Goal: Task Accomplishment & Management: Use online tool/utility

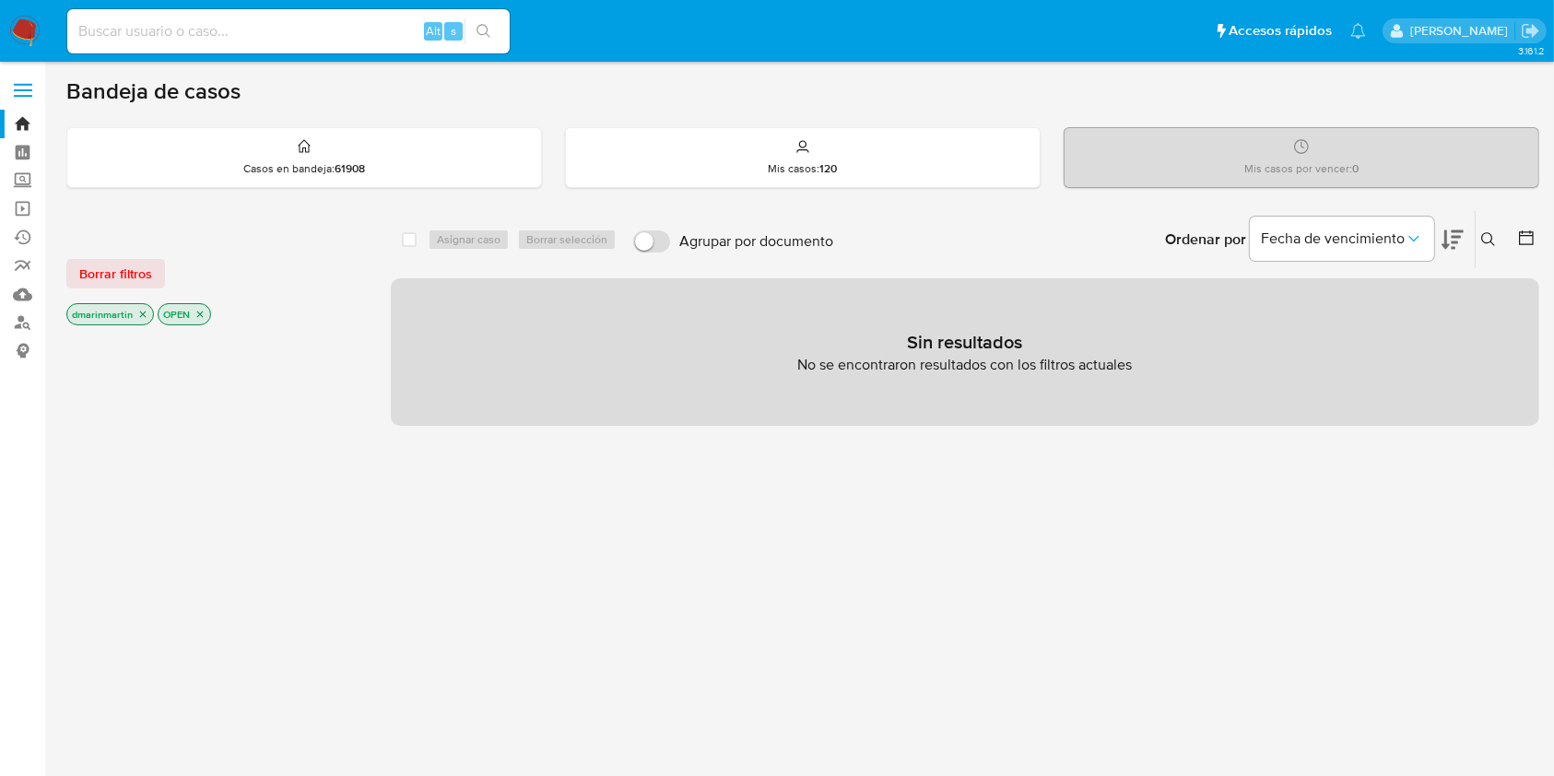
click at [140, 309] on icon "close-filter" at bounding box center [142, 314] width 11 height 11
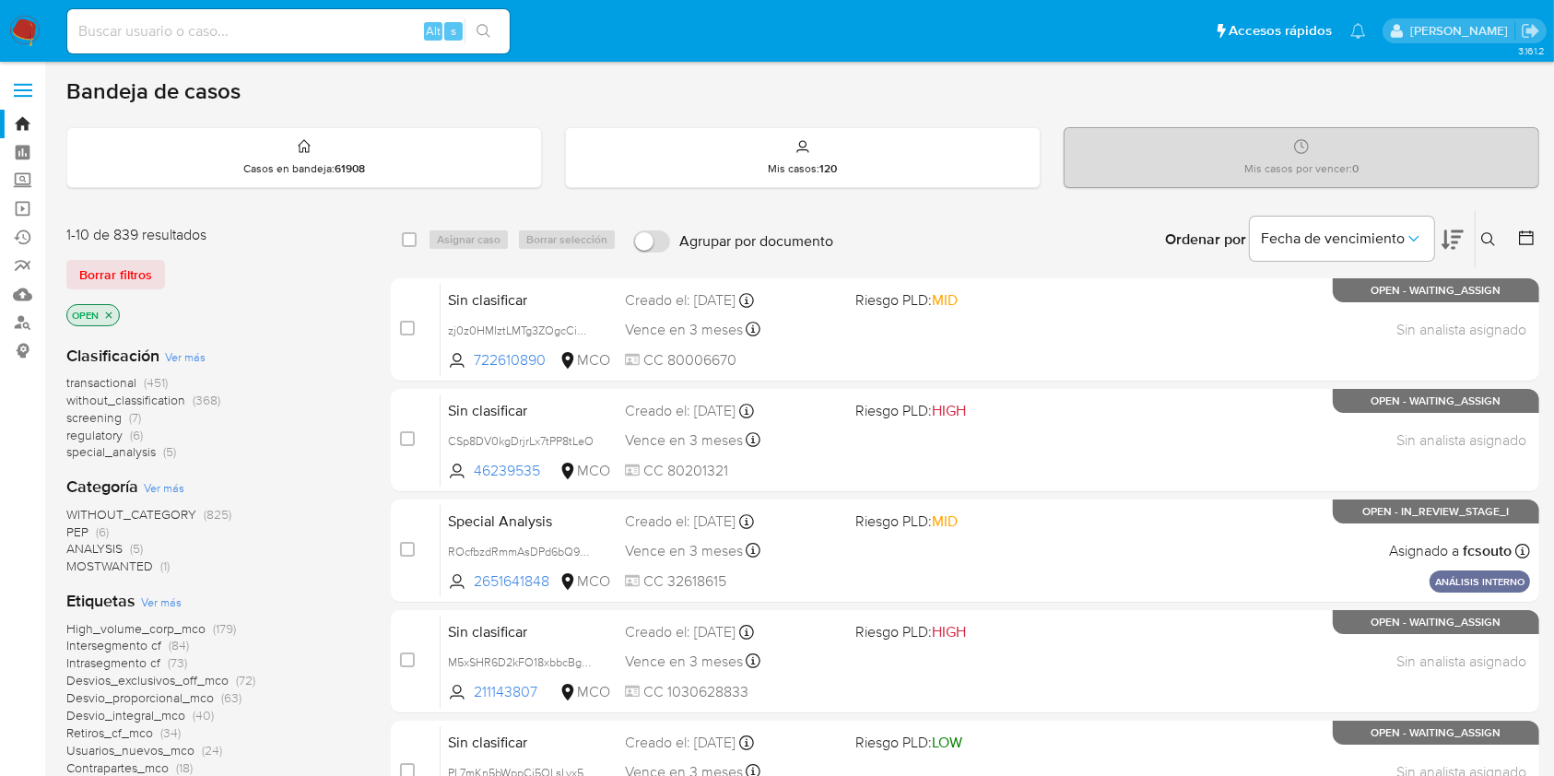
click at [105, 313] on icon "close-filter" at bounding box center [108, 315] width 11 height 11
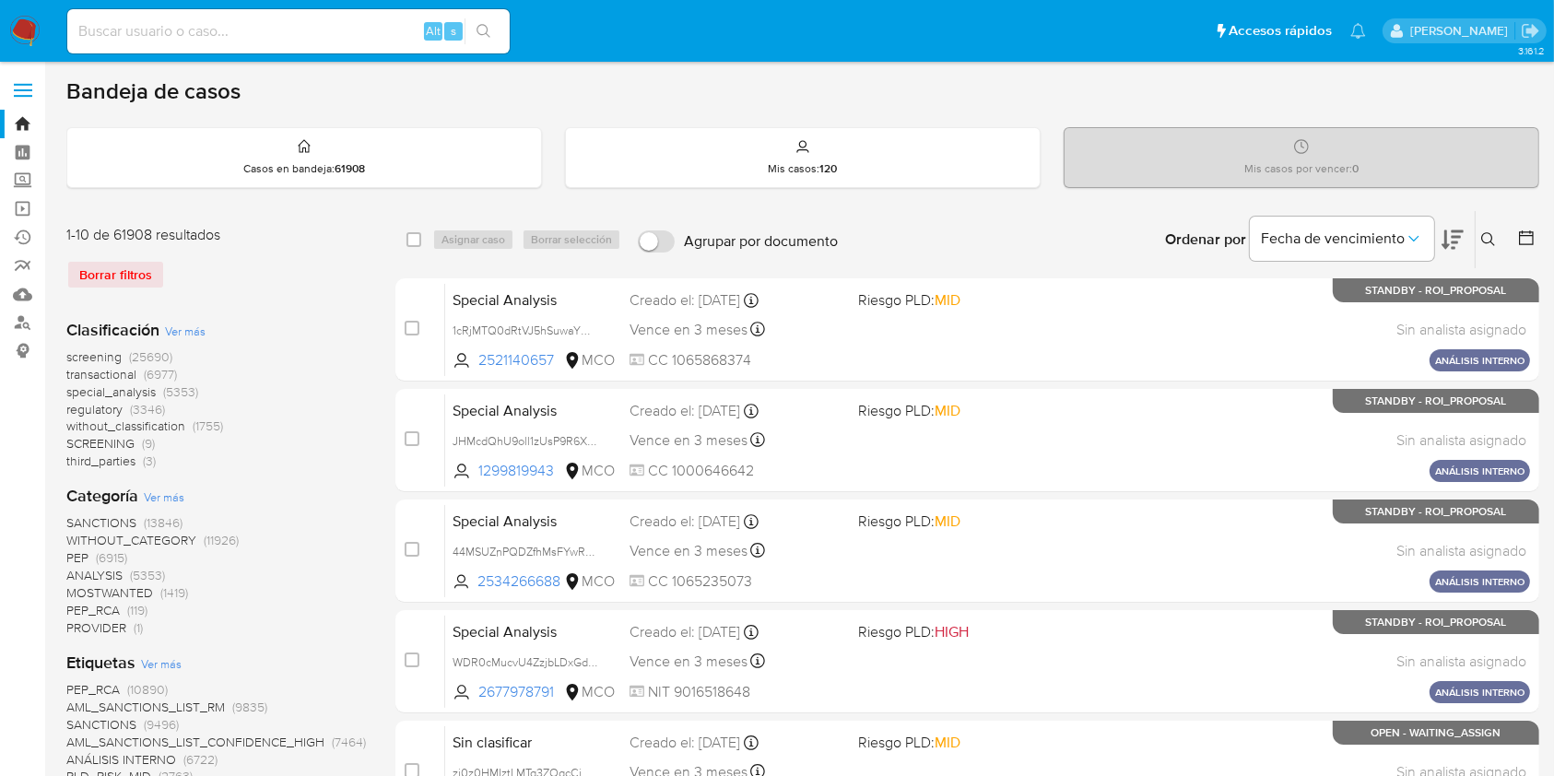
click at [1497, 229] on button at bounding box center [1491, 240] width 30 height 22
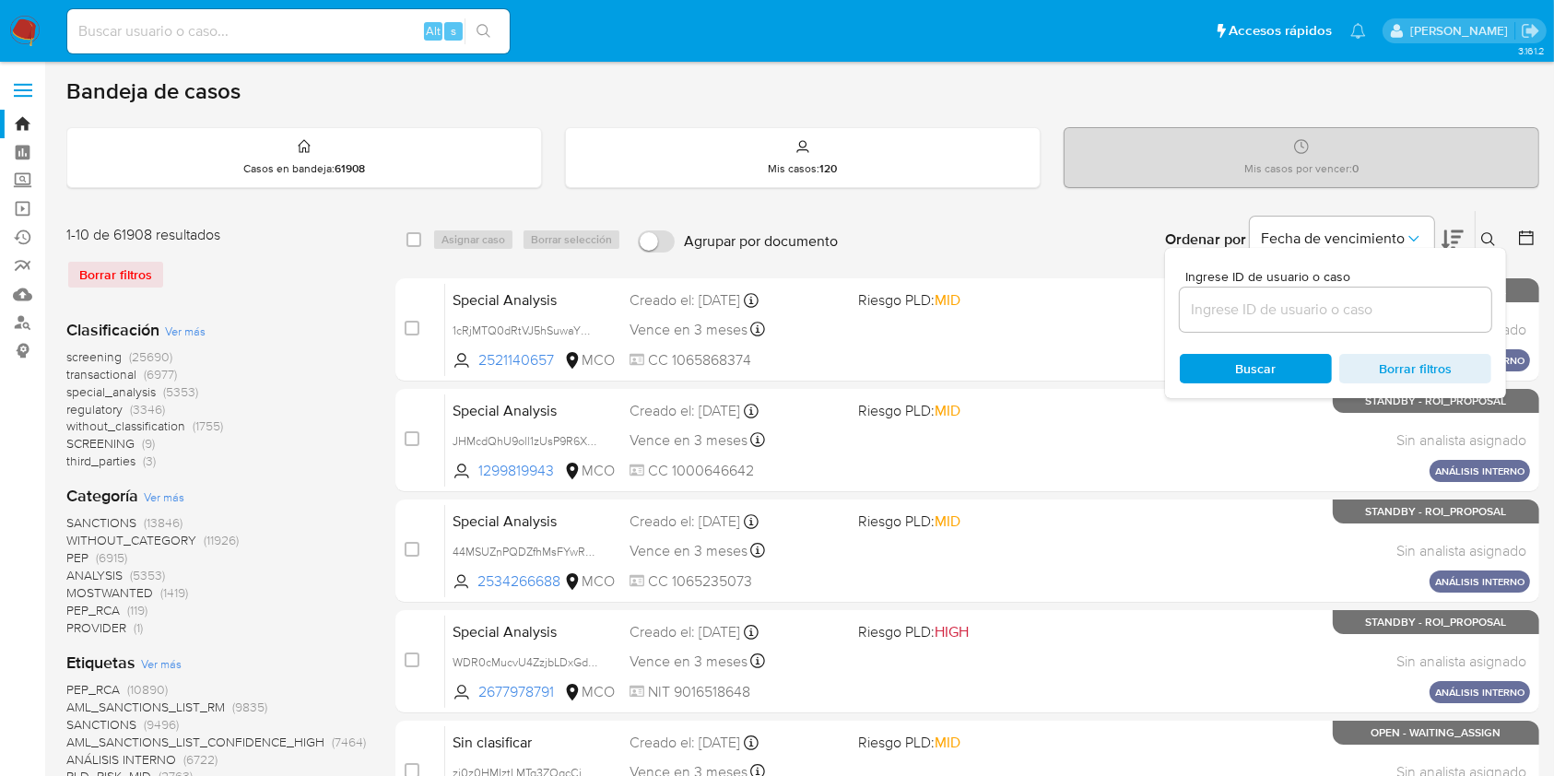
click at [1311, 299] on input at bounding box center [1336, 310] width 312 height 24
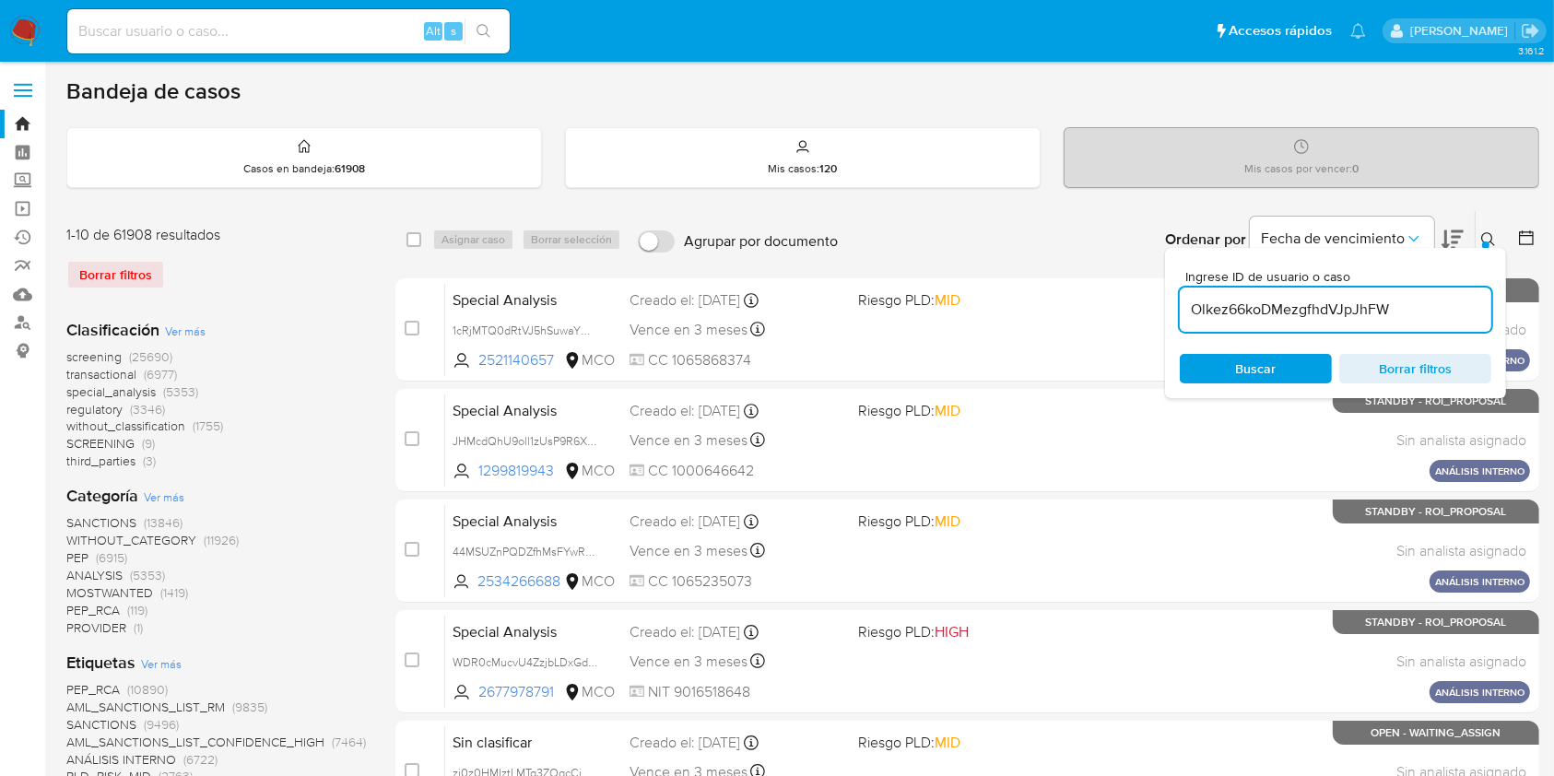
type input "Olkez66koDMezgfhdVJpJhFW"
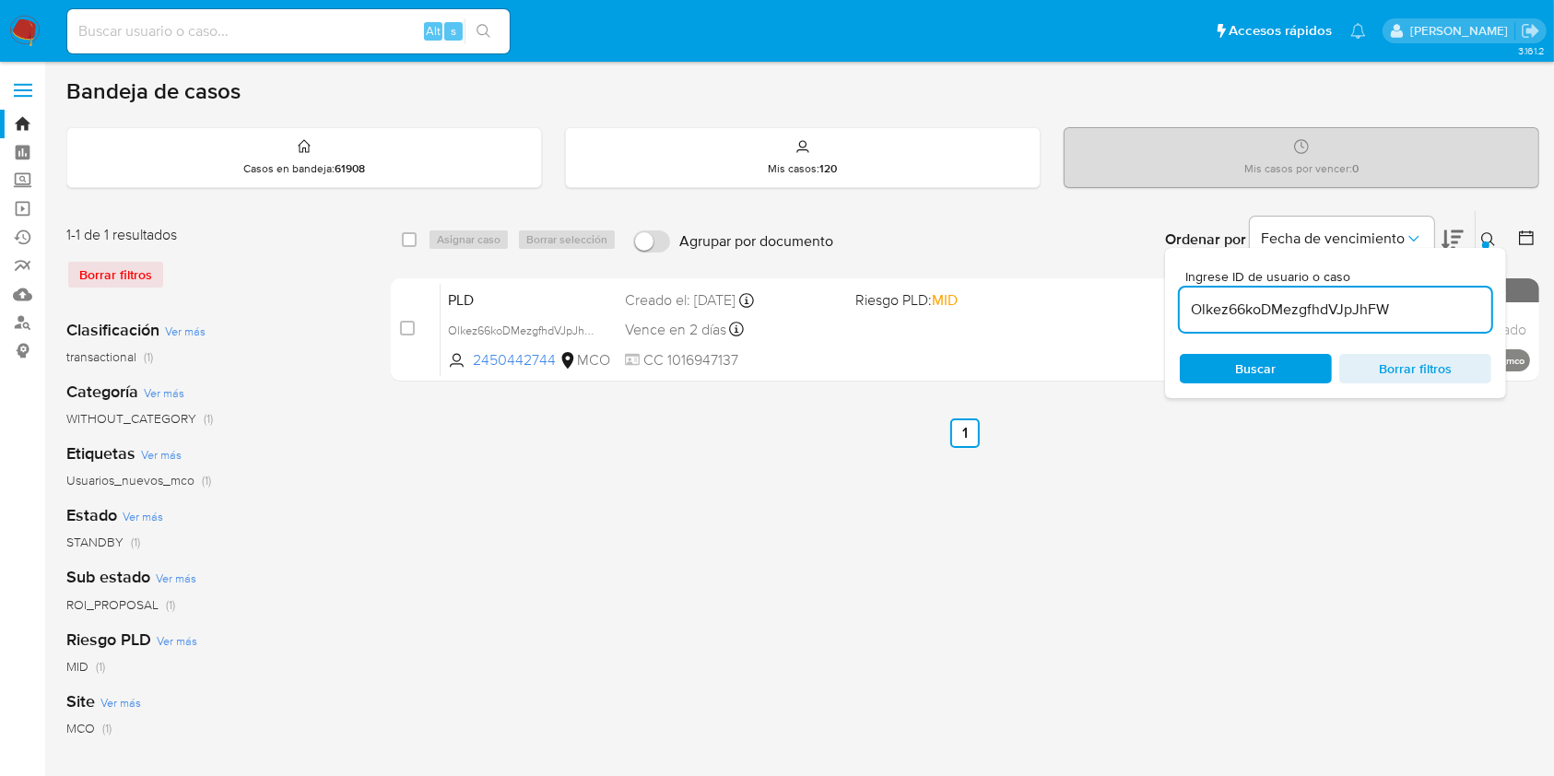
click at [1283, 441] on ul "Anterior 1 Siguiente" at bounding box center [965, 434] width 1149 height 30
click at [1486, 242] on div at bounding box center [1486, 245] width 7 height 7
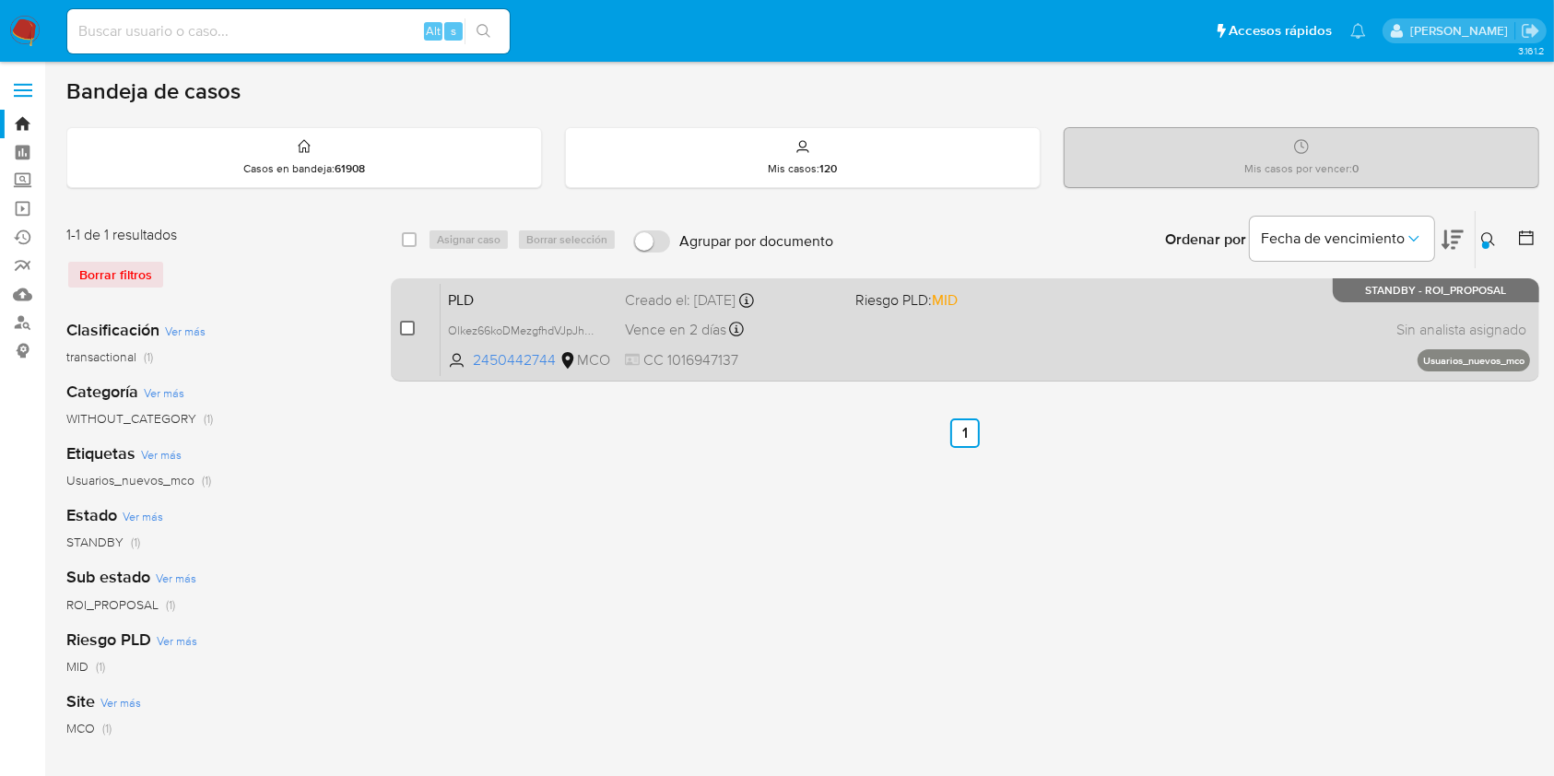
click at [407, 322] on input "checkbox" at bounding box center [407, 328] width 15 height 15
checkbox input "true"
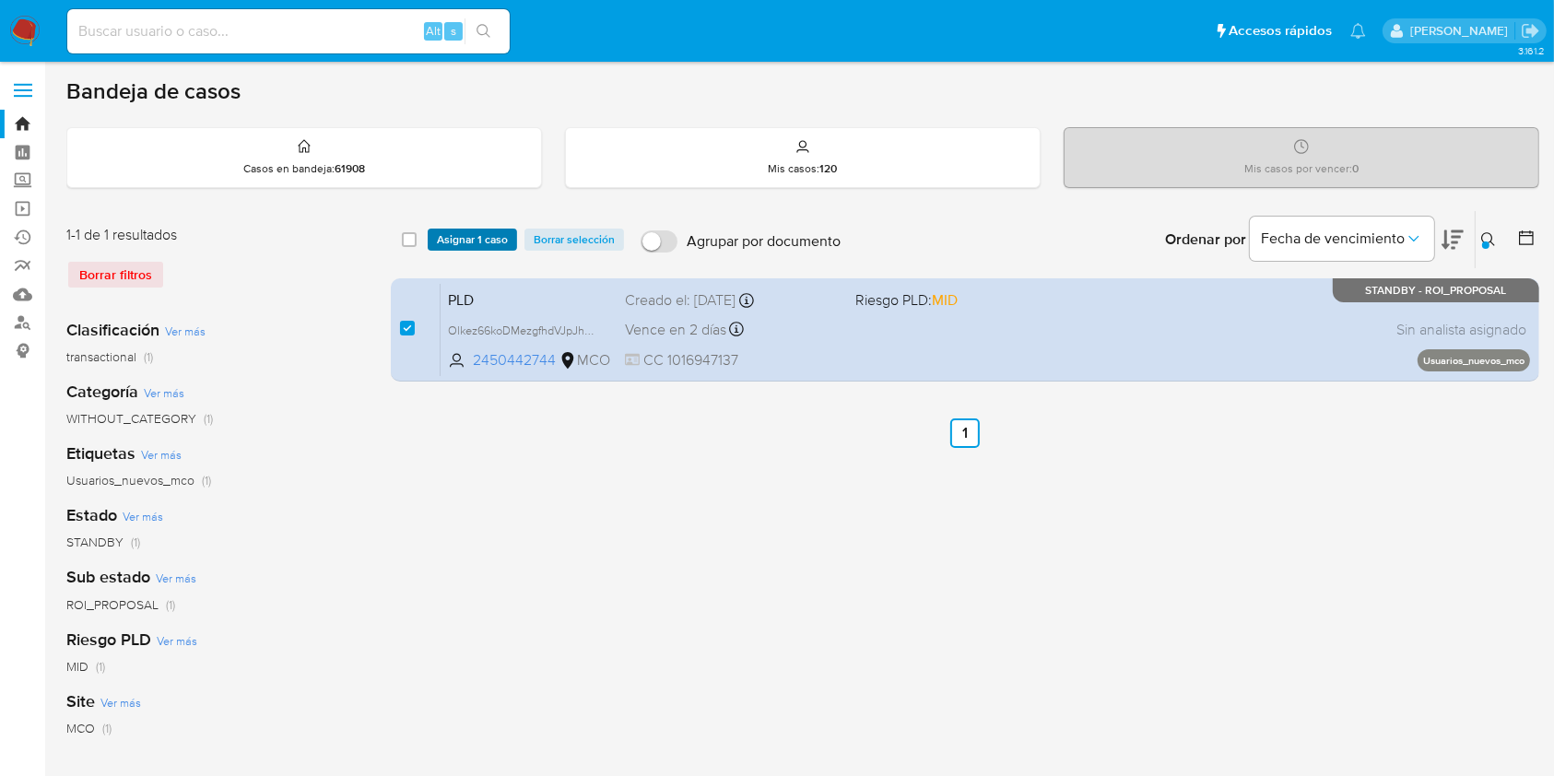
click at [479, 239] on span "Asignar 1 caso" at bounding box center [472, 239] width 71 height 18
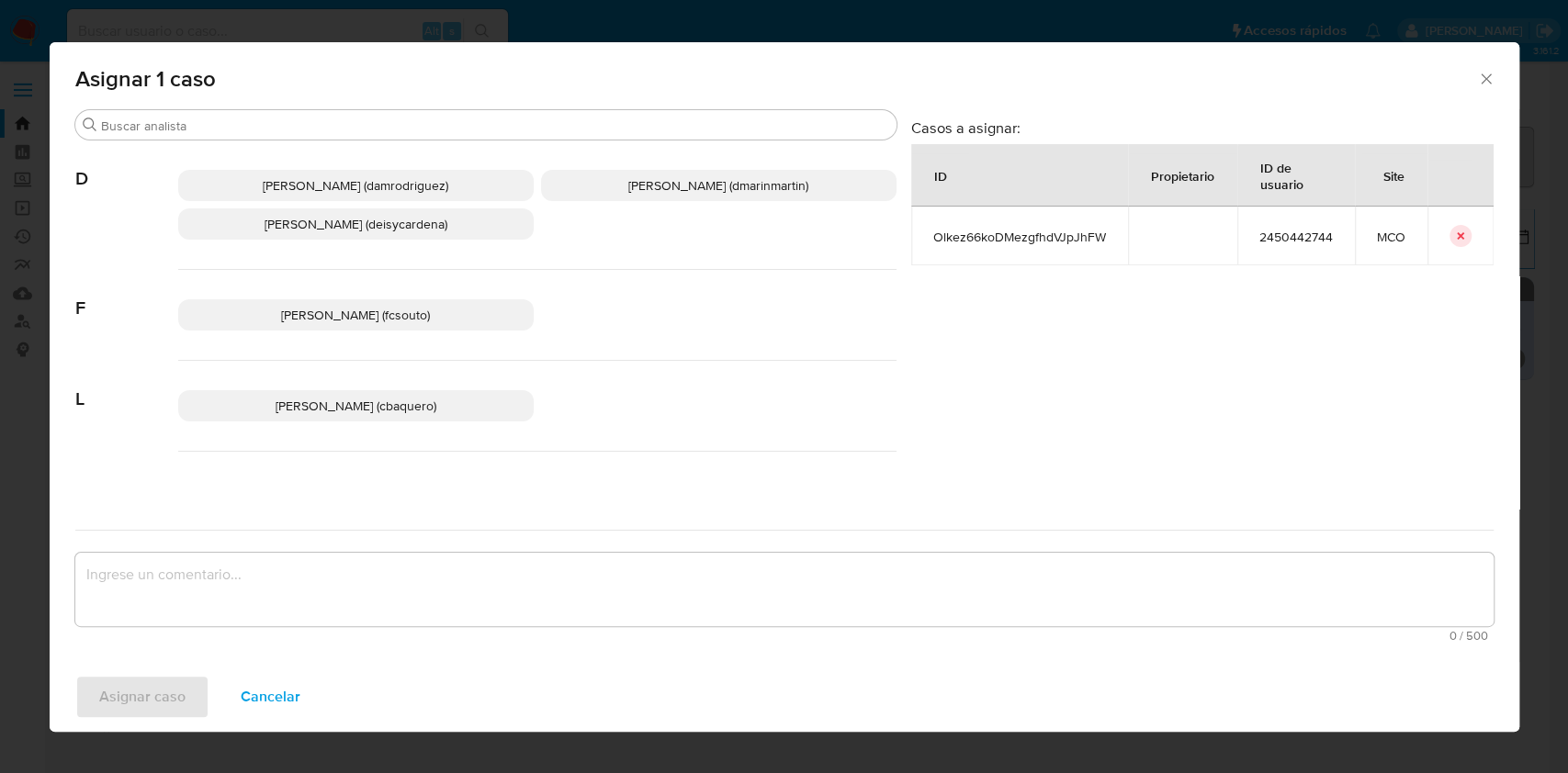
click at [657, 194] on p "David Esteban Marin Martinez (dmarinmartin)" at bounding box center [718, 185] width 356 height 31
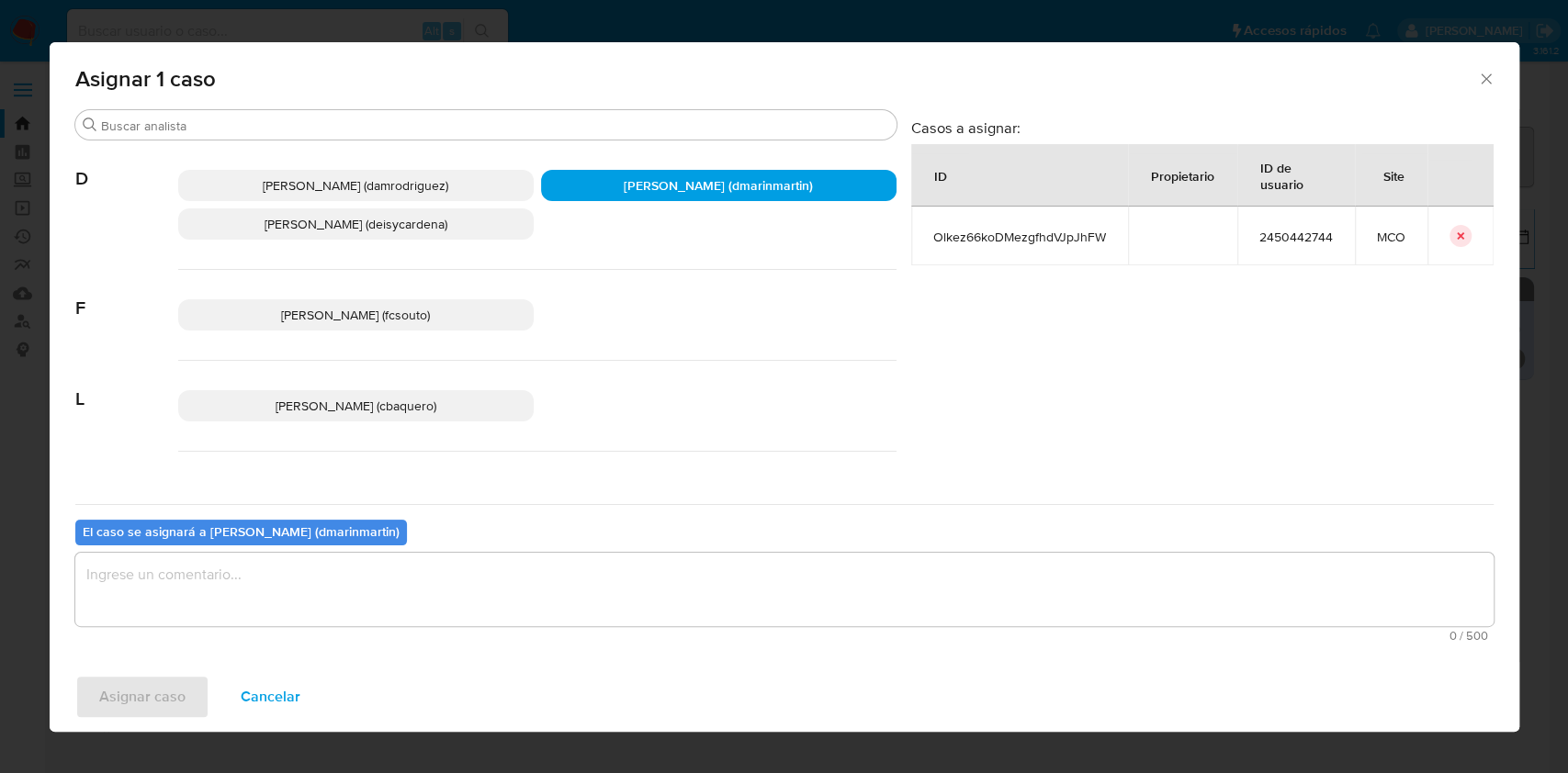
click at [657, 594] on textarea "assign-modal" at bounding box center [785, 590] width 1419 height 74
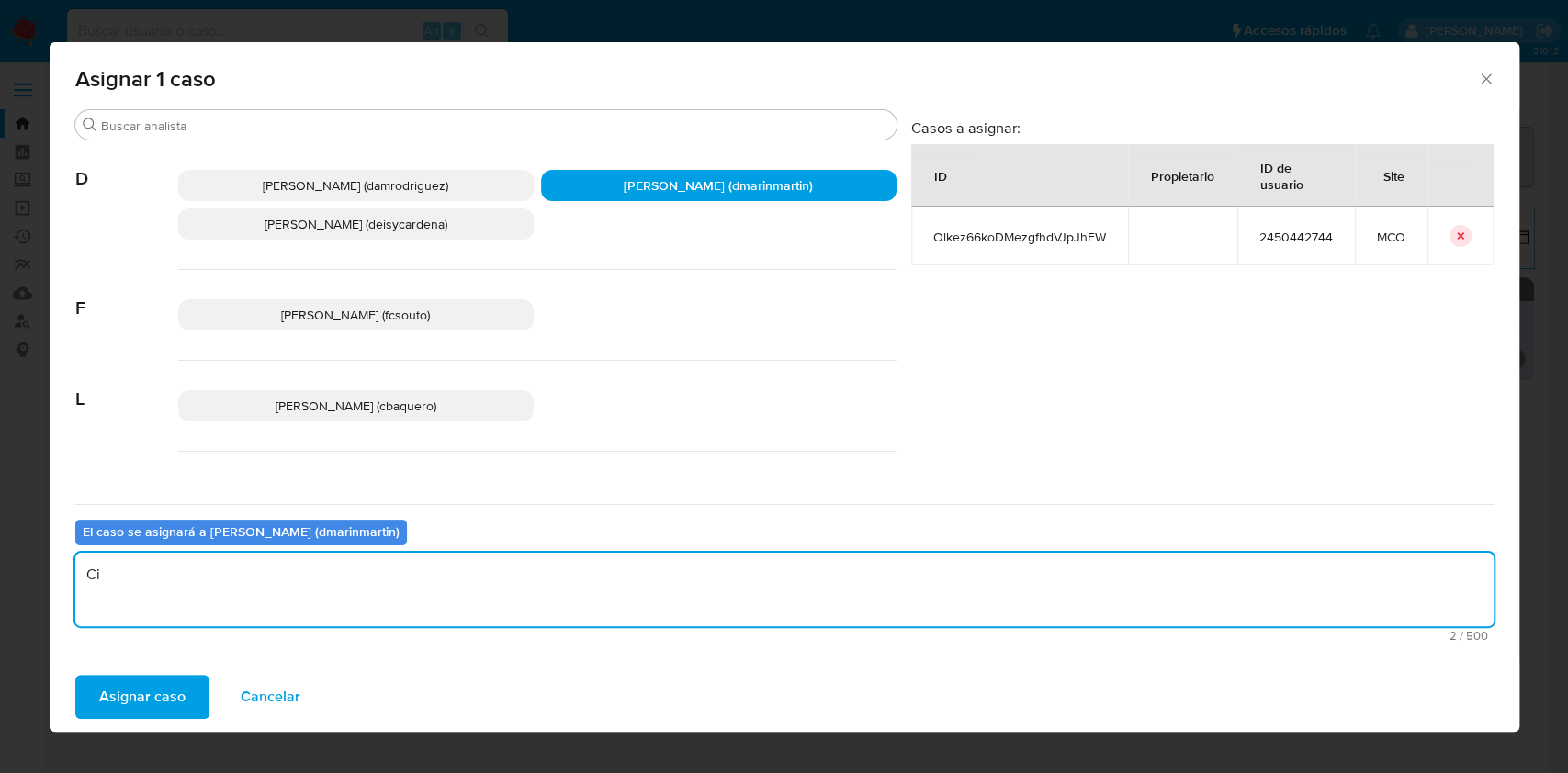
type textarea "C"
type textarea "Escalado ROS nvl 2"
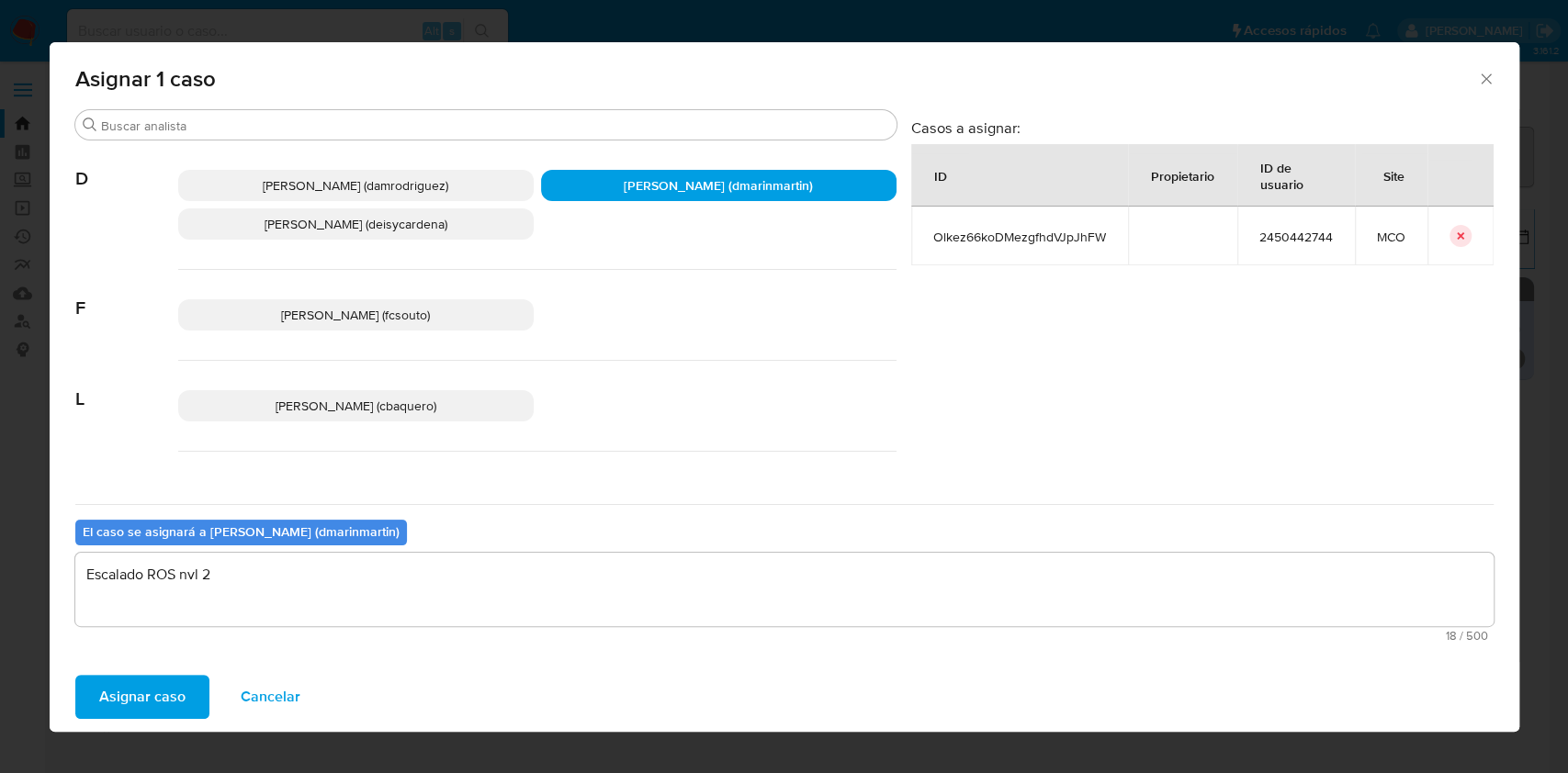
click at [76, 675] on button "Asignar caso" at bounding box center [142, 697] width 134 height 44
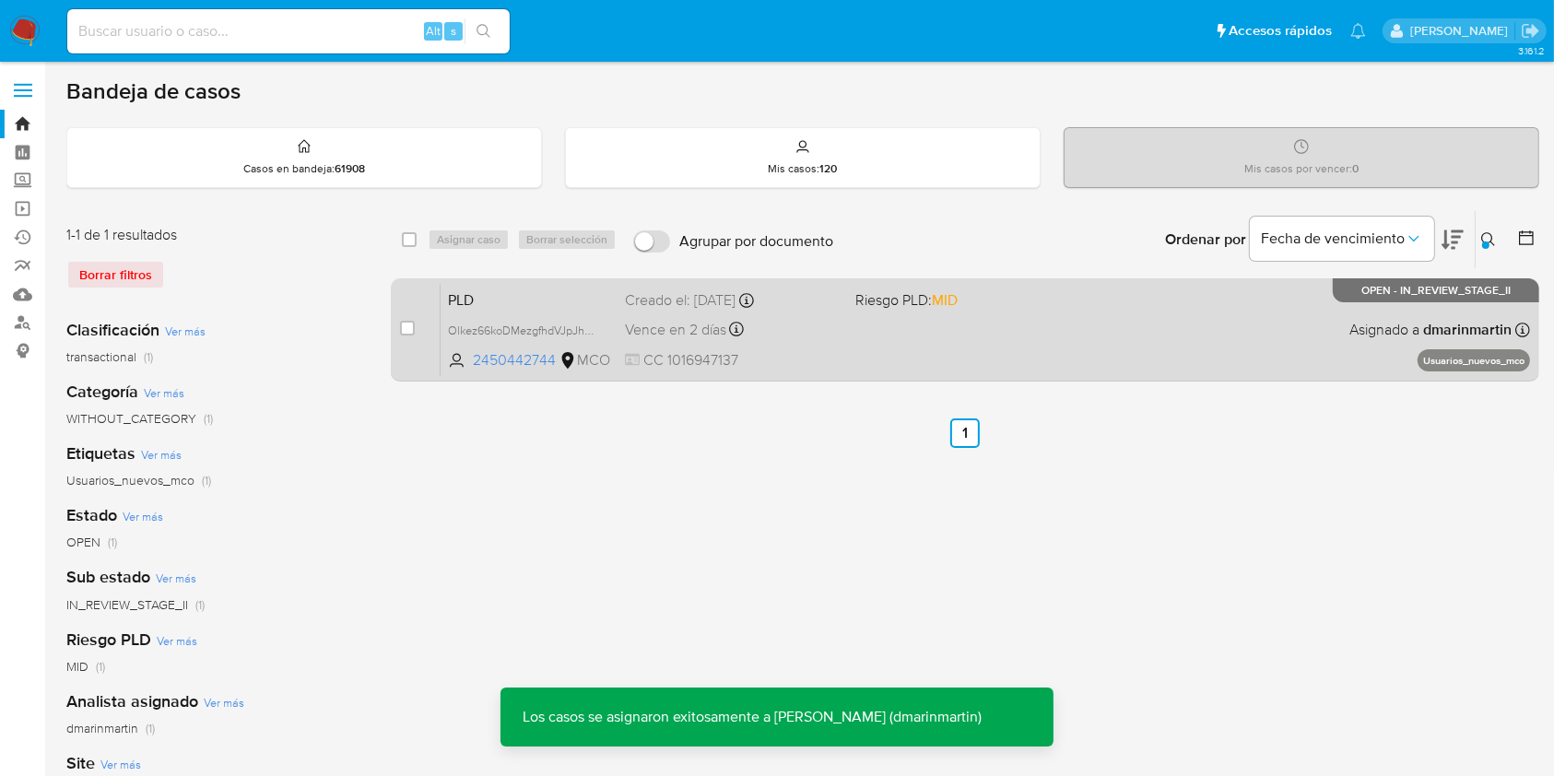
click at [903, 352] on div "PLD Olkez66koDMezgfhdVJpJhFW 2450442744 MCO Riesgo PLD: MID Creado el: 12/07/20…" at bounding box center [986, 329] width 1090 height 93
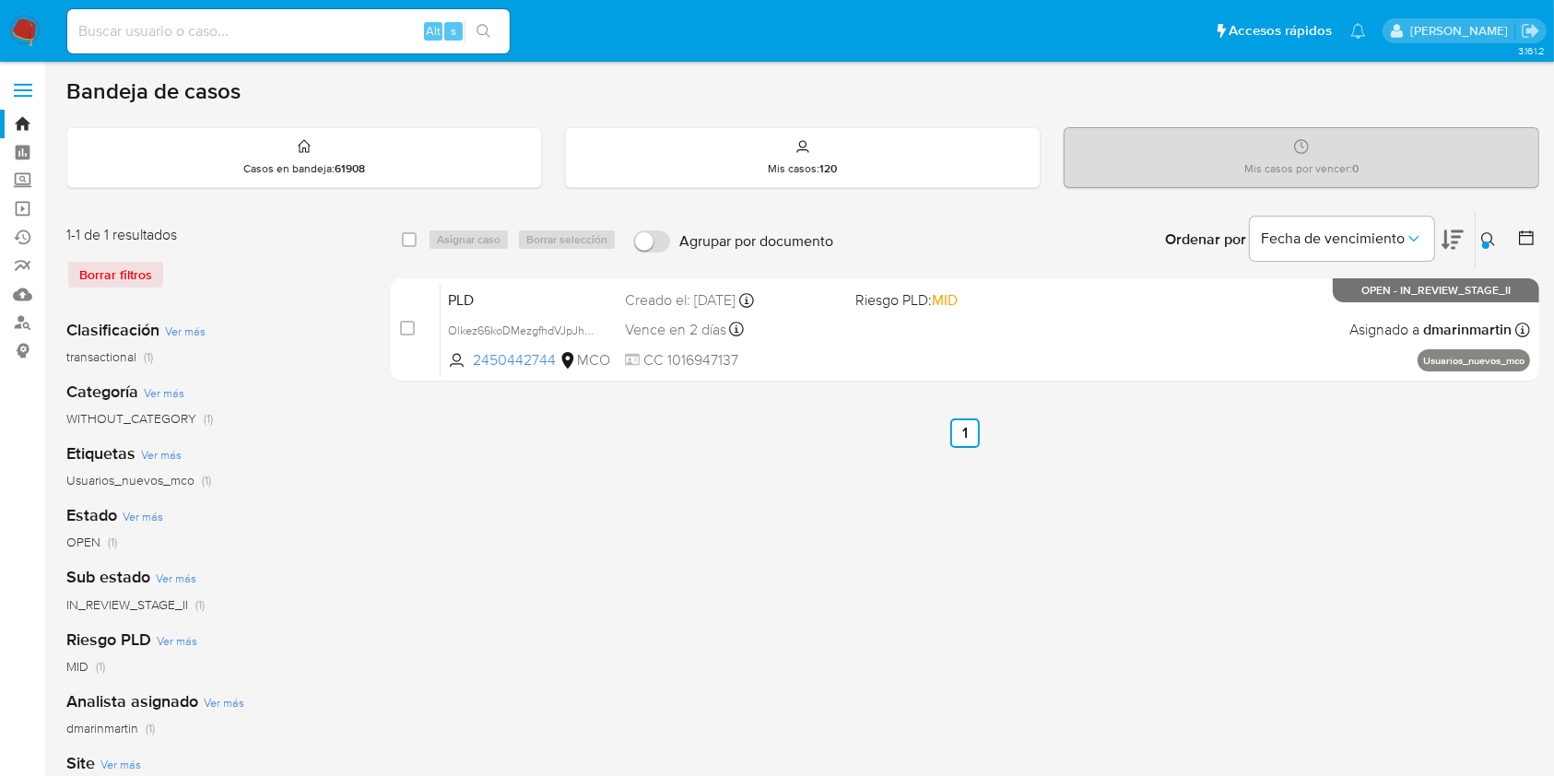
click at [1483, 233] on icon at bounding box center [1489, 239] width 15 height 15
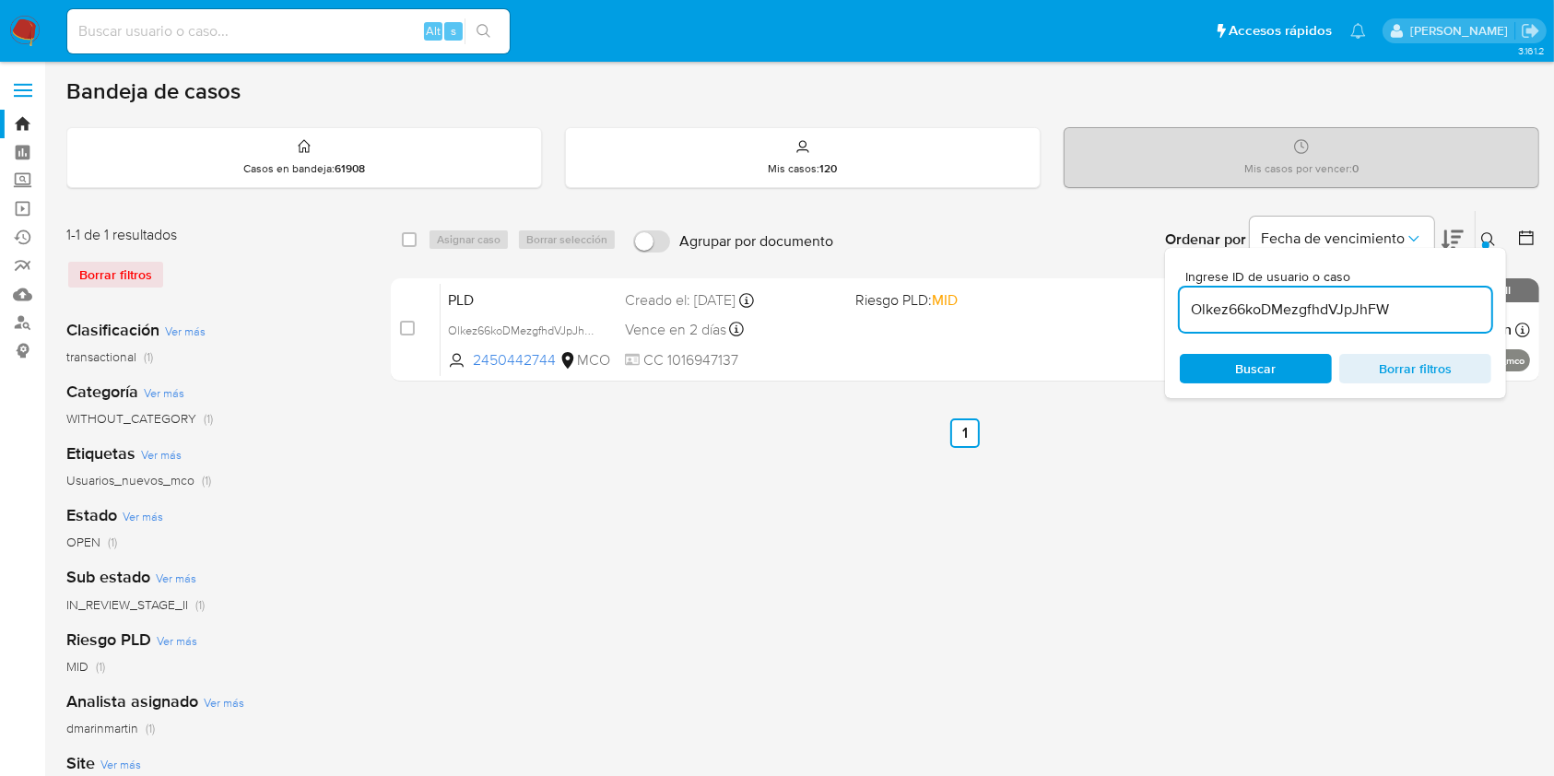
click at [1282, 323] on div "Olkez66koDMezgfhdVJpJhFW" at bounding box center [1336, 310] width 312 height 44
click at [1263, 306] on input "Olkez66koDMezgfhdVJpJhFW" at bounding box center [1336, 310] width 312 height 24
paste input "Z77spIGa9qyigOGBBZ4yQrr0"
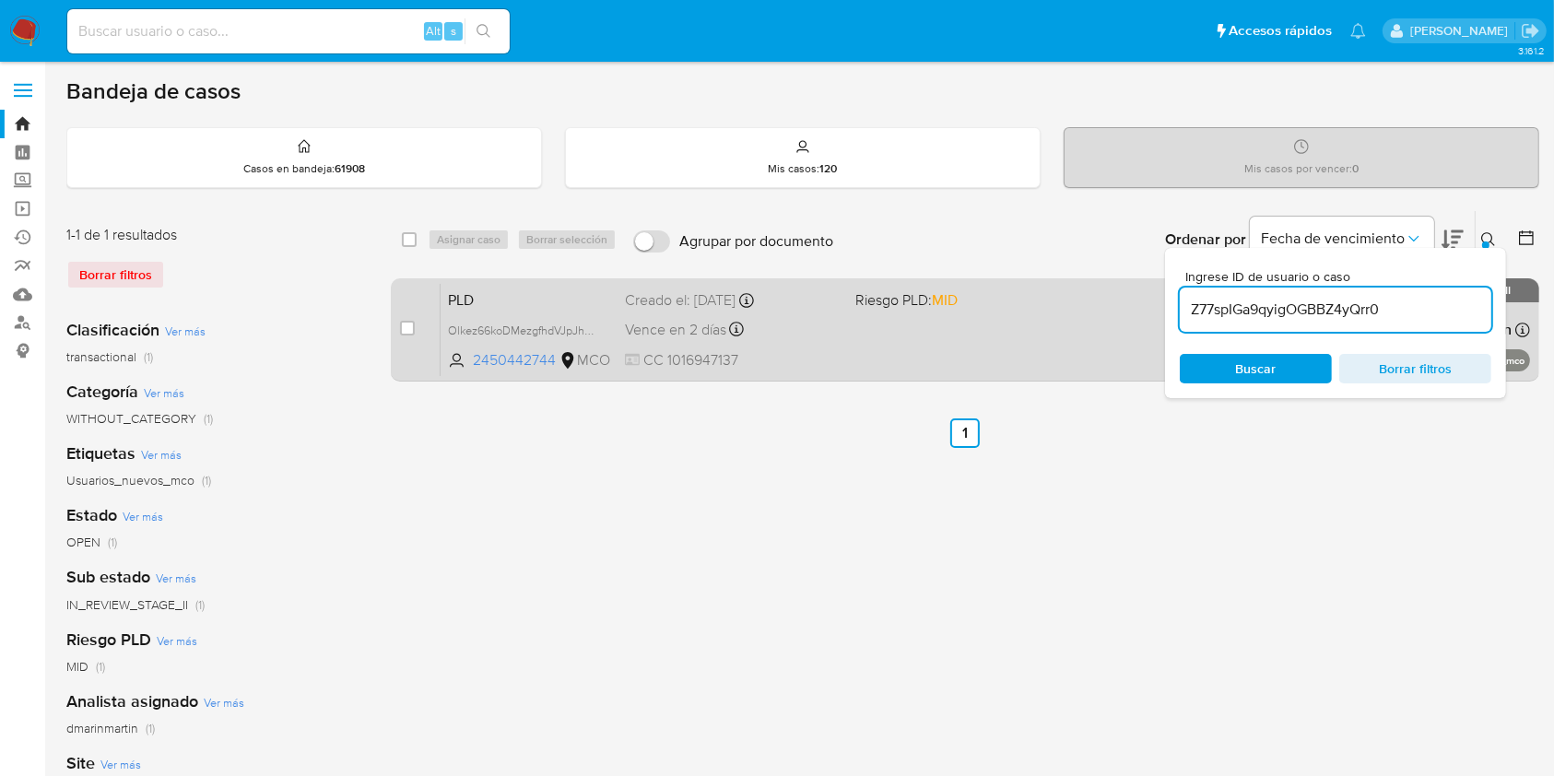
type input "Z77spIGa9qyigOGBBZ4yQrr0"
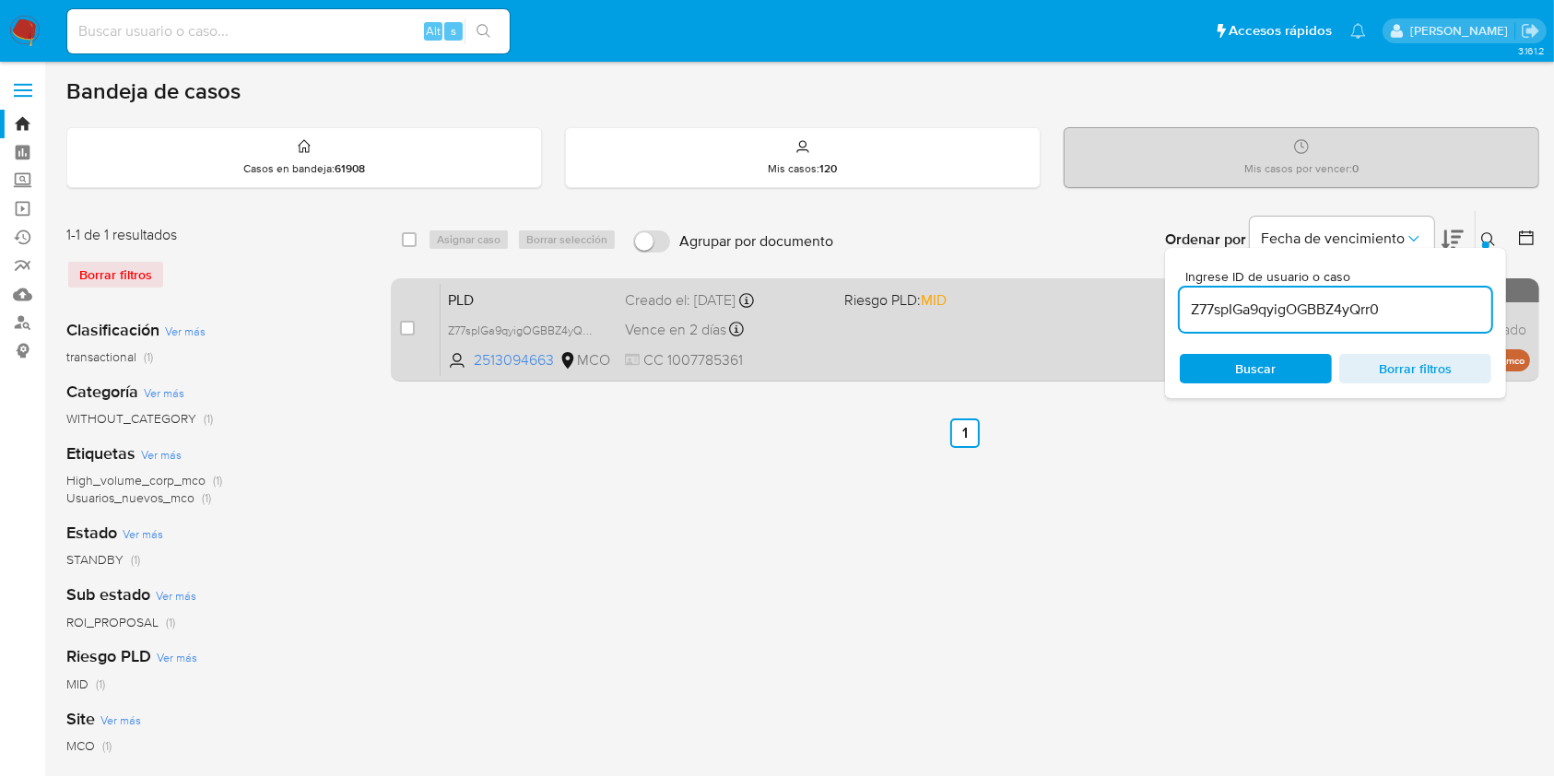
click at [398, 327] on div "case-item-checkbox No es posible asignar el caso PLD Z77spIGa9qyigOGBBZ4yQrr0 2…" at bounding box center [965, 329] width 1149 height 103
click at [406, 327] on input "checkbox" at bounding box center [407, 328] width 15 height 15
checkbox input "true"
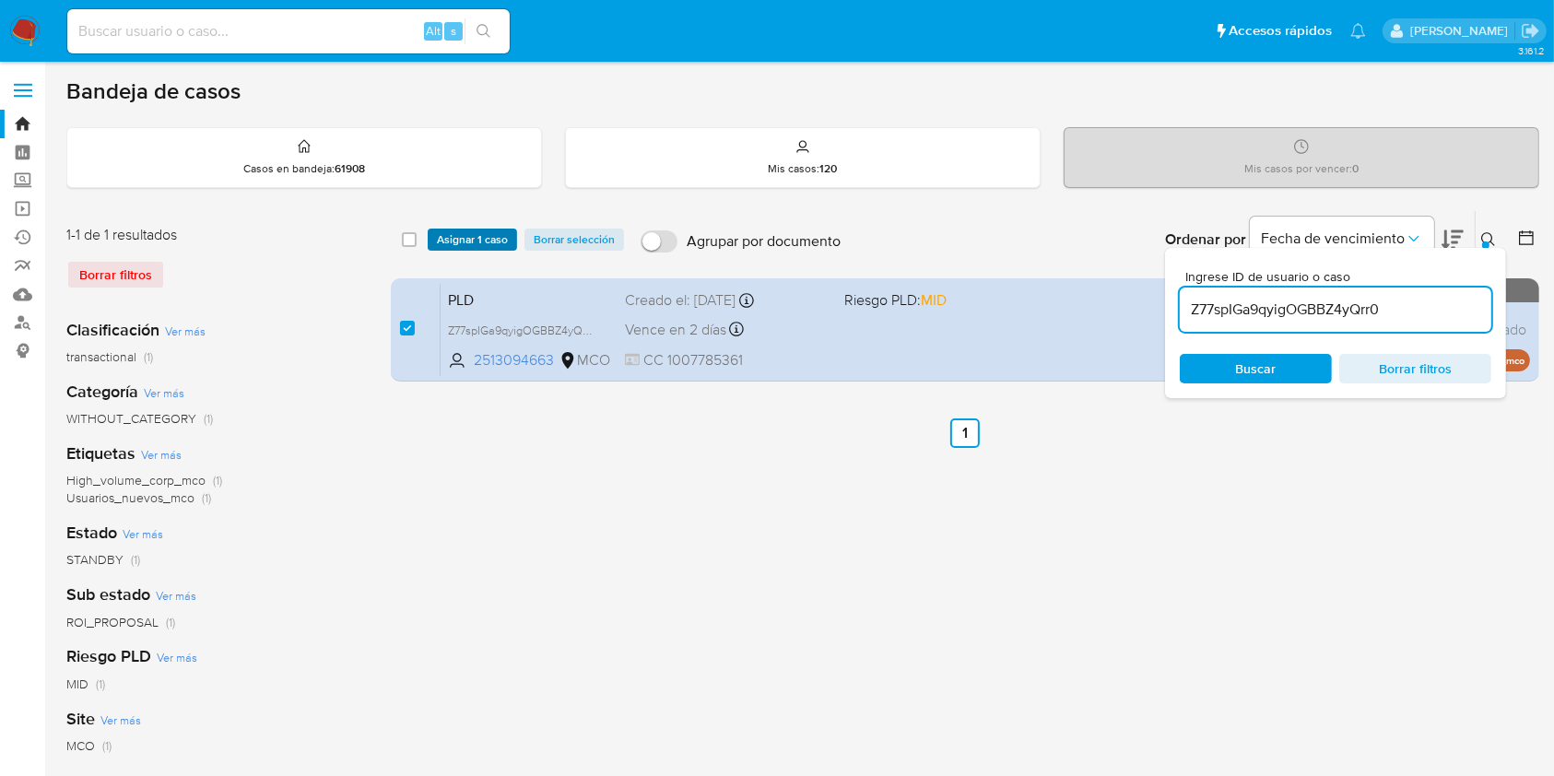
click at [471, 239] on span "Asignar 1 caso" at bounding box center [472, 239] width 71 height 18
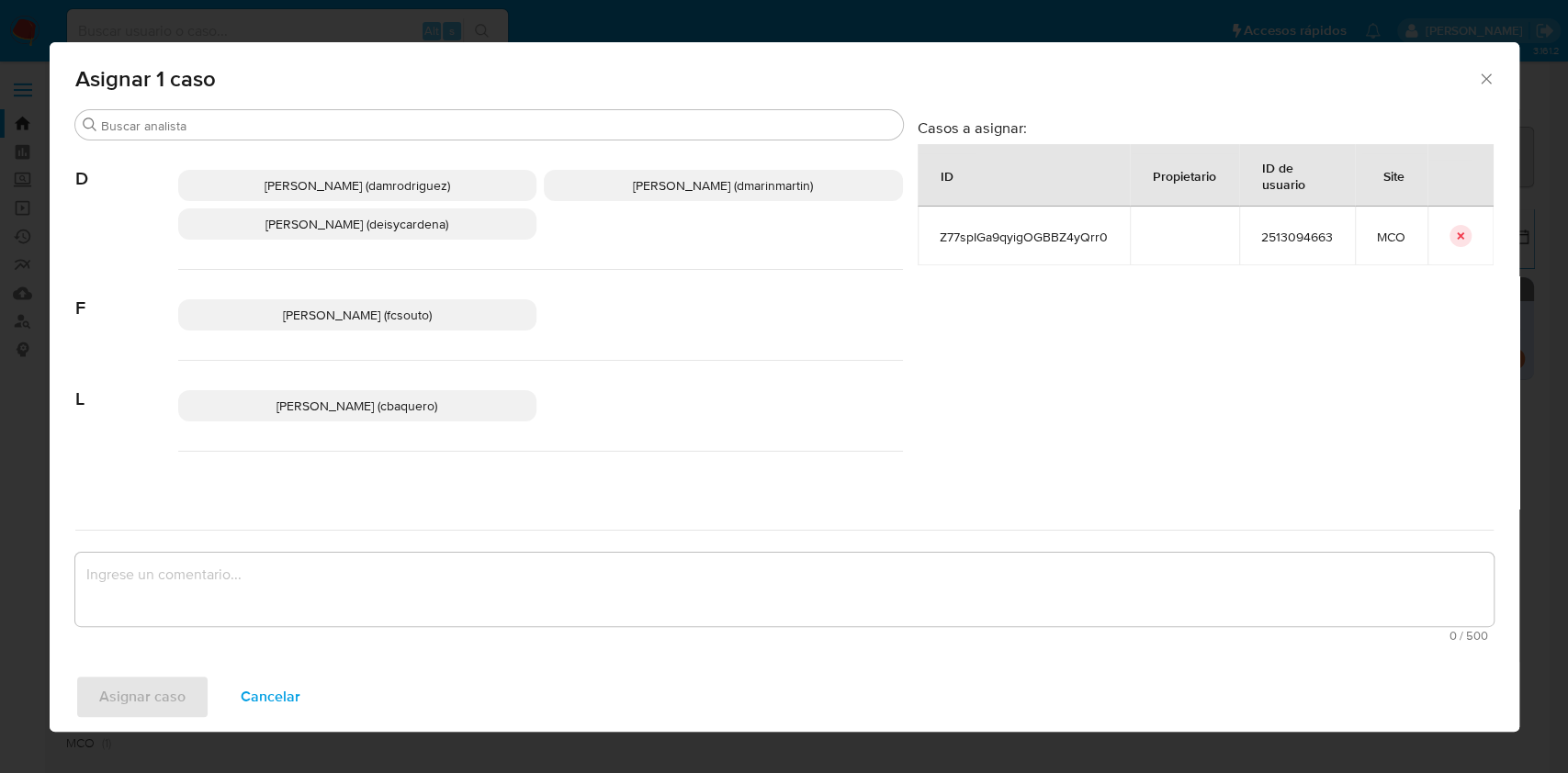
click at [714, 168] on div "Damian Rodriguez (damrodriguez) David Esteban Marin Martinez (dmarinmartin) Dei…" at bounding box center [540, 205] width 724 height 129
click at [711, 197] on p "David Esteban Marin Martinez (dmarinmartin)" at bounding box center [723, 185] width 359 height 31
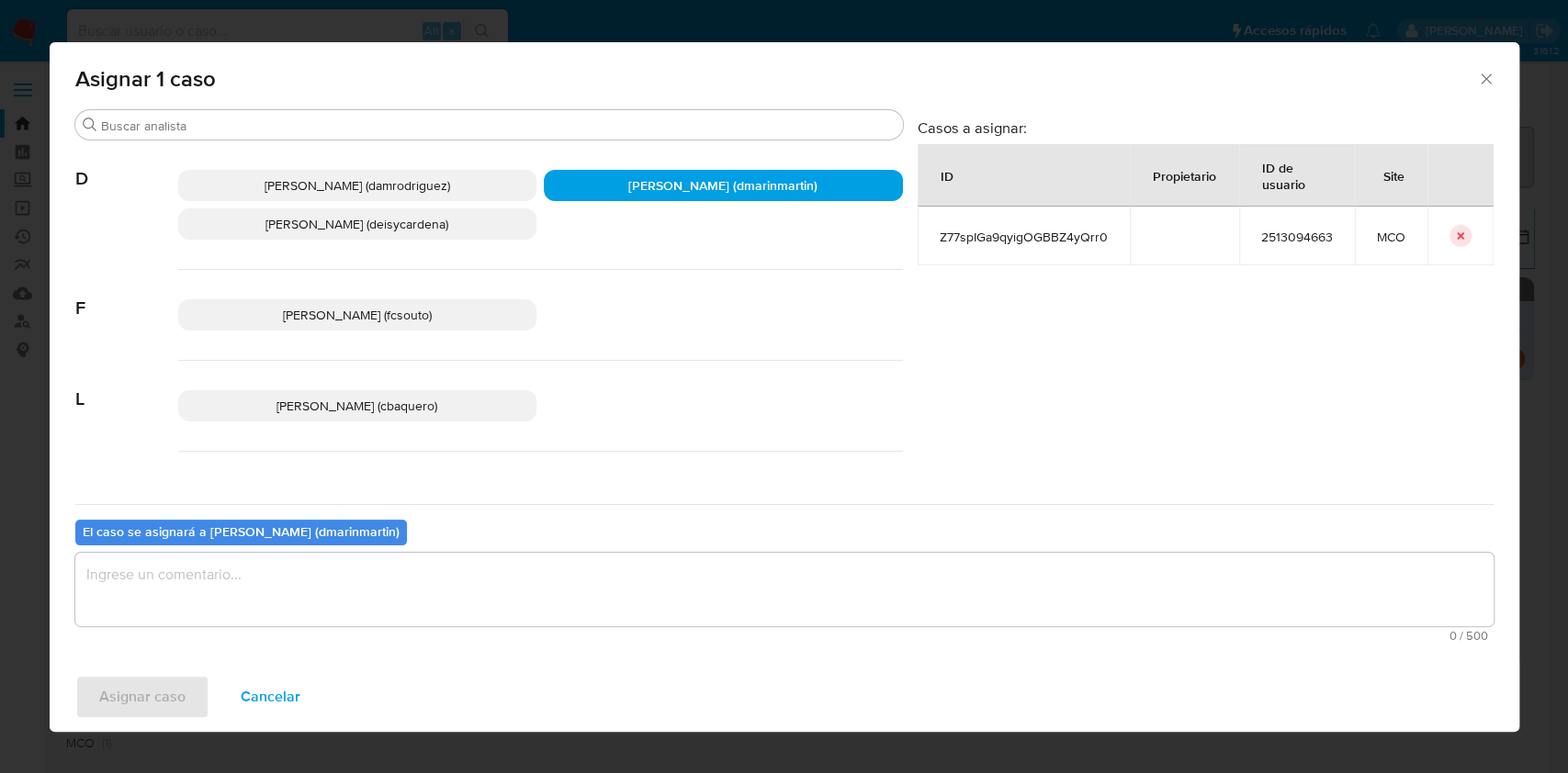
click at [631, 556] on textarea "assign-modal" at bounding box center [785, 590] width 1419 height 74
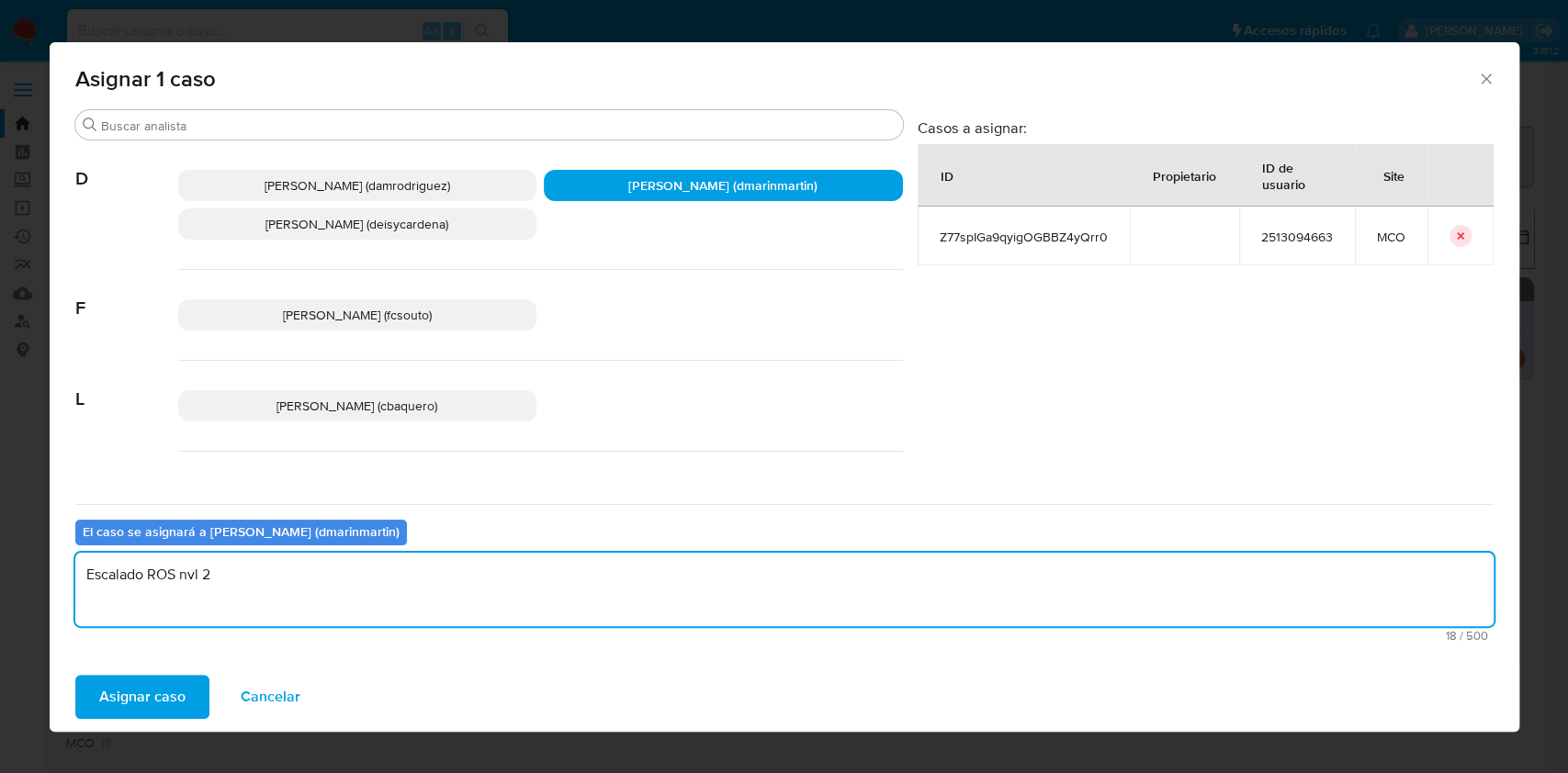
type textarea "Escalado ROS nvl 2"
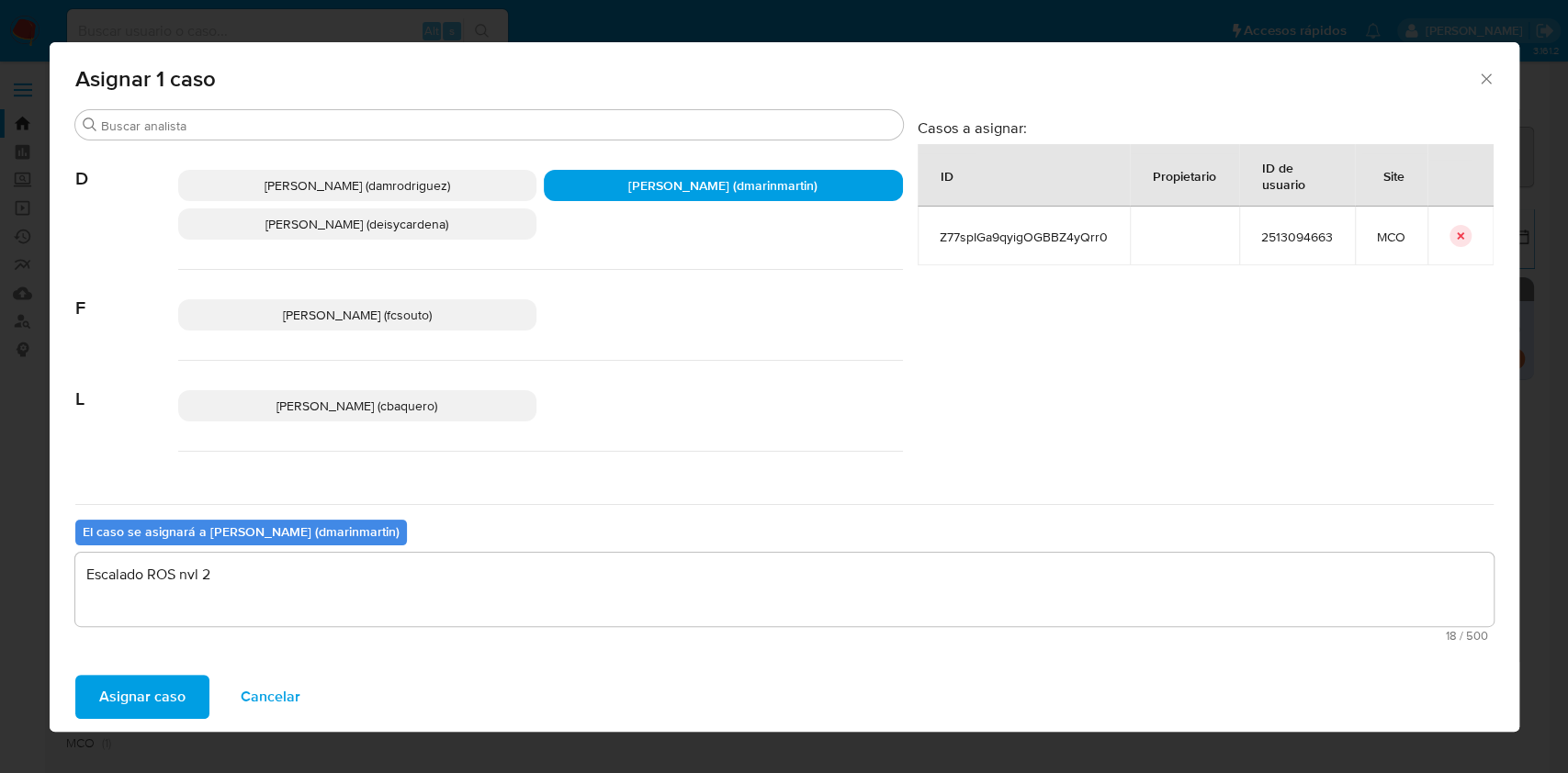
click at [76, 675] on button "Asignar caso" at bounding box center [142, 697] width 134 height 44
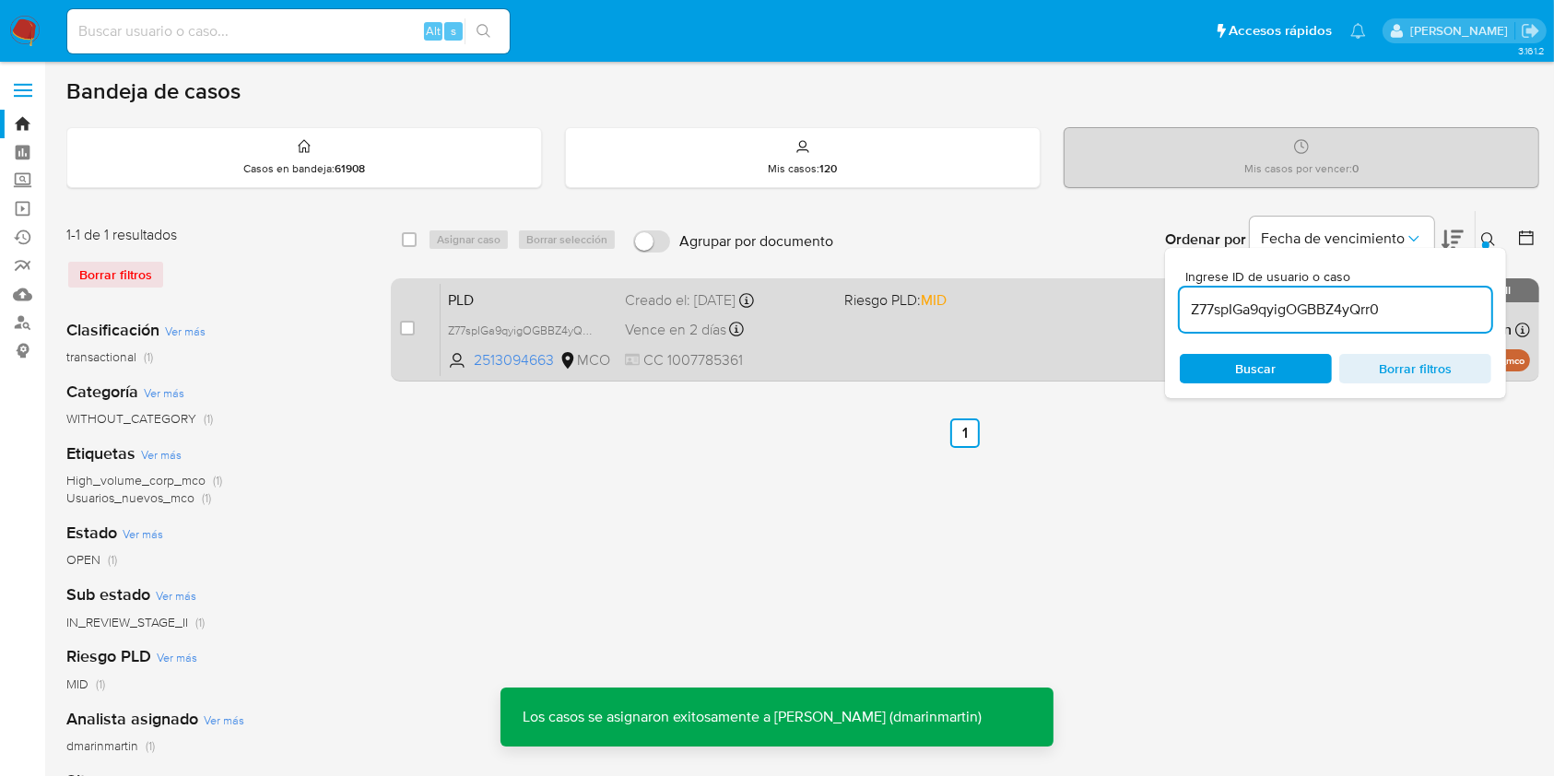
click at [811, 346] on div "PLD Z77spIGa9qyigOGBBZ4yQrr0 2513094663 MCO Riesgo PLD: MID Creado el: 12/07/20…" at bounding box center [986, 329] width 1090 height 93
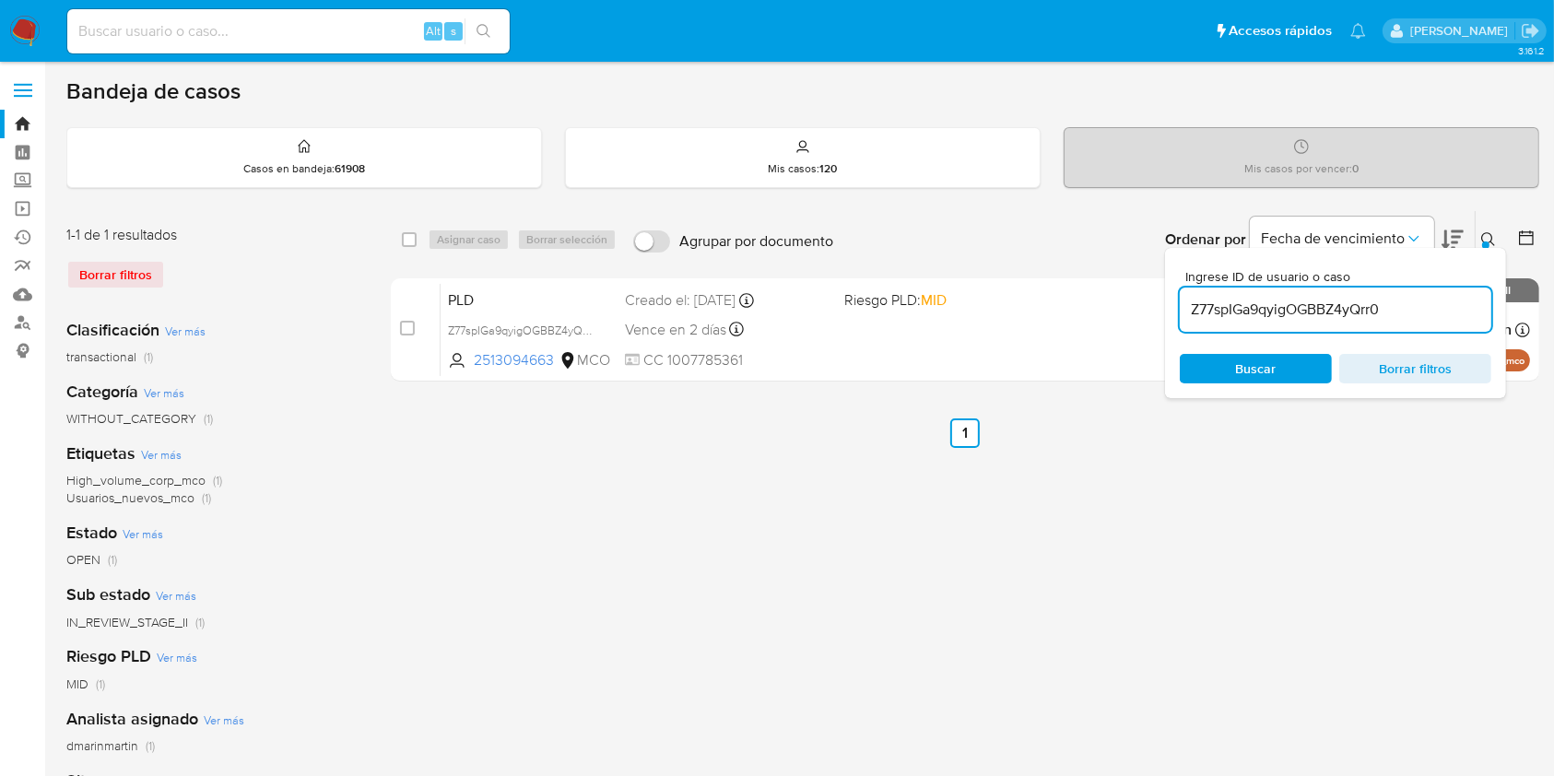
click at [1322, 303] on input "Z77spIGa9qyigOGBBZ4yQrr0" at bounding box center [1336, 310] width 312 height 24
paste input "WDR0cMucvU4ZzjbLDxGd9IVV"
type input "WDR0cMucvU4ZzjbLDxGd9IVV"
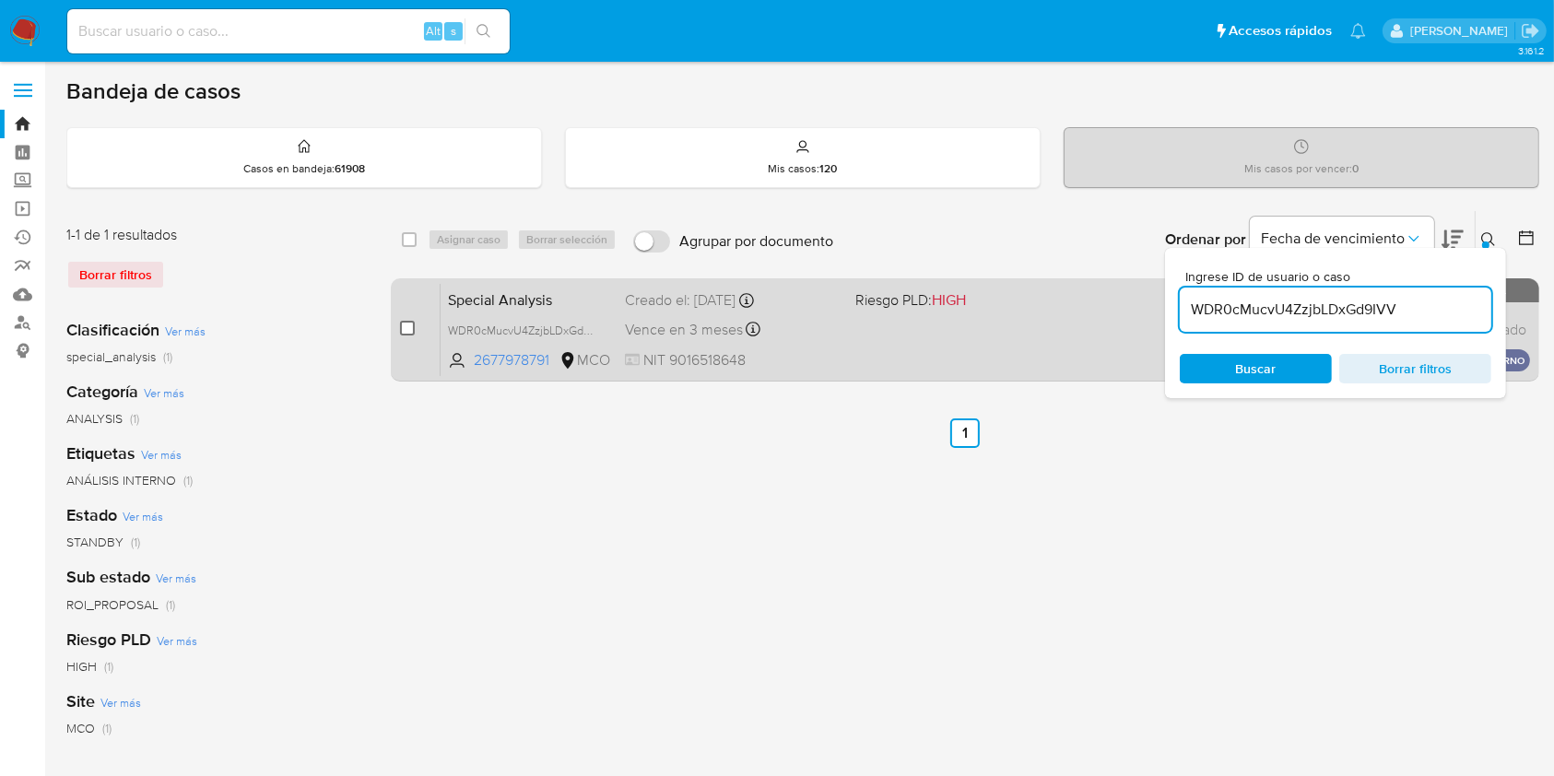
click at [408, 332] on input "checkbox" at bounding box center [407, 328] width 15 height 15
checkbox input "true"
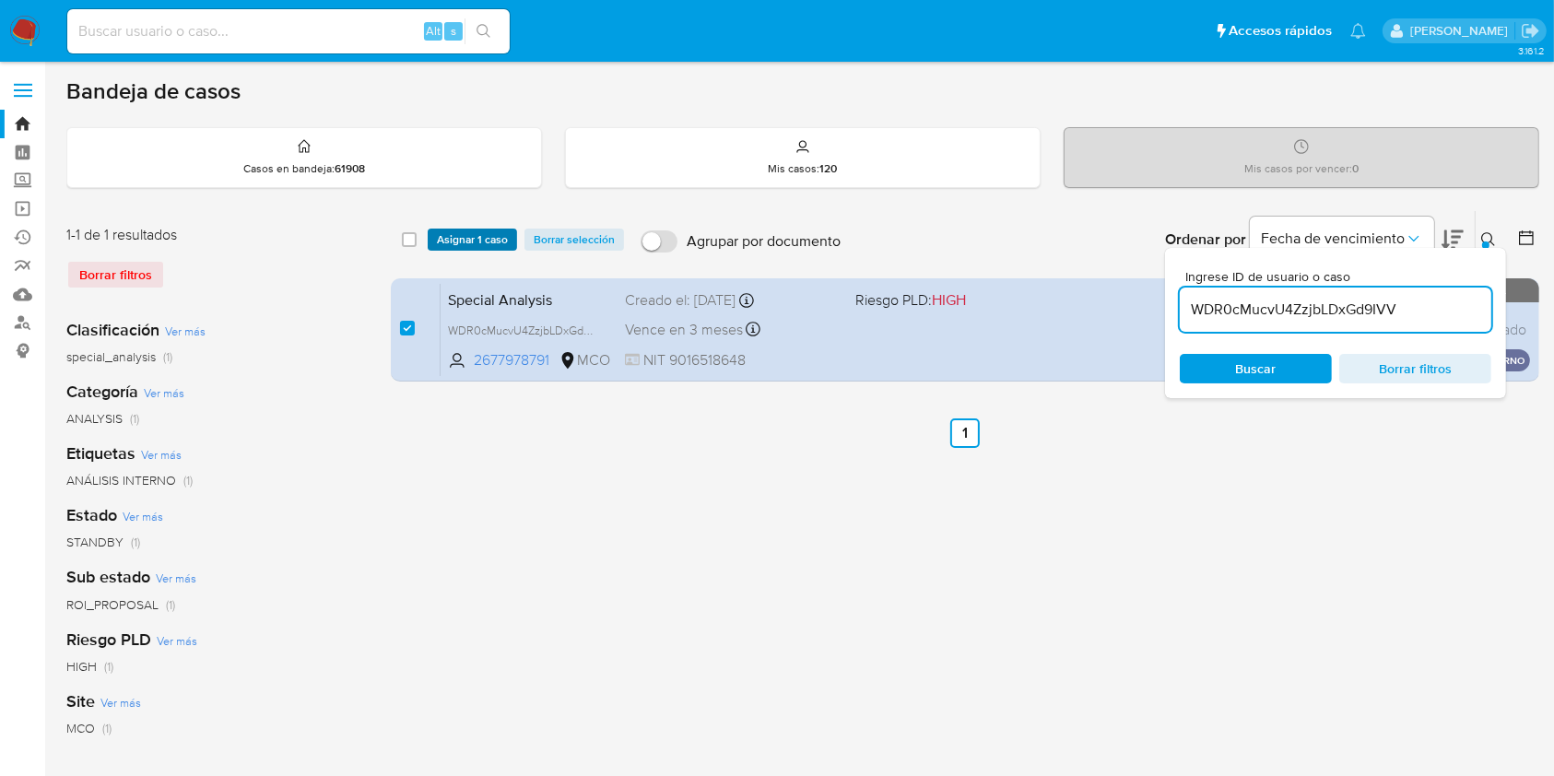
click at [464, 240] on span "Asignar 1 caso" at bounding box center [472, 239] width 71 height 18
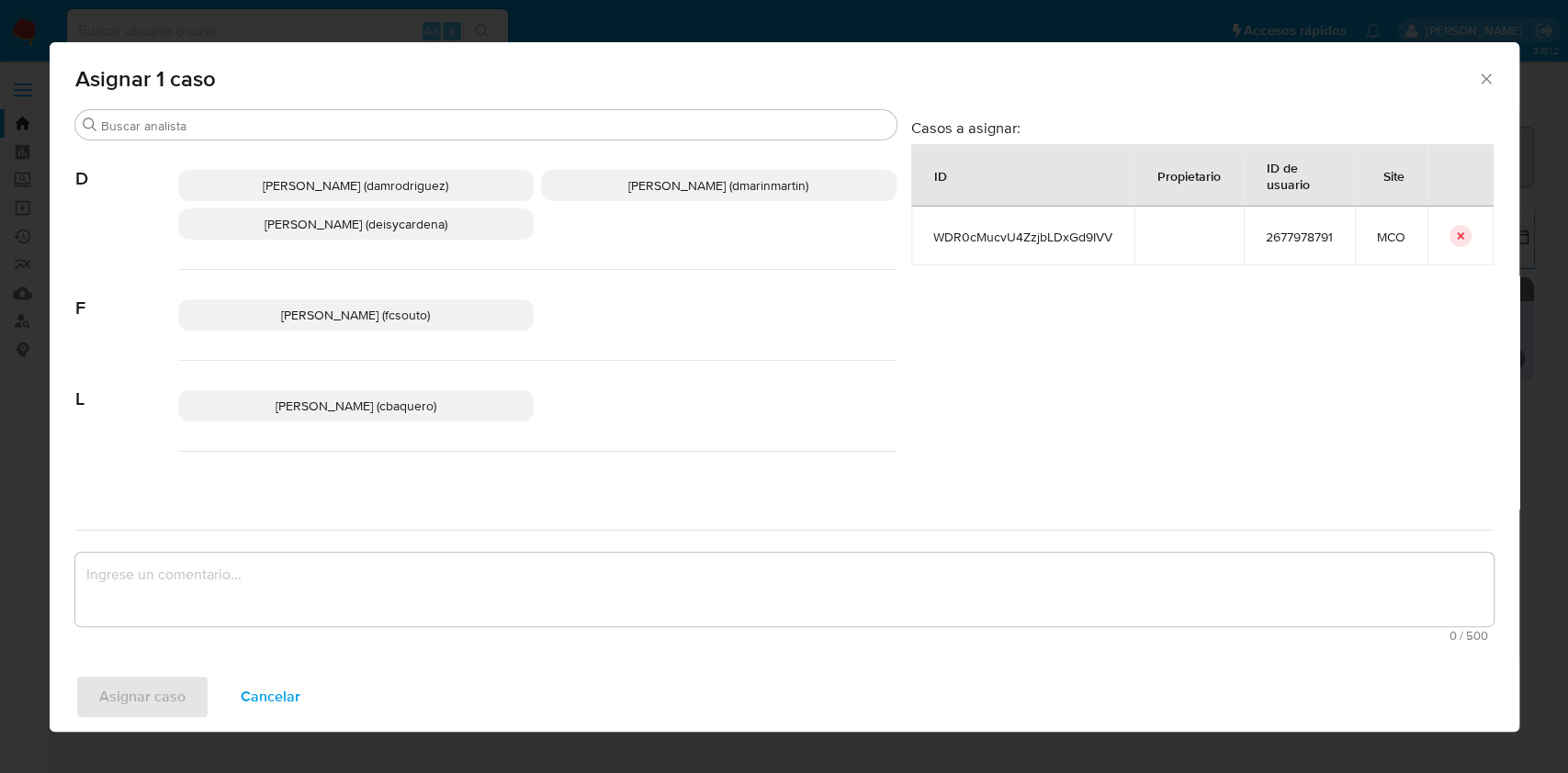
click at [676, 188] on span "David Esteban Marin Martinez (dmarinmartin)" at bounding box center [718, 185] width 180 height 18
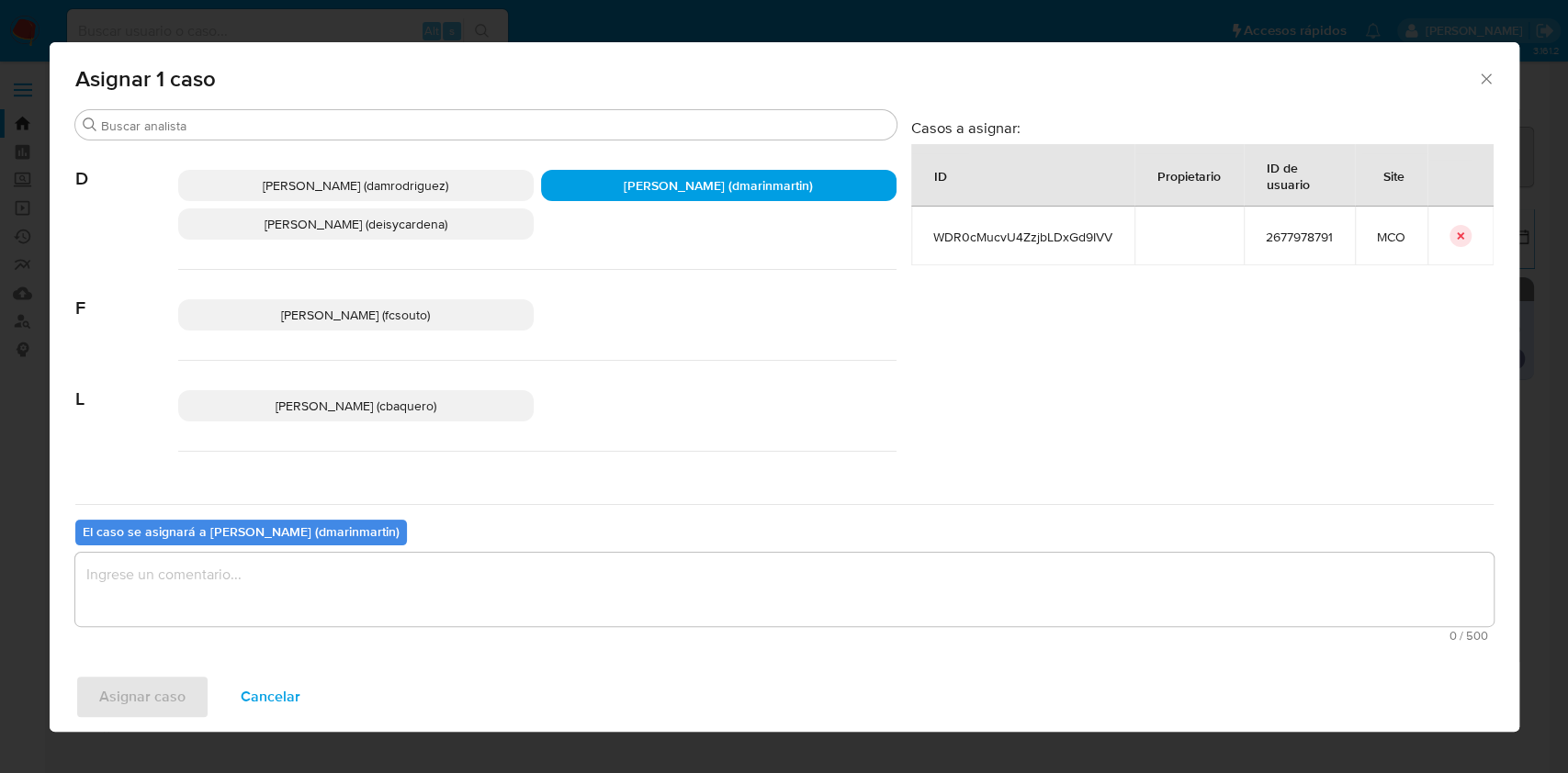
click at [618, 588] on textarea "assign-modal" at bounding box center [785, 590] width 1419 height 74
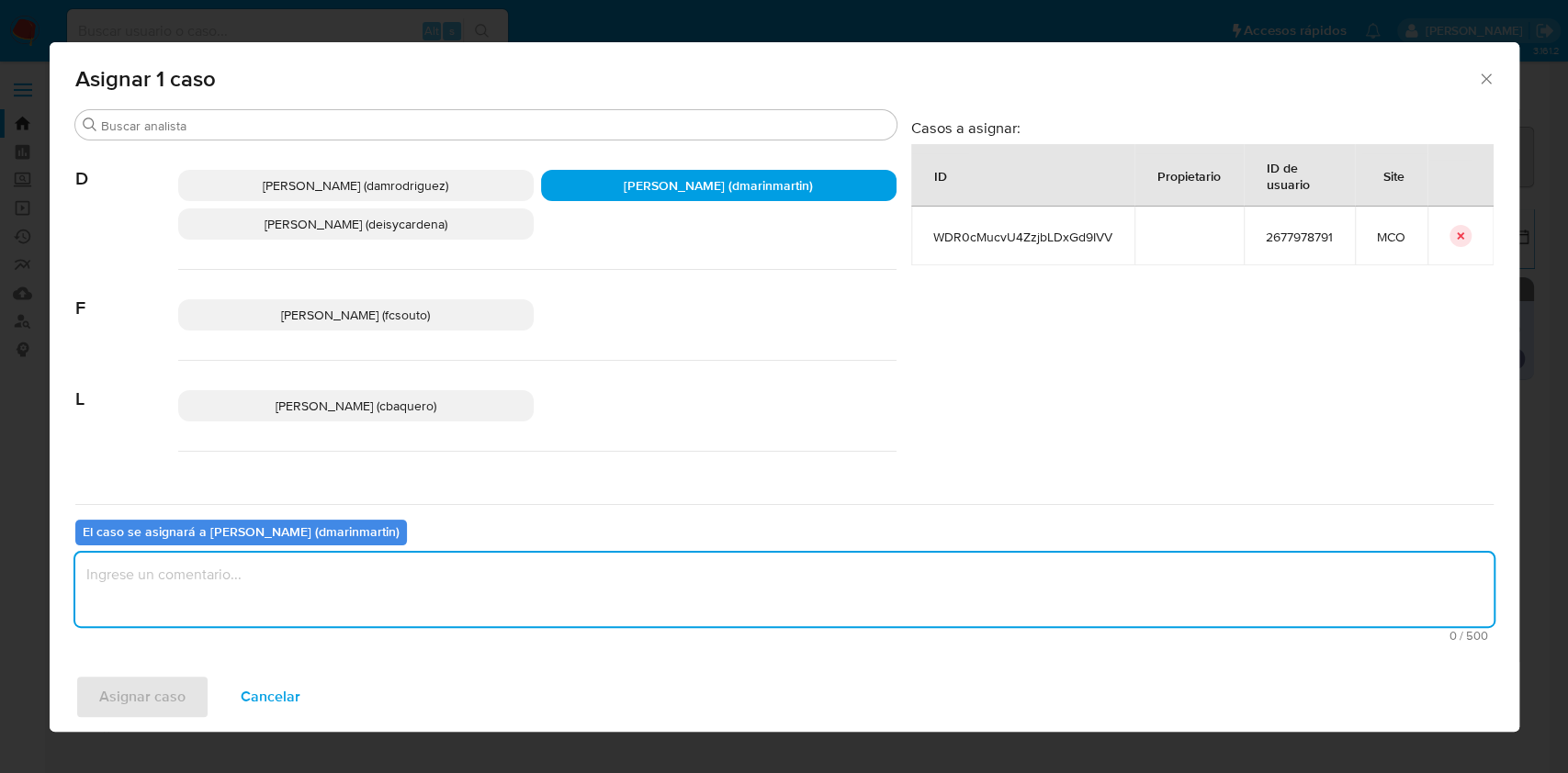
type textarea "N"
type textarea "Escalado ROS nvl 2"
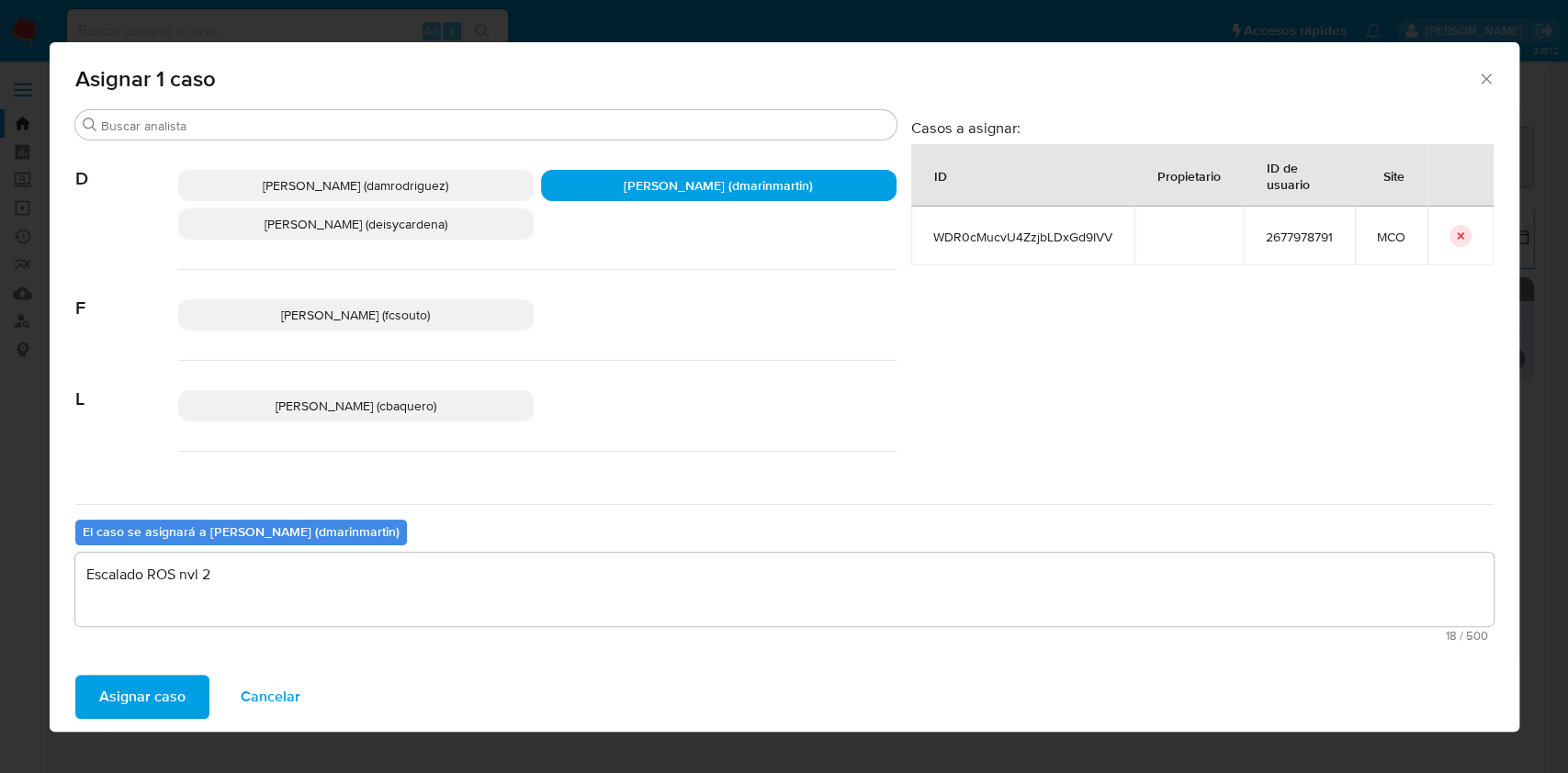
click at [76, 675] on button "Asignar caso" at bounding box center [142, 697] width 134 height 44
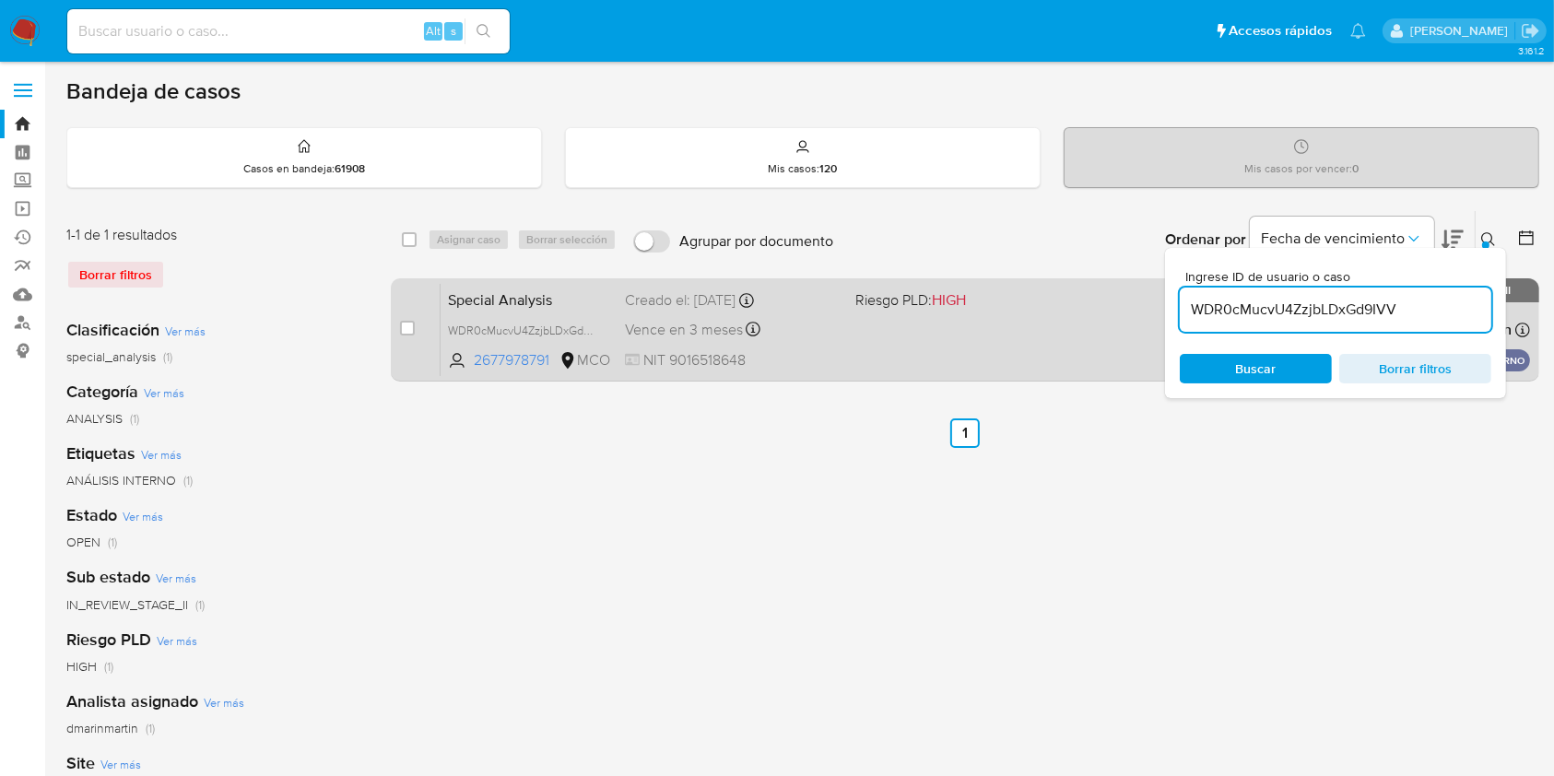
click at [834, 341] on div "Special Analysis WDR0cMucvU4ZzjbLDxGd9IVV 2677978791 MCO Riesgo PLD: HIGH Cread…" at bounding box center [986, 329] width 1090 height 93
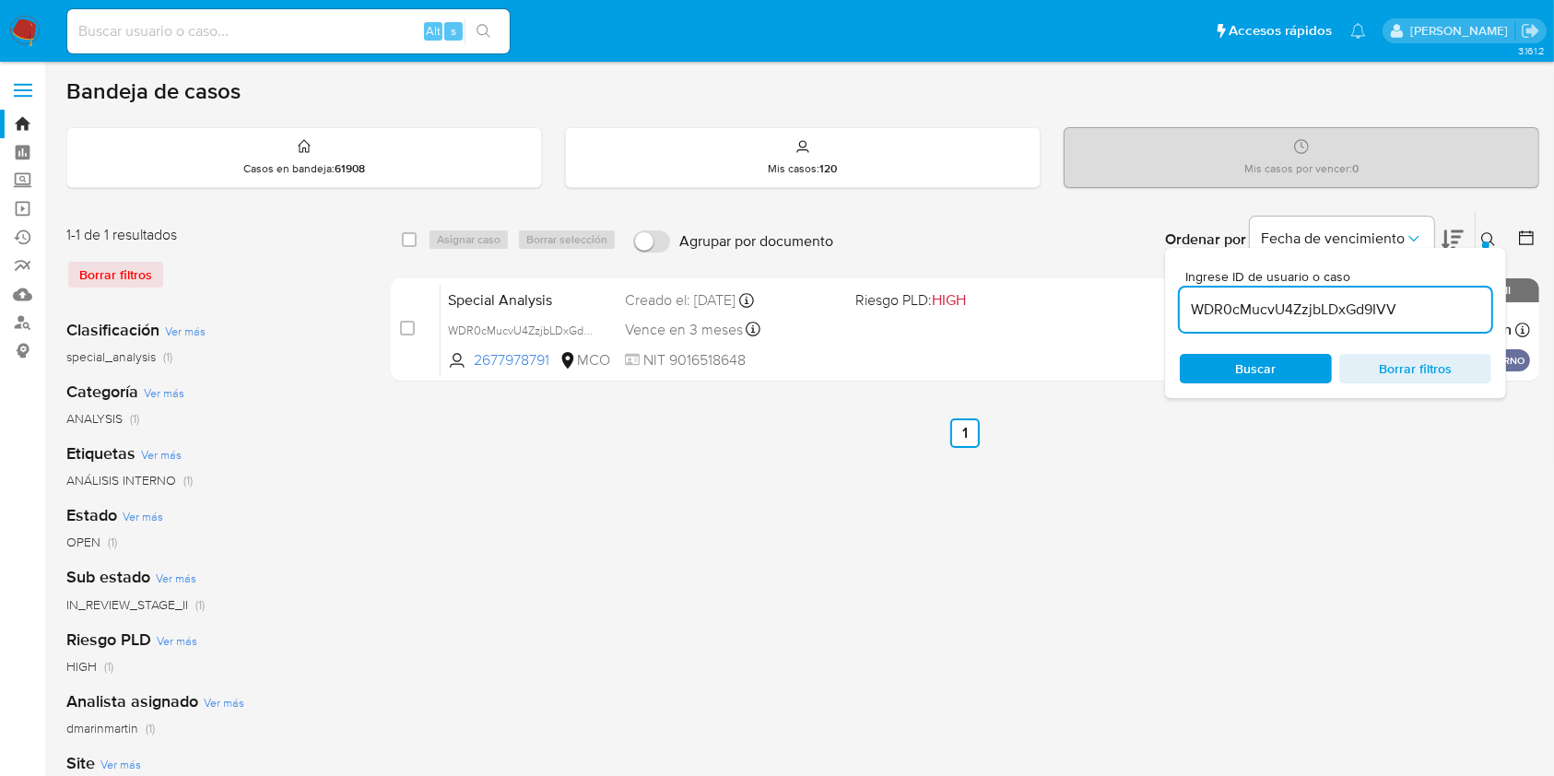
click at [1276, 299] on input "WDR0cMucvU4ZzjbLDxGd9IVV" at bounding box center [1336, 310] width 312 height 24
paste input "44MSUZnPQDZfhMsFYwRvRXrF"
type input "44MSUZnPQDZfhMsFYwRvRXrF"
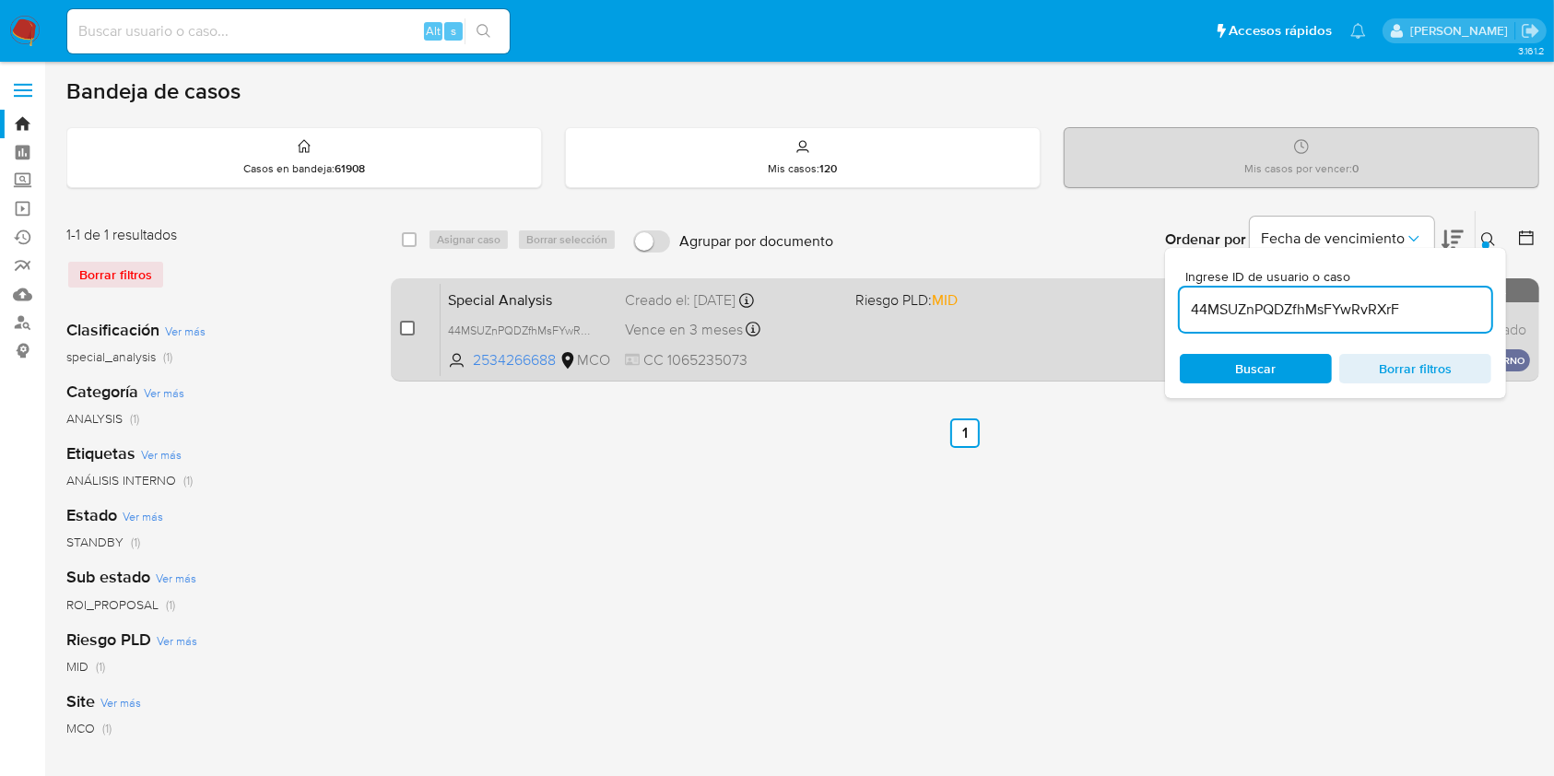
click at [406, 323] on input "checkbox" at bounding box center [407, 328] width 15 height 15
checkbox input "true"
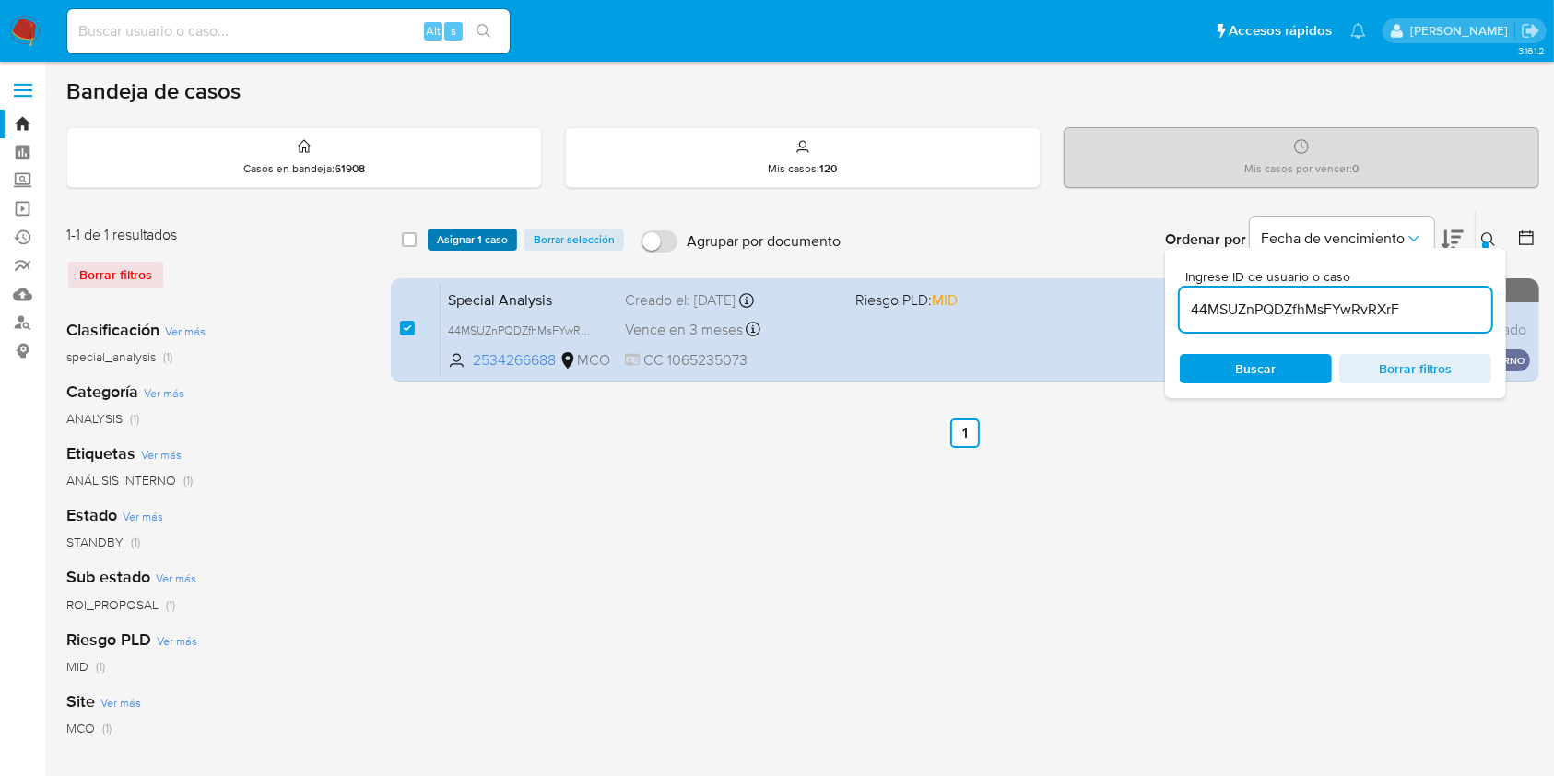
click at [459, 245] on span "Asignar 1 caso" at bounding box center [472, 239] width 71 height 18
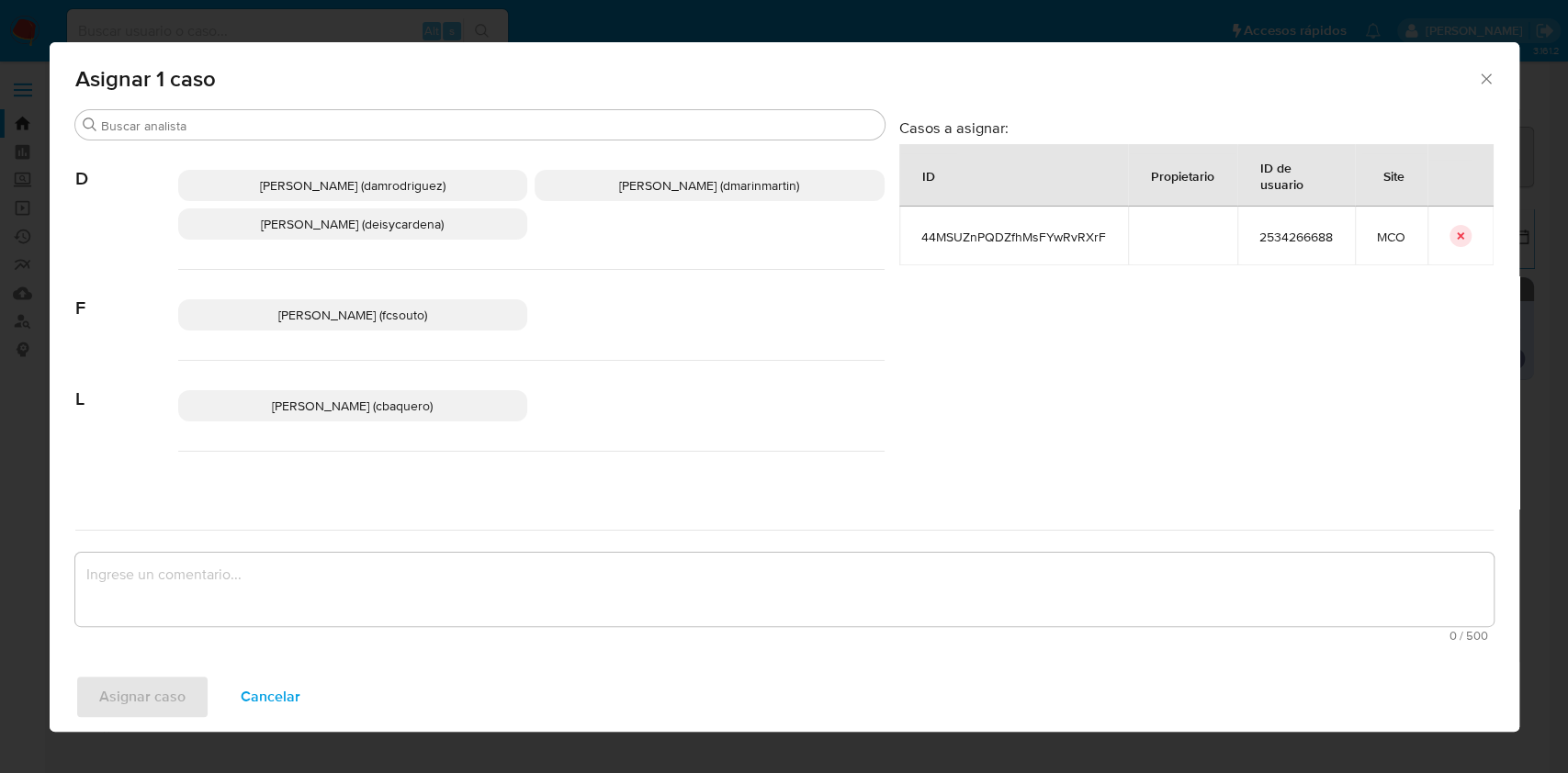
click at [638, 181] on span "David Esteban Marin Martinez (dmarinmartin)" at bounding box center [708, 185] width 180 height 18
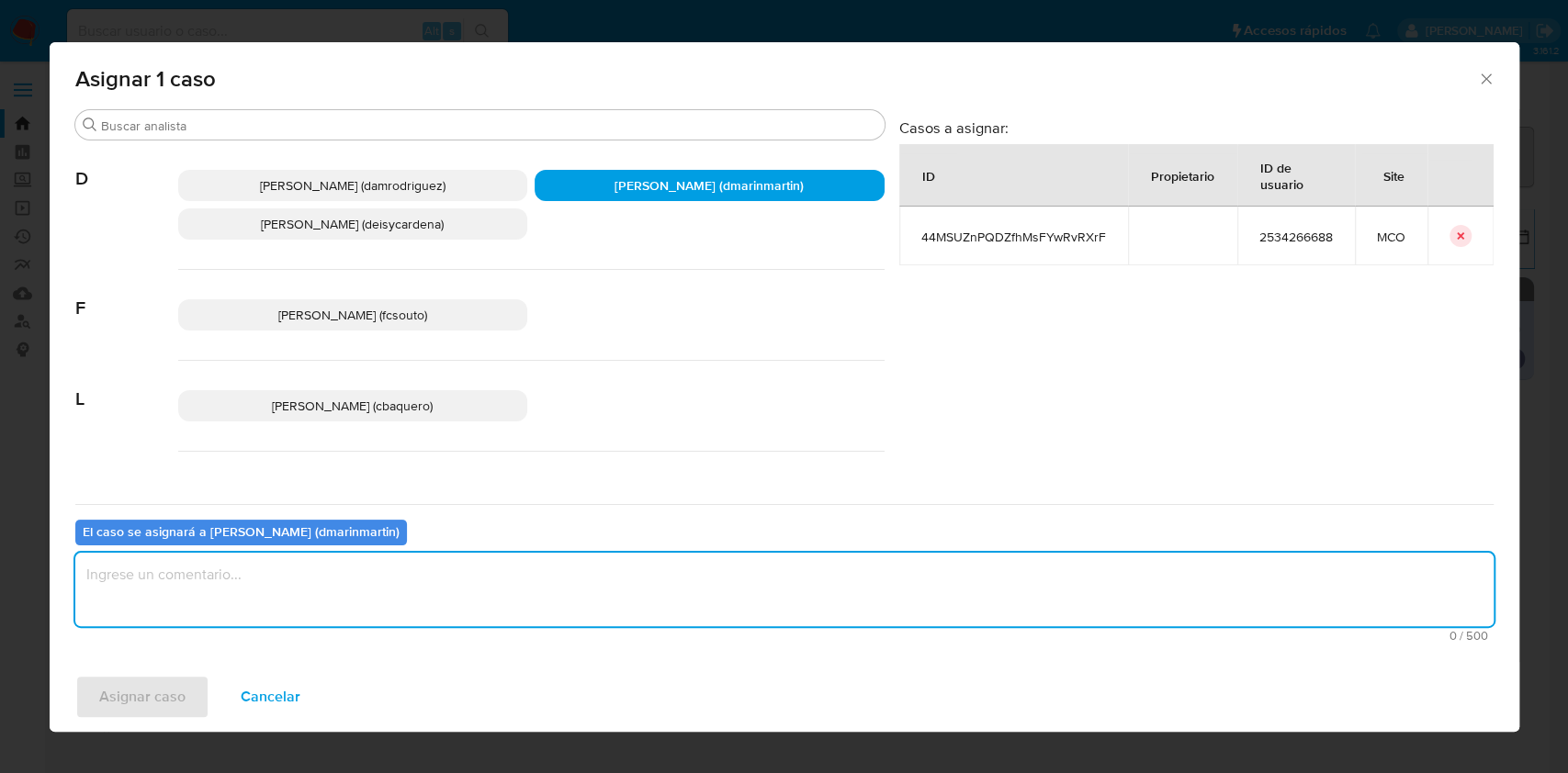
click at [580, 562] on textarea "assign-modal" at bounding box center [785, 590] width 1419 height 74
type textarea "Escalado ROS nvl 2"
click at [76, 675] on button "Asignar caso" at bounding box center [142, 697] width 134 height 44
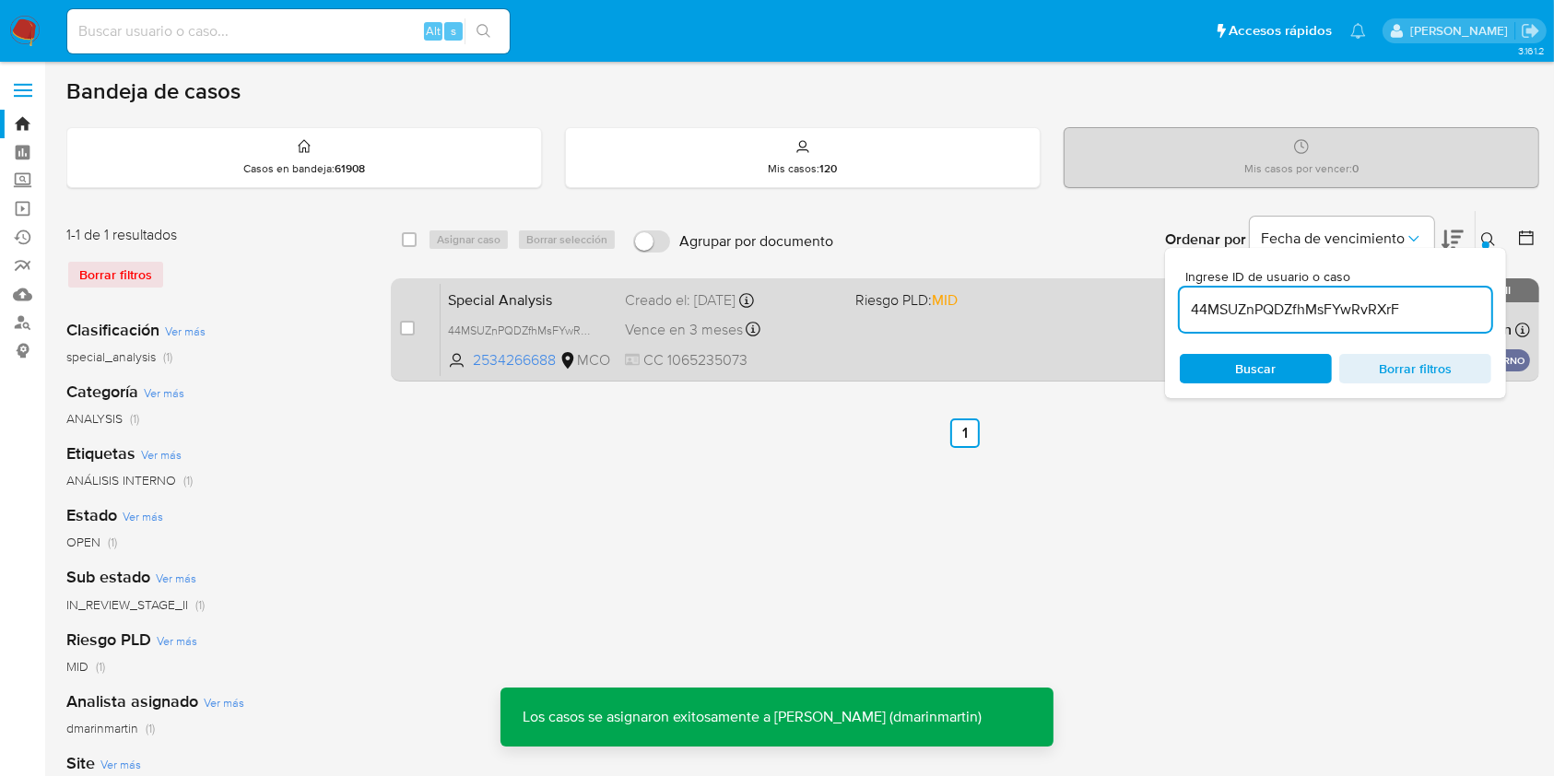
click at [895, 357] on div "Special Analysis 44MSUZnPQDZfhMsFYwRvRXrF 2534266688 MCO Riesgo PLD: MID Creado…" at bounding box center [986, 329] width 1090 height 93
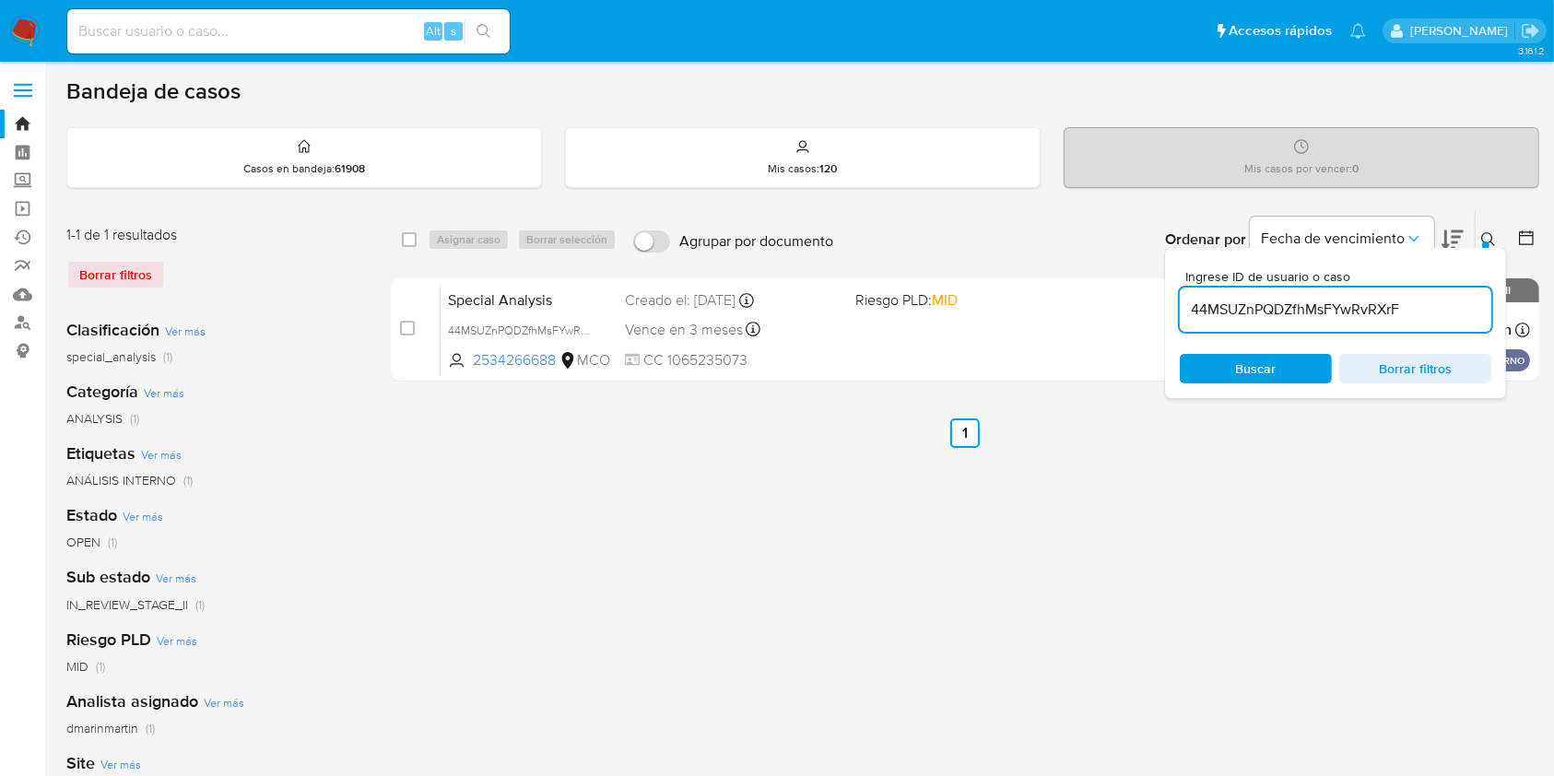
click at [1298, 318] on input "44MSUZnPQDZfhMsFYwRvRXrF" at bounding box center [1336, 310] width 312 height 24
paste input "JHMcdQhU9oll1zUsP9R6XLld"
type input "JHMcdQhU9oll1zUsP9R6XLld"
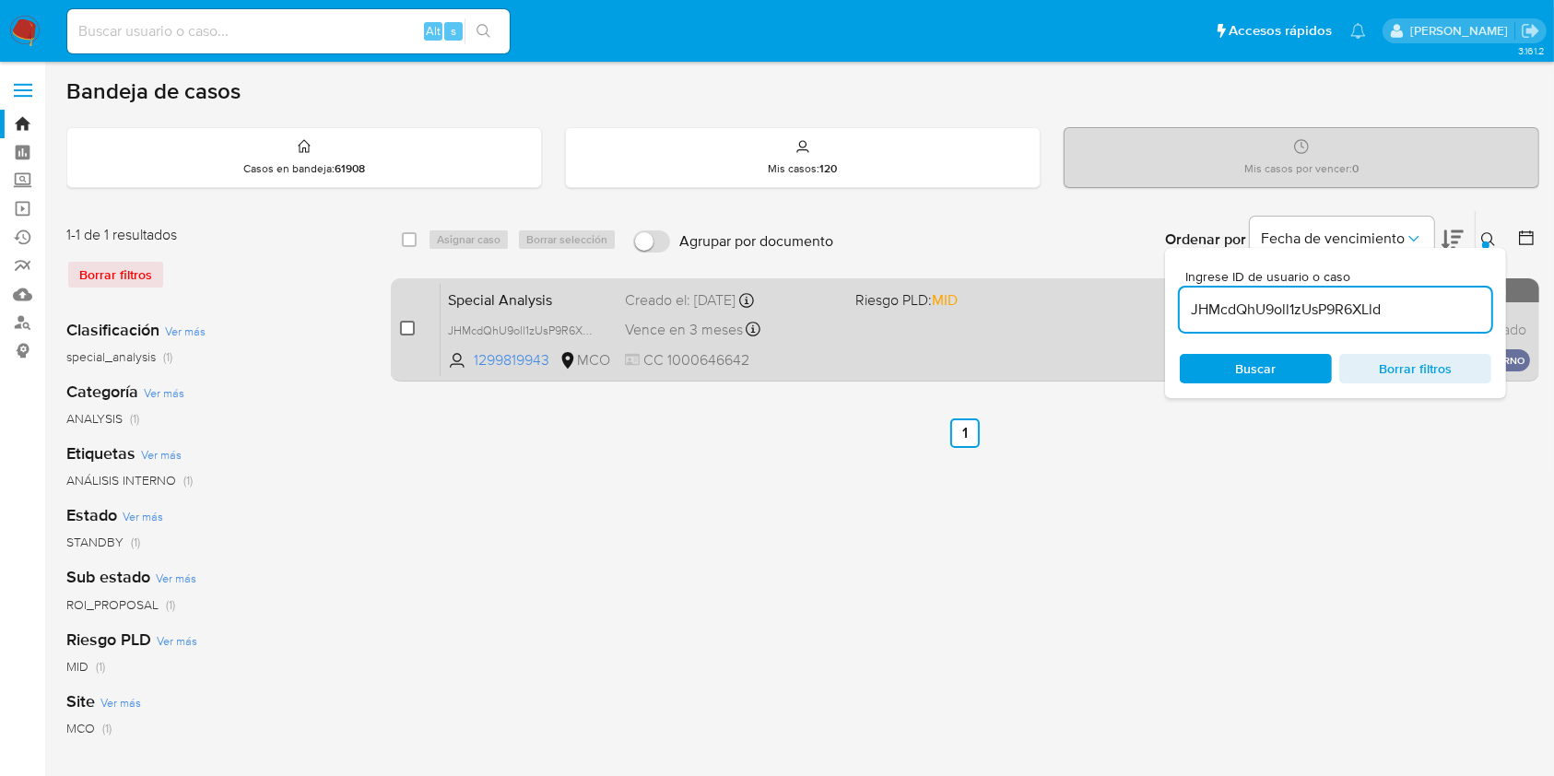
click at [408, 323] on input "checkbox" at bounding box center [407, 328] width 15 height 15
checkbox input "true"
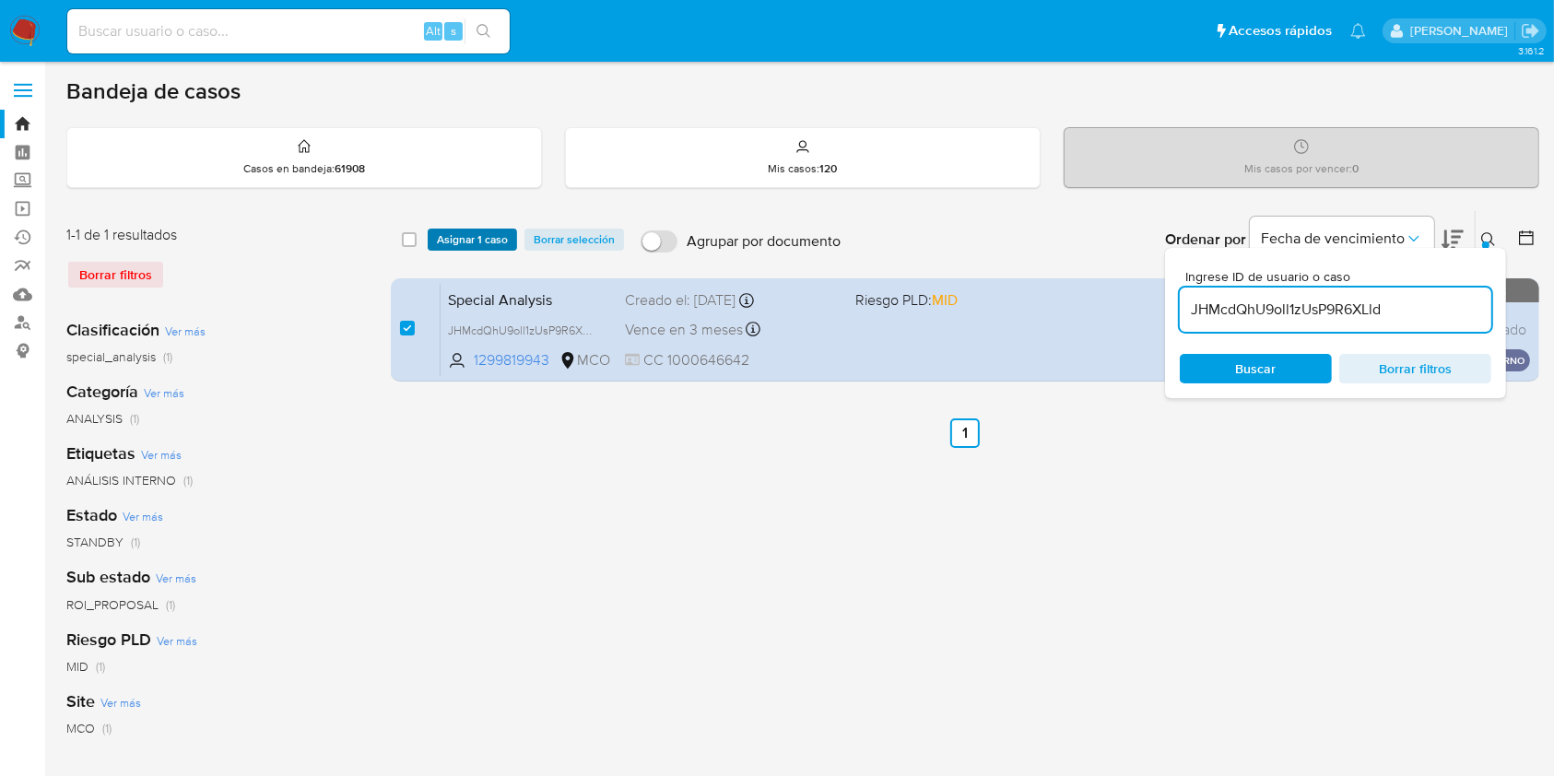
click at [467, 242] on span "Asignar 1 caso" at bounding box center [472, 239] width 71 height 18
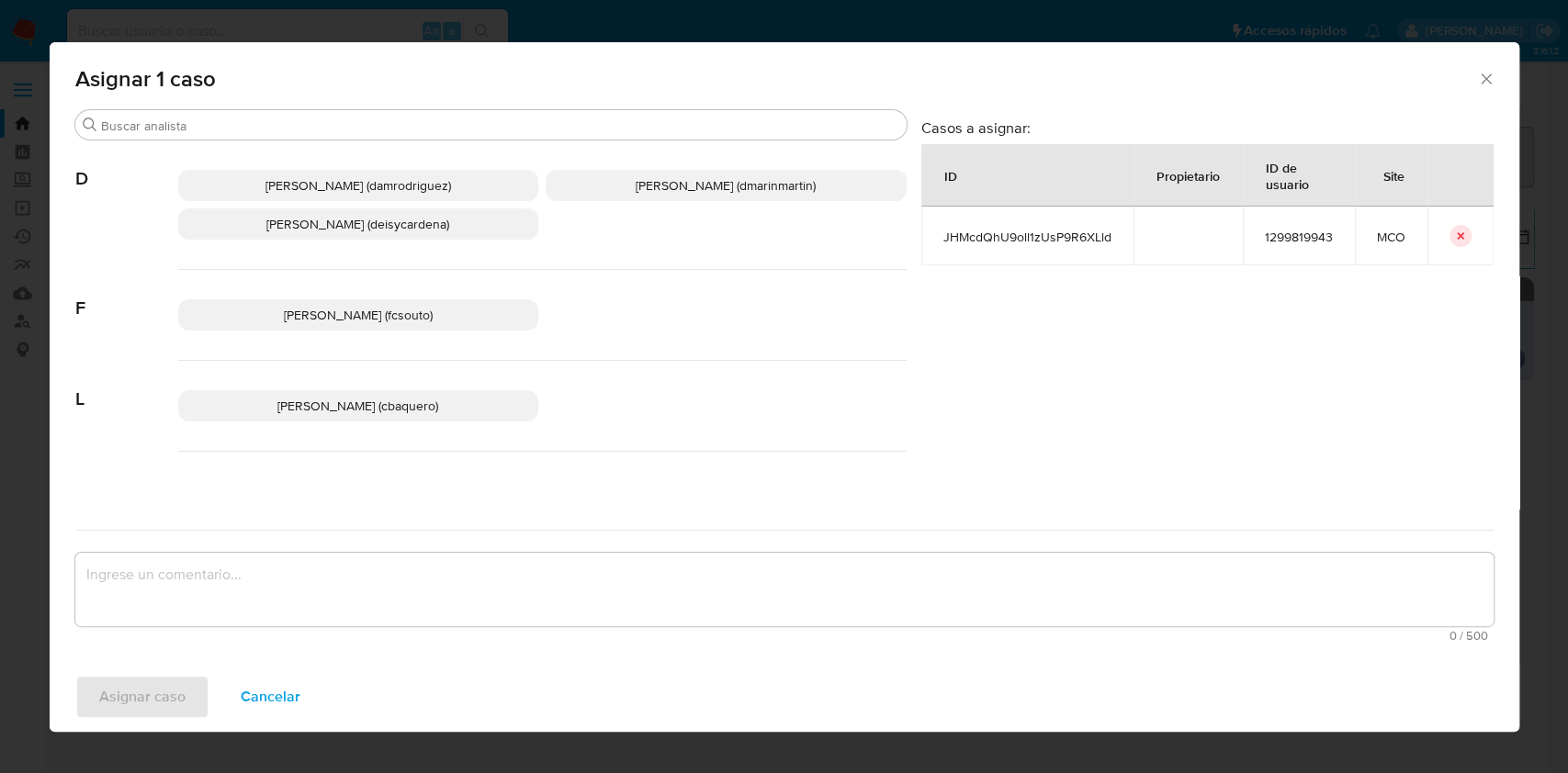
click at [646, 172] on p "David Esteban Marin Martinez (dmarinmartin)" at bounding box center [726, 185] width 361 height 31
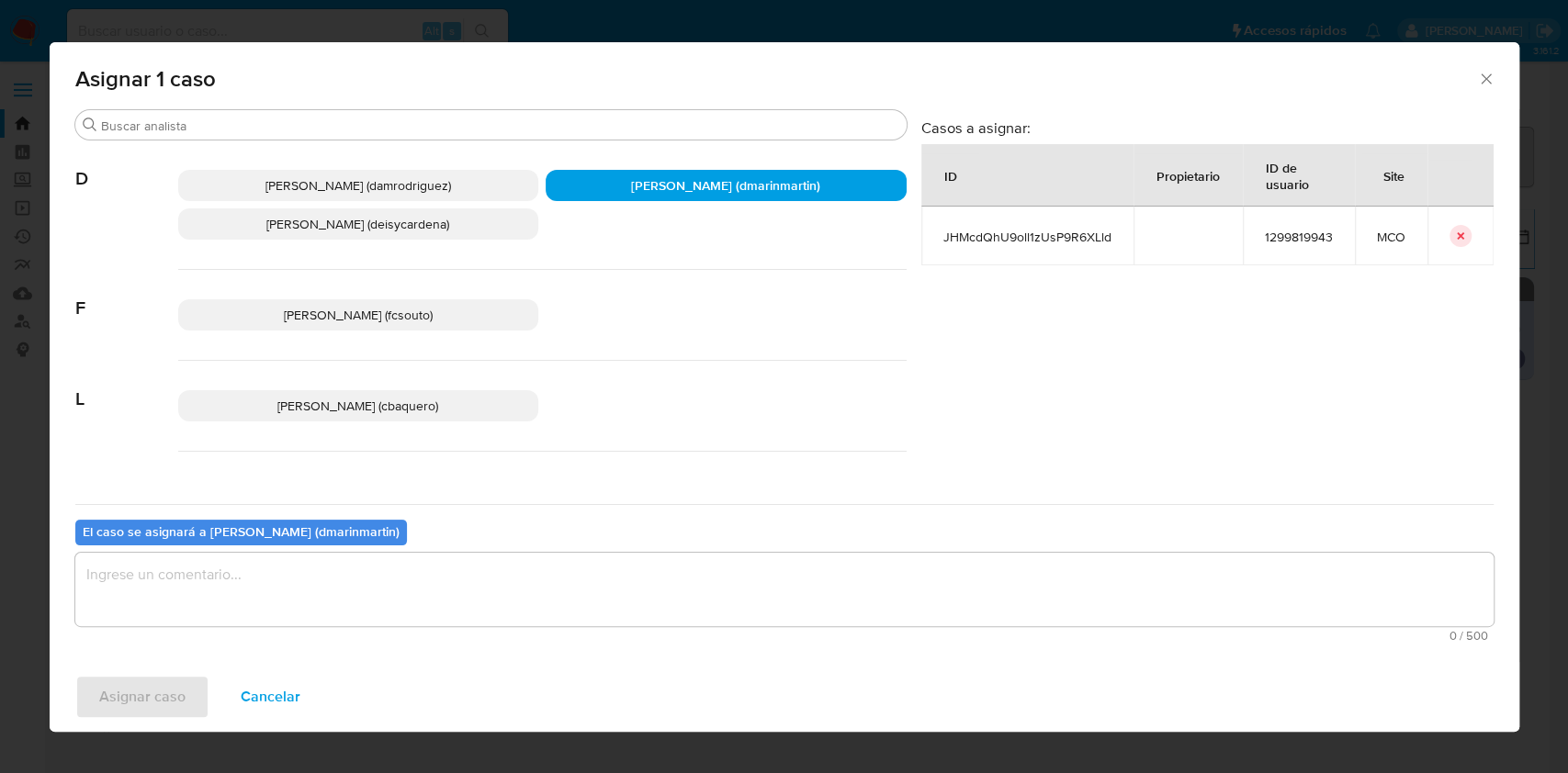
click at [694, 549] on div "El caso se asignará a David Esteban Marin Martinez (dmarinmartin) 0 / 500 500 c…" at bounding box center [785, 577] width 1419 height 145
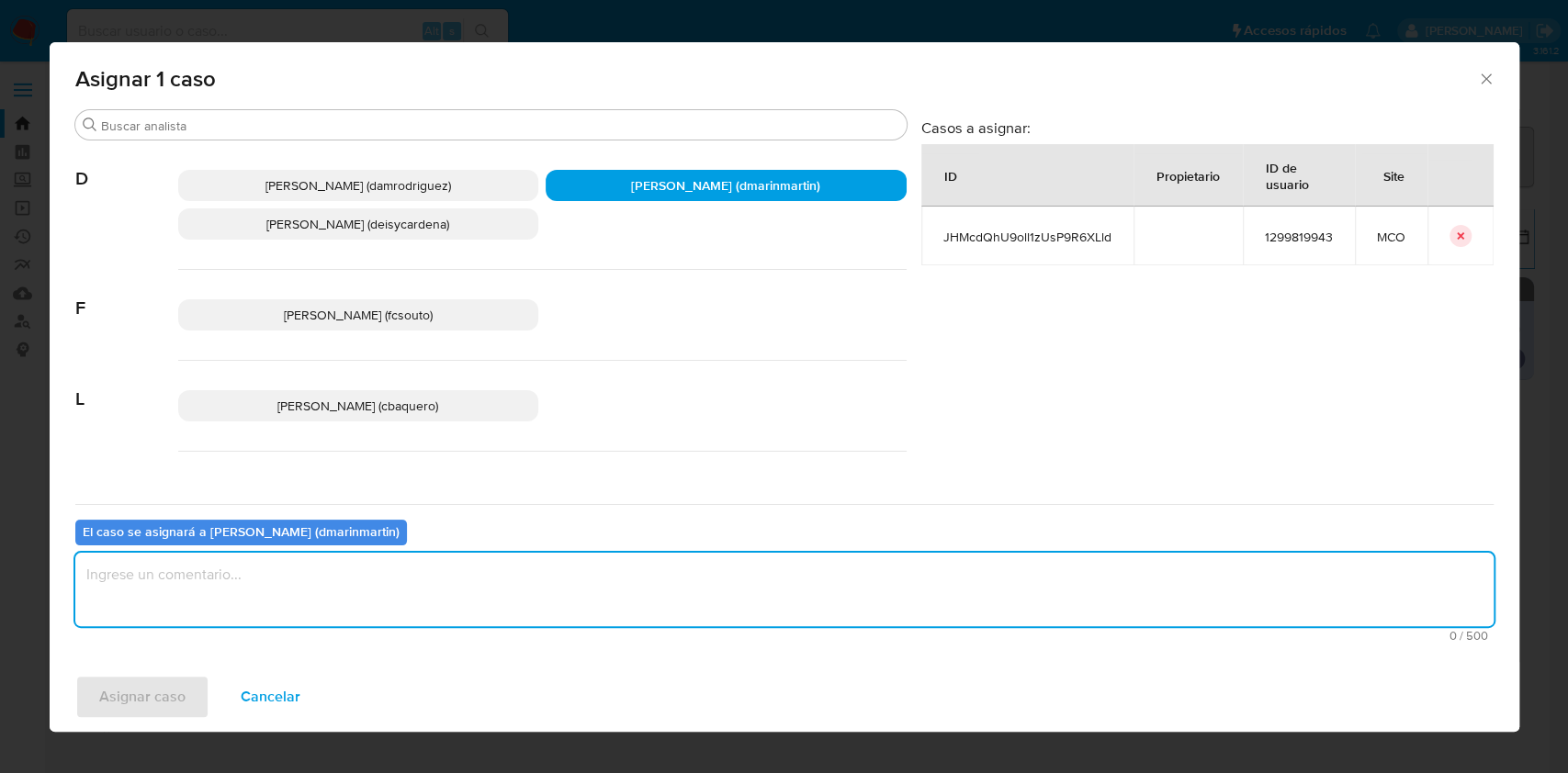
click at [632, 579] on textarea "assign-modal" at bounding box center [785, 590] width 1419 height 74
type textarea "Escalado ROS nvl 2"
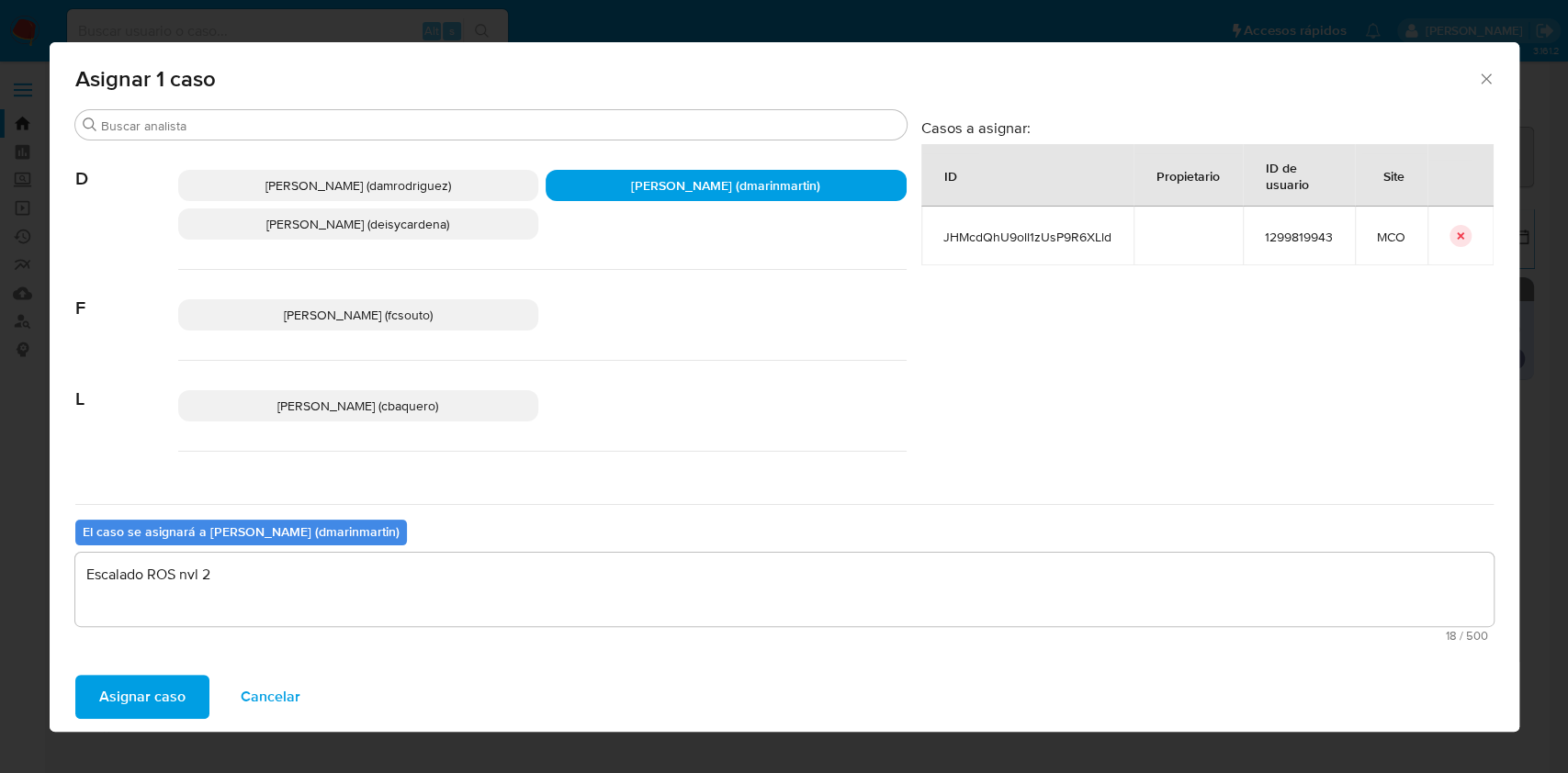
click at [76, 675] on button "Asignar caso" at bounding box center [142, 697] width 134 height 44
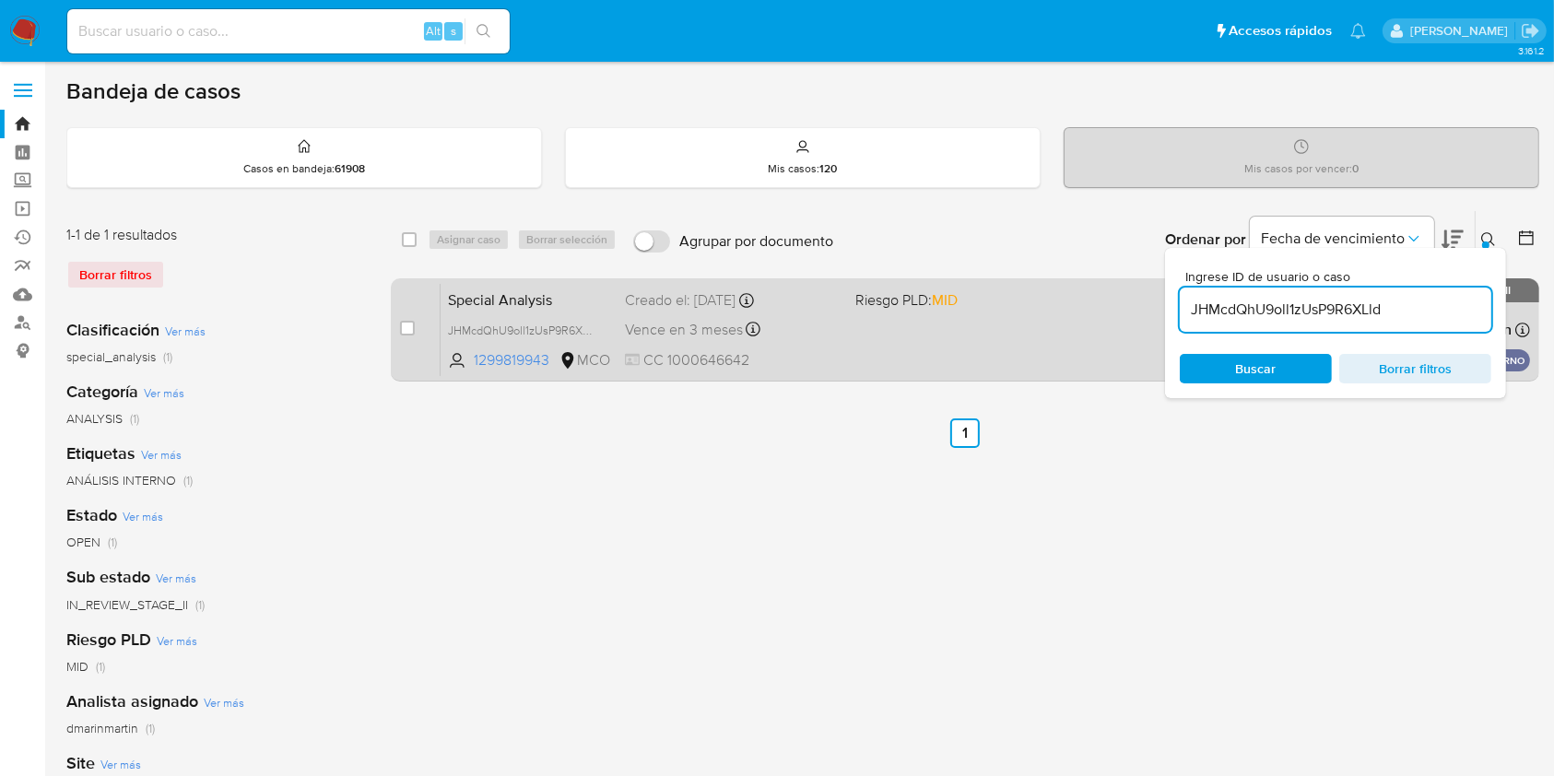
click at [813, 337] on div "Vence en 3 meses Vence el 05/01/2026 13:35:25" at bounding box center [732, 329] width 215 height 25
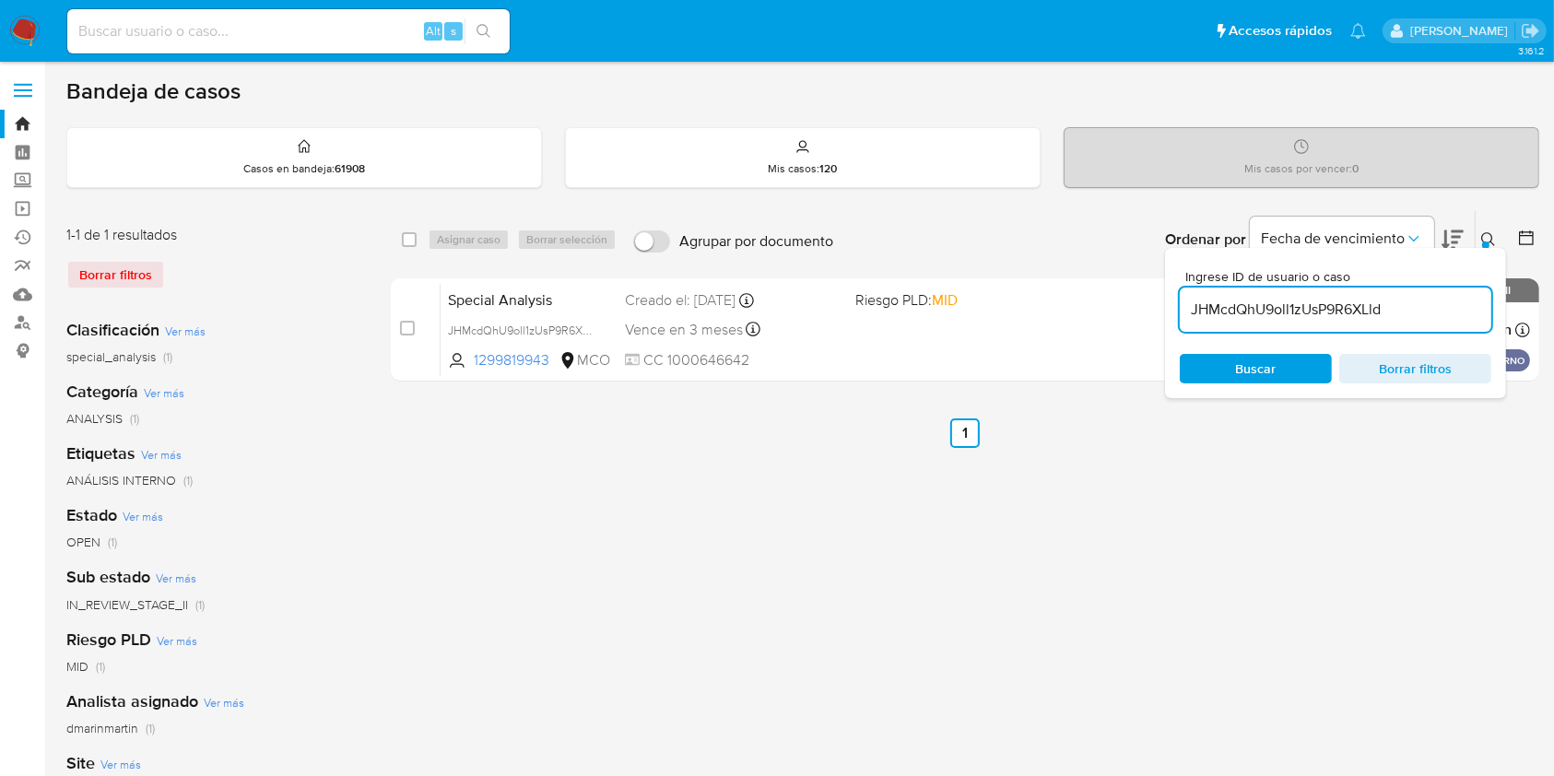
click at [1317, 301] on input "JHMcdQhU9oll1zUsP9R6XLld" at bounding box center [1336, 310] width 312 height 24
paste input "1cRjMTQ0dRtVJ5hSuwaYWMc9"
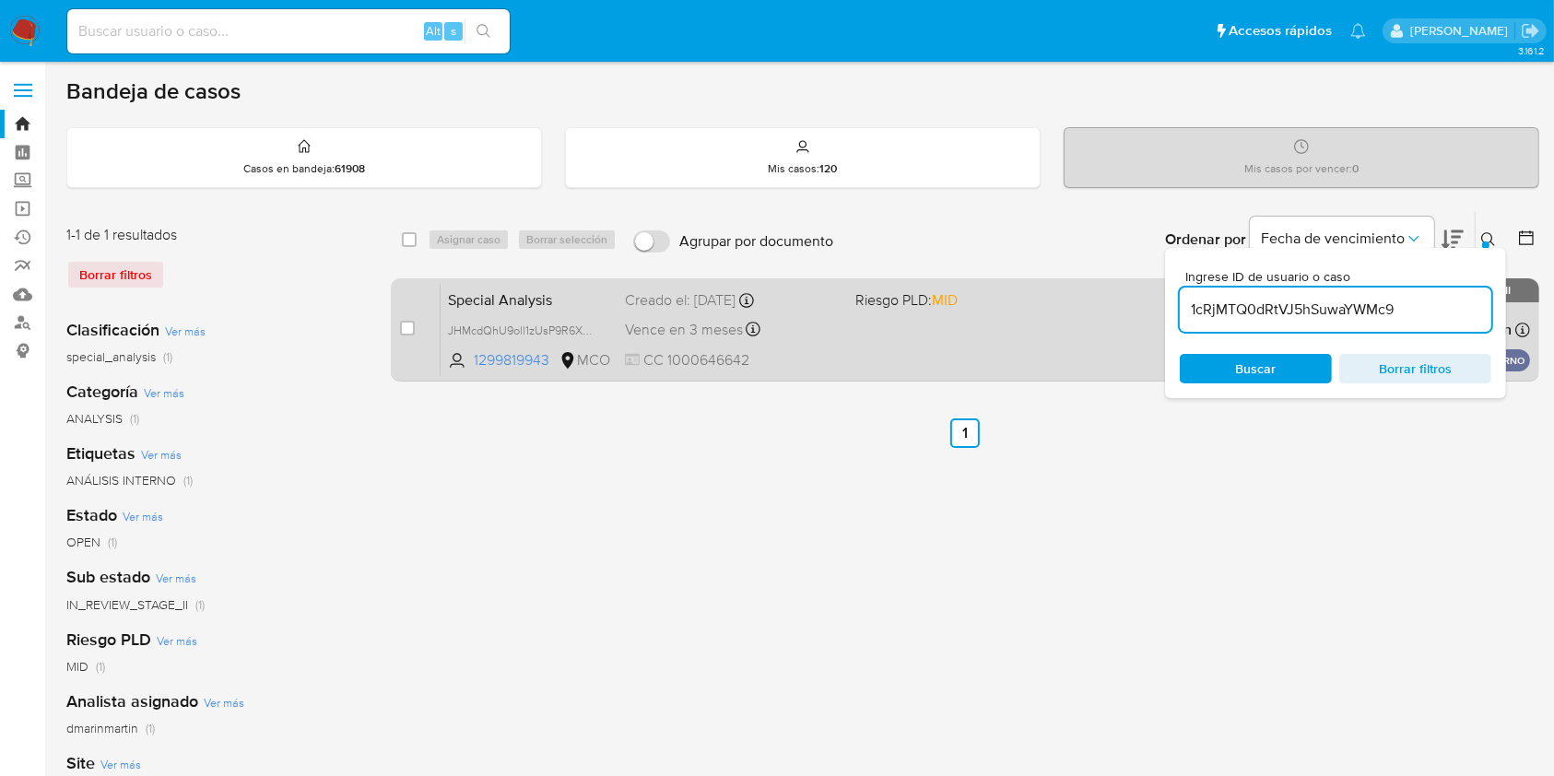
type input "1cRjMTQ0dRtVJ5hSuwaYWMc9"
click at [404, 331] on input "checkbox" at bounding box center [407, 328] width 15 height 15
checkbox input "true"
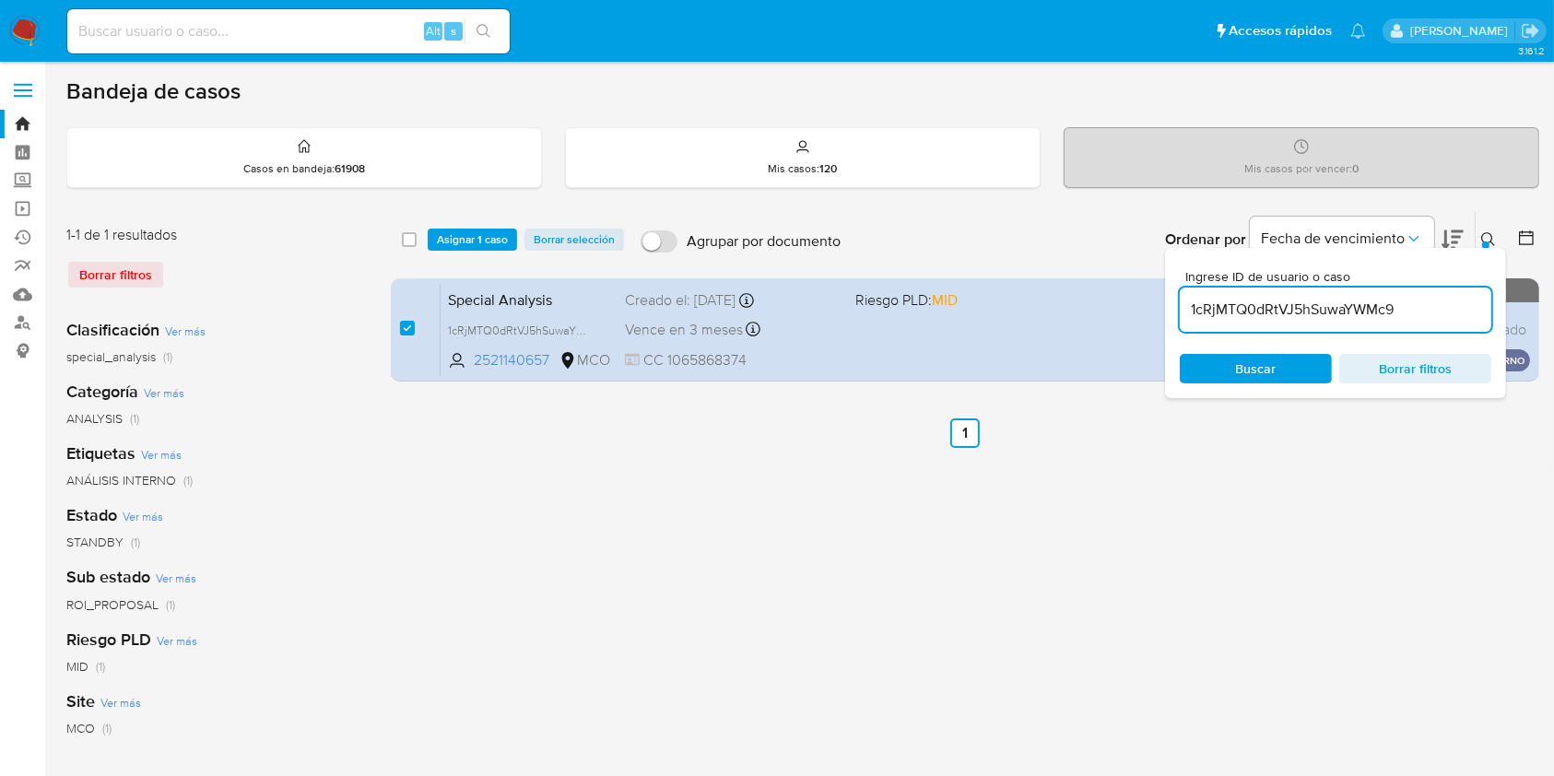
click at [470, 225] on div "select-all-cases-checkbox Asignar 1 caso Borrar selección Agrupar por documento…" at bounding box center [965, 239] width 1149 height 57
click at [472, 232] on span "Asignar 1 caso" at bounding box center [472, 239] width 71 height 18
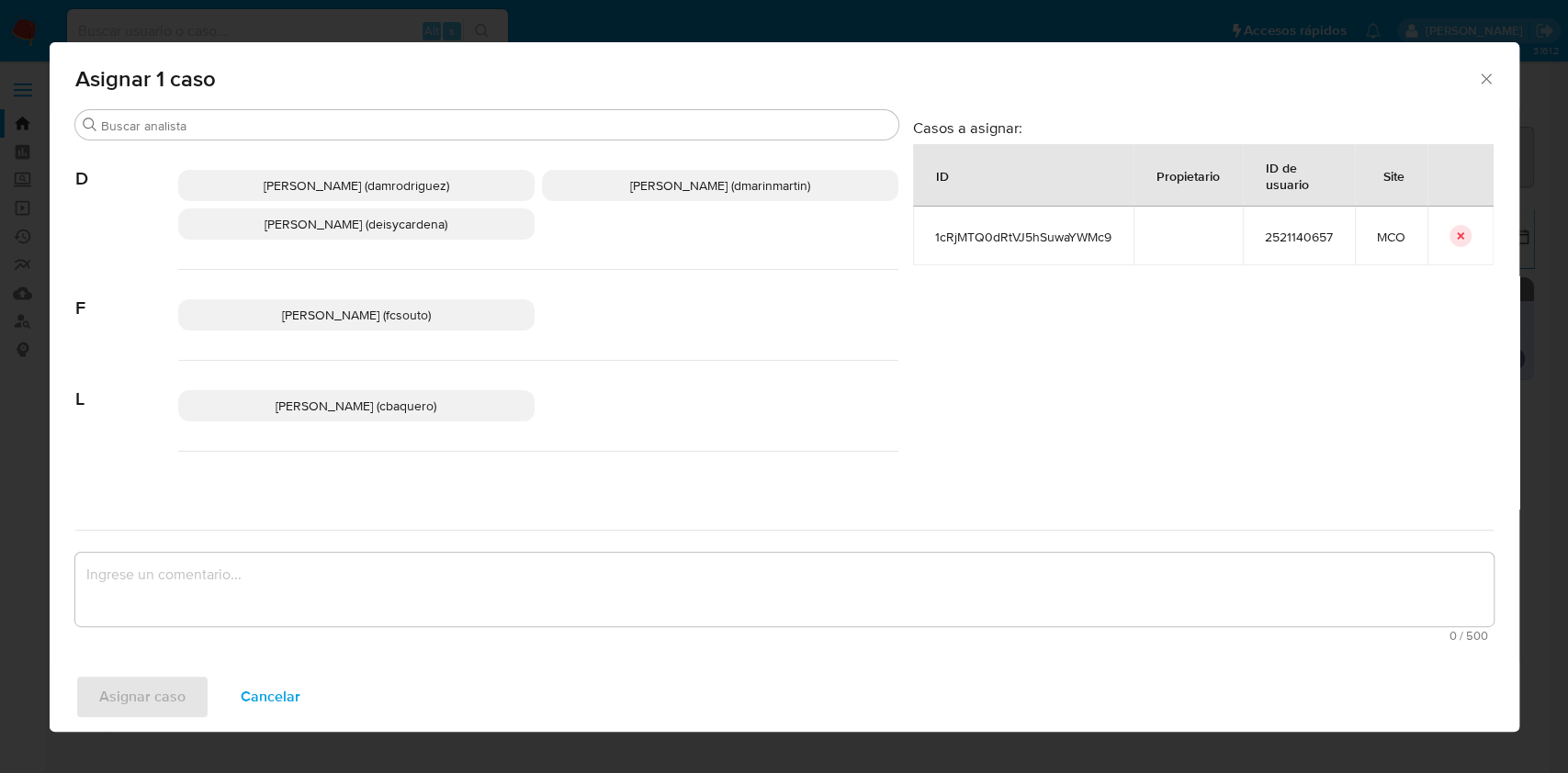
click at [718, 192] on span "David Esteban Marin Martinez (dmarinmartin)" at bounding box center [719, 185] width 180 height 18
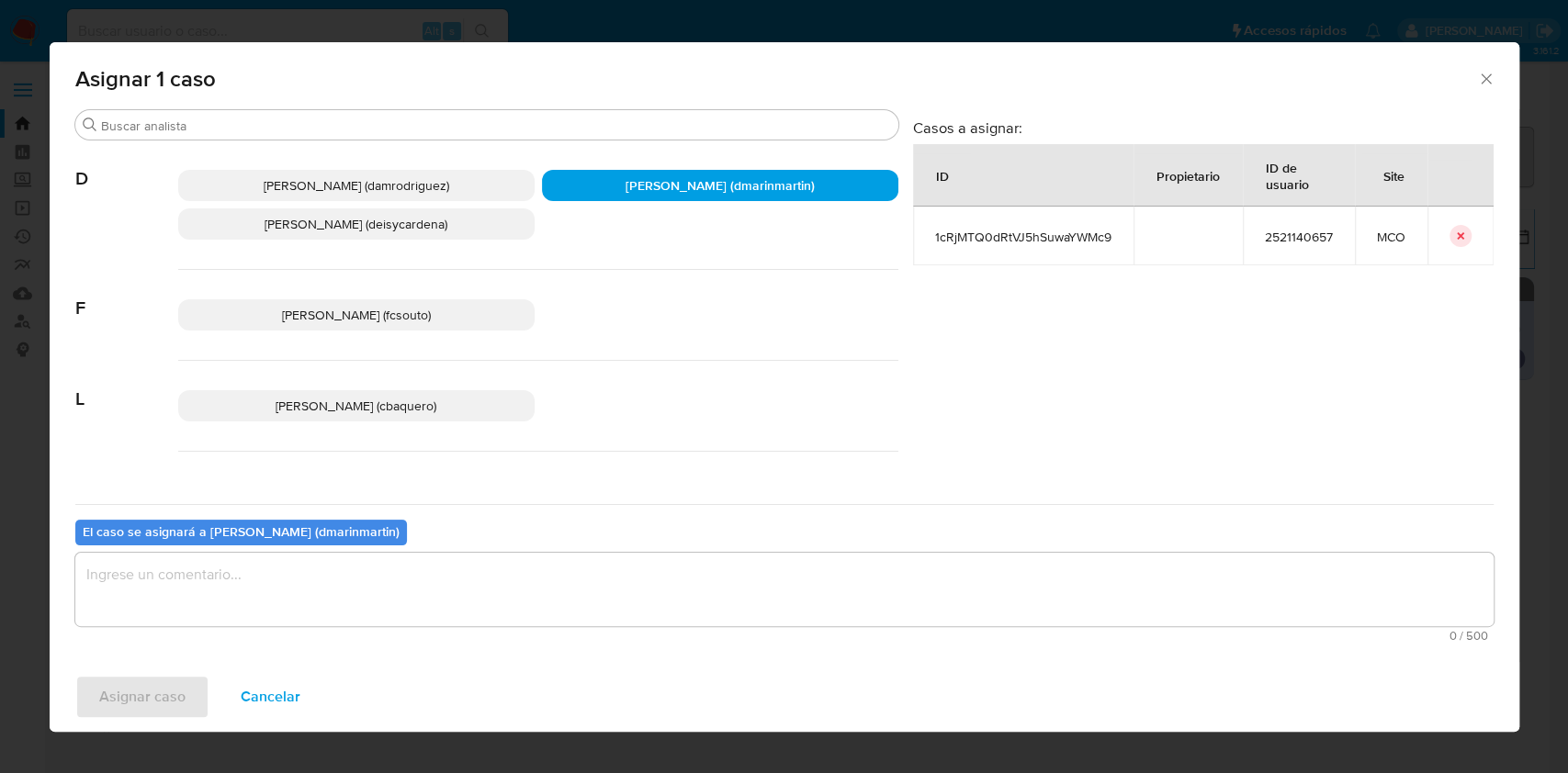
click at [735, 612] on textarea "assign-modal" at bounding box center [785, 590] width 1419 height 74
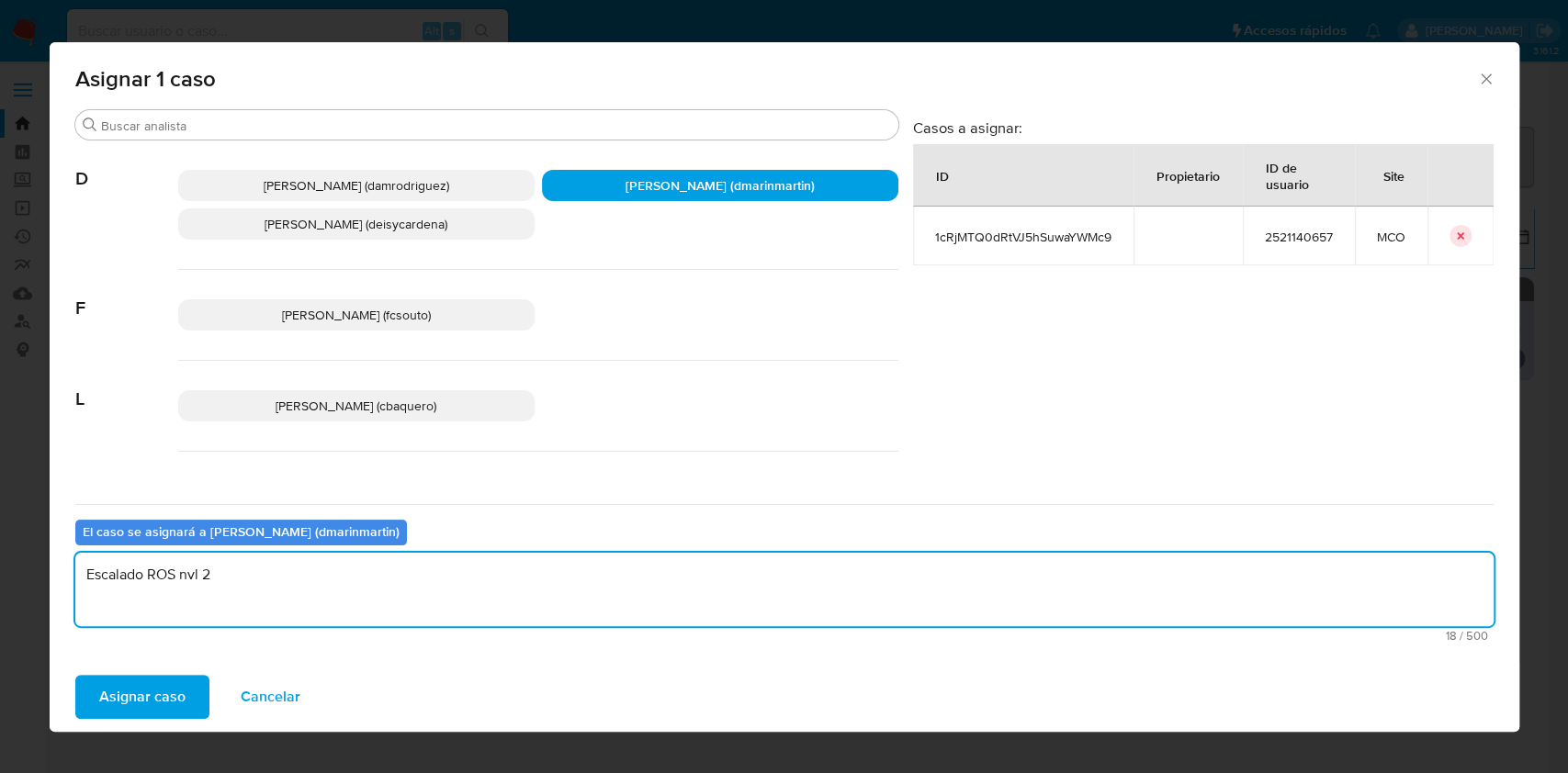
type textarea "Escalado ROS nvl 2"
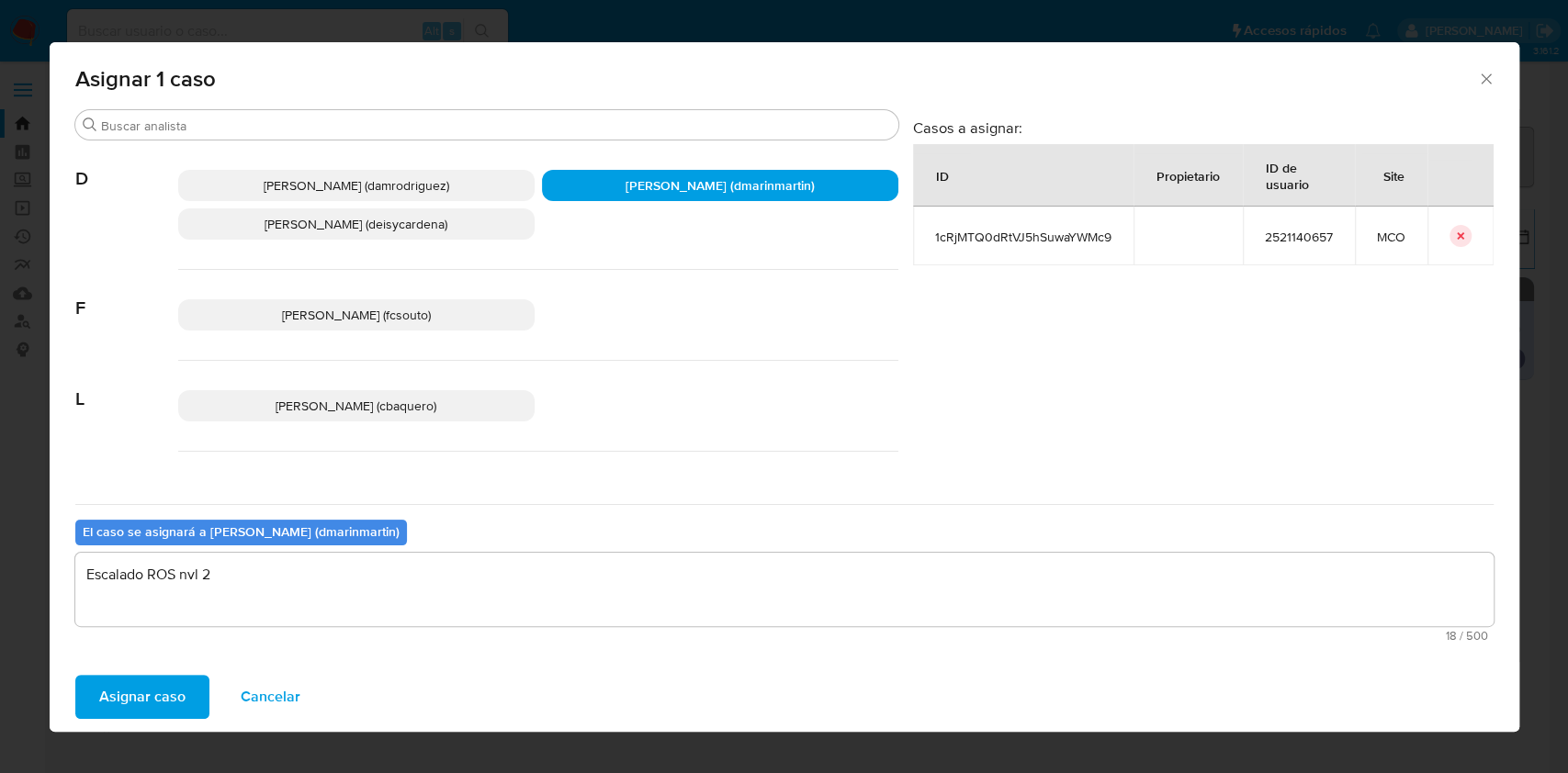
click at [76, 675] on button "Asignar caso" at bounding box center [142, 697] width 134 height 44
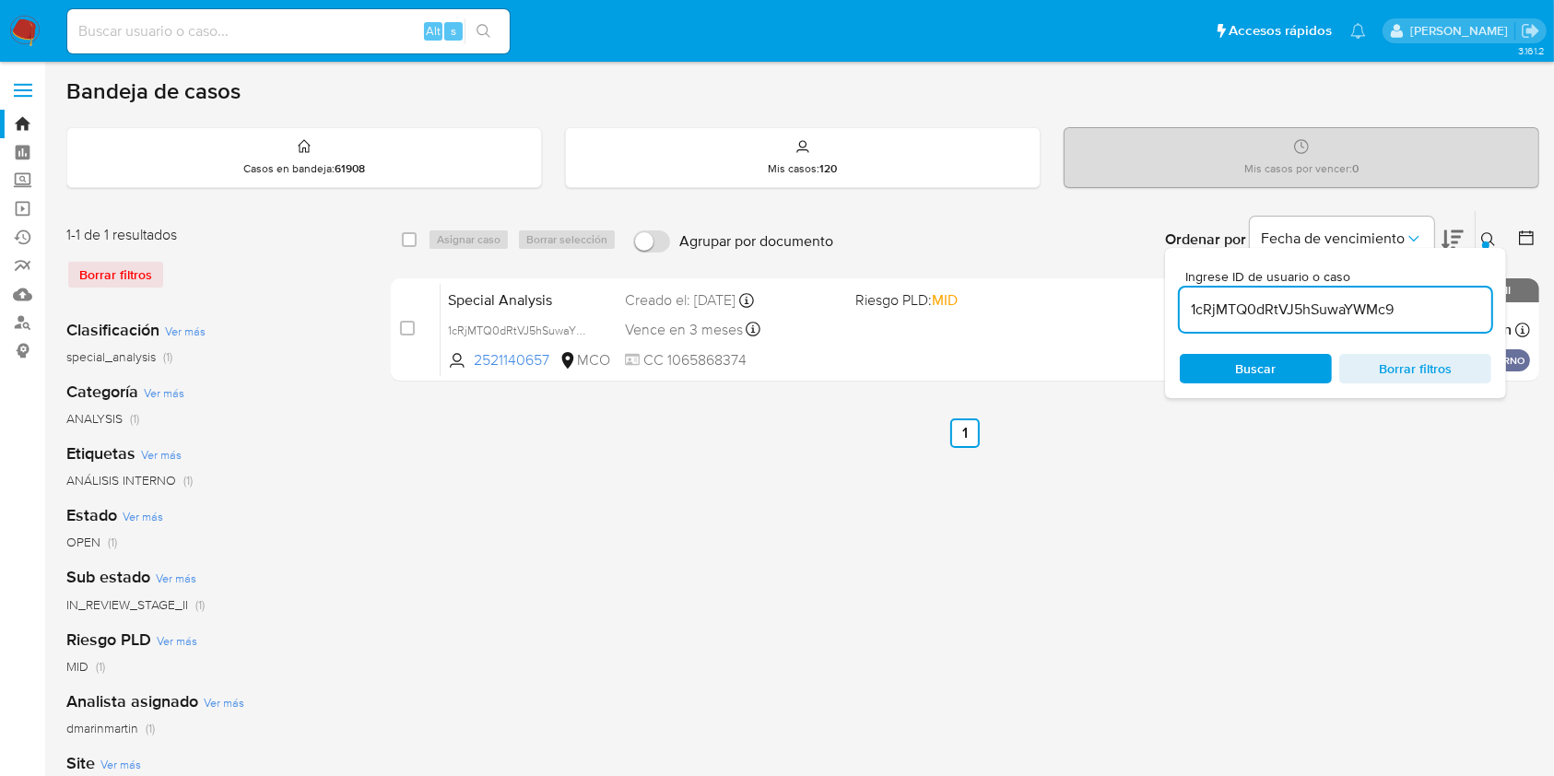
click at [989, 350] on div "Special Analysis 1cRjMTQ0dRtVJ5hSuwaYWMc9 2521140657 MCO Riesgo PLD: MID Creado…" at bounding box center [986, 329] width 1090 height 93
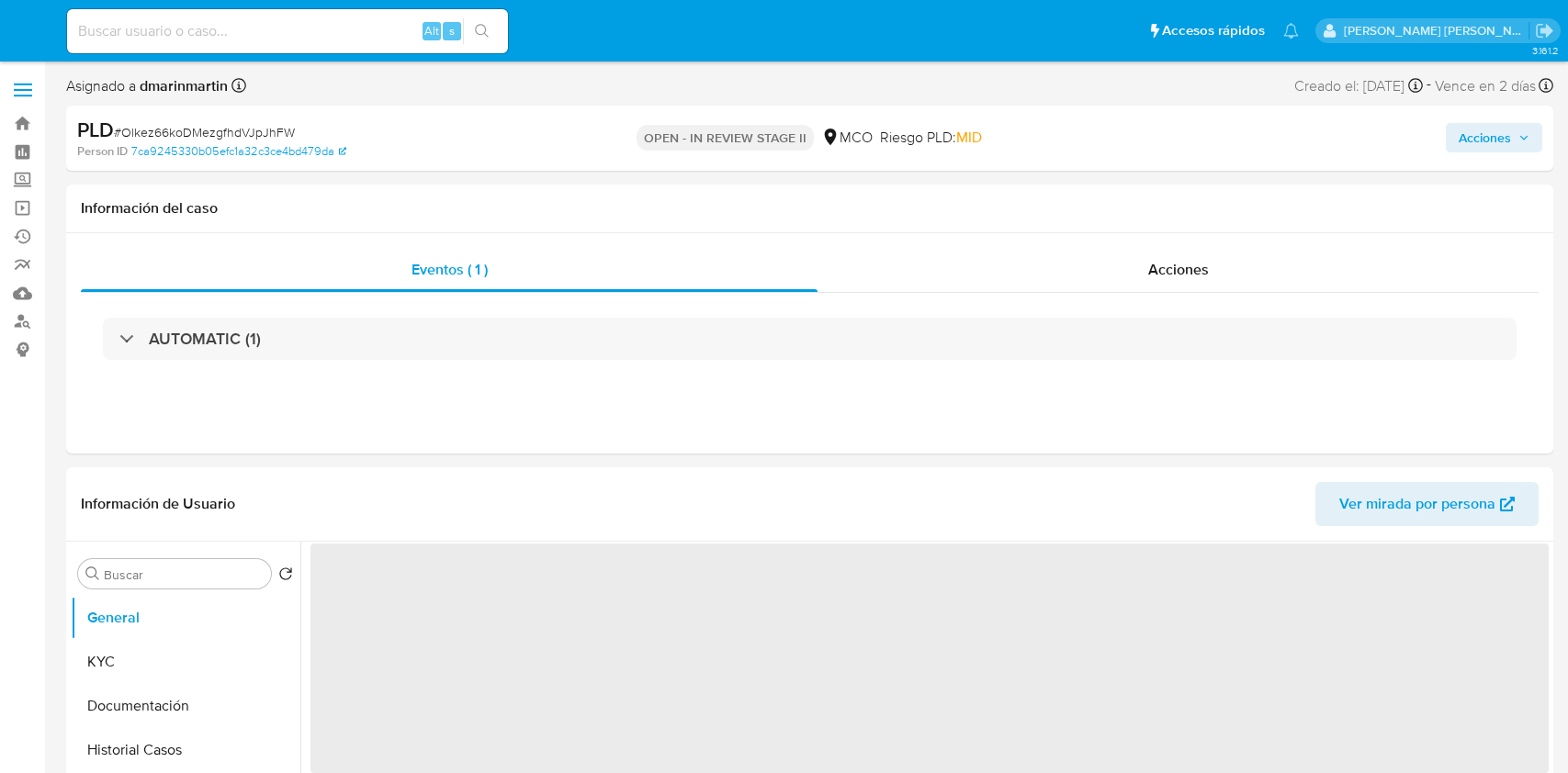
select select "10"
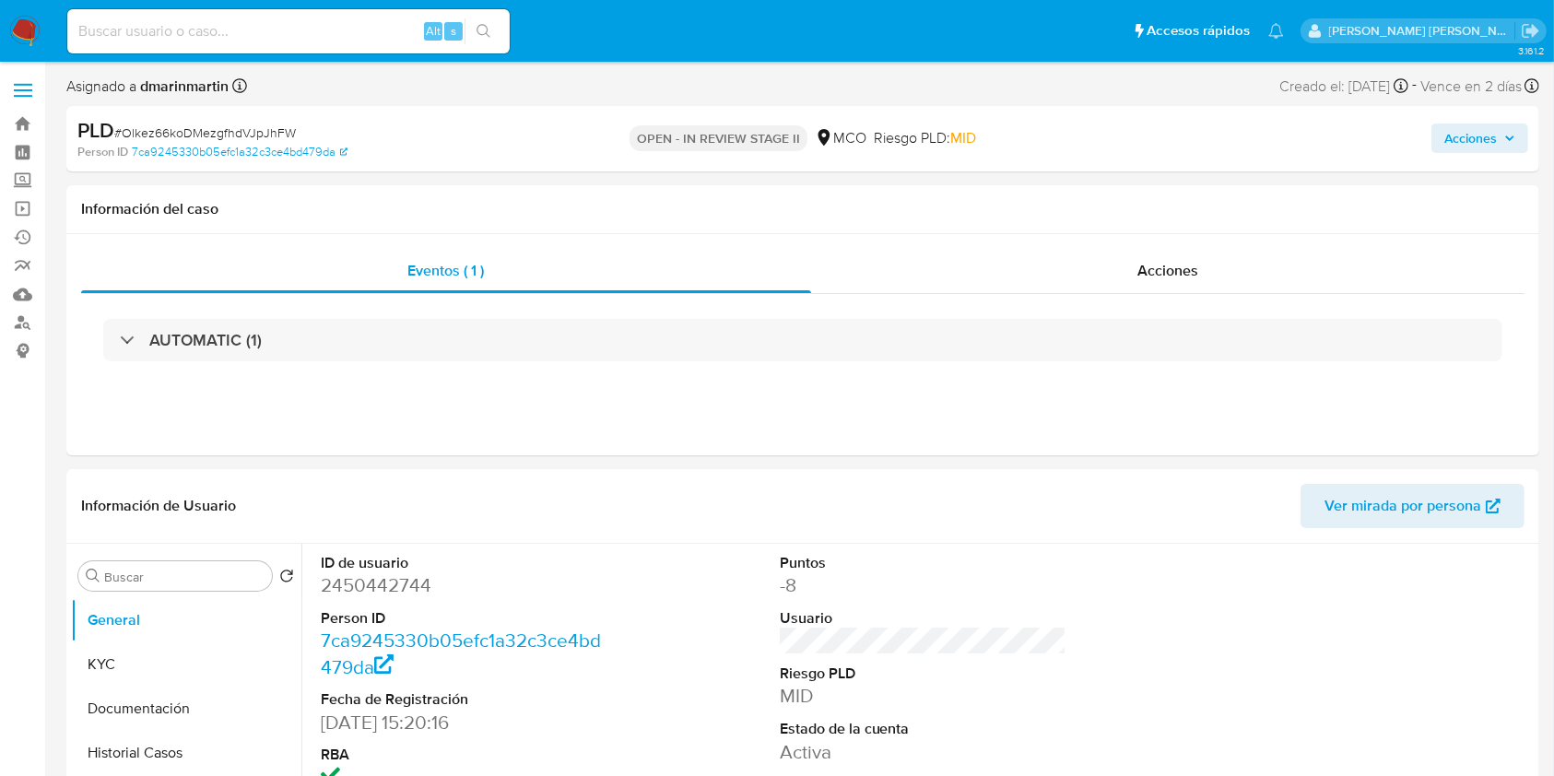
click at [1473, 136] on span "Acciones" at bounding box center [1471, 139] width 53 height 30
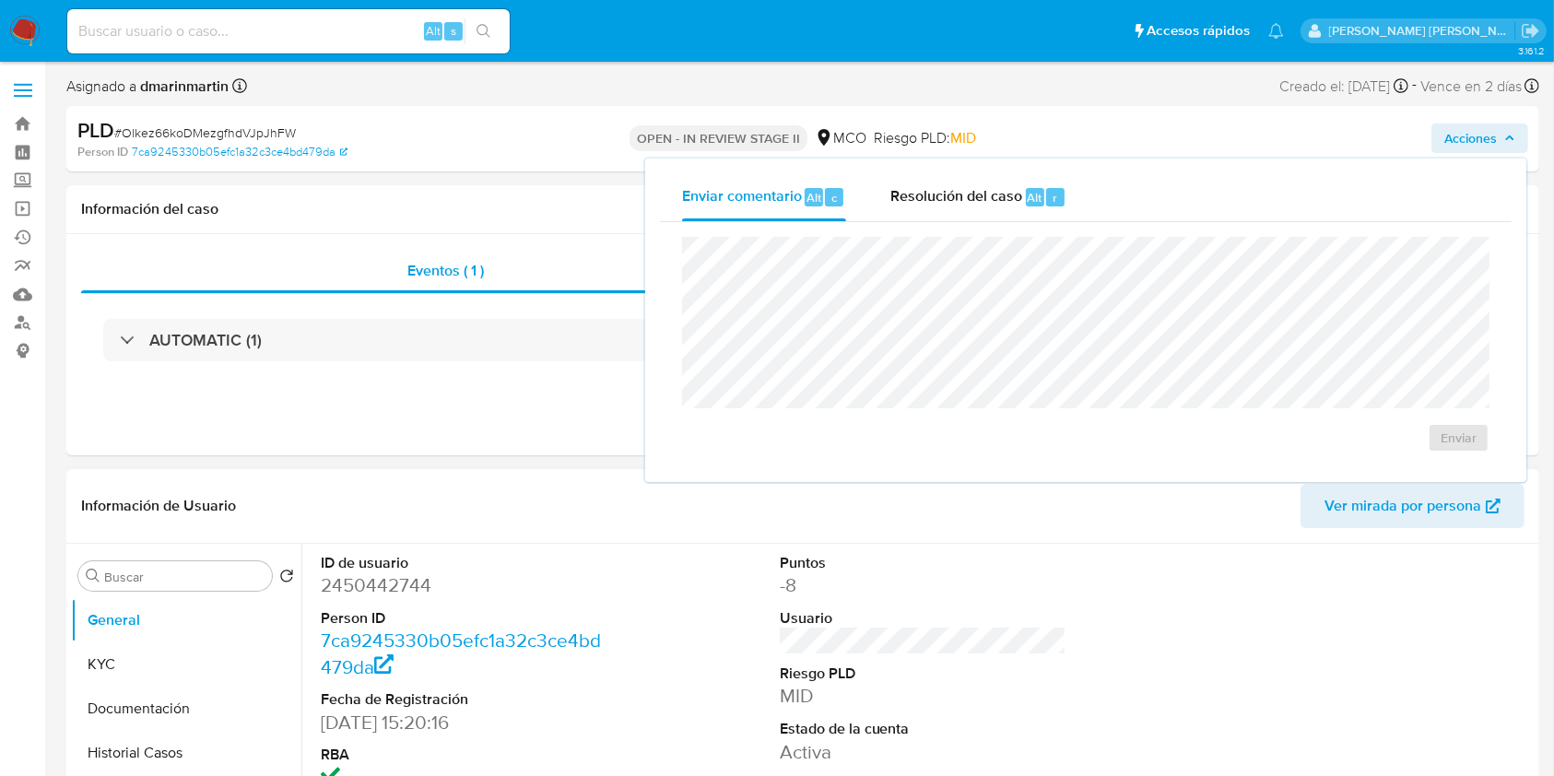
click at [558, 490] on header "Información de Usuario Ver mirada por persona" at bounding box center [803, 506] width 1444 height 44
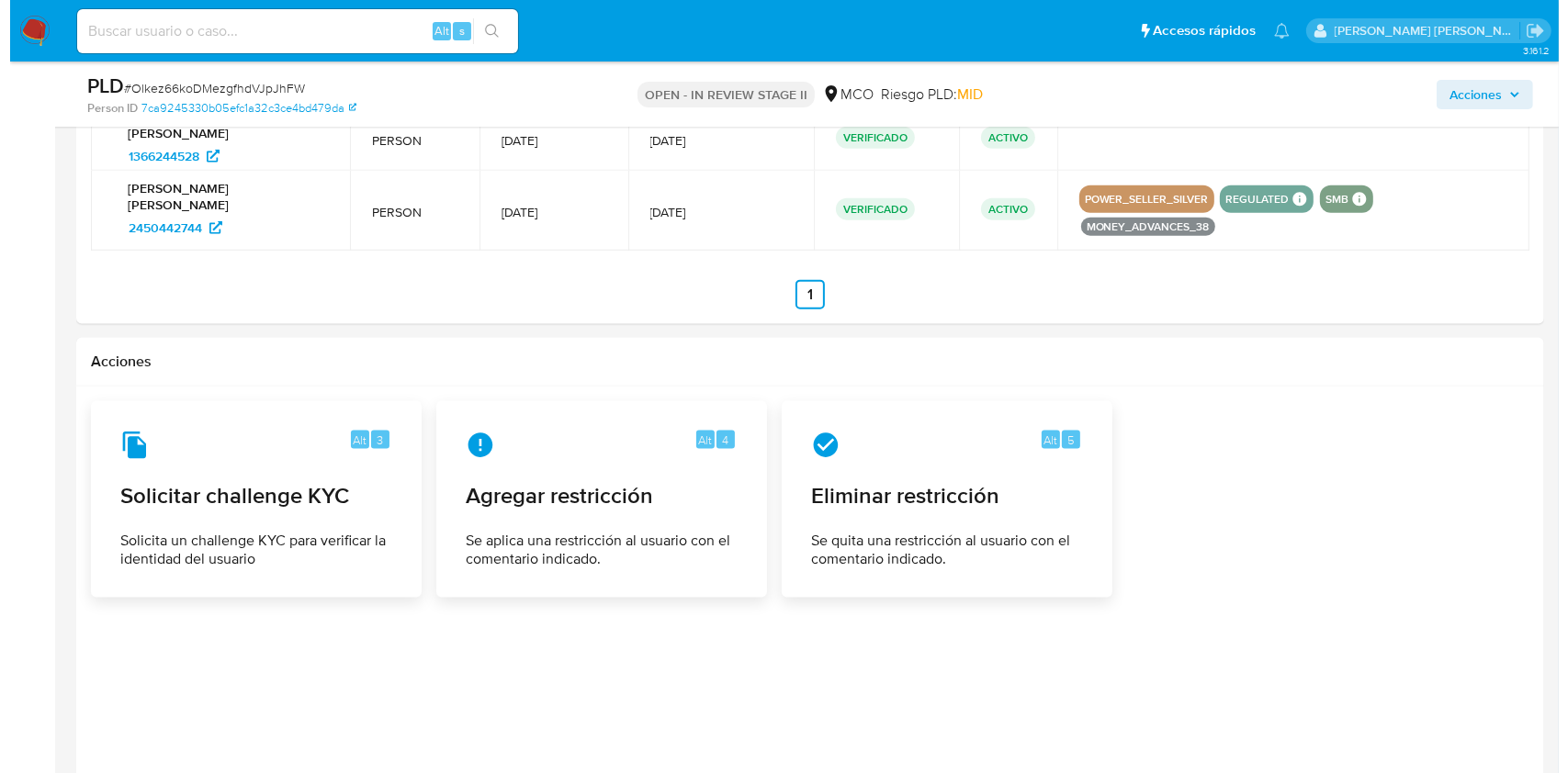
scroll to position [2244, 0]
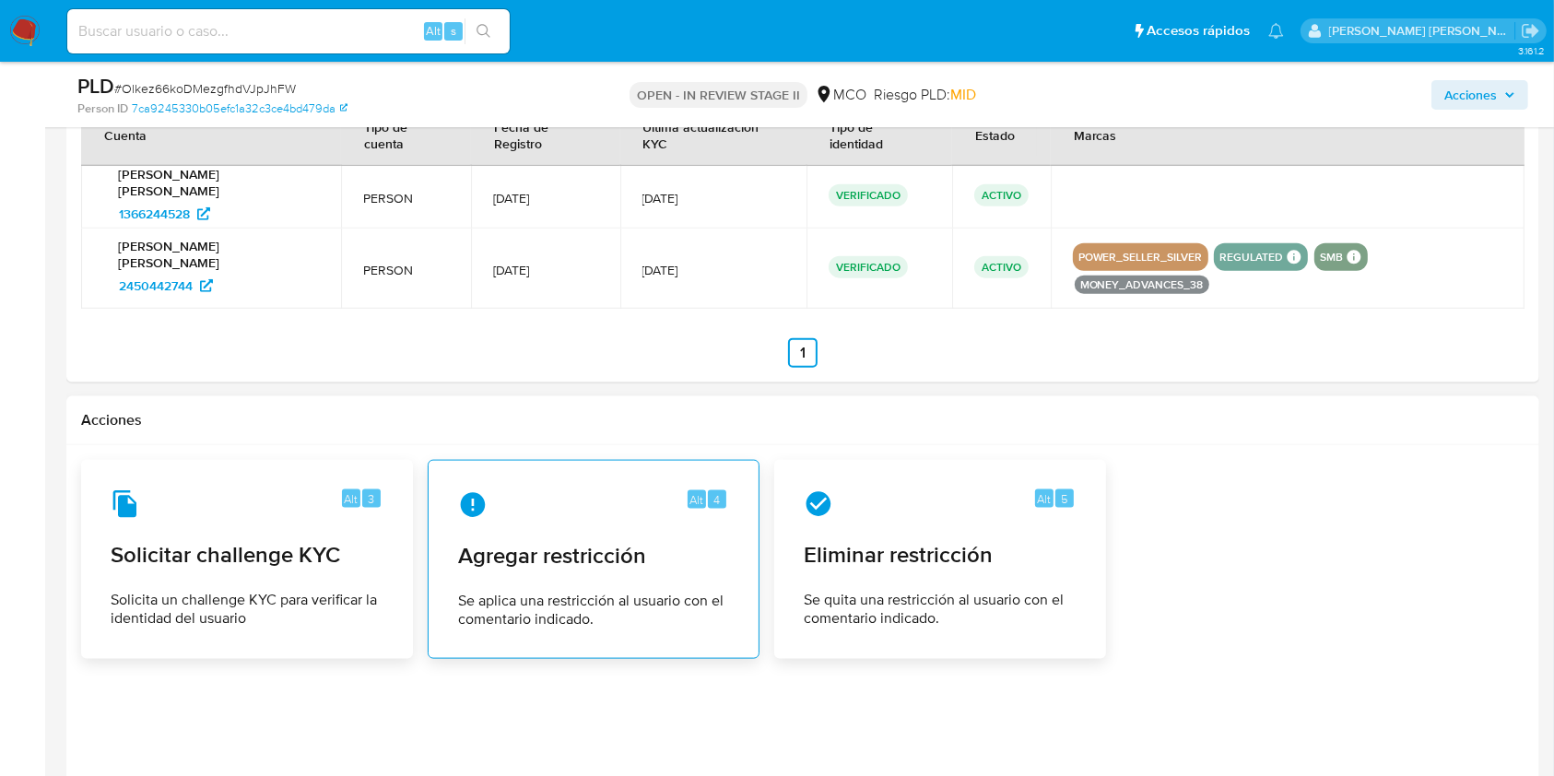
click at [605, 542] on span "Agregar restricción" at bounding box center [593, 556] width 271 height 28
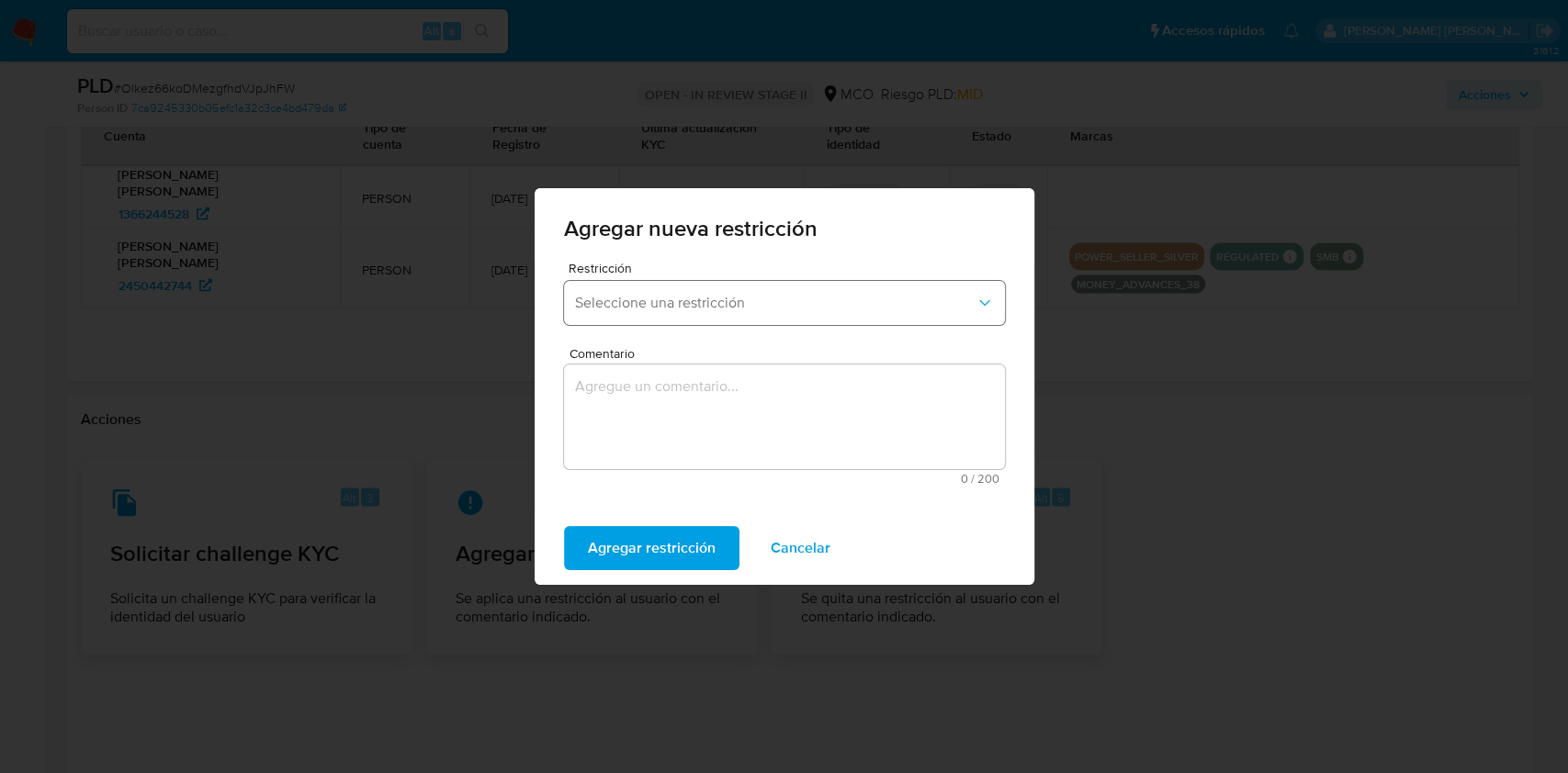
click at [823, 300] on span "Seleccione una restricción" at bounding box center [775, 303] width 400 height 18
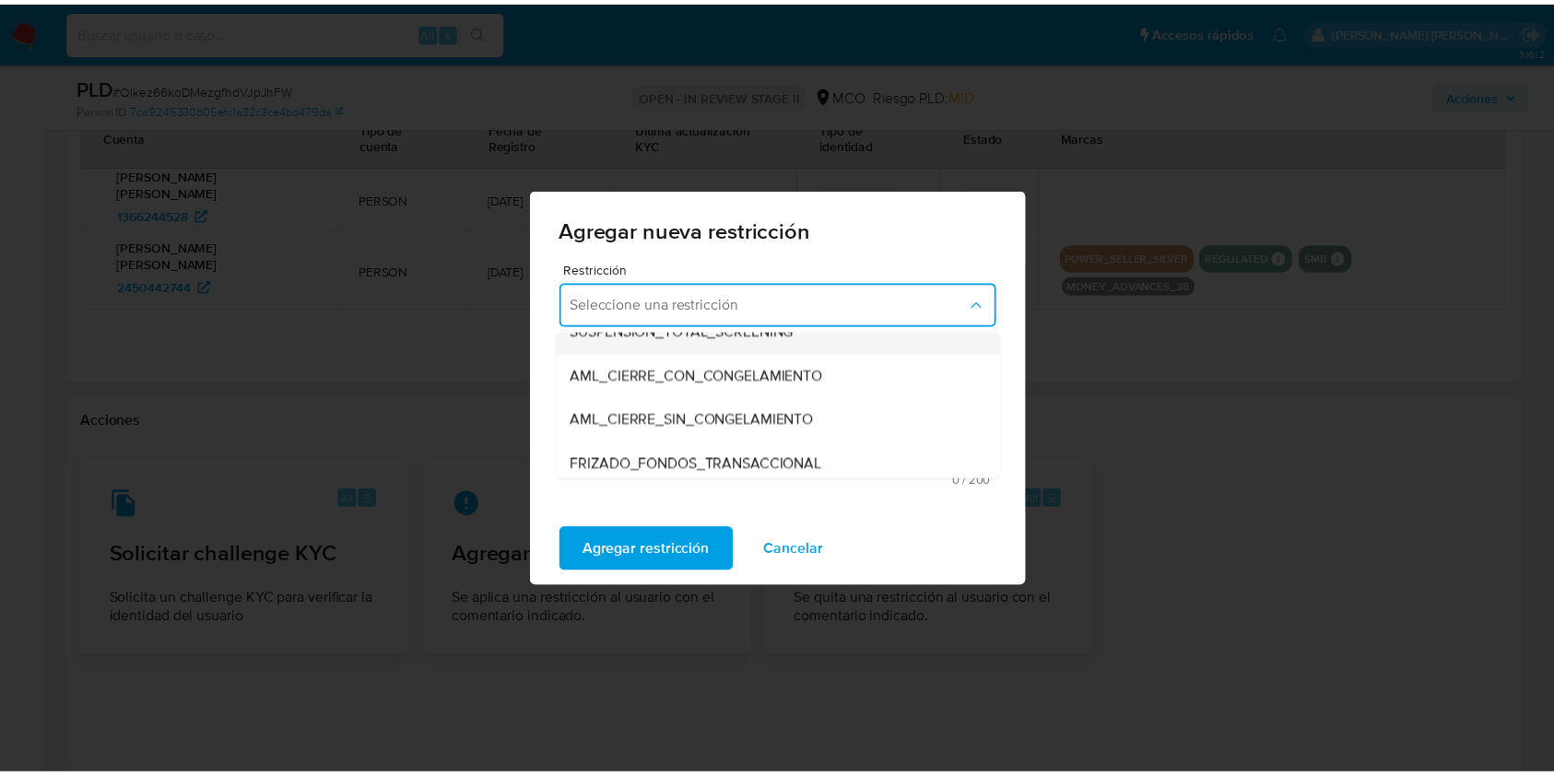
scroll to position [115, 0]
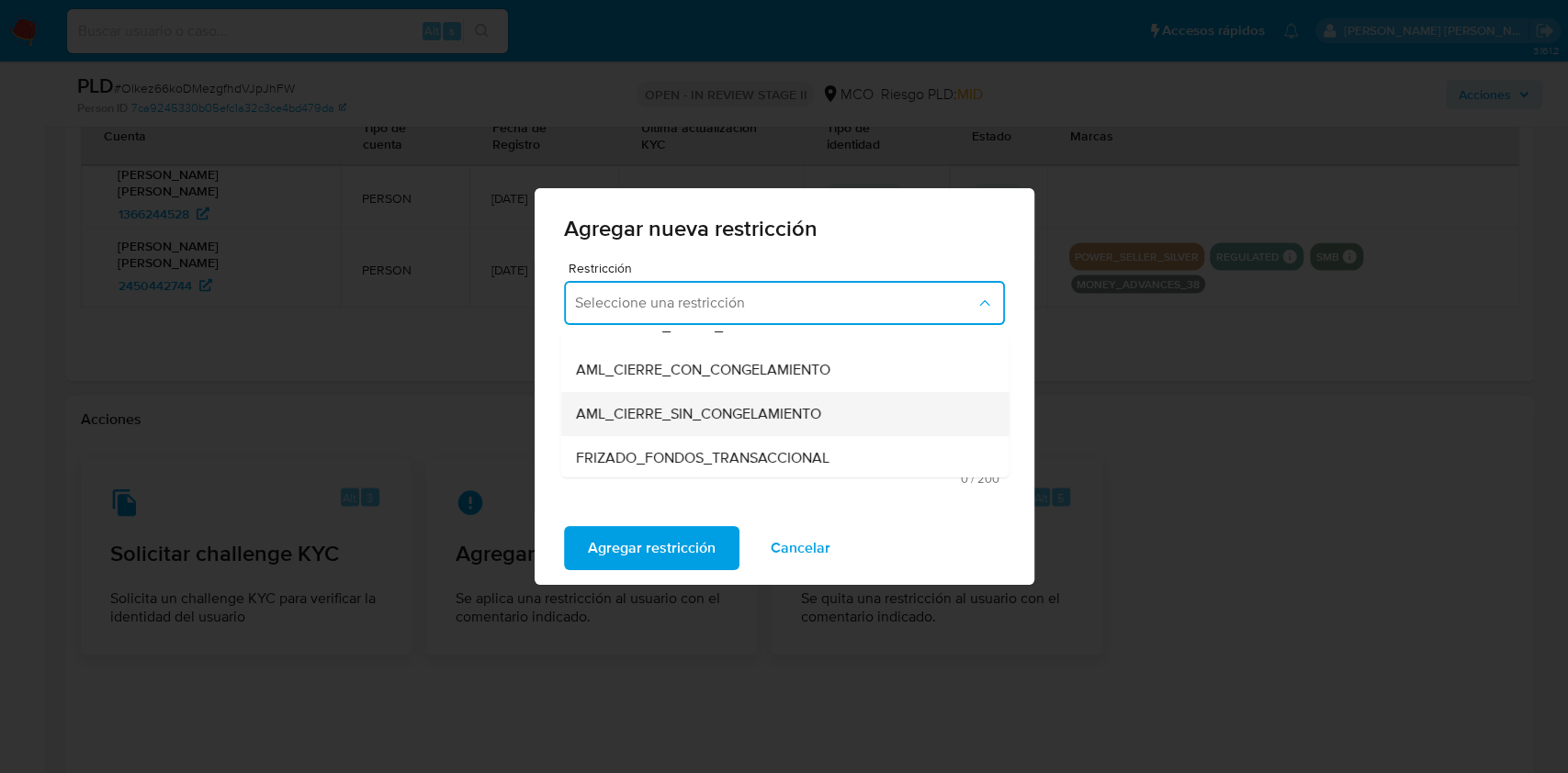
click at [776, 408] on span "AML_CIERRE_SIN_CONGELAMIENTO" at bounding box center [697, 414] width 245 height 18
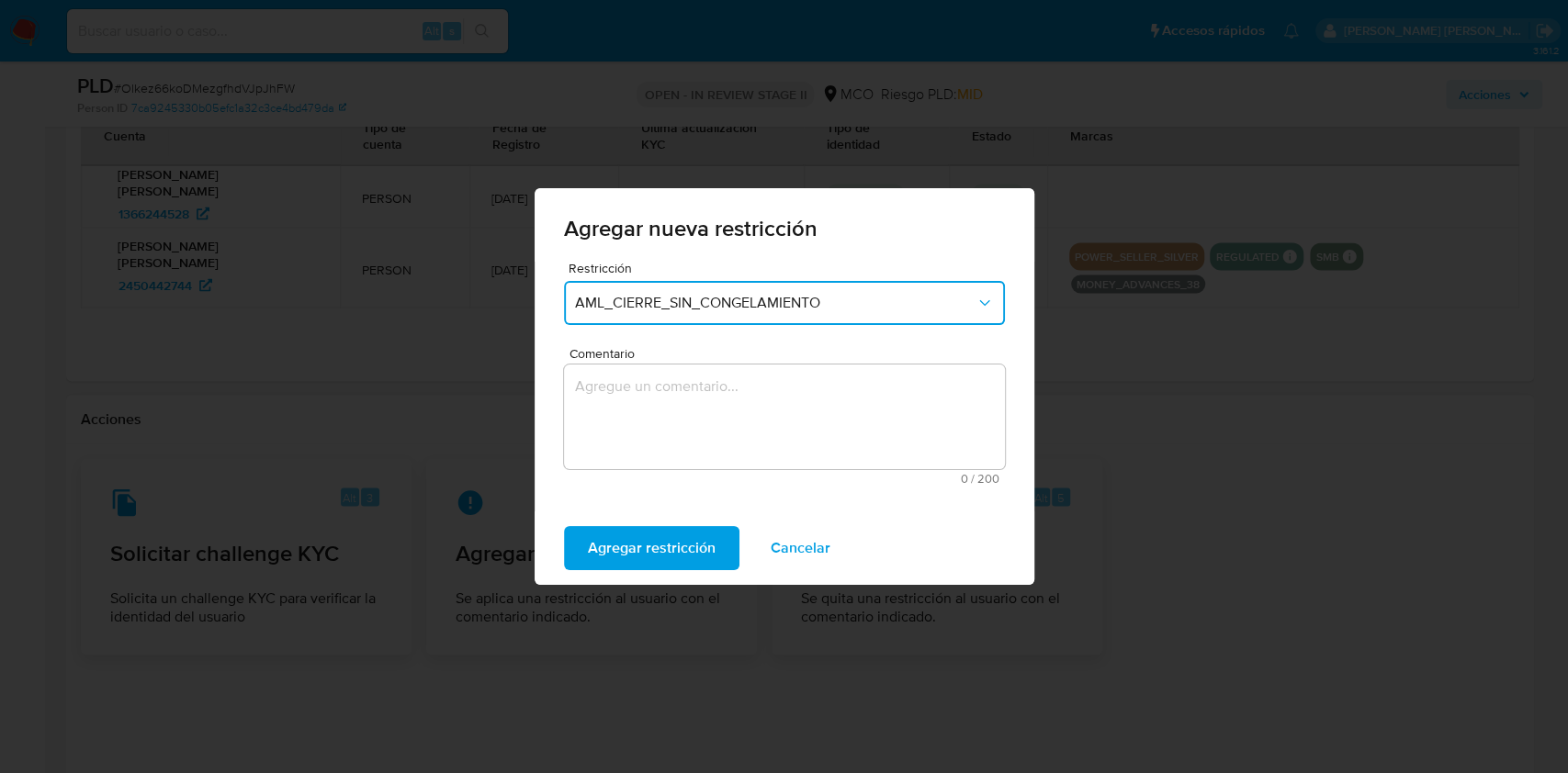
click at [710, 396] on textarea "Comentario" at bounding box center [784, 416] width 441 height 105
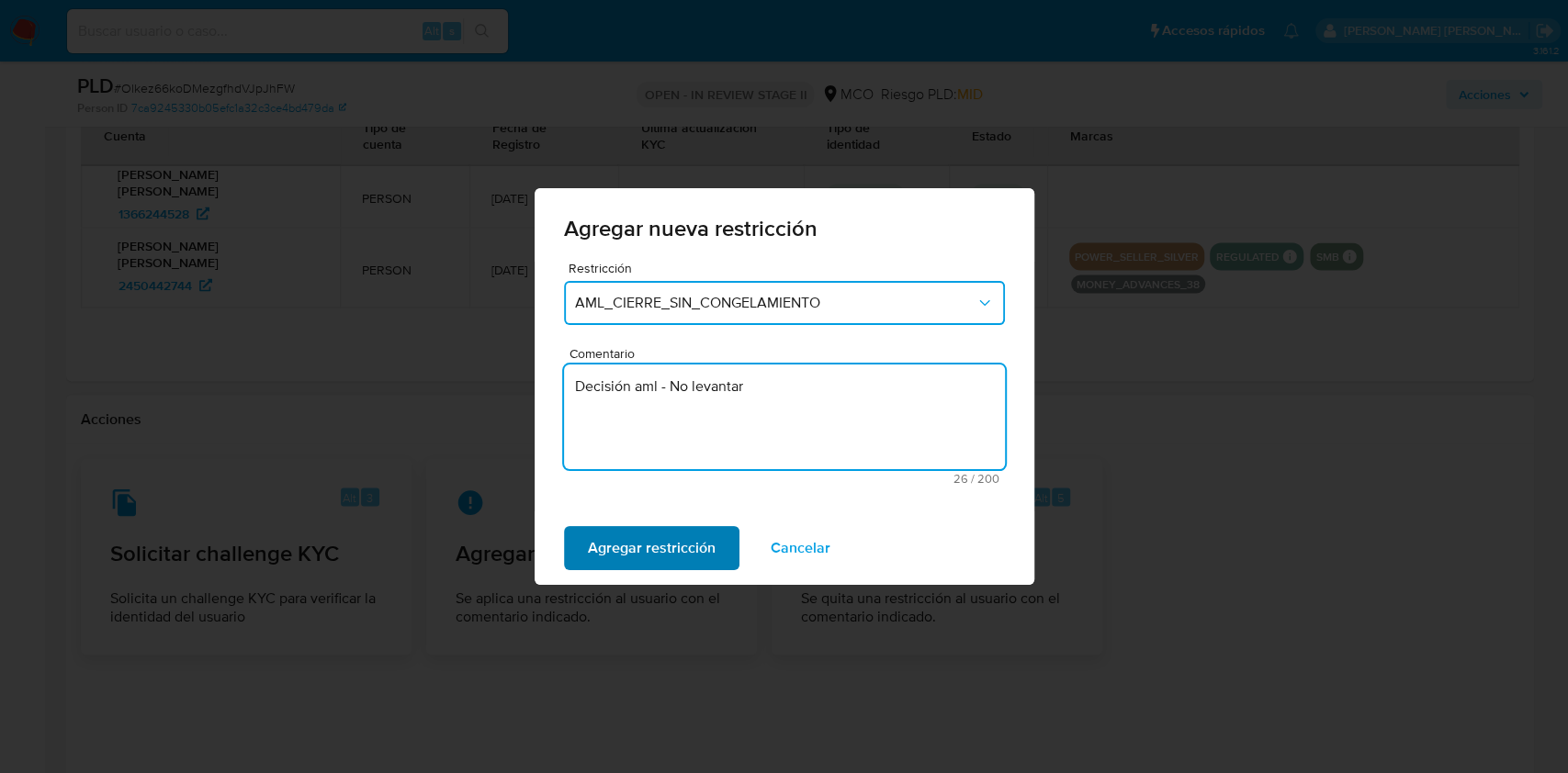
type textarea "Decisión aml - No levantar"
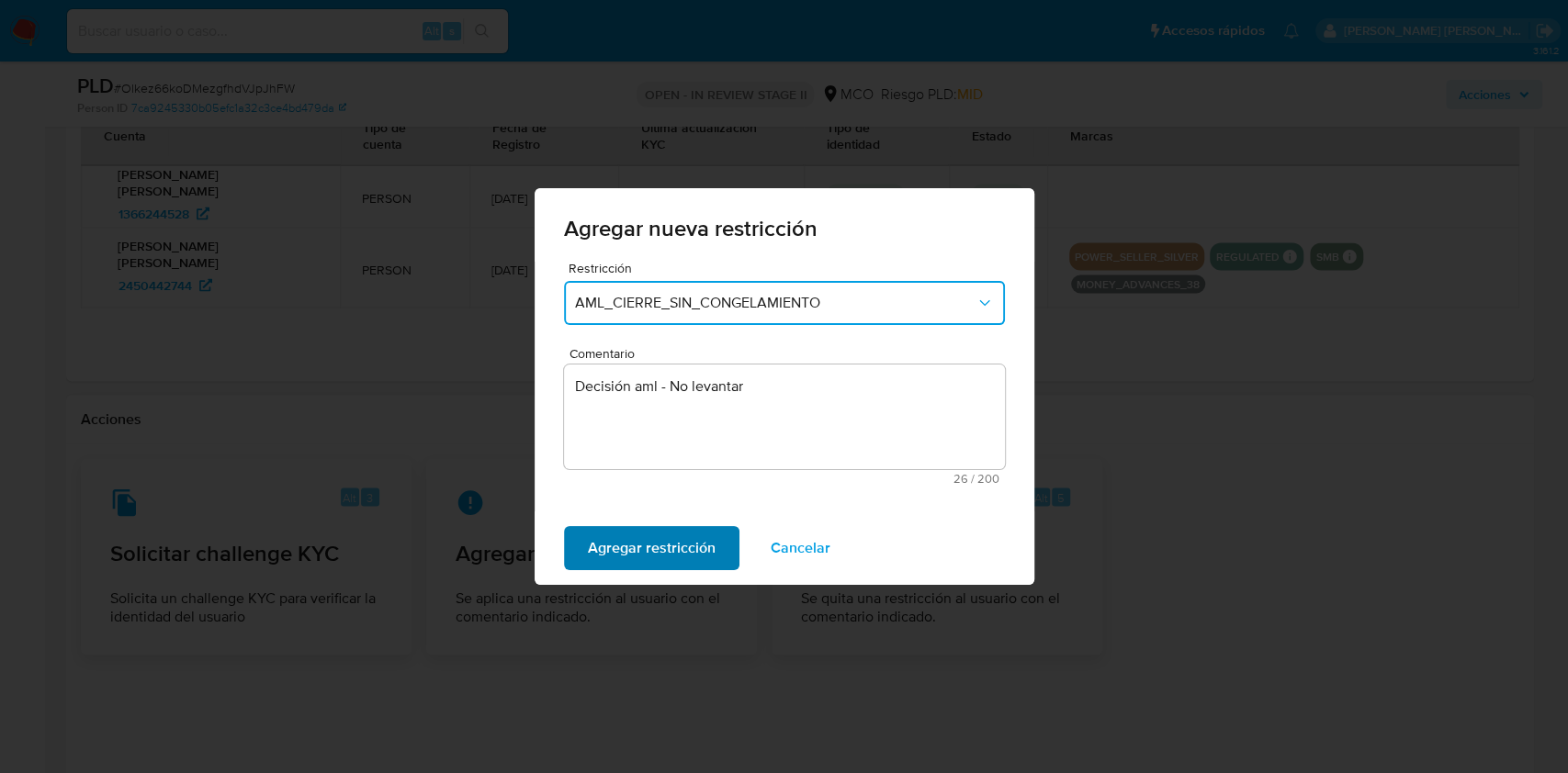
click at [658, 569] on span "Agregar restricción" at bounding box center [652, 548] width 128 height 41
click at [596, 541] on span "Confirmar" at bounding box center [621, 548] width 66 height 41
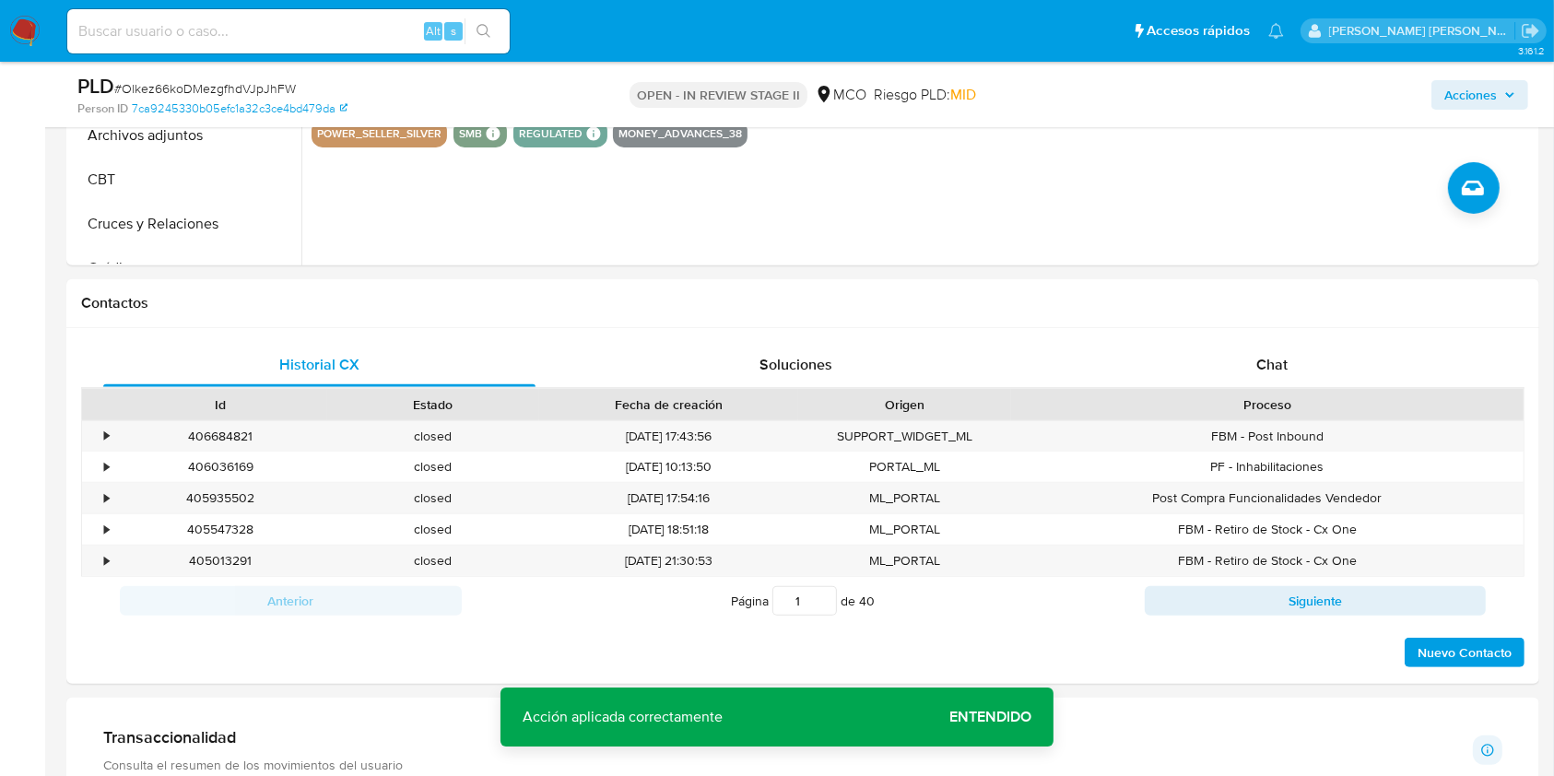
scroll to position [0, 0]
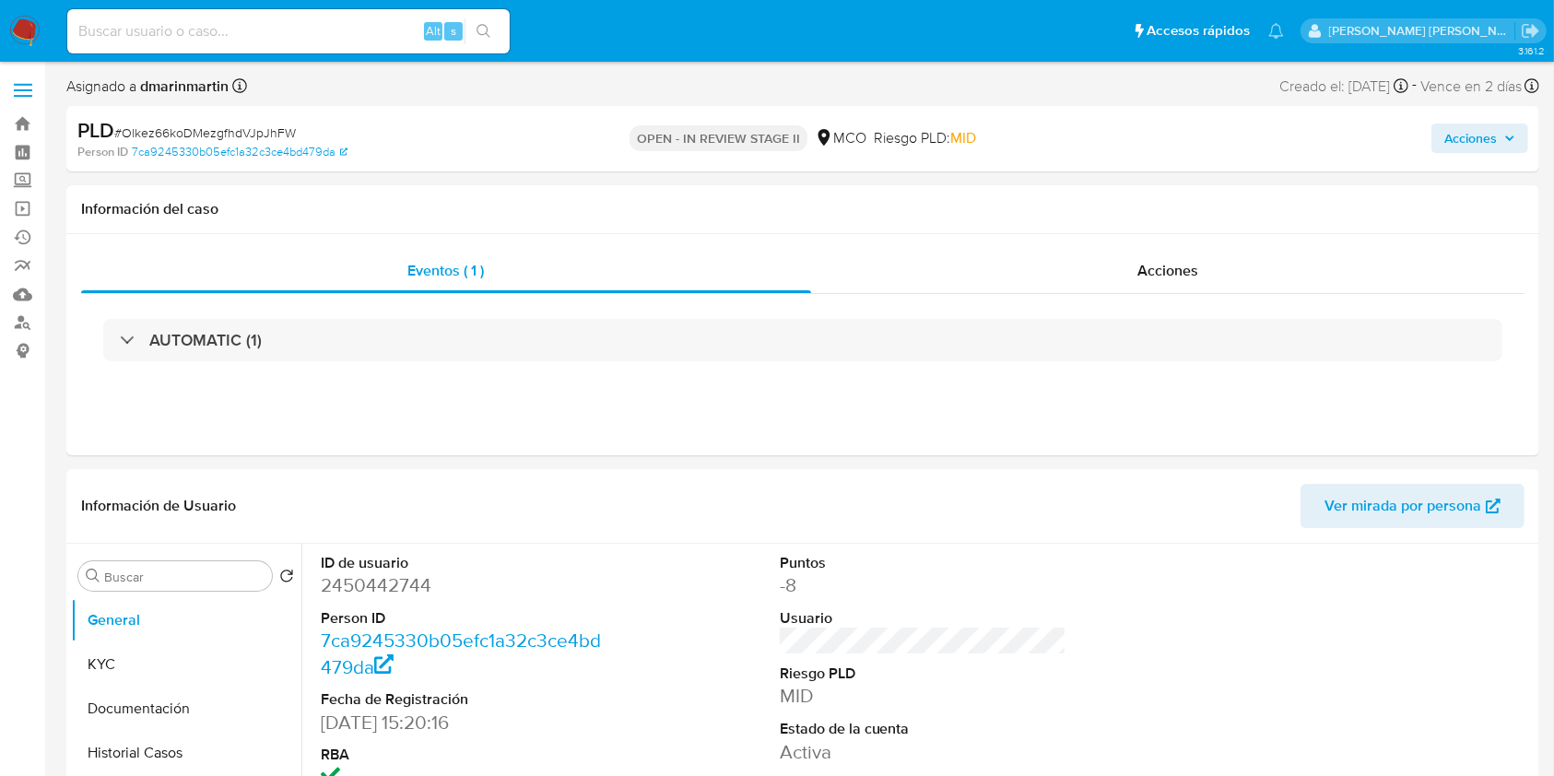
click at [1505, 144] on icon "button" at bounding box center [1510, 138] width 11 height 11
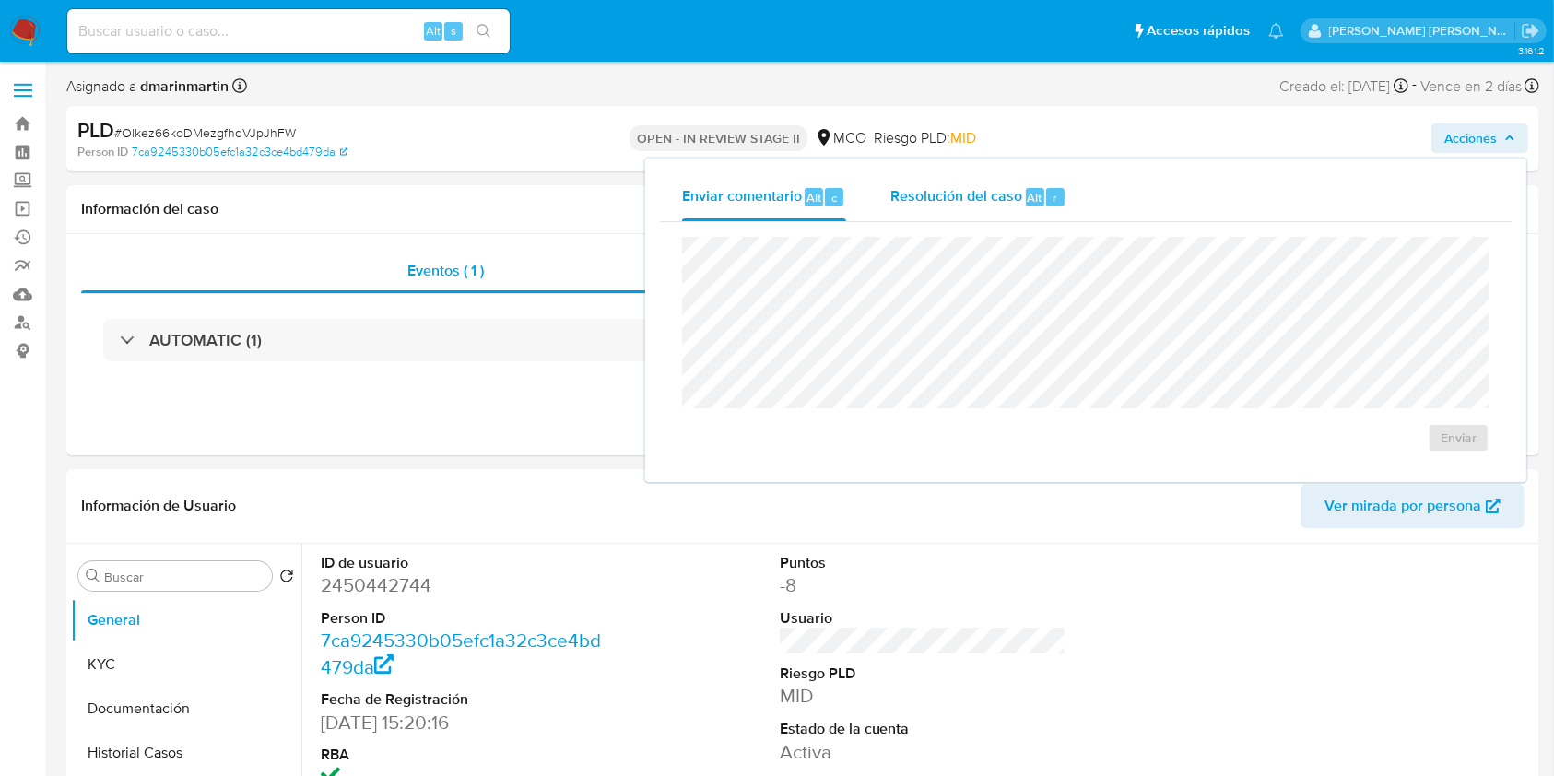
click at [998, 190] on span "Resolución del caso" at bounding box center [957, 196] width 132 height 21
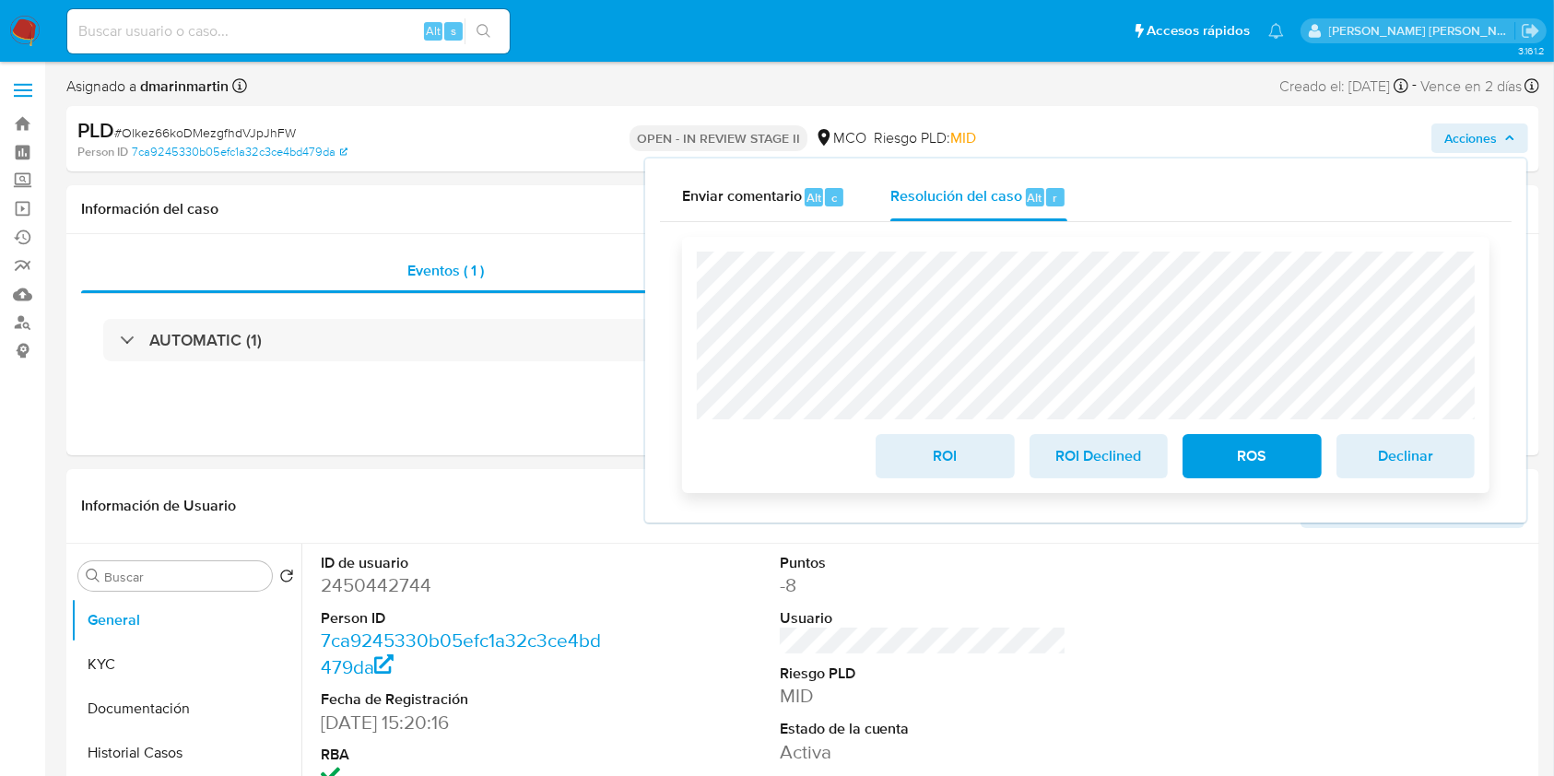
click at [1247, 474] on span "ROS" at bounding box center [1252, 456] width 90 height 41
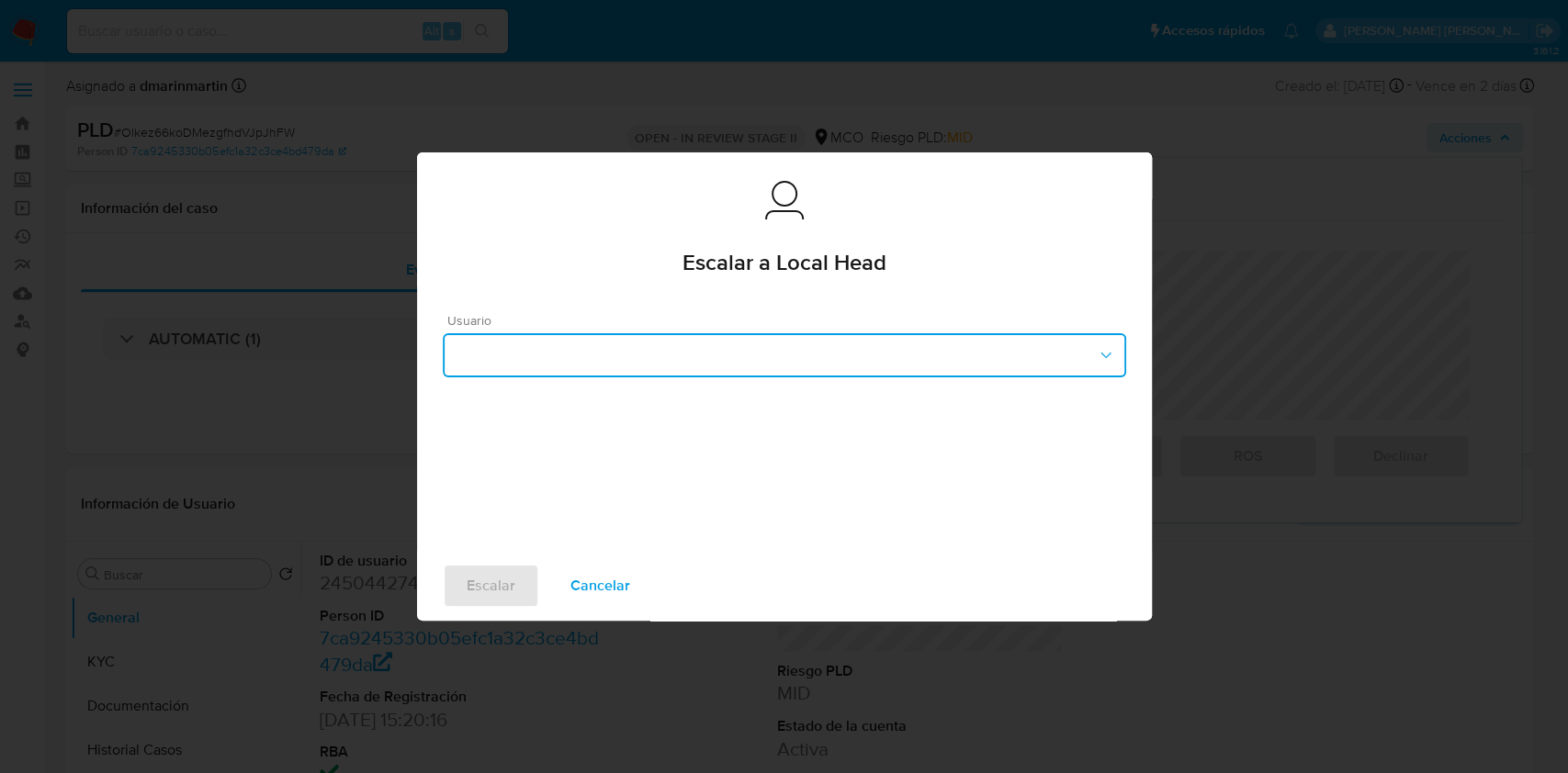
click at [793, 356] on button "button" at bounding box center [784, 356] width 683 height 44
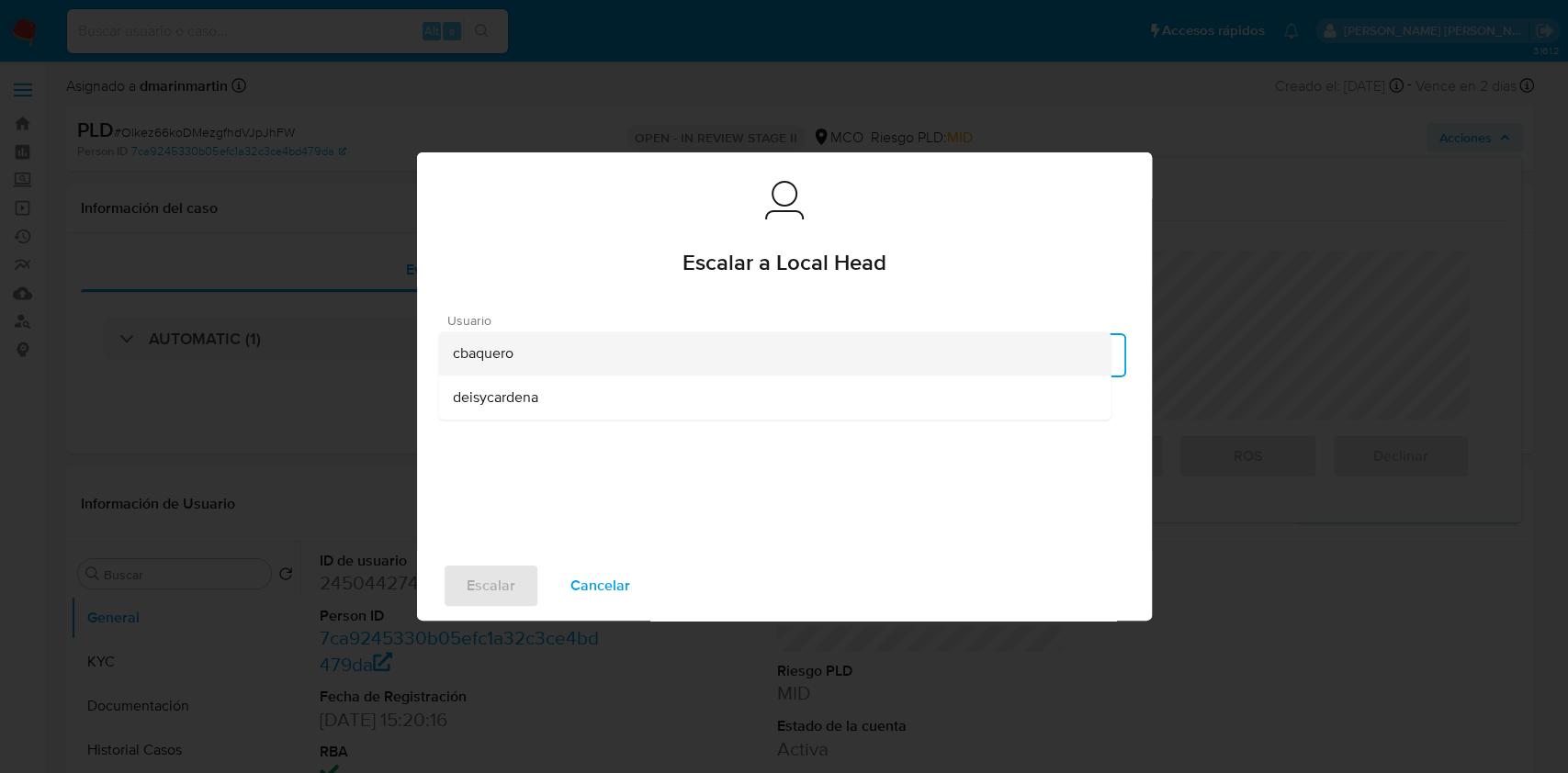
click at [582, 352] on div "cbaquero" at bounding box center [774, 354] width 643 height 44
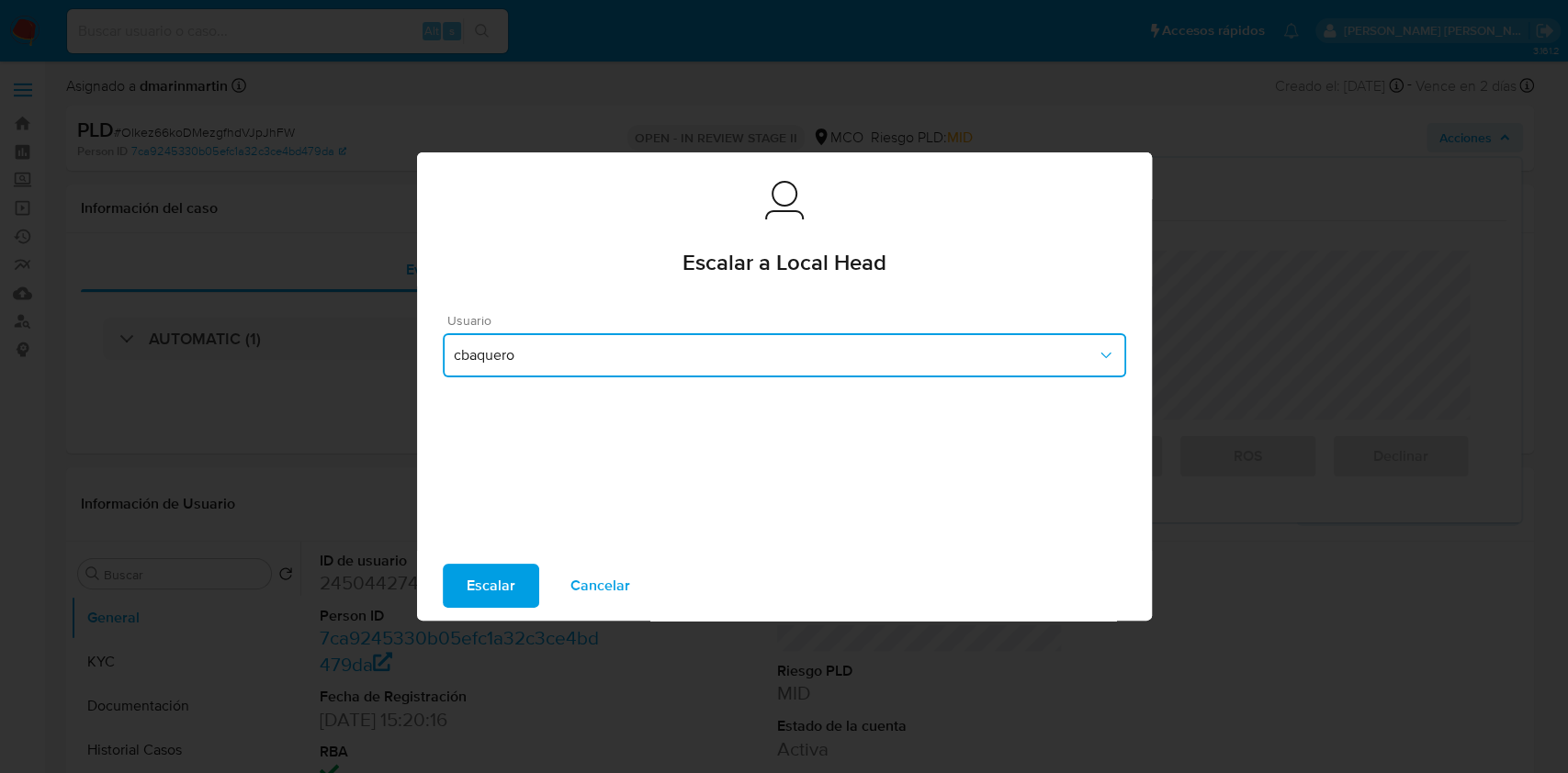
click at [571, 353] on span "cbaquero" at bounding box center [774, 356] width 643 height 18
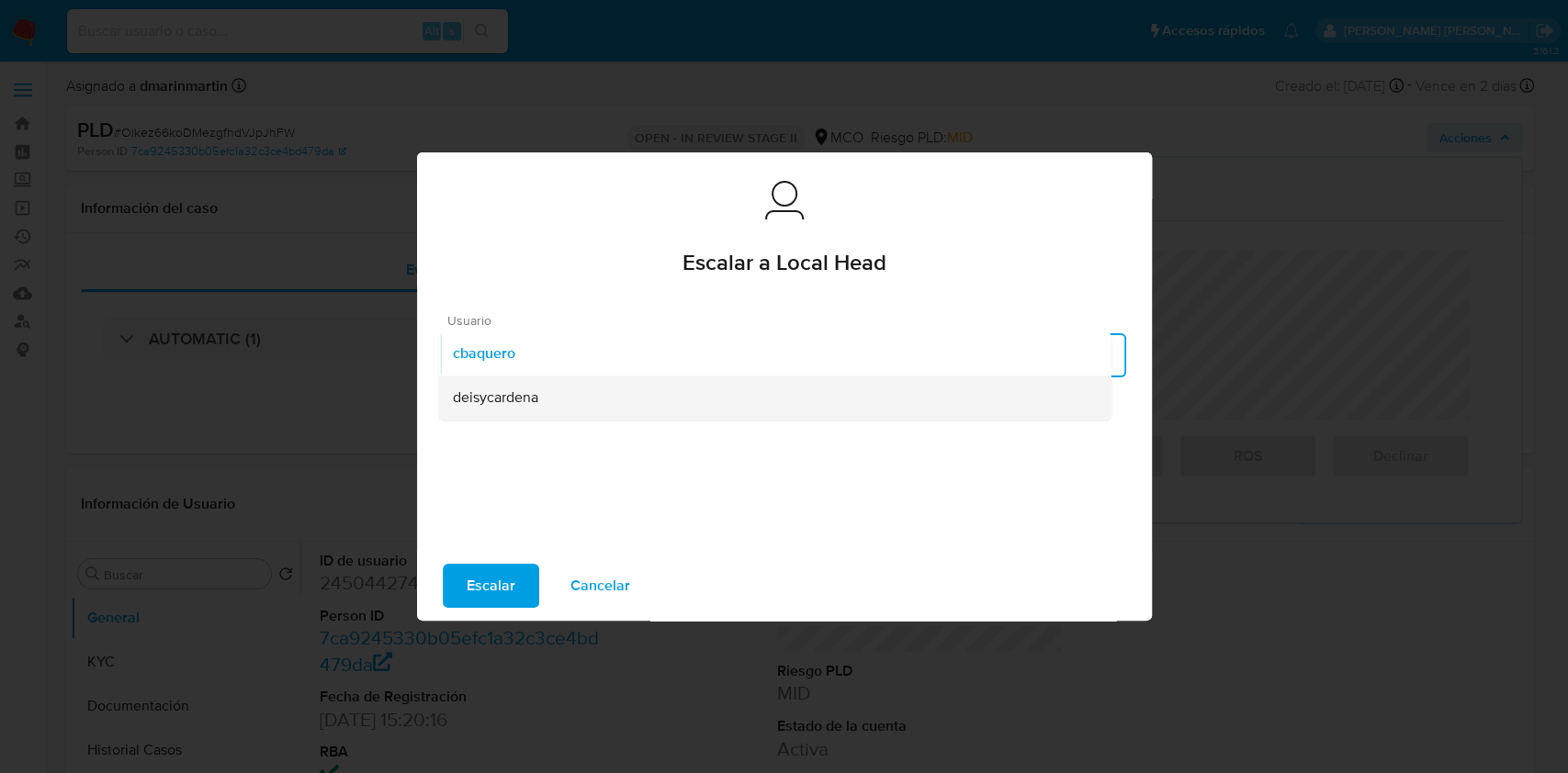
click at [552, 402] on div "deisycardena" at bounding box center [774, 397] width 643 height 44
click at [485, 583] on span "Escalar" at bounding box center [490, 586] width 49 height 41
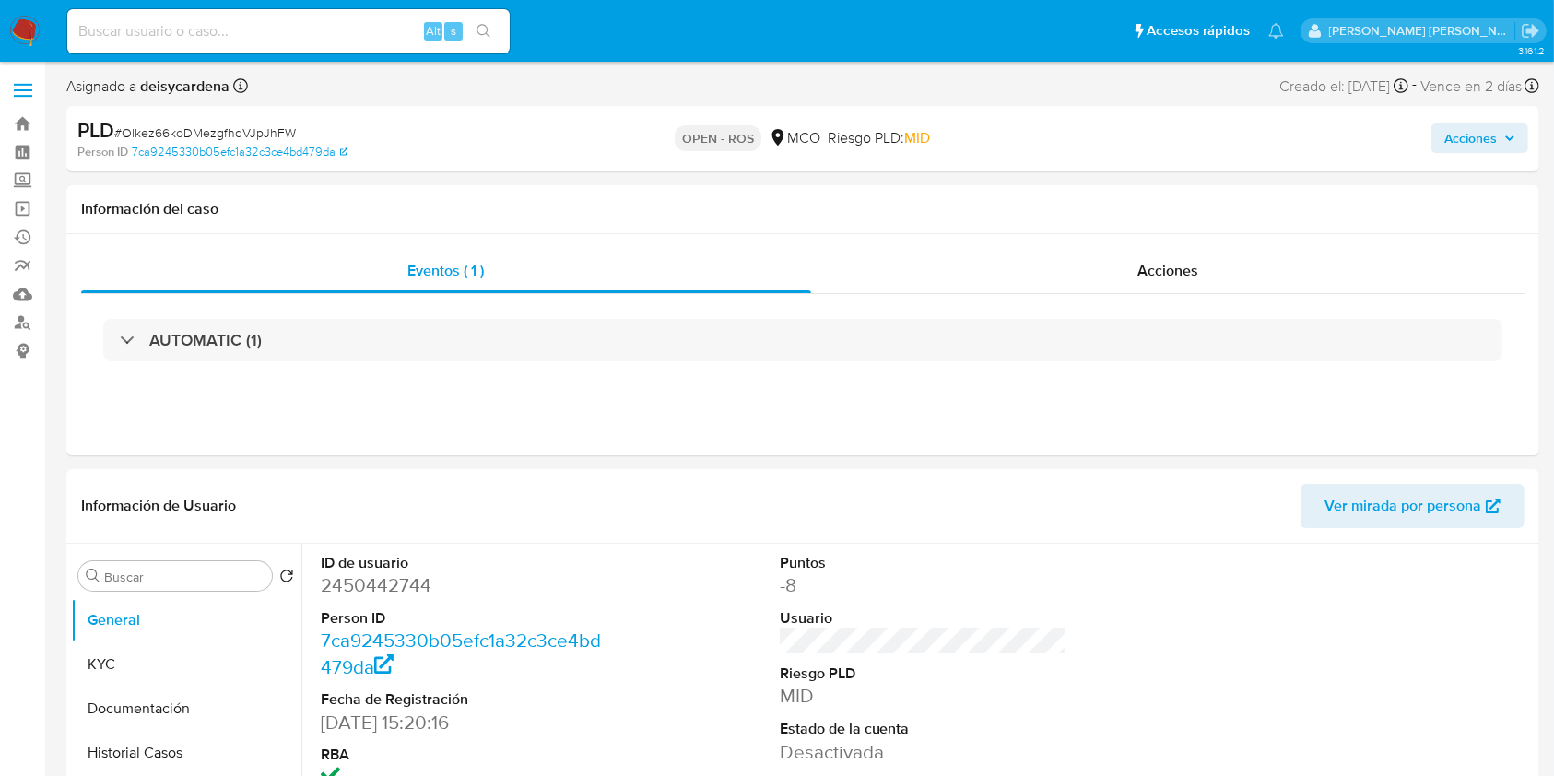
select select "10"
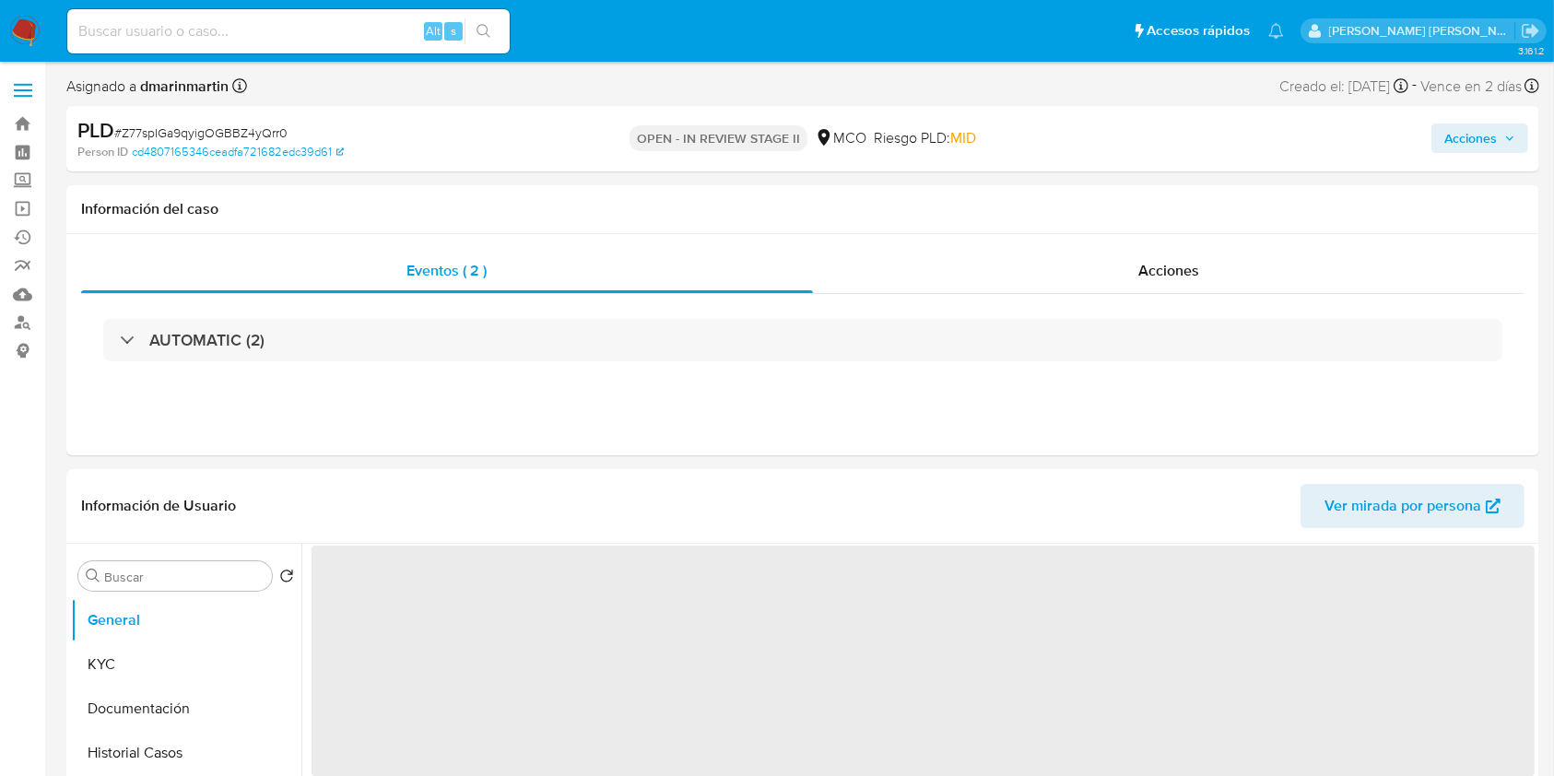
select select "10"
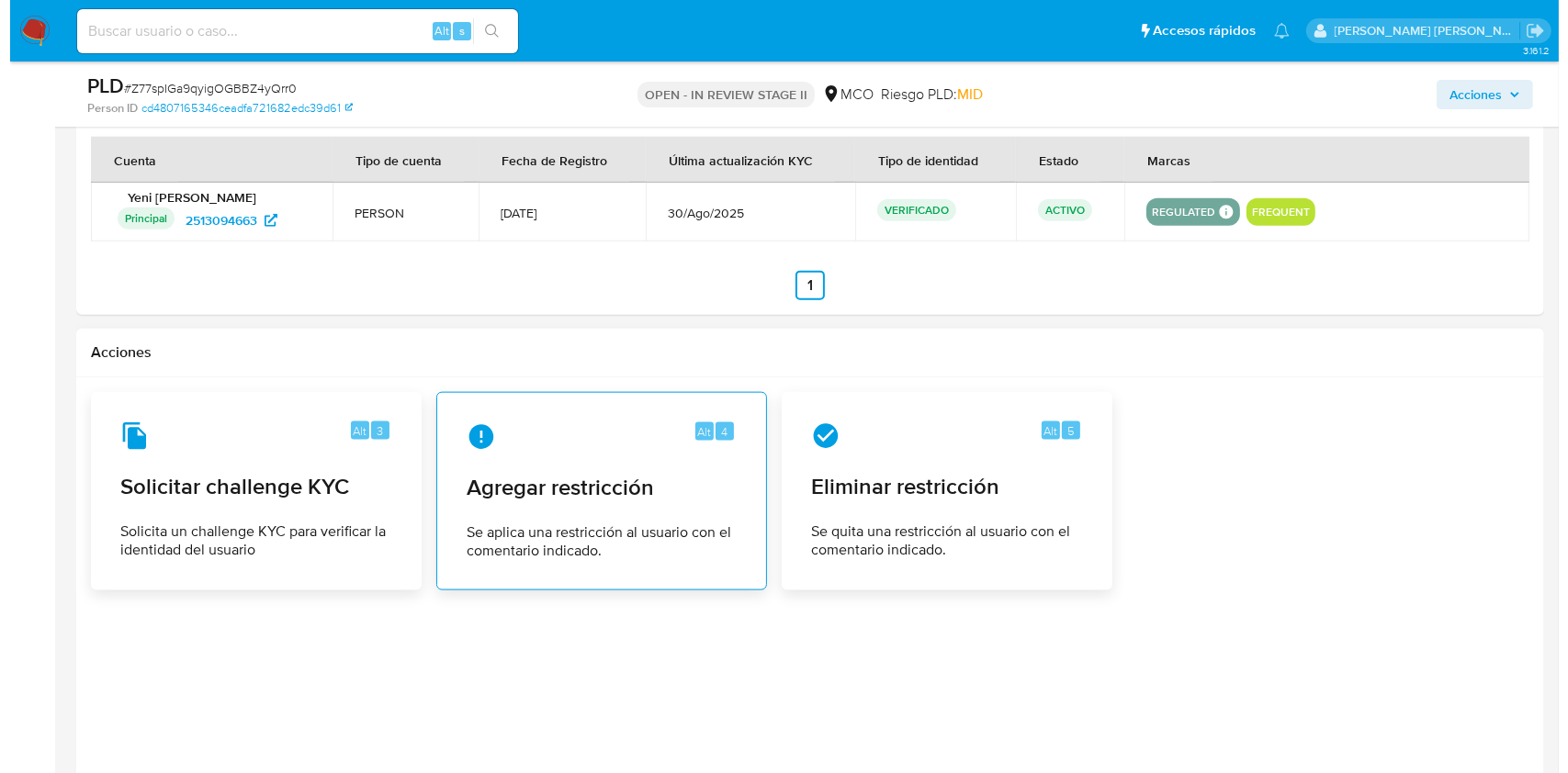
scroll to position [2197, 0]
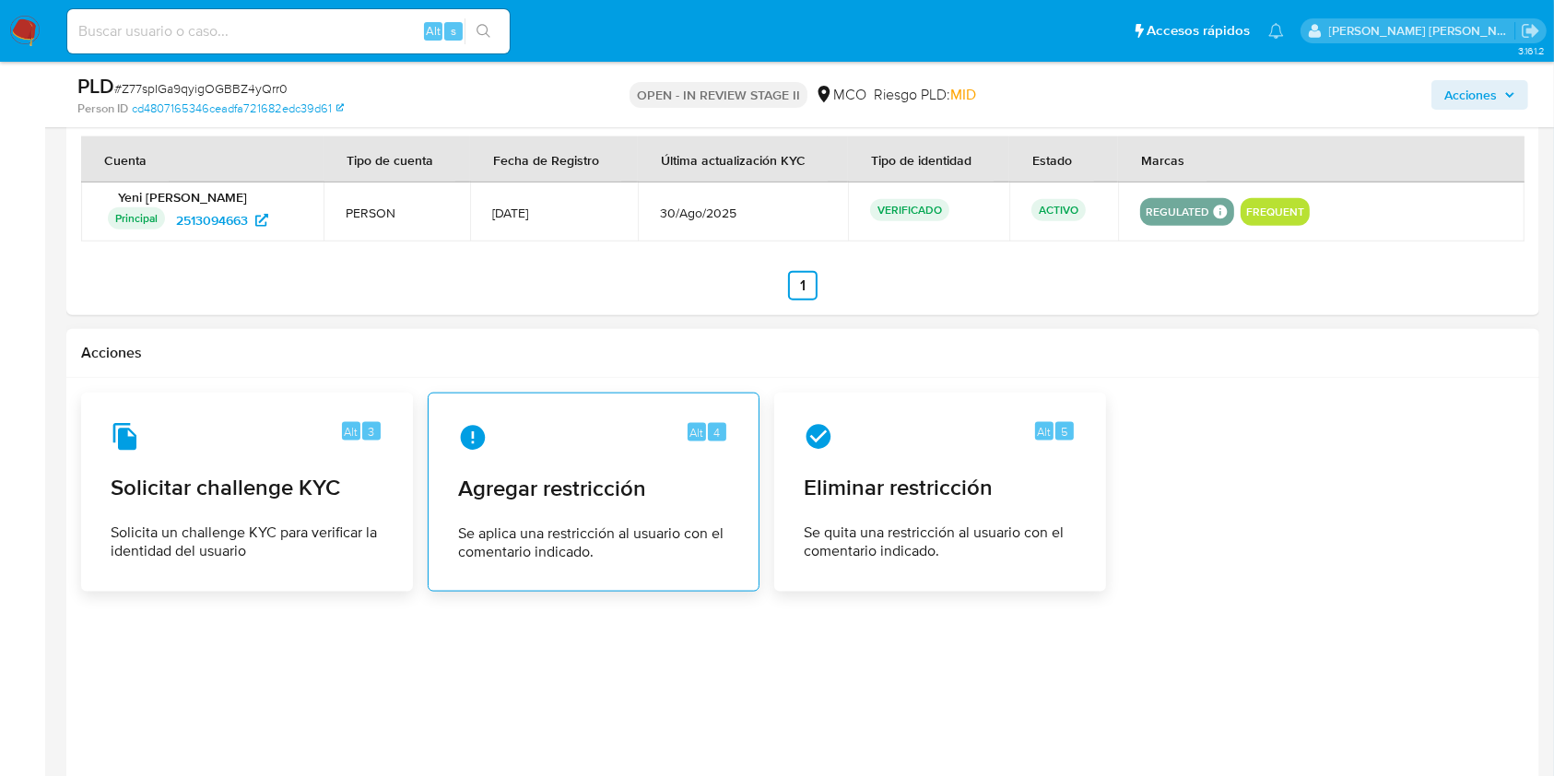
click at [586, 561] on div "Alt 4 Agregar restricción Se aplica una restricción al usuario con el comentari…" at bounding box center [593, 492] width 301 height 168
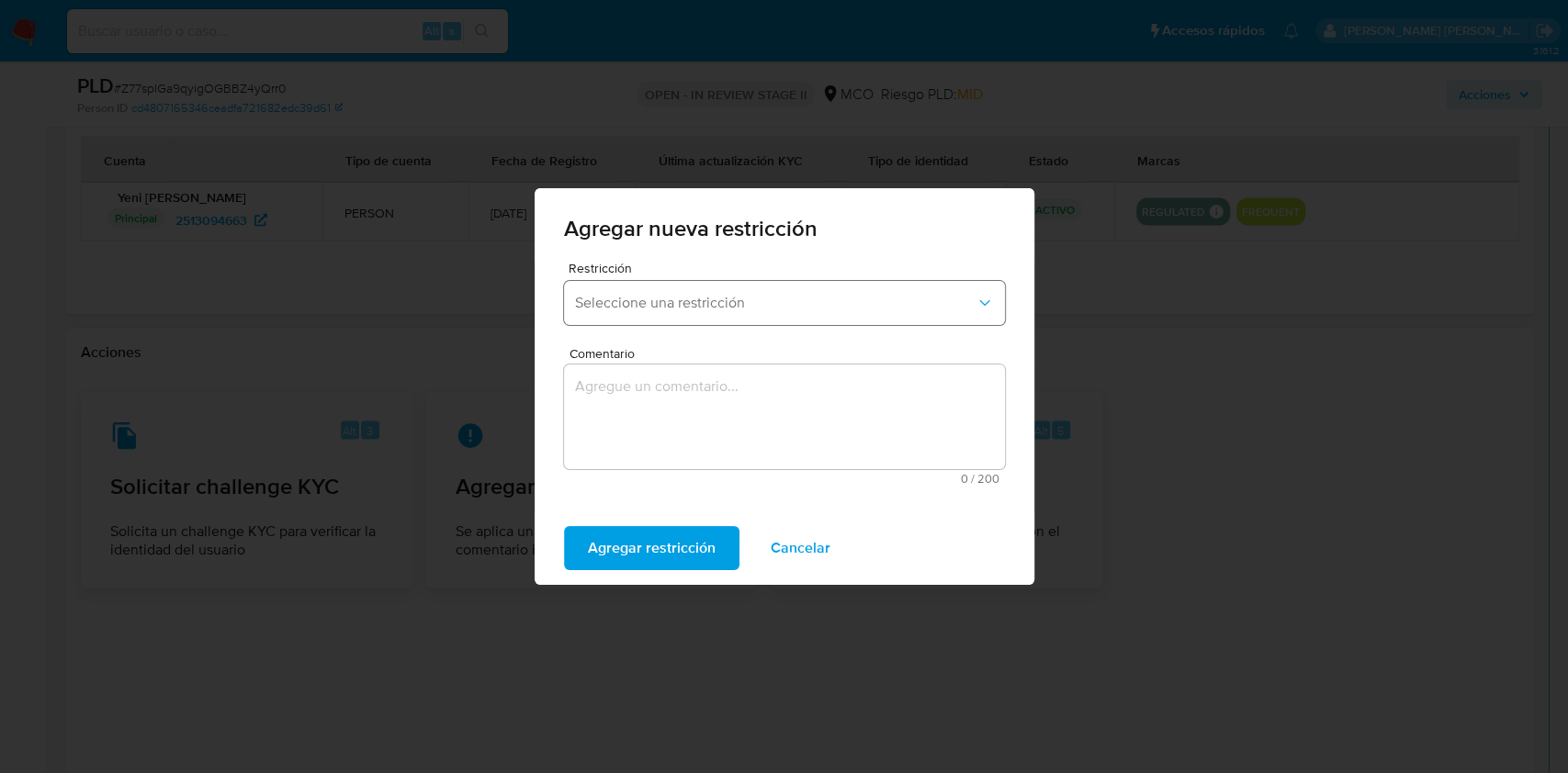
click at [746, 292] on button "Seleccione una restricción" at bounding box center [784, 303] width 441 height 44
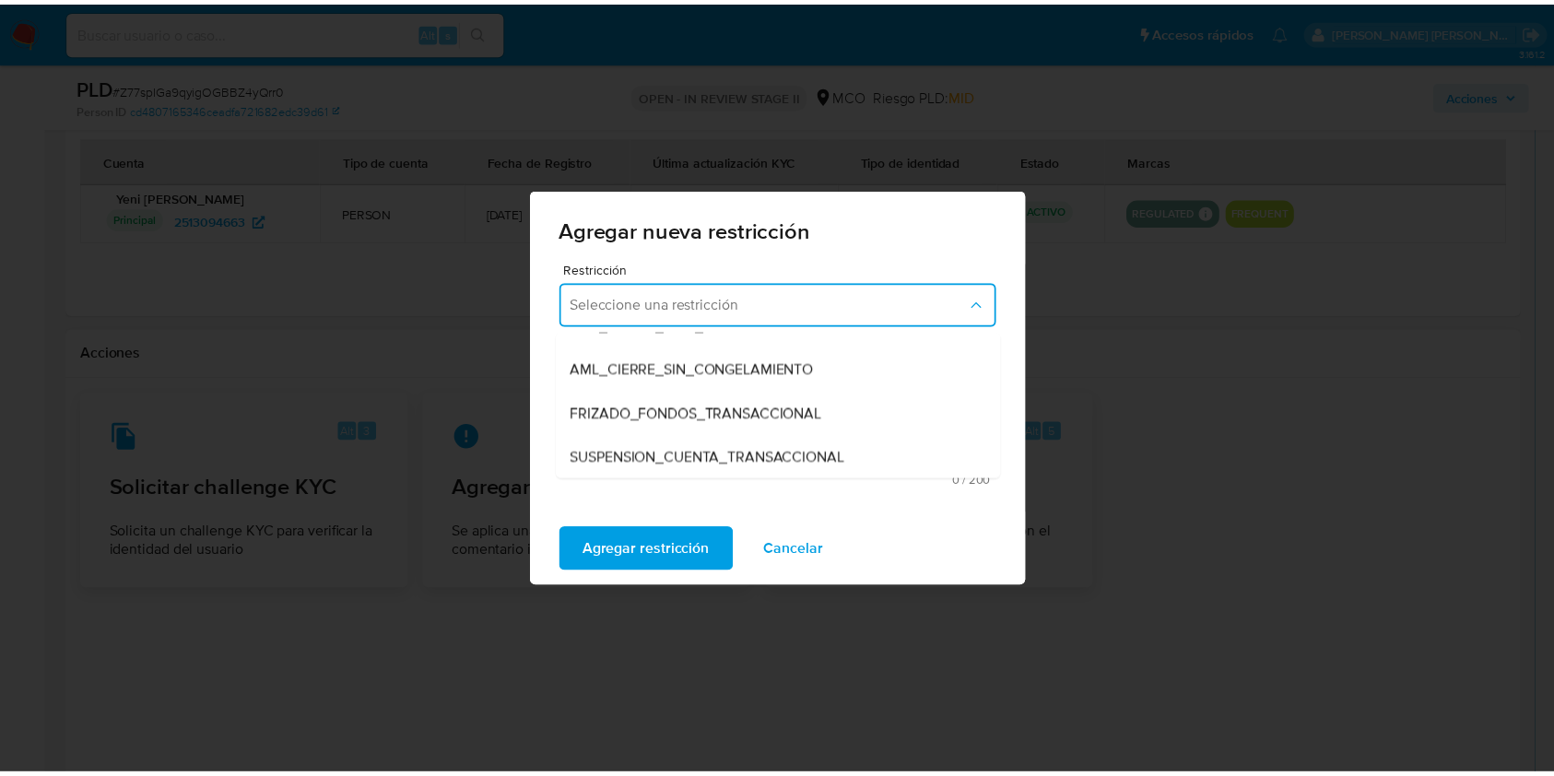
scroll to position [162, 0]
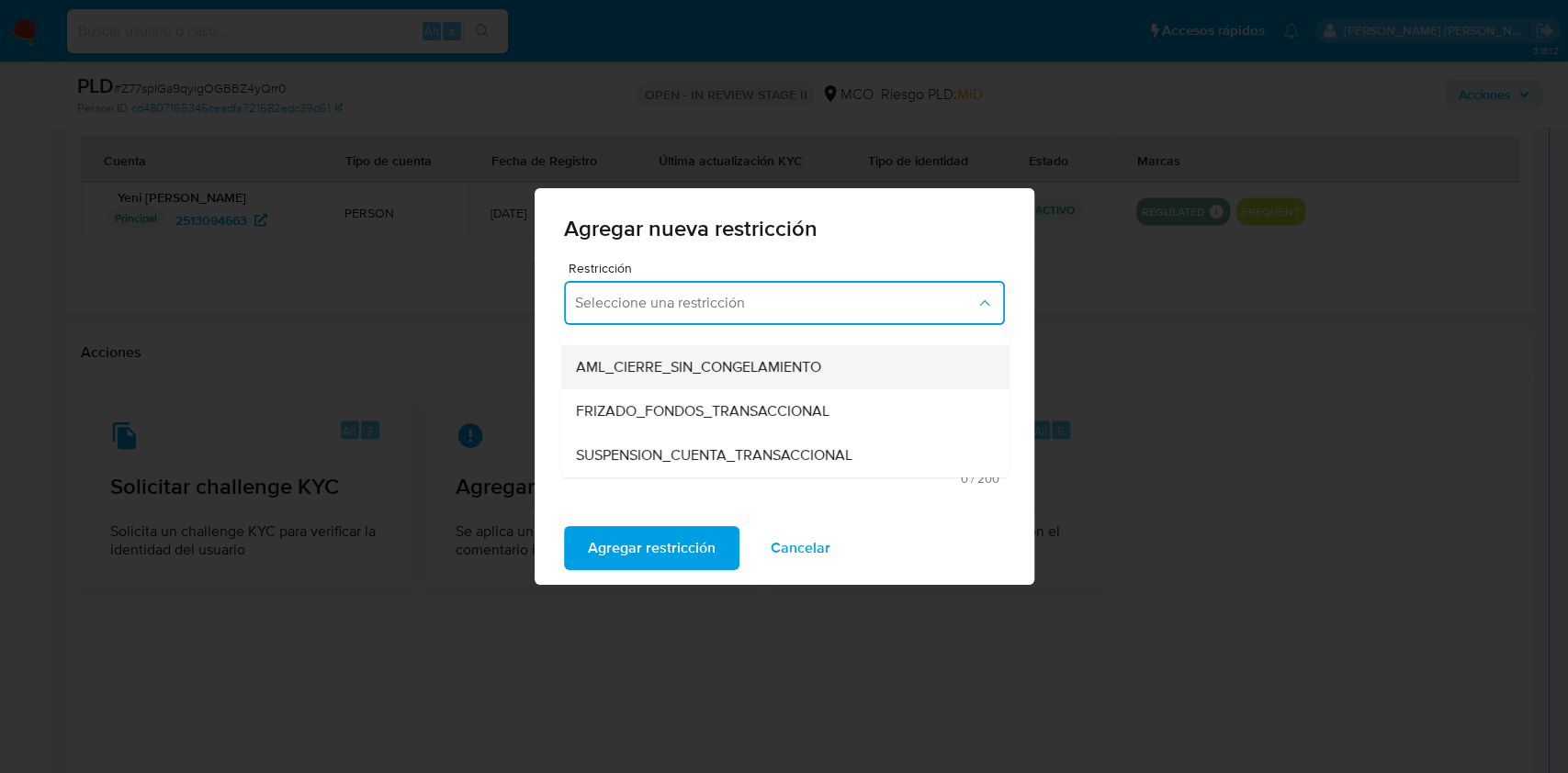
click at [740, 371] on span "AML_CIERRE_SIN_CONGELAMIENTO" at bounding box center [697, 368] width 245 height 18
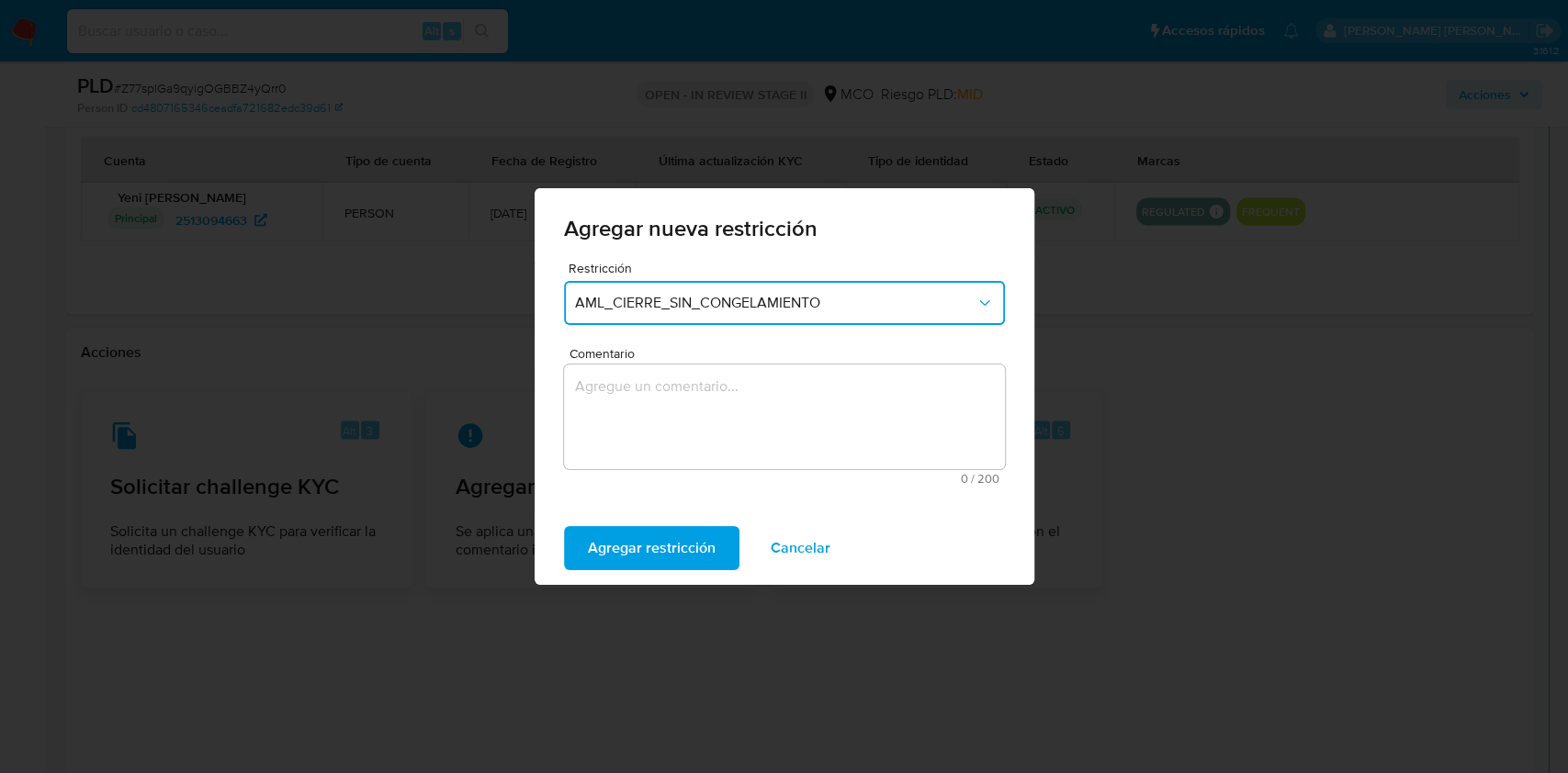
click at [702, 407] on textarea "Comentario" at bounding box center [784, 416] width 441 height 105
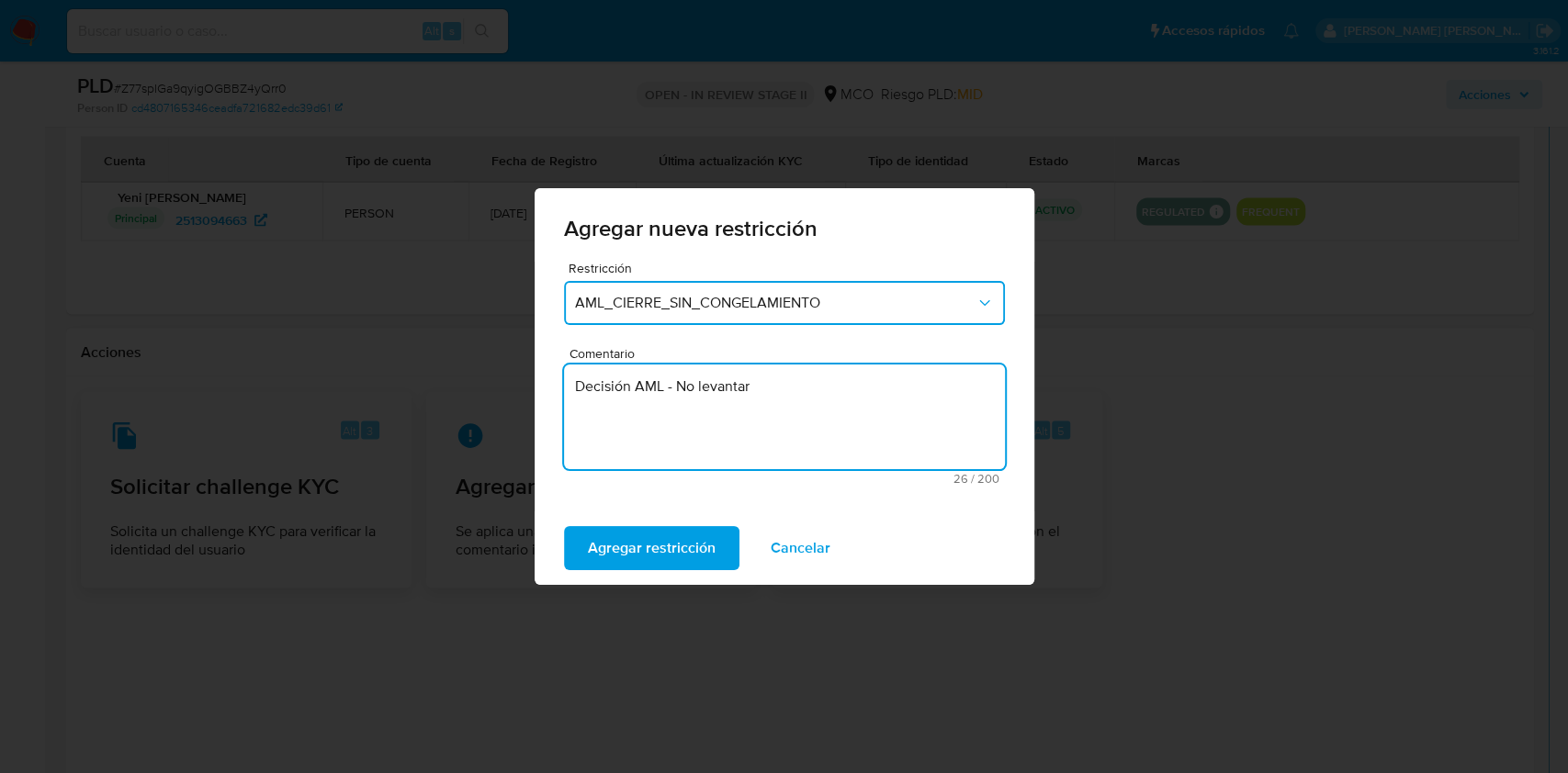
type textarea "Decisión AML - No levantar"
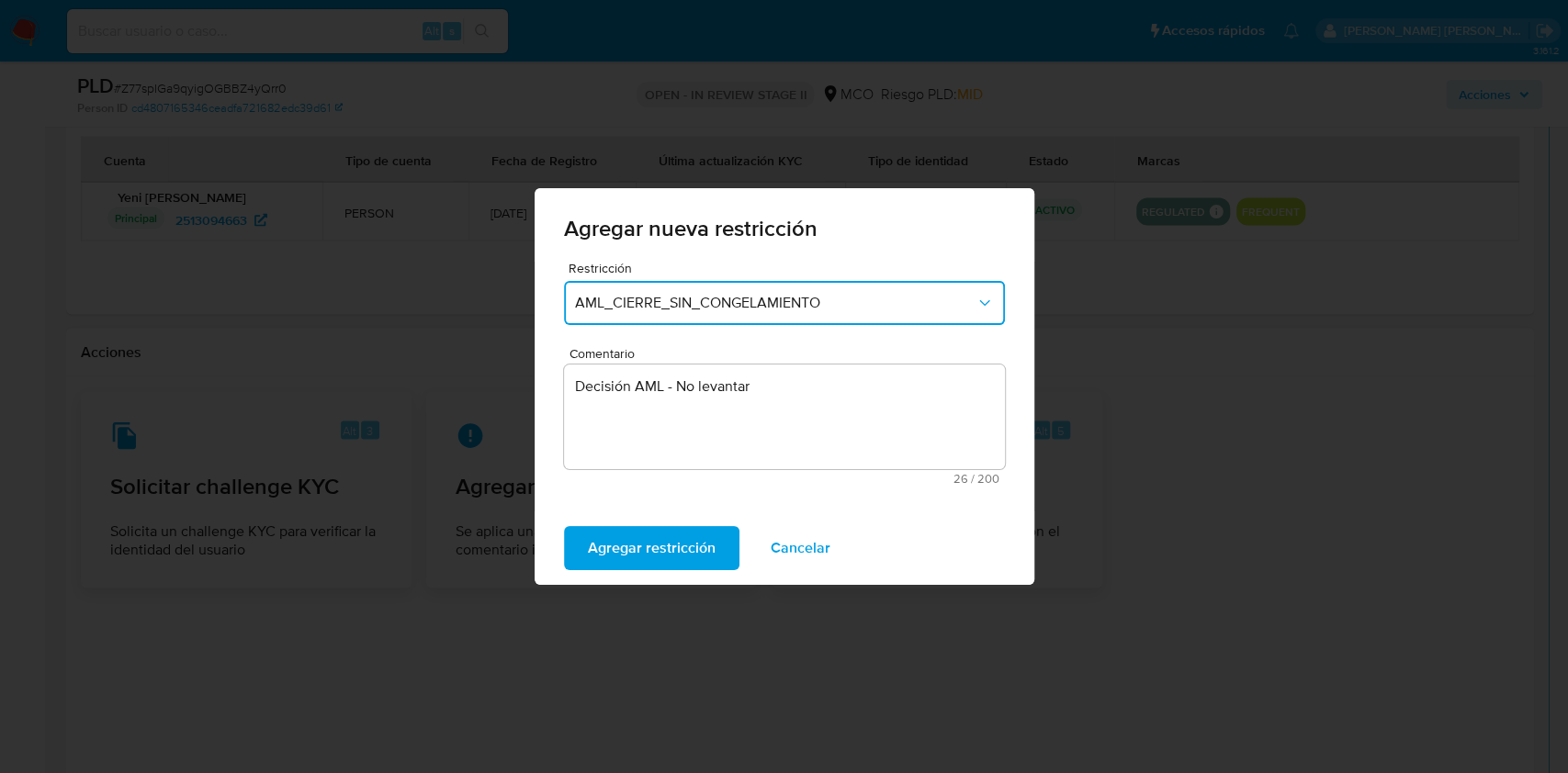
click at [564, 526] on button "Agregar restricción" at bounding box center [652, 548] width 175 height 44
click at [626, 541] on span "Confirmar" at bounding box center [621, 548] width 66 height 41
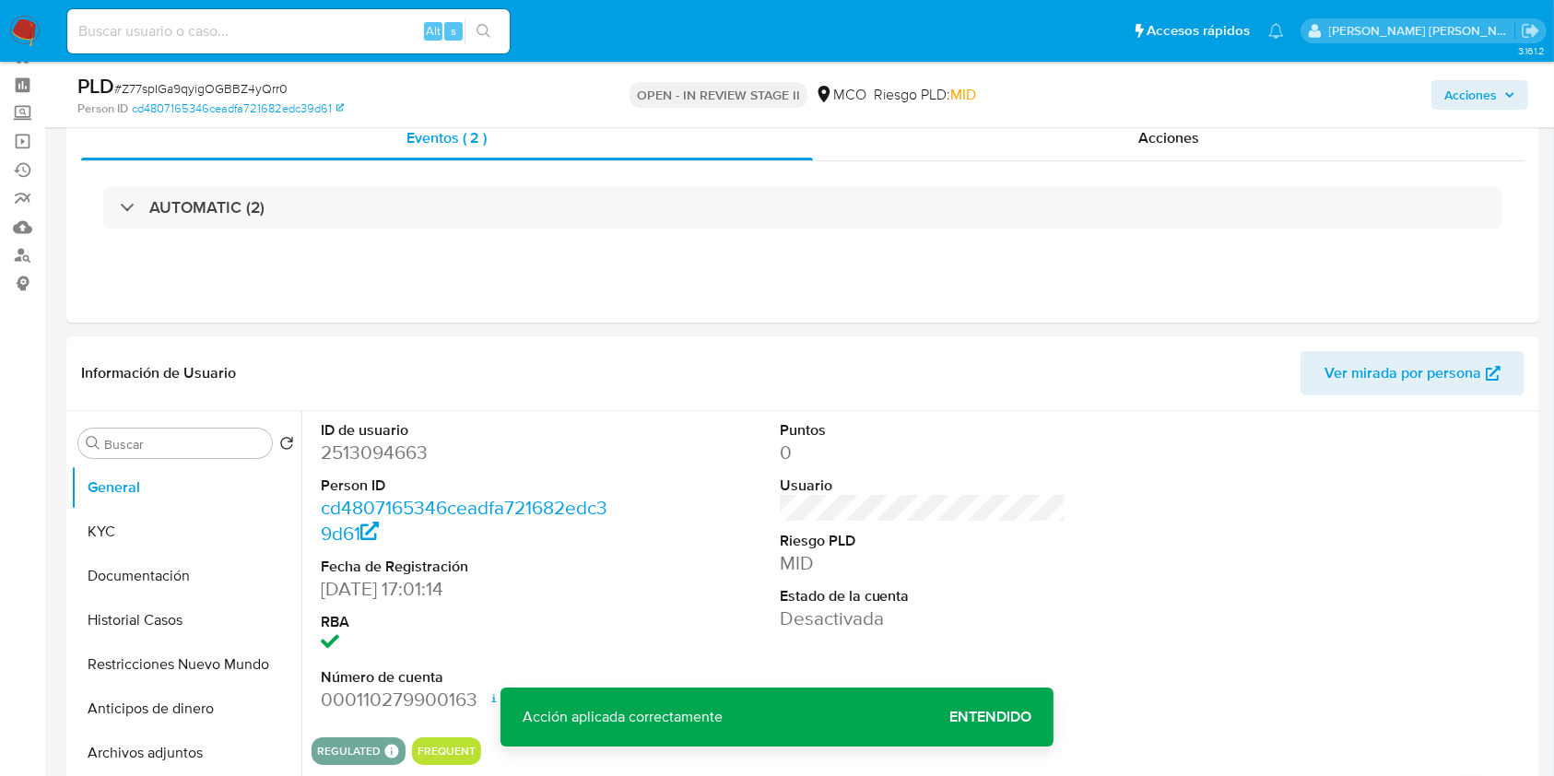
scroll to position [0, 0]
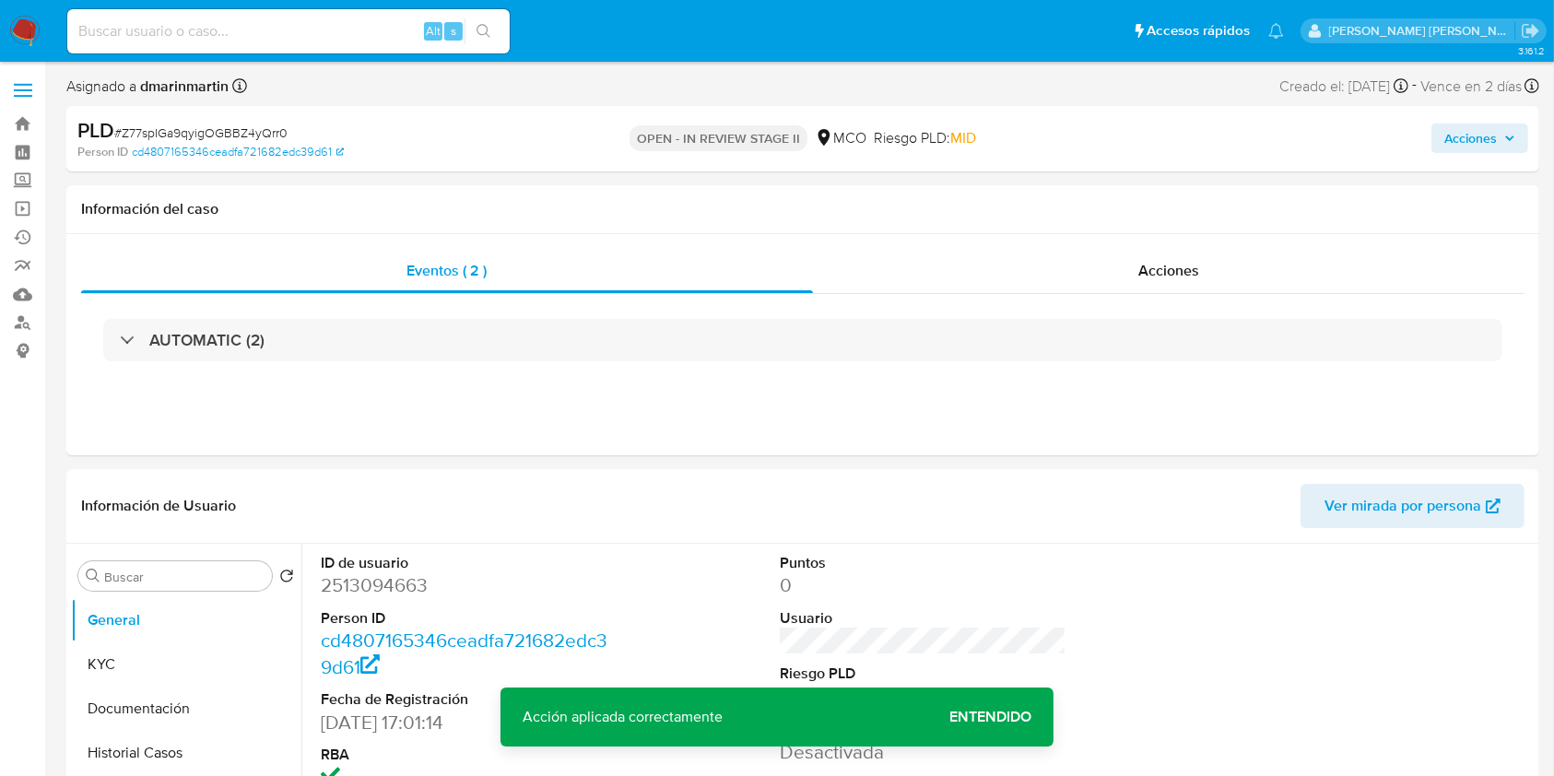
click at [1474, 136] on span "Acciones" at bounding box center [1471, 139] width 53 height 30
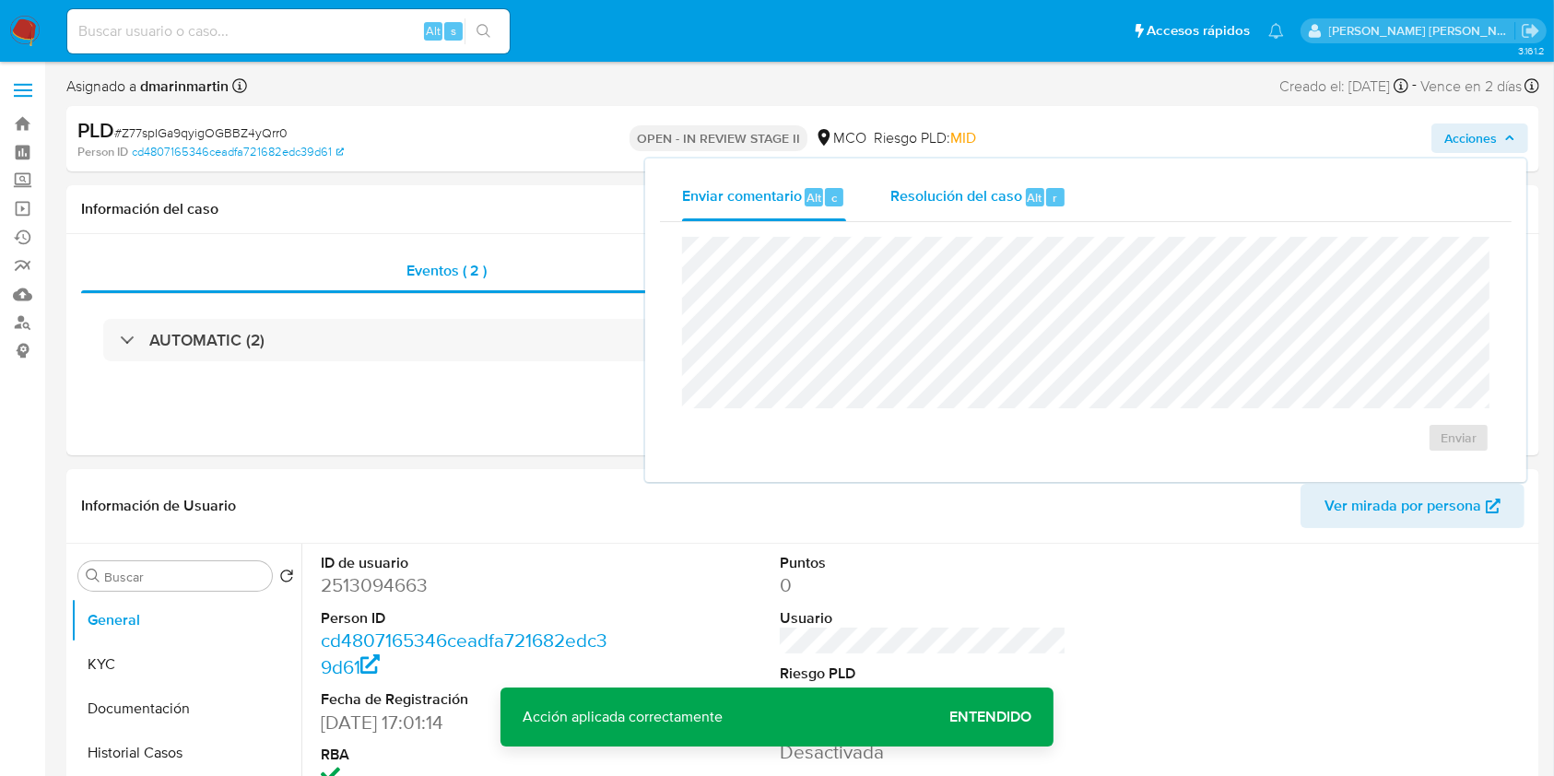
click at [984, 176] on div "Resolución del caso Alt r" at bounding box center [979, 197] width 176 height 48
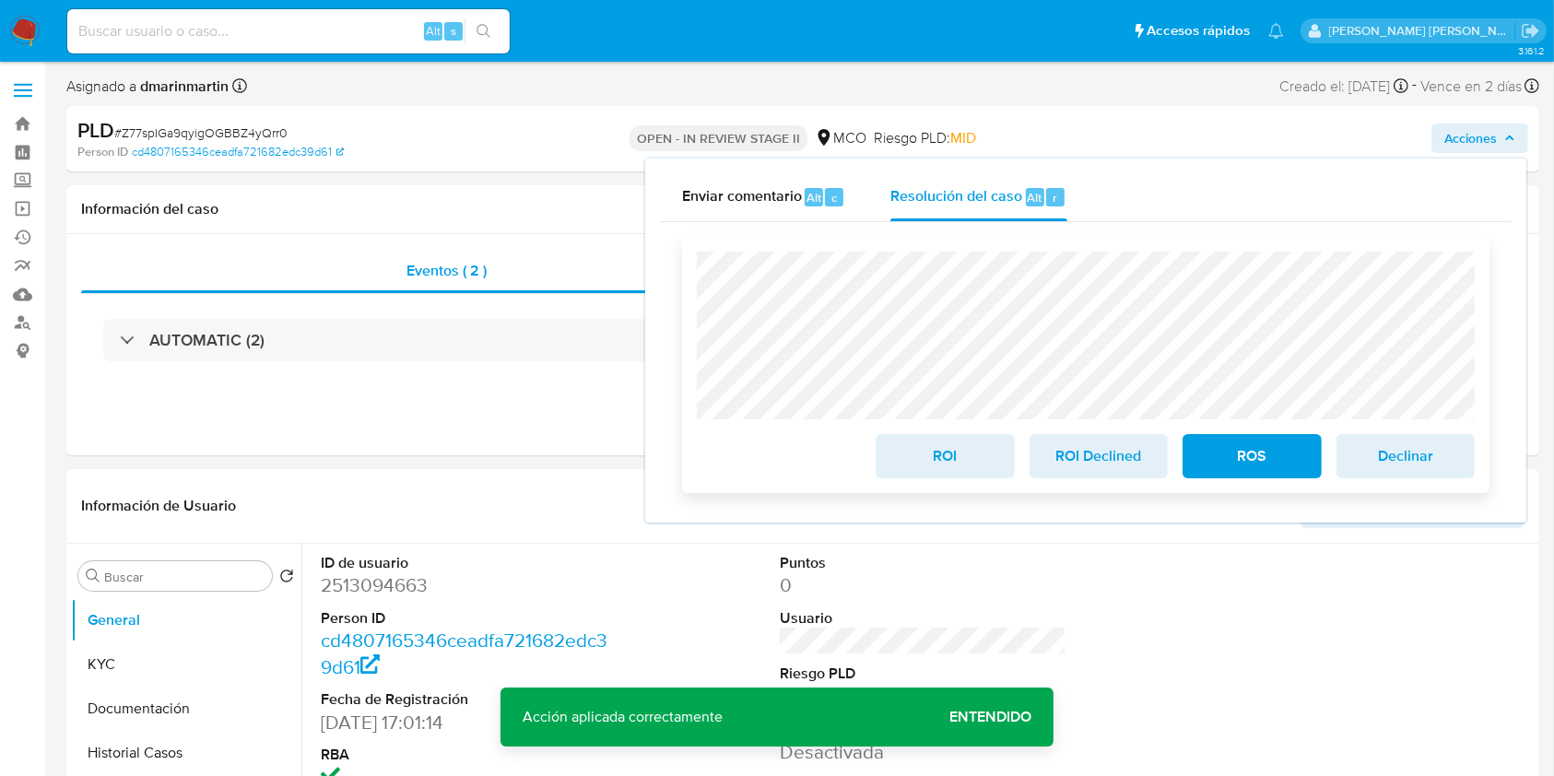
click at [1223, 465] on span "ROS" at bounding box center [1252, 456] width 90 height 41
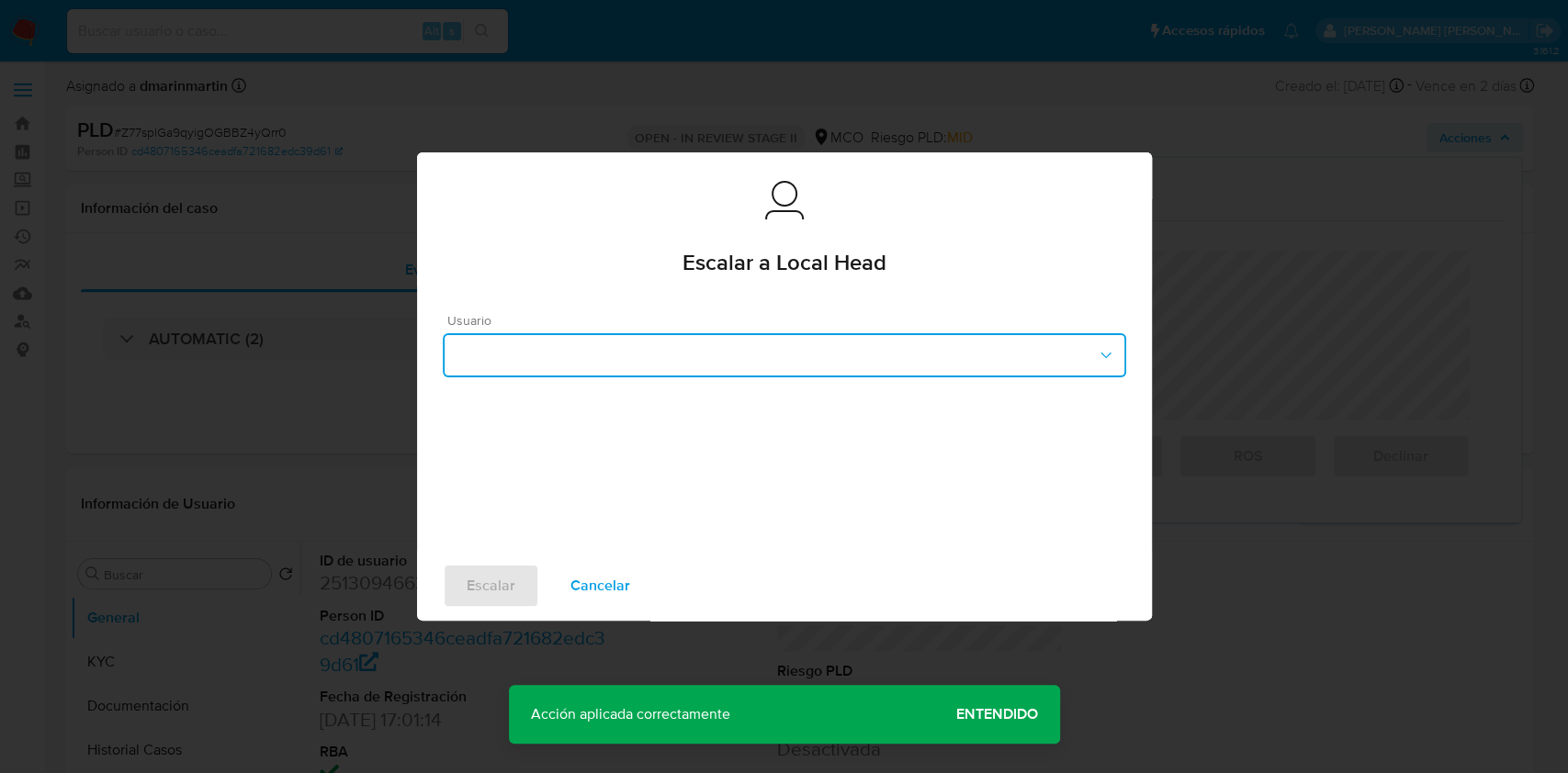
click at [751, 349] on button "button" at bounding box center [784, 356] width 683 height 44
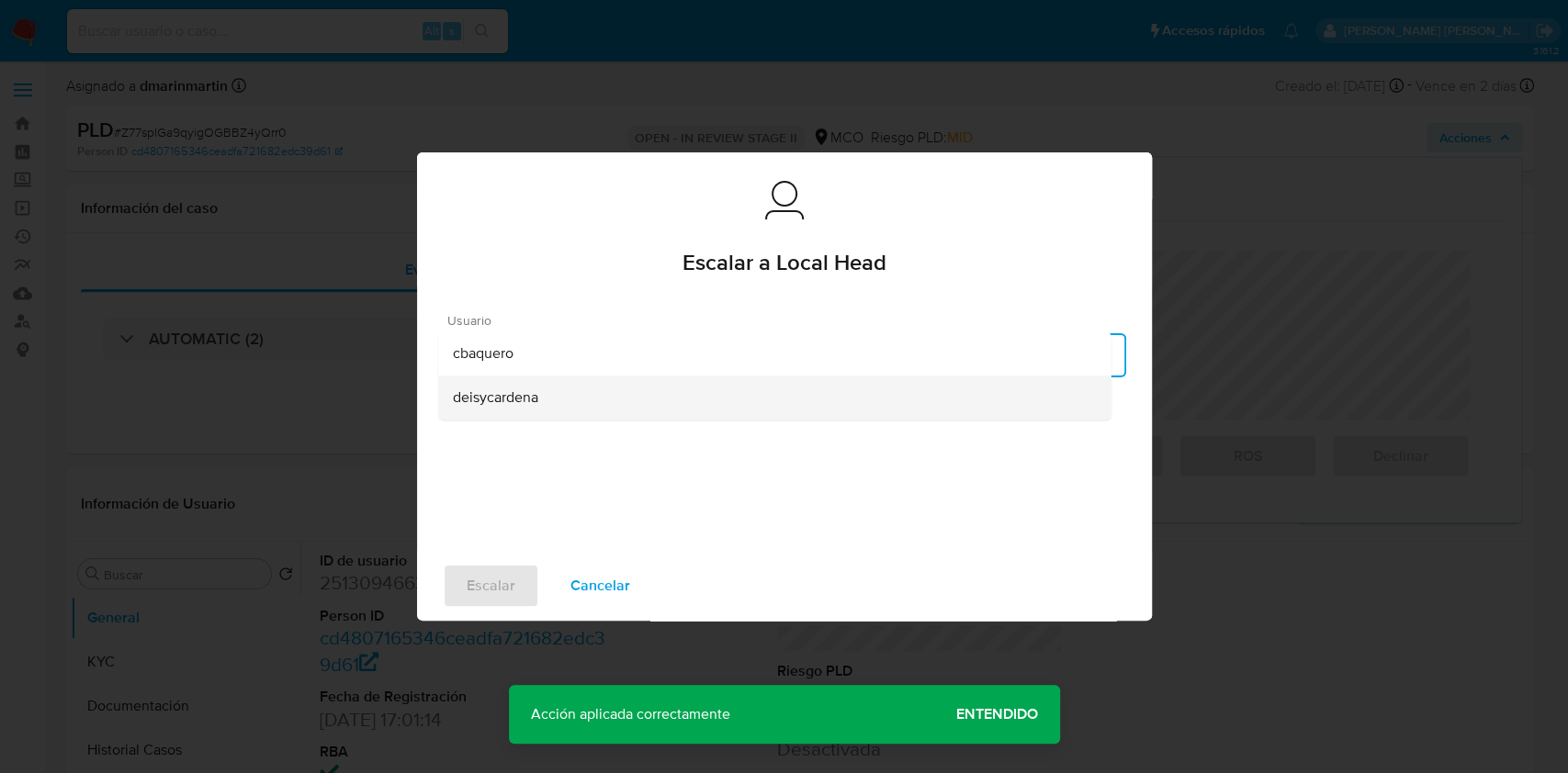
click at [618, 394] on div "deisycardena" at bounding box center [774, 397] width 643 height 44
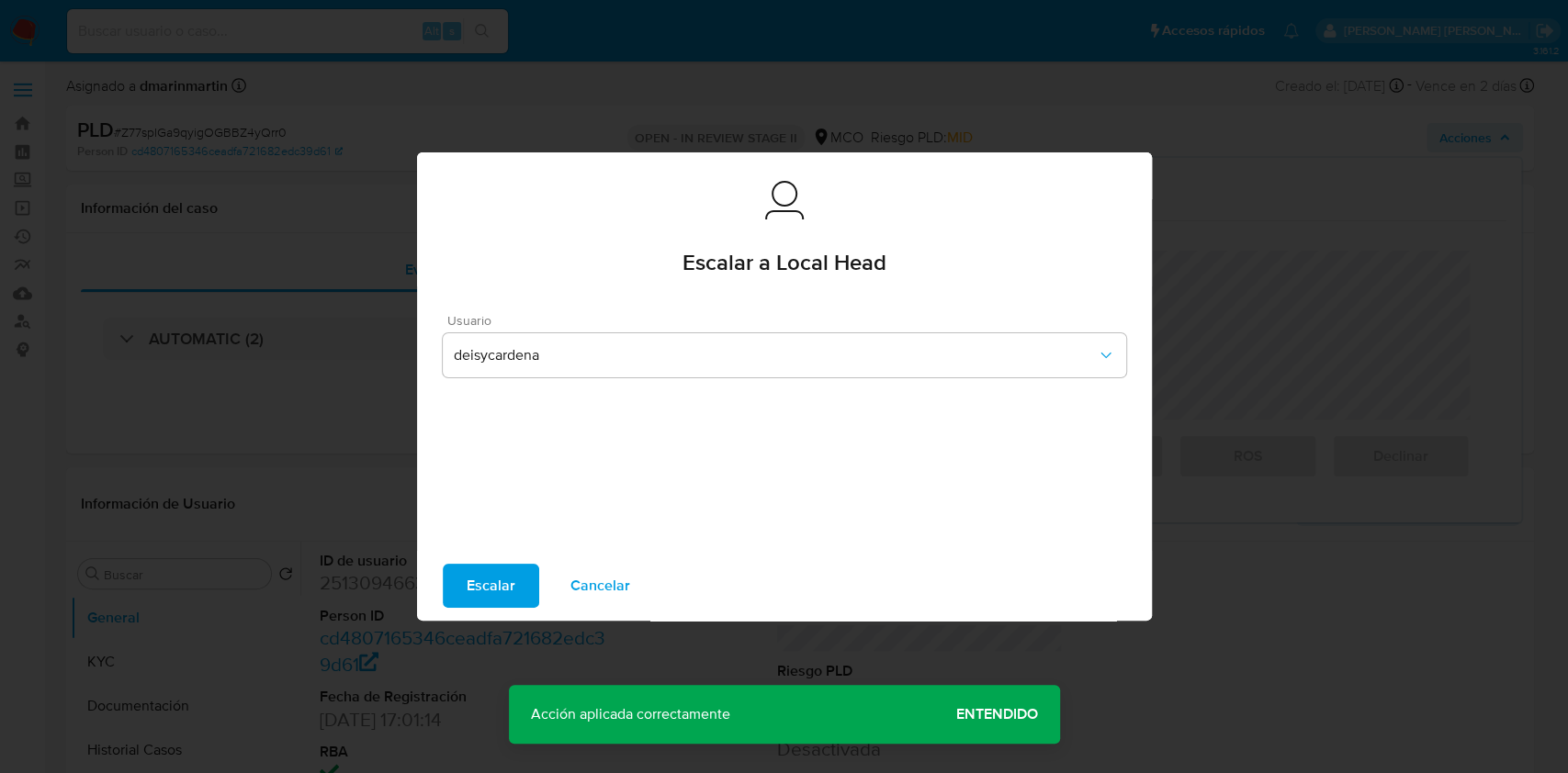
click at [487, 587] on span "Escalar" at bounding box center [490, 586] width 49 height 41
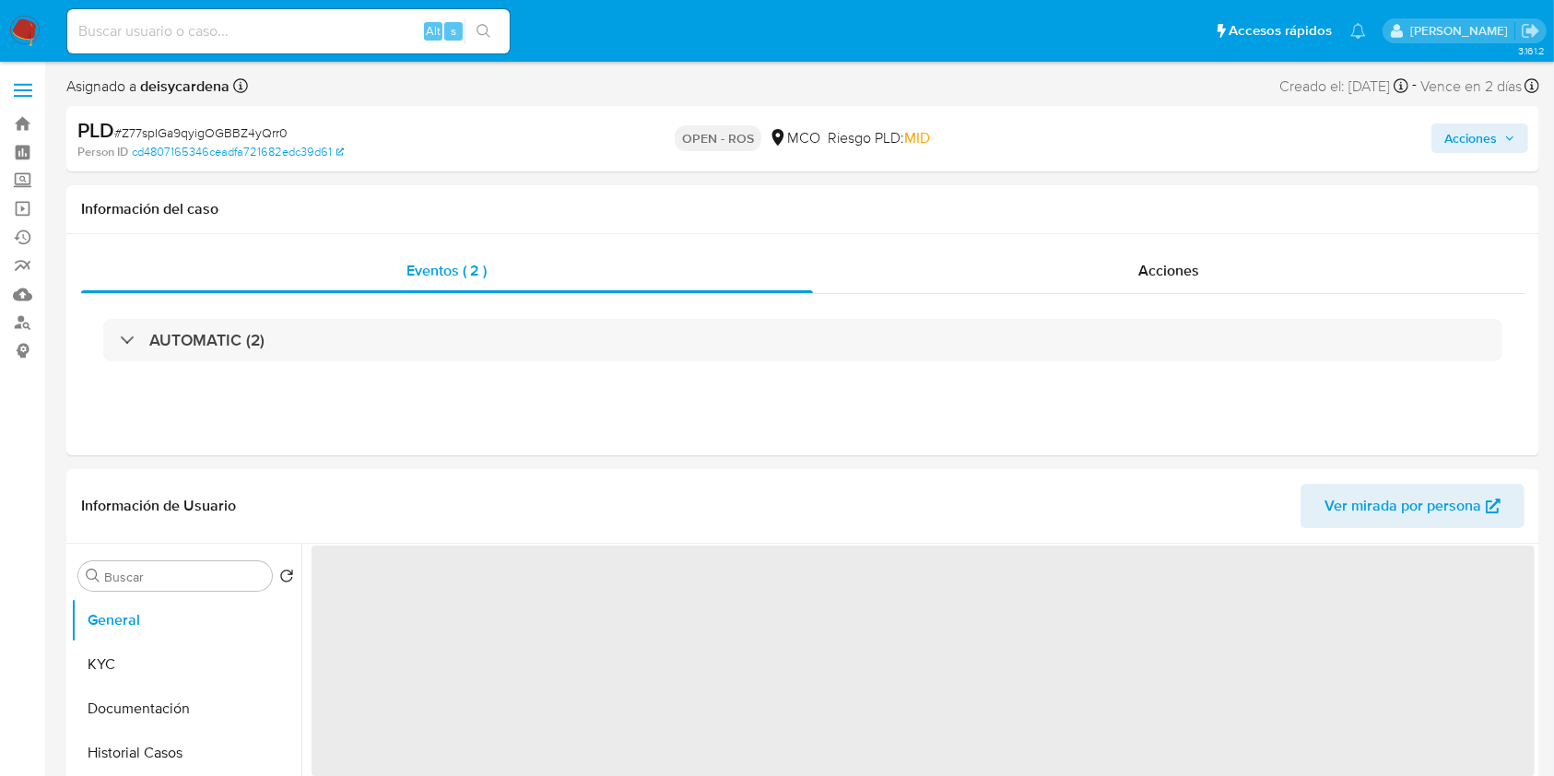
select select "10"
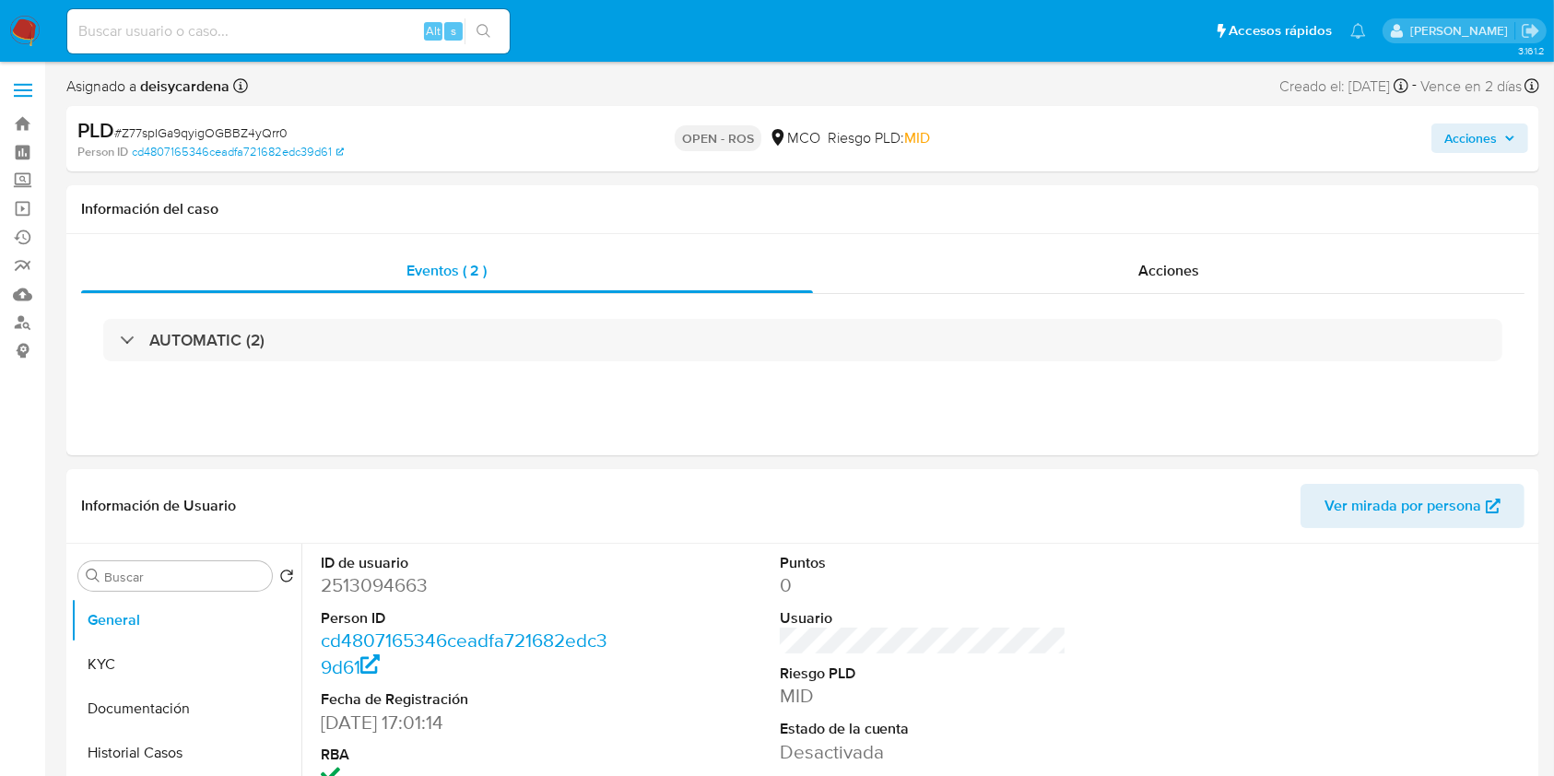
click at [1460, 142] on span "Acciones" at bounding box center [1471, 139] width 53 height 30
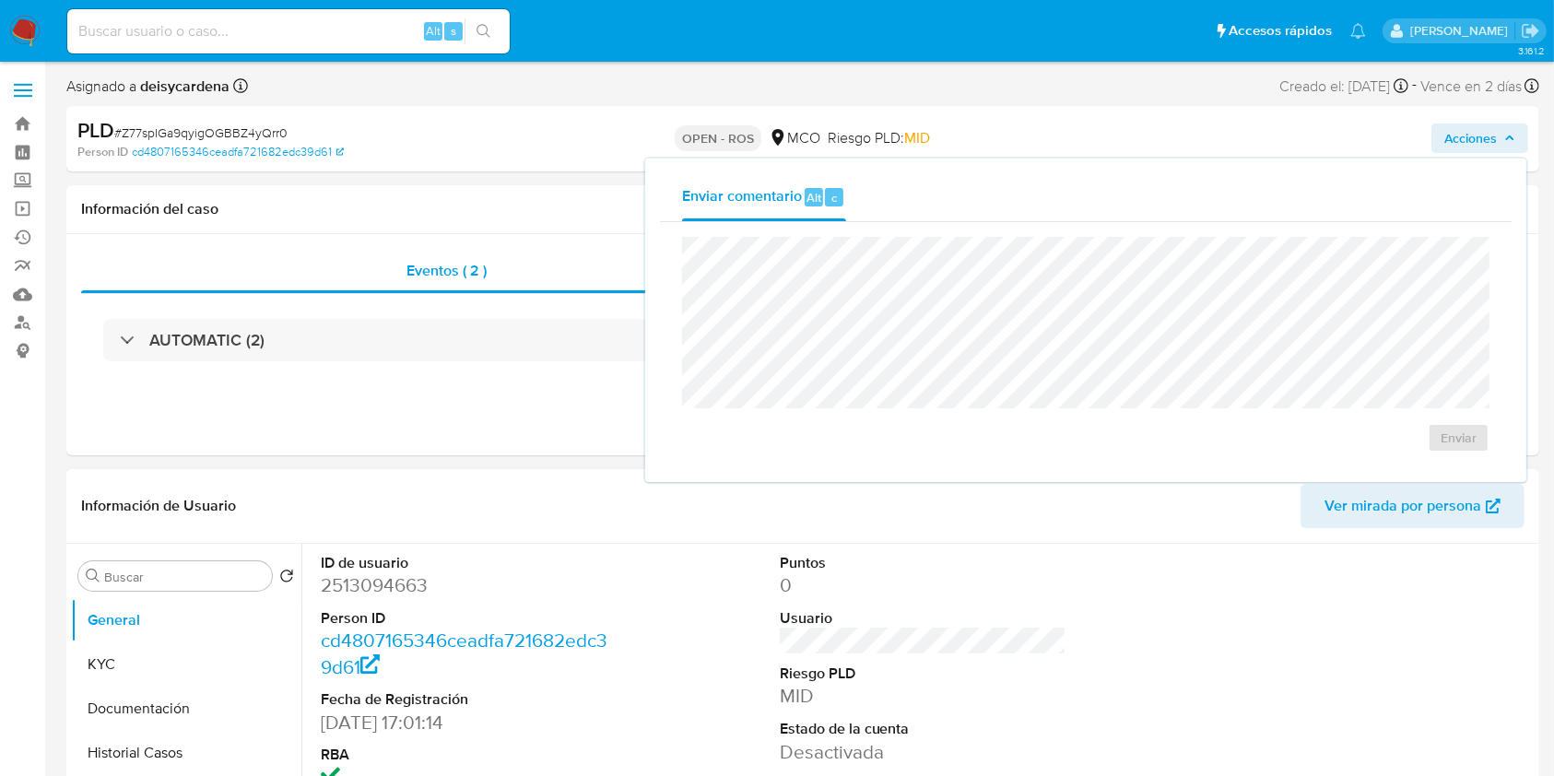
click at [1010, 558] on dt "Puntos" at bounding box center [924, 563] width 288 height 20
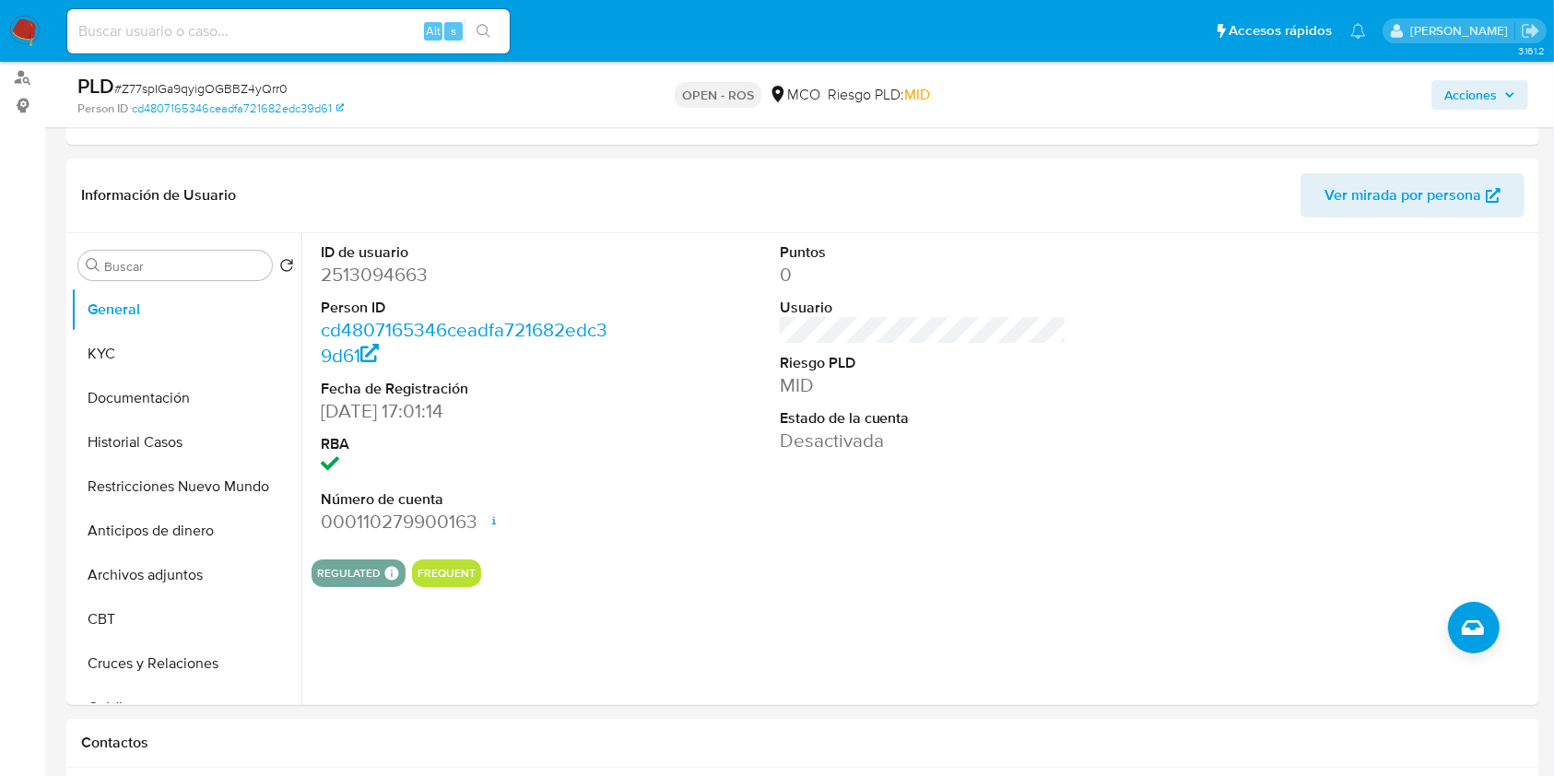
scroll to position [232, 0]
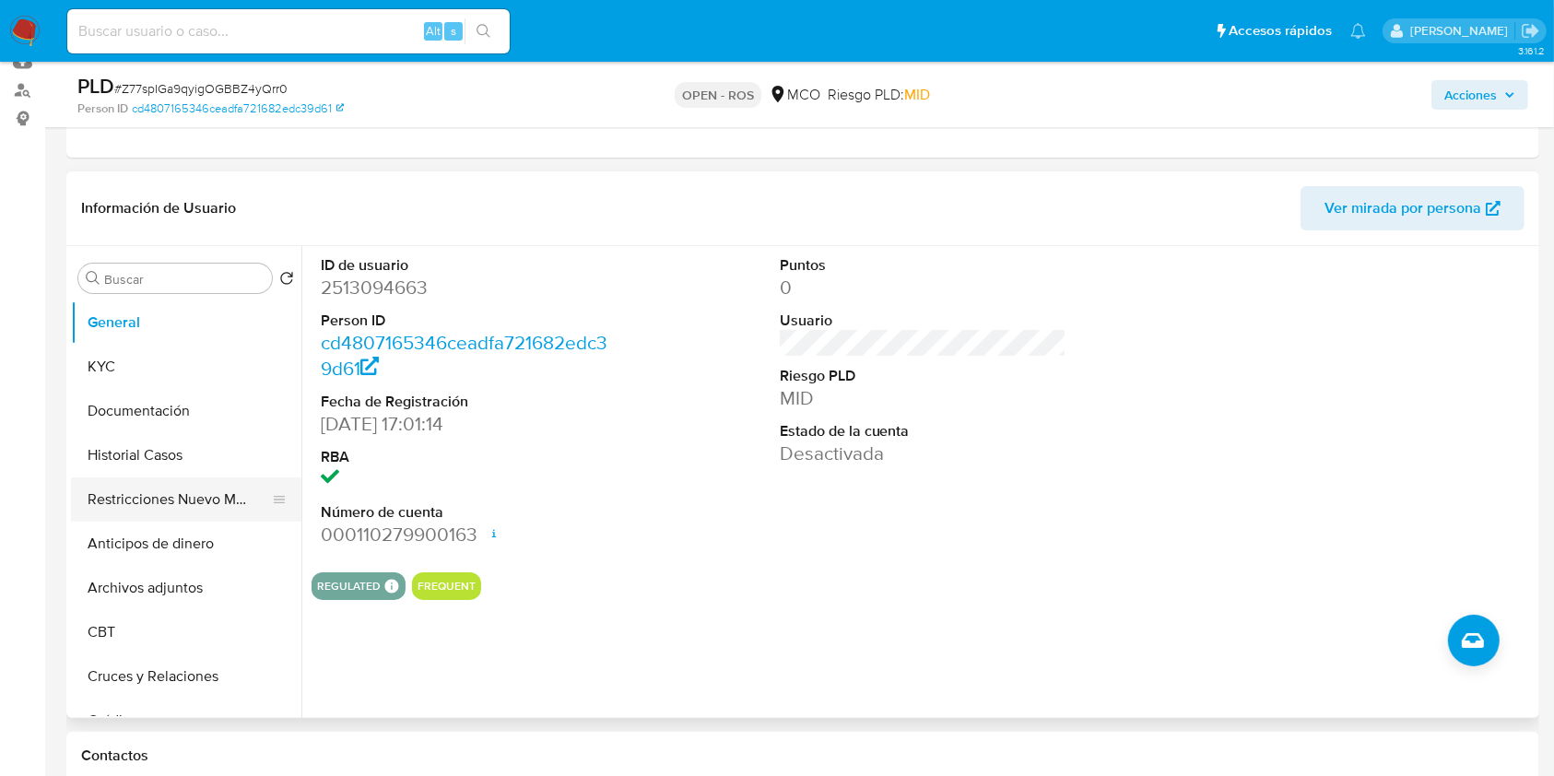
click at [167, 494] on button "Restricciones Nuevo Mundo" at bounding box center [179, 500] width 216 height 44
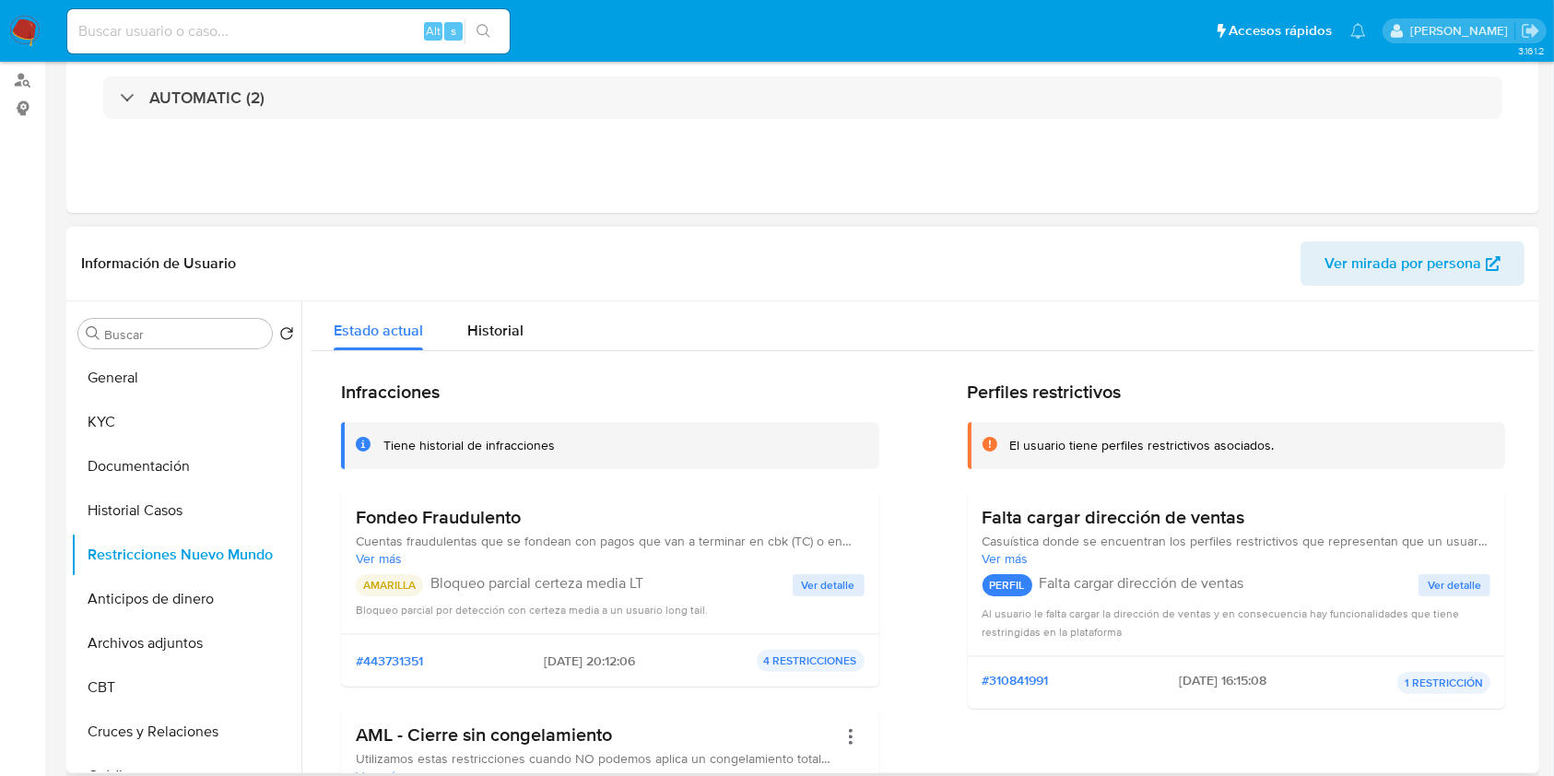
scroll to position [0, 0]
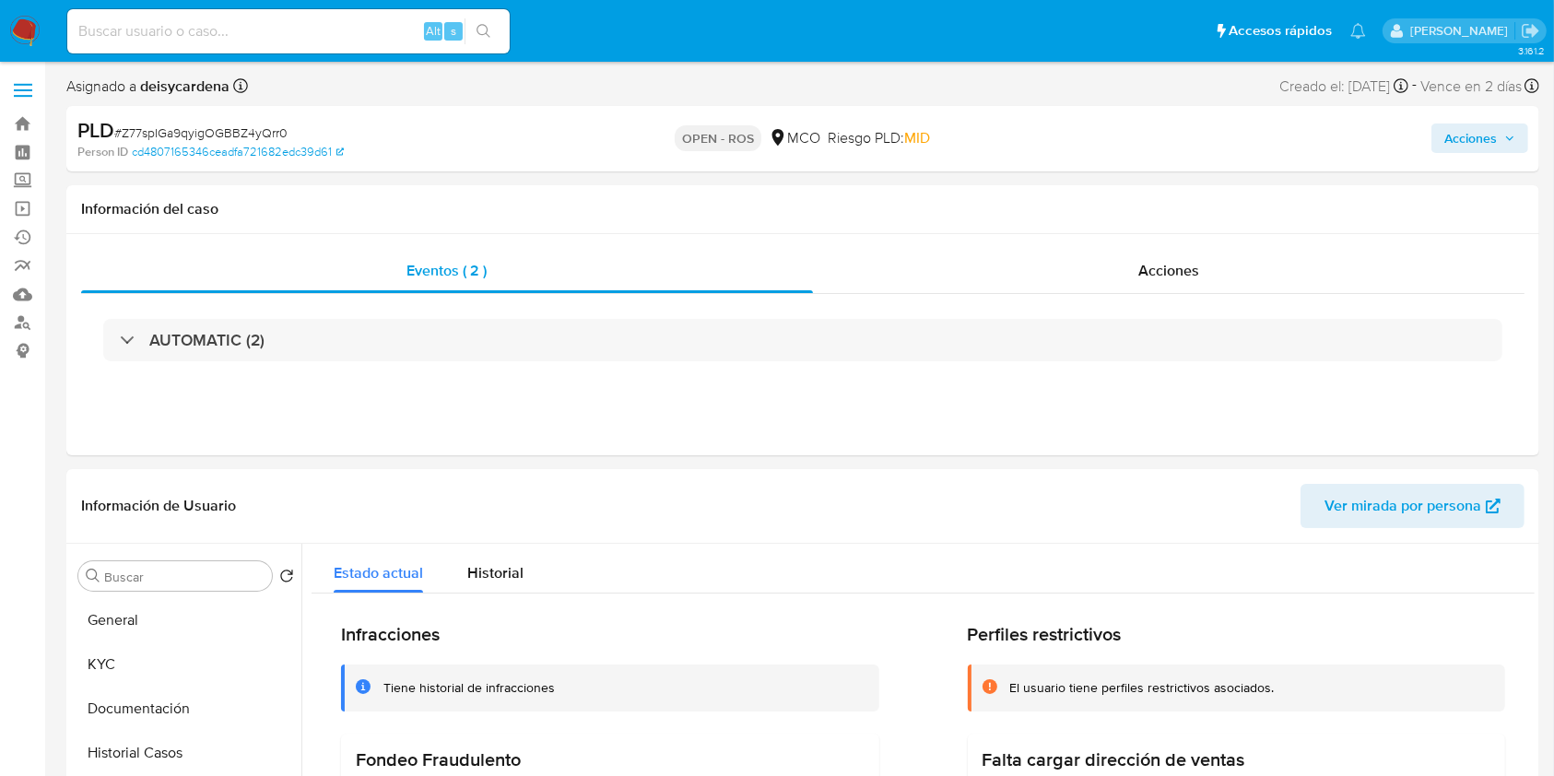
click at [1504, 141] on span "Acciones" at bounding box center [1480, 138] width 71 height 26
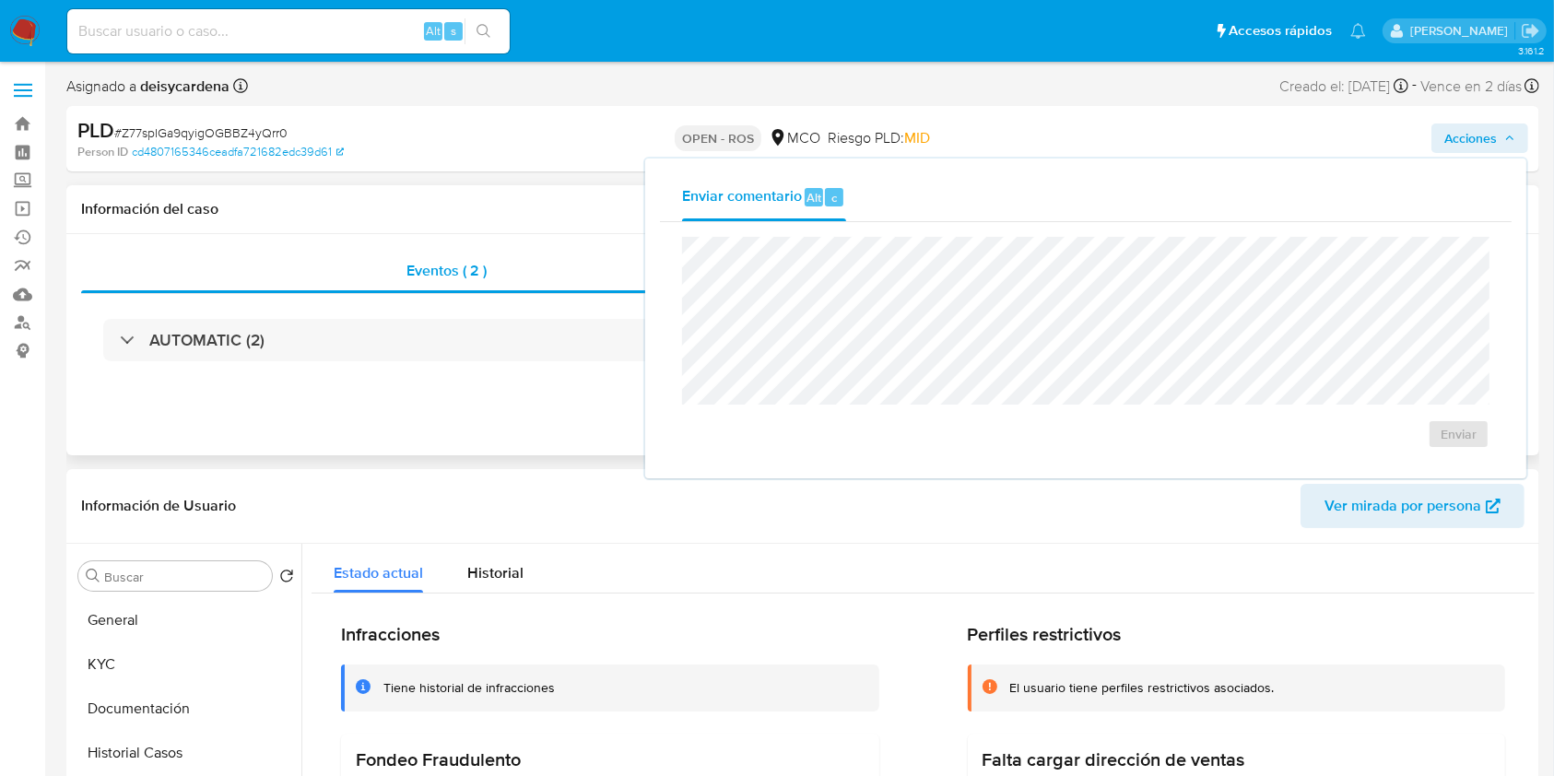
click at [509, 212] on h1 "Información del caso" at bounding box center [803, 209] width 1444 height 18
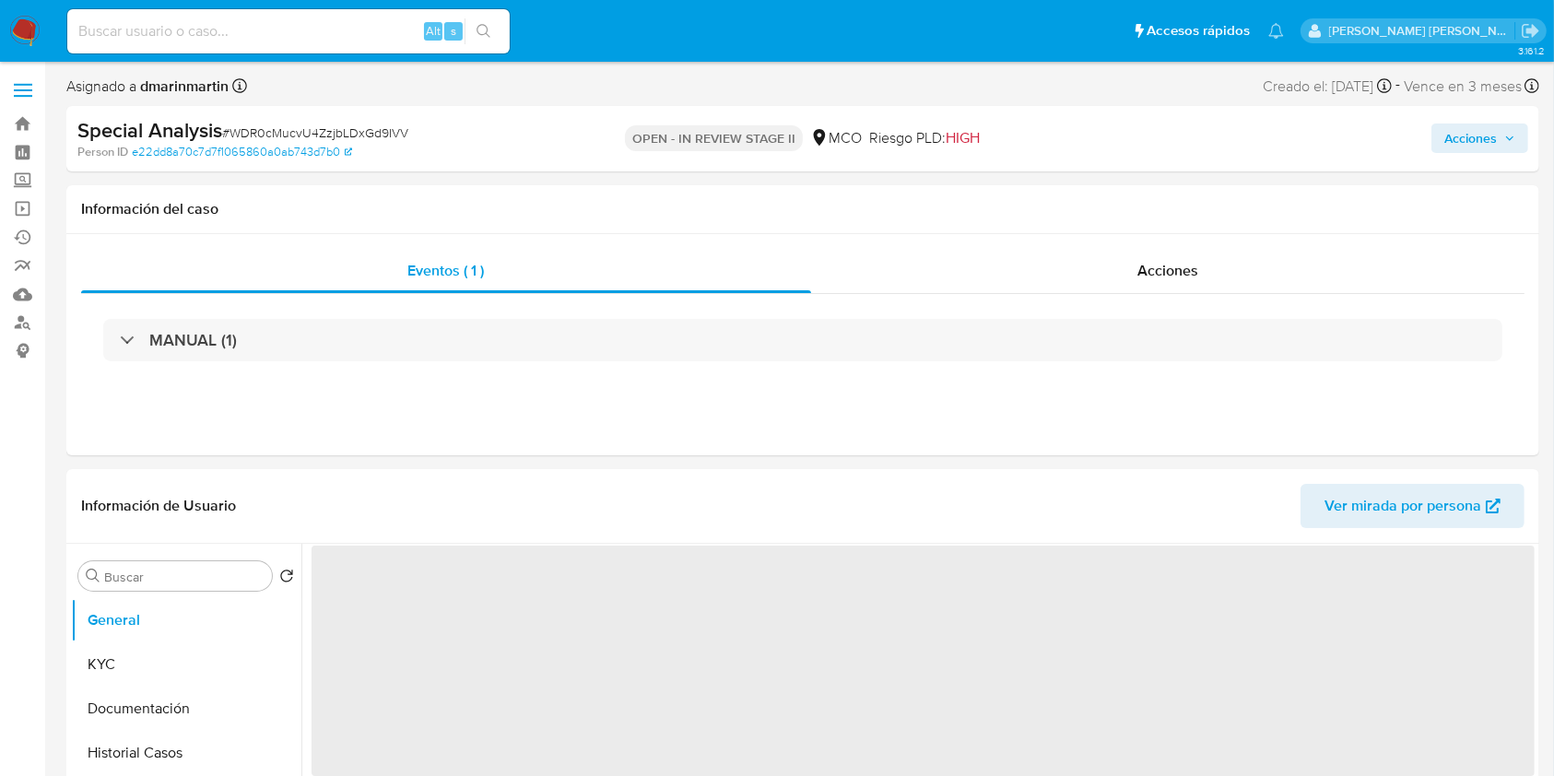
select select "10"
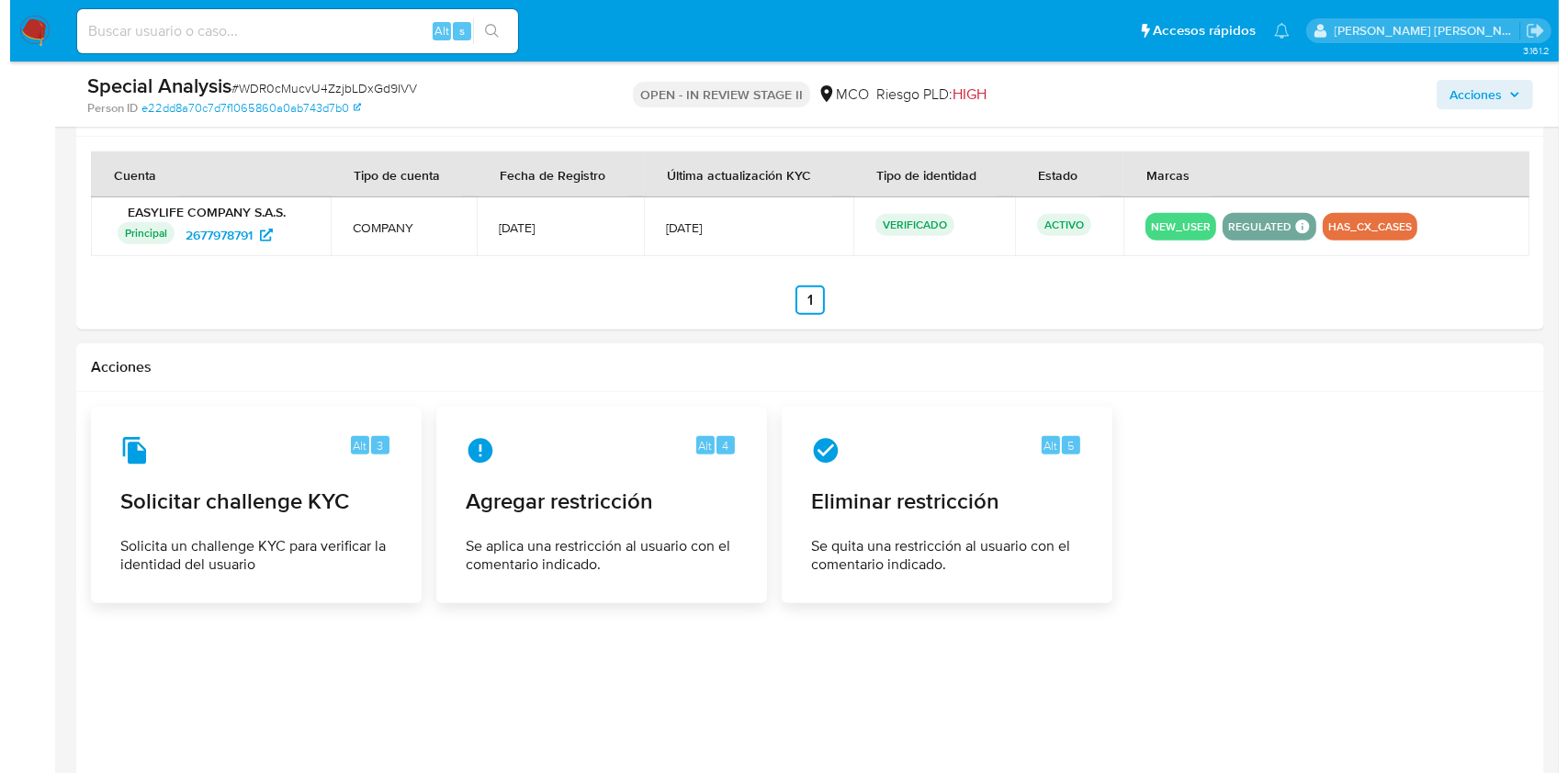
scroll to position [1815, 0]
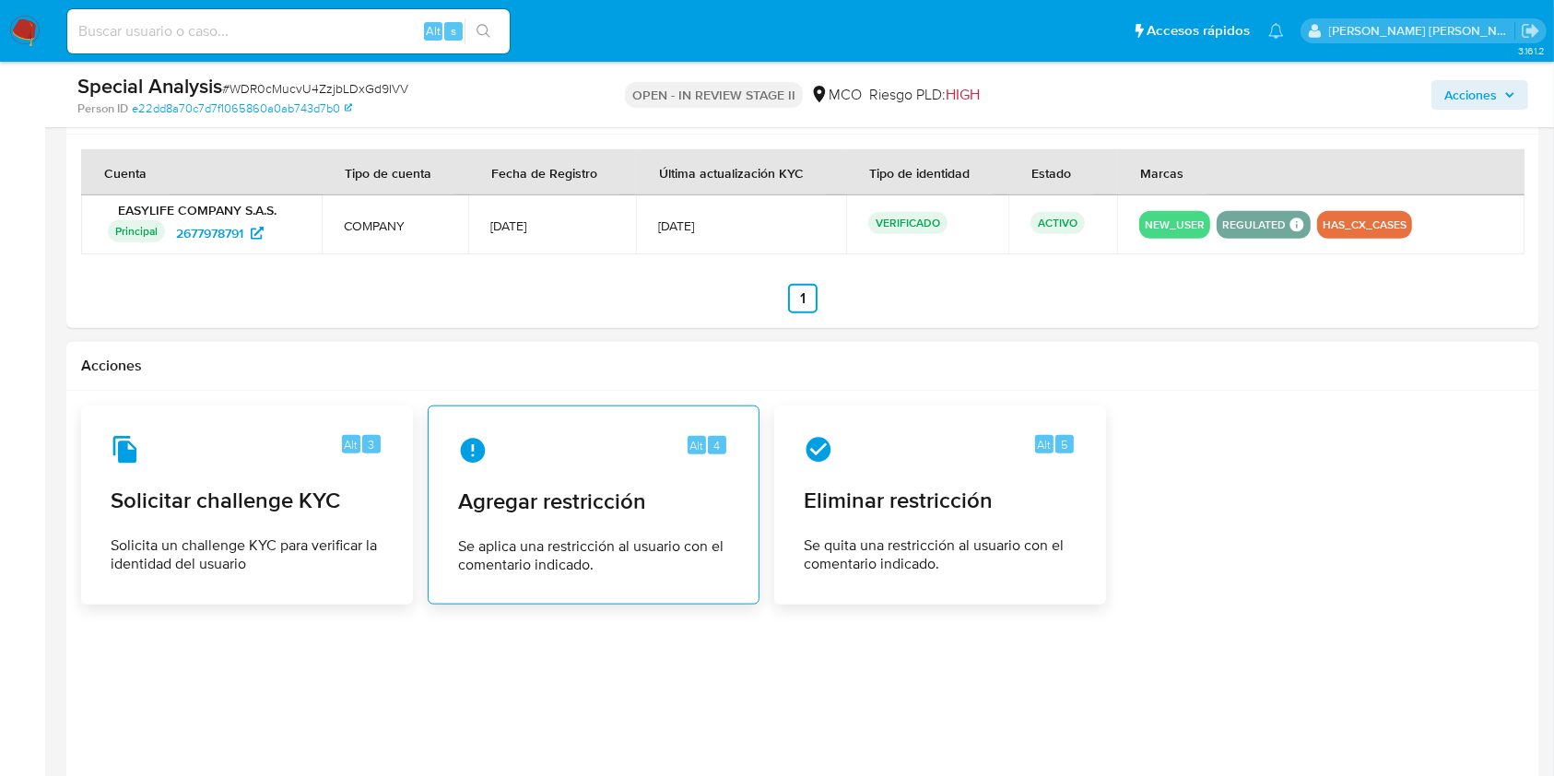
click at [574, 528] on div "Alt 4 Agregar restricción Se aplica una restricción al usuario con el comentari…" at bounding box center [593, 505] width 301 height 168
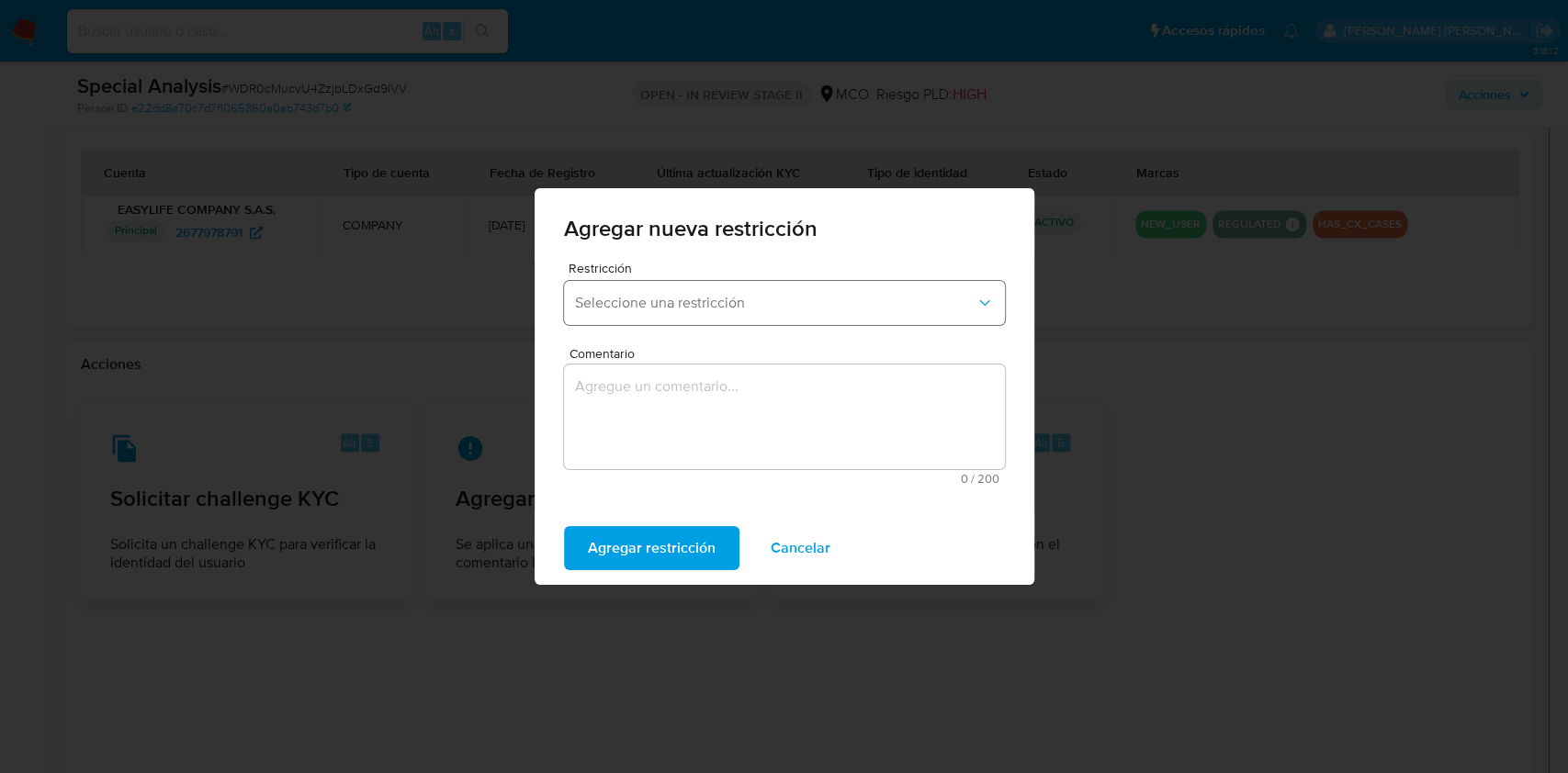
click at [703, 314] on button "Seleccione una restricción" at bounding box center [784, 303] width 441 height 44
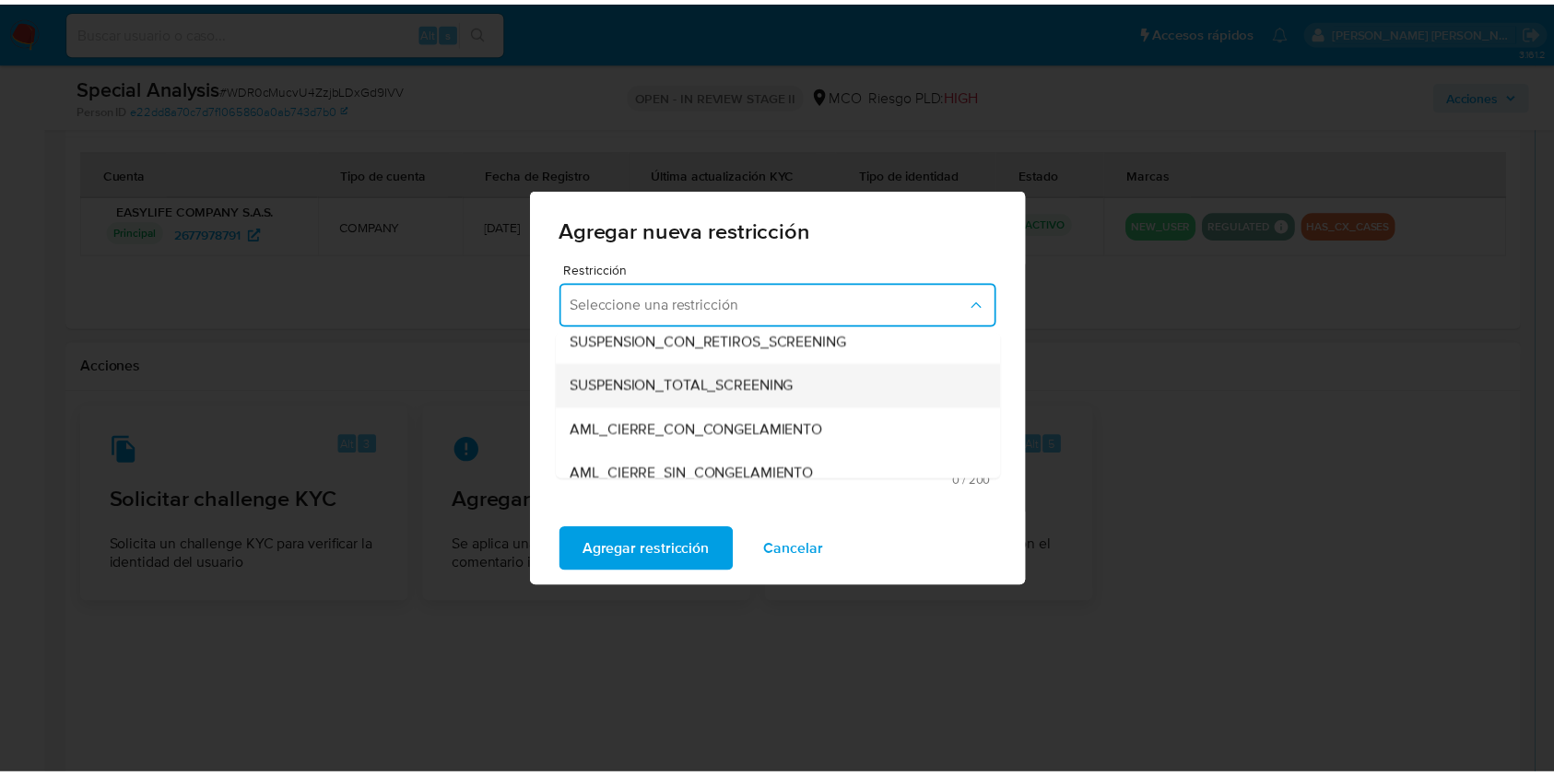
scroll to position [73, 0]
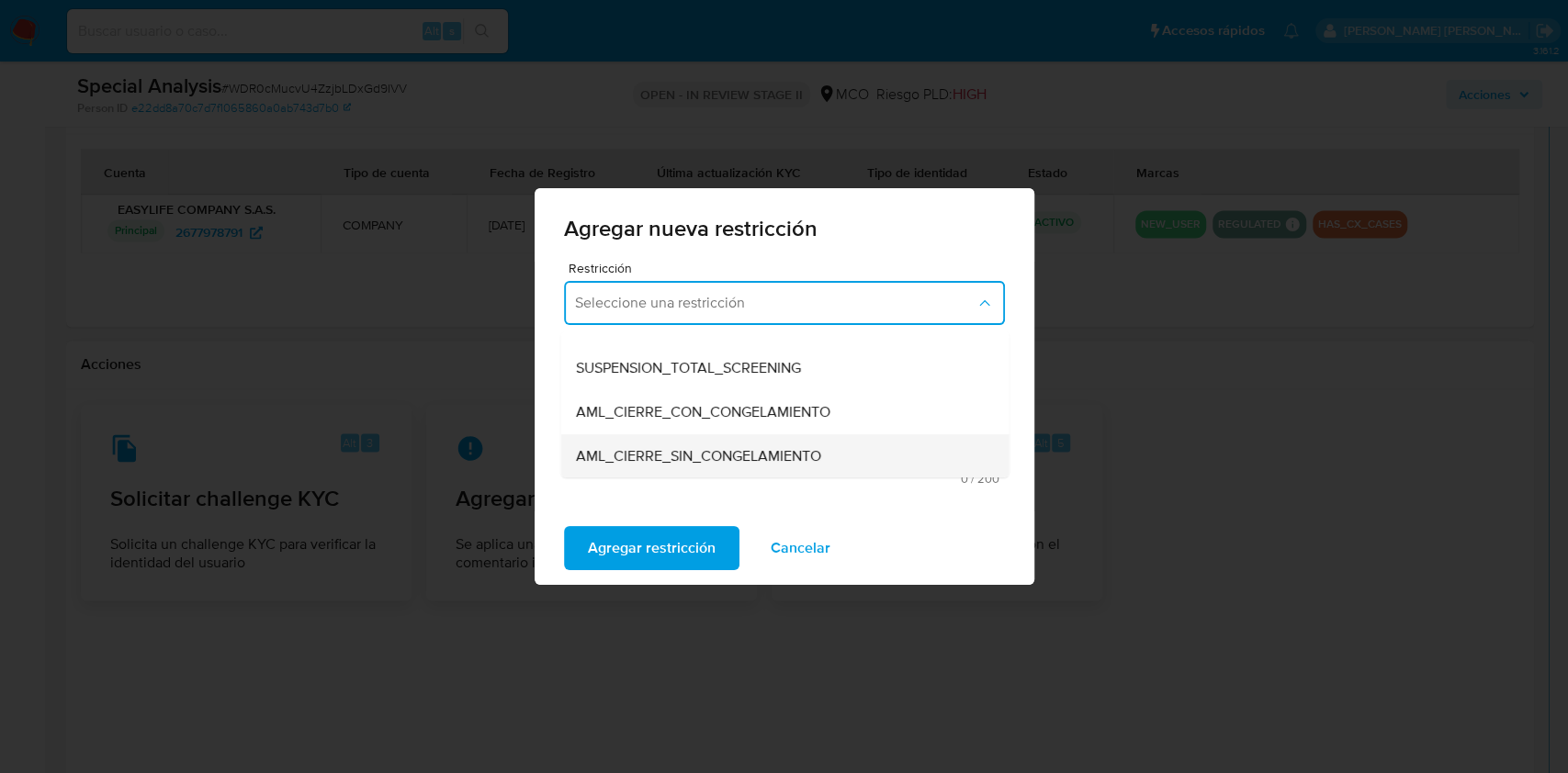
click at [767, 466] on div "AML_CIERRE_SIN_CONGELAMIENTO" at bounding box center [778, 456] width 407 height 44
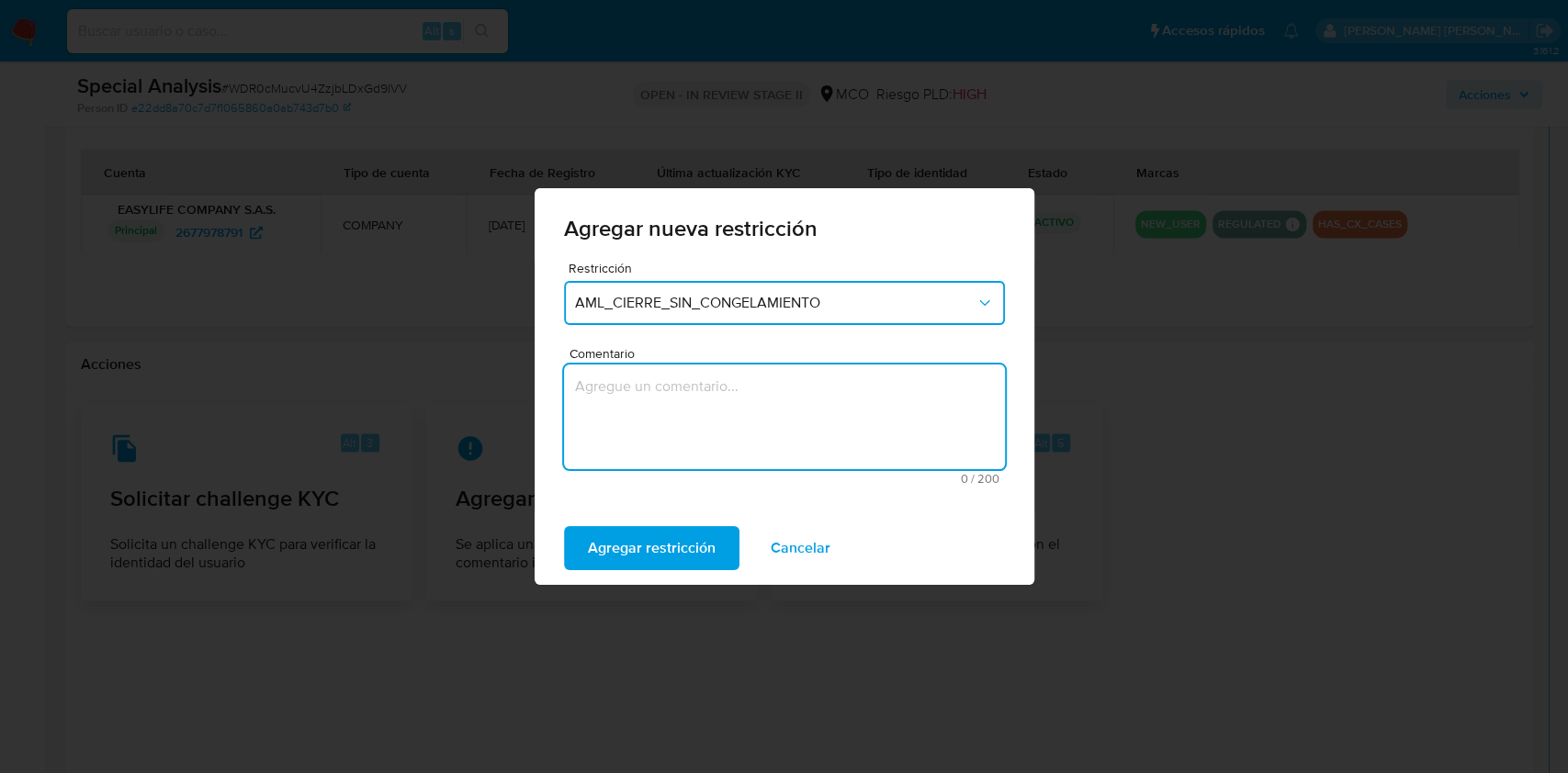
click at [732, 415] on textarea "Comentario" at bounding box center [784, 416] width 441 height 105
type textarea "Decisión AML - No levantar"
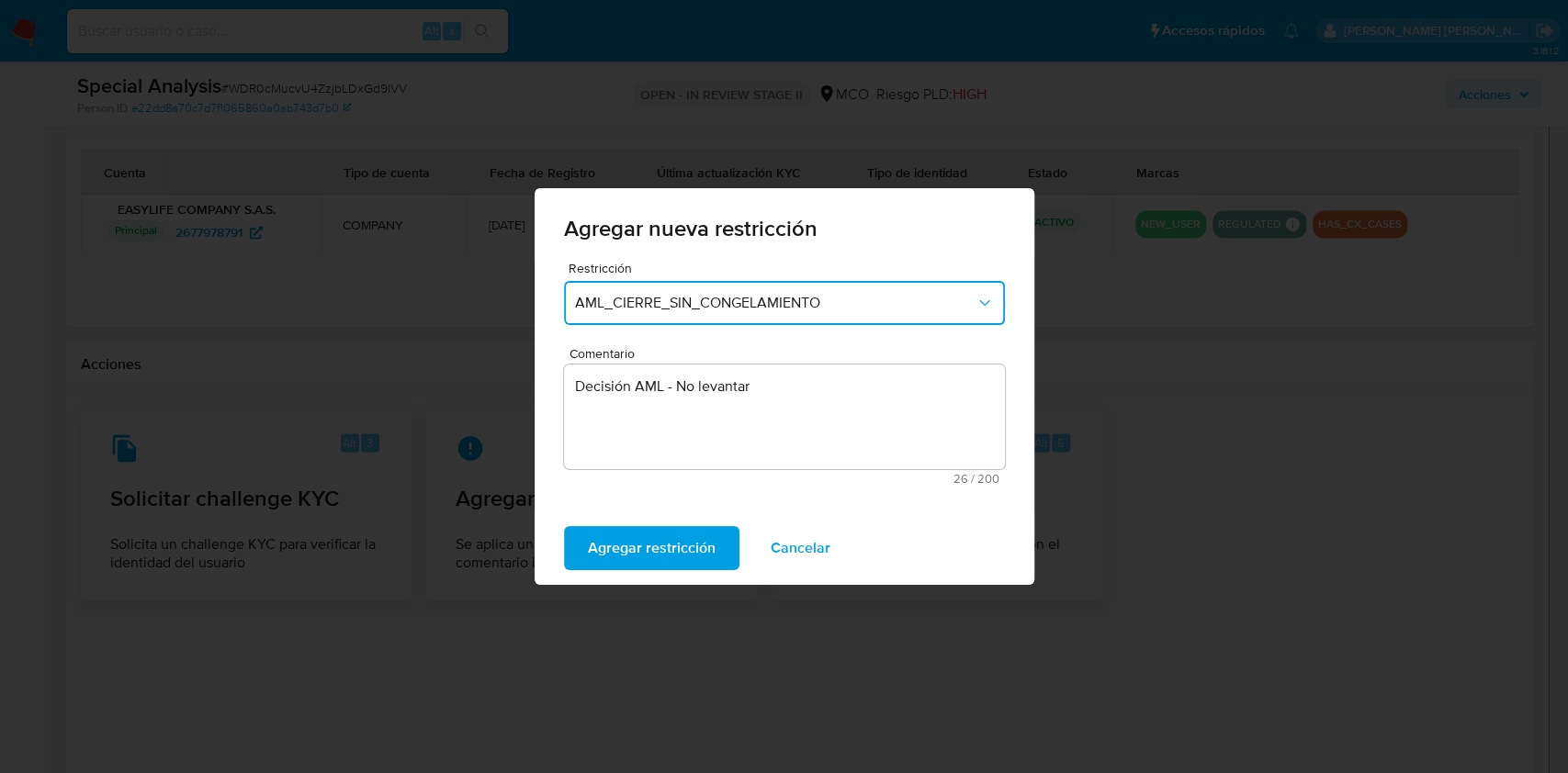
click at [564, 526] on button "Agregar restricción" at bounding box center [652, 548] width 175 height 44
click at [611, 576] on div "Confirmar Cancelar" at bounding box center [785, 549] width 500 height 74
click at [607, 554] on span "Confirmar" at bounding box center [621, 548] width 66 height 41
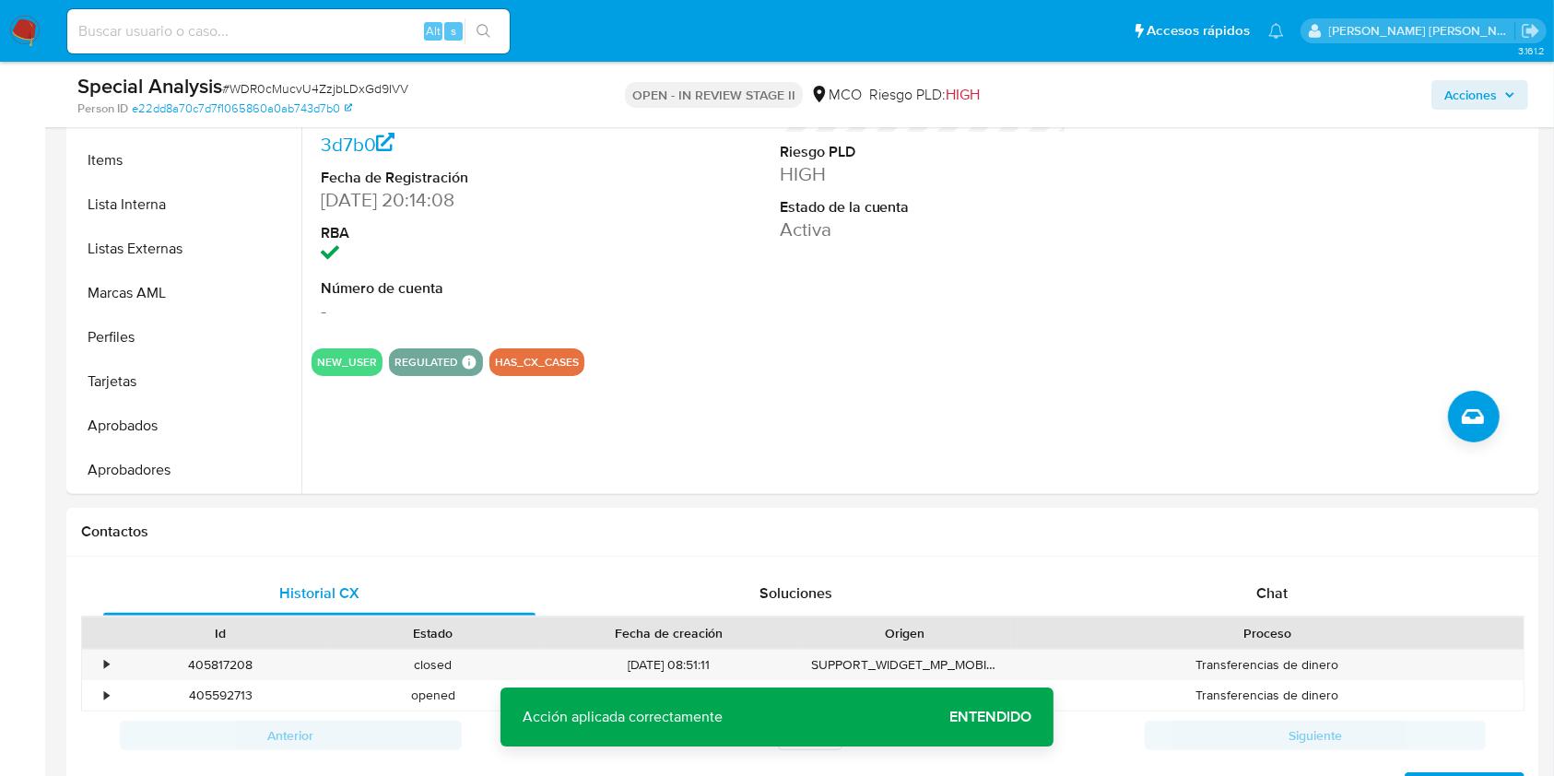
scroll to position [0, 0]
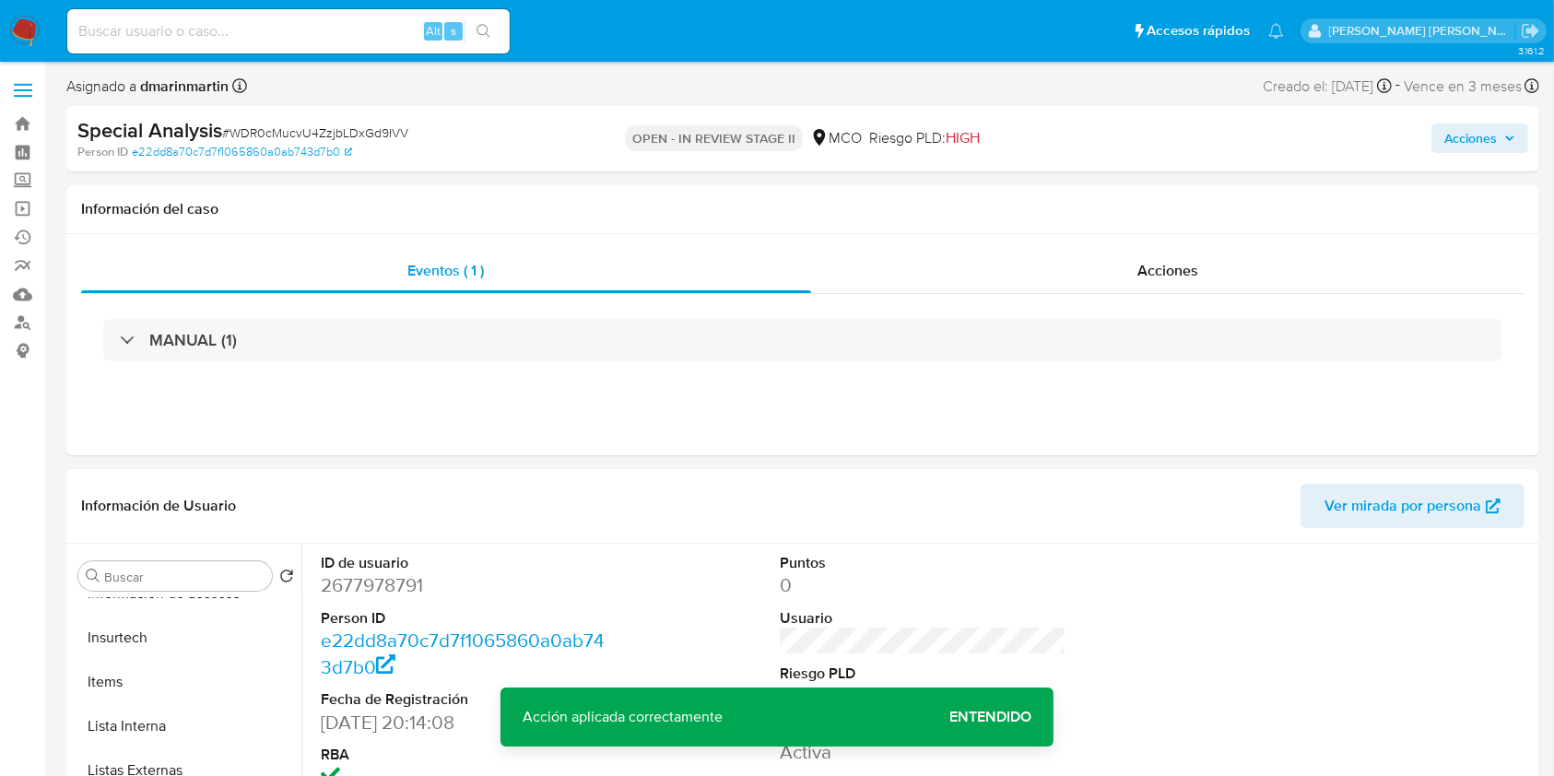
click at [1496, 144] on span "Acciones" at bounding box center [1471, 139] width 53 height 30
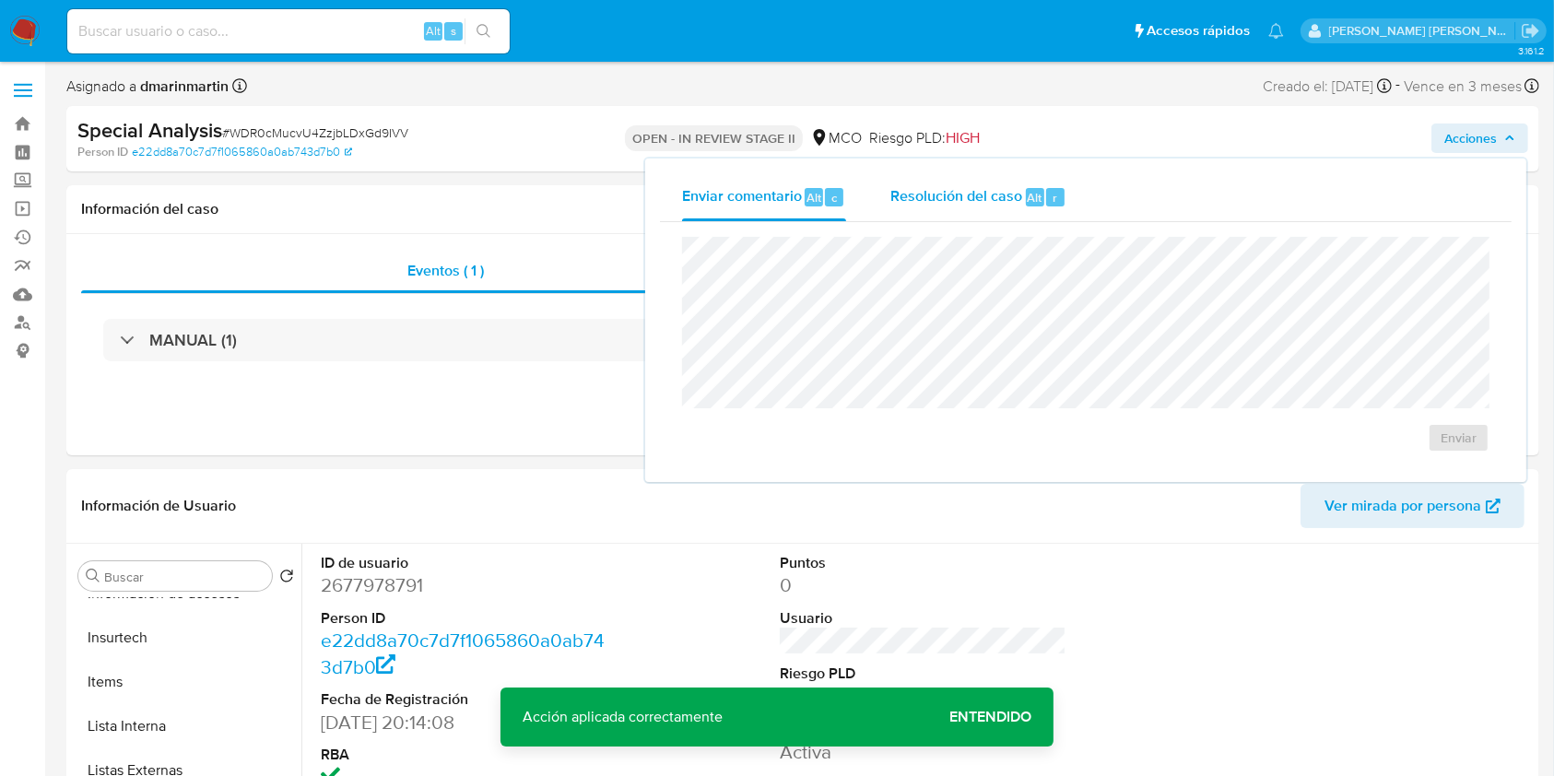
click at [972, 195] on span "Resolución del caso" at bounding box center [957, 196] width 132 height 21
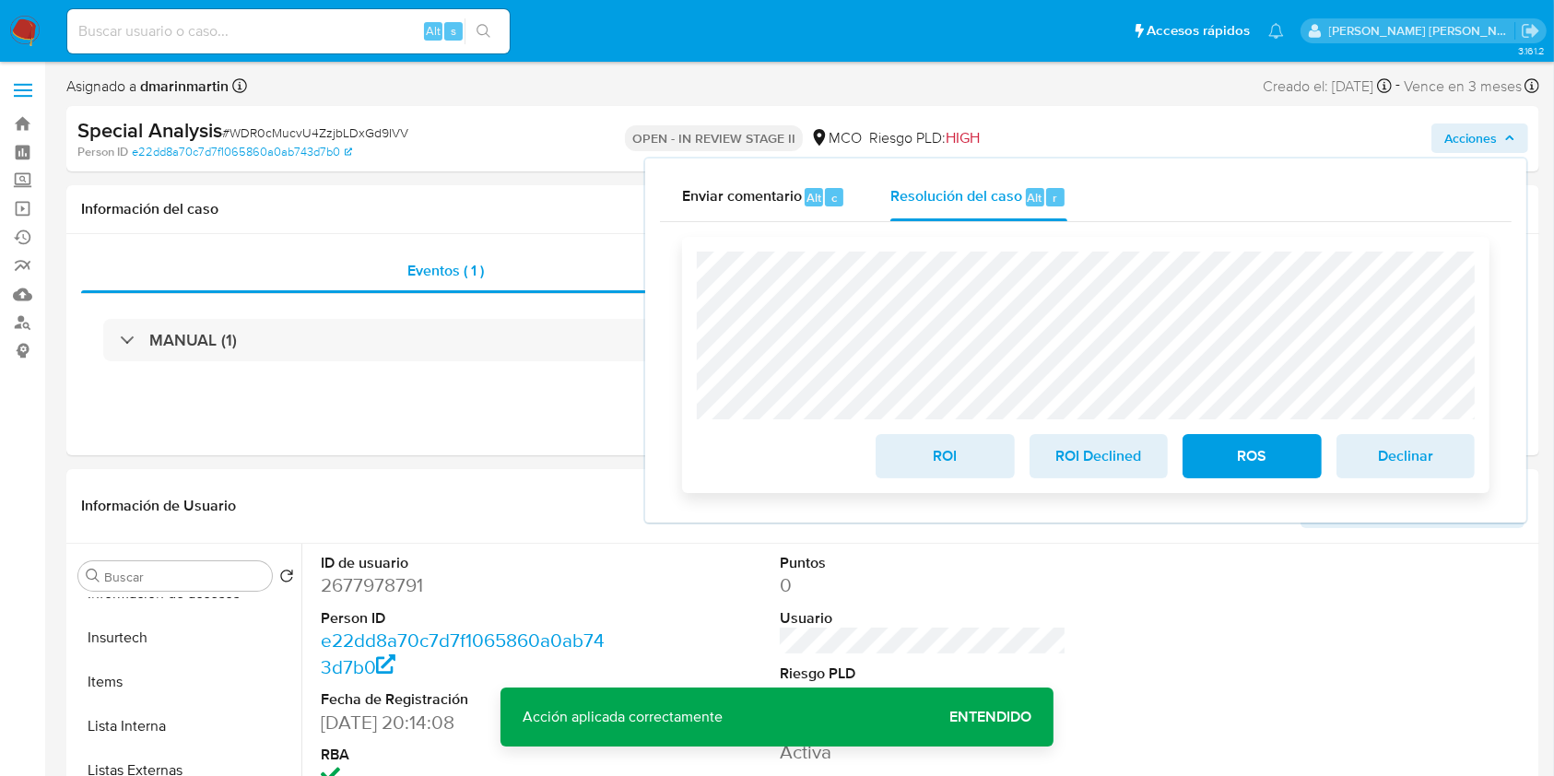
click at [1236, 461] on span "ROS" at bounding box center [1252, 456] width 90 height 41
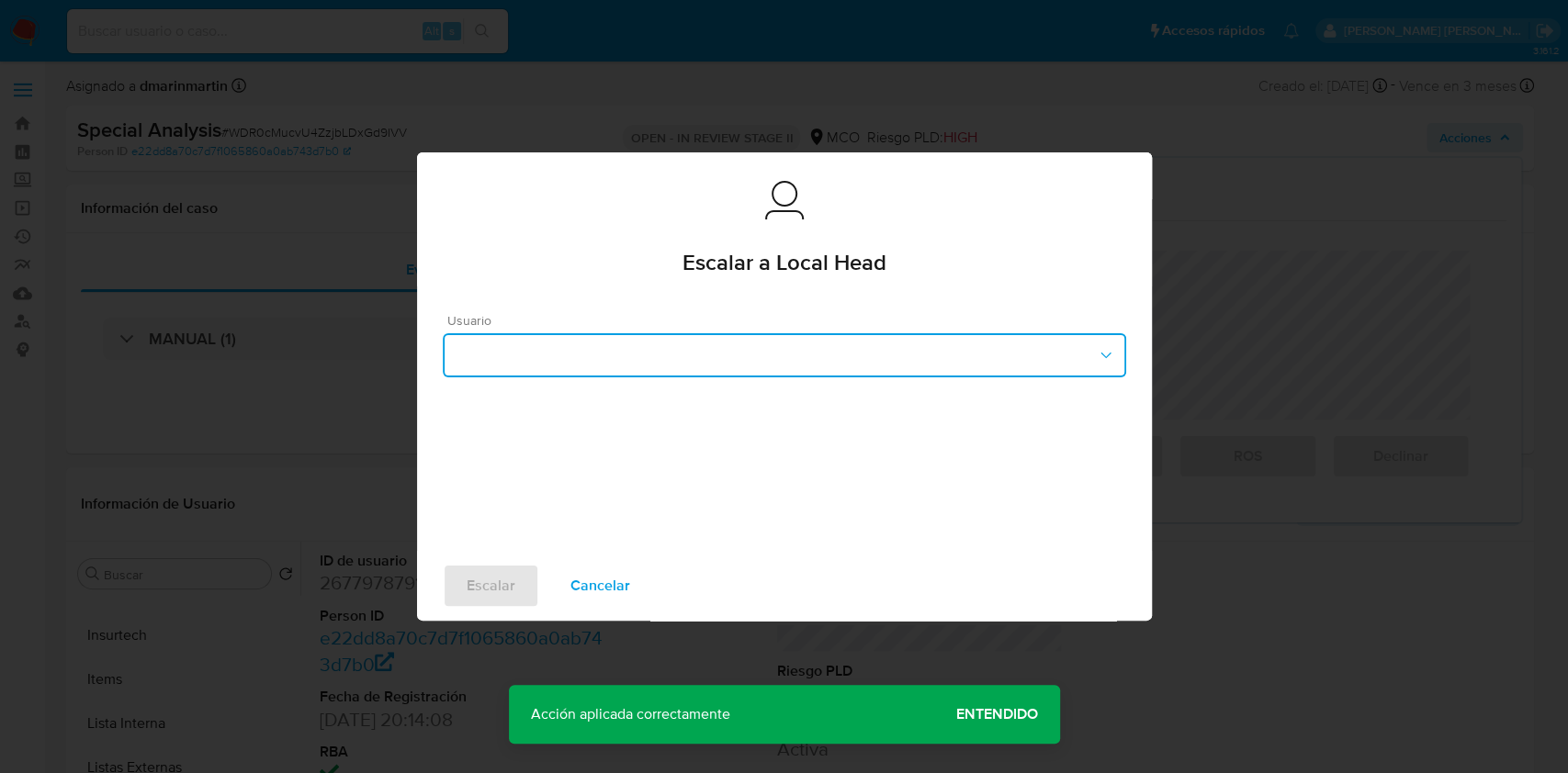
click at [838, 350] on button "button" at bounding box center [784, 356] width 683 height 44
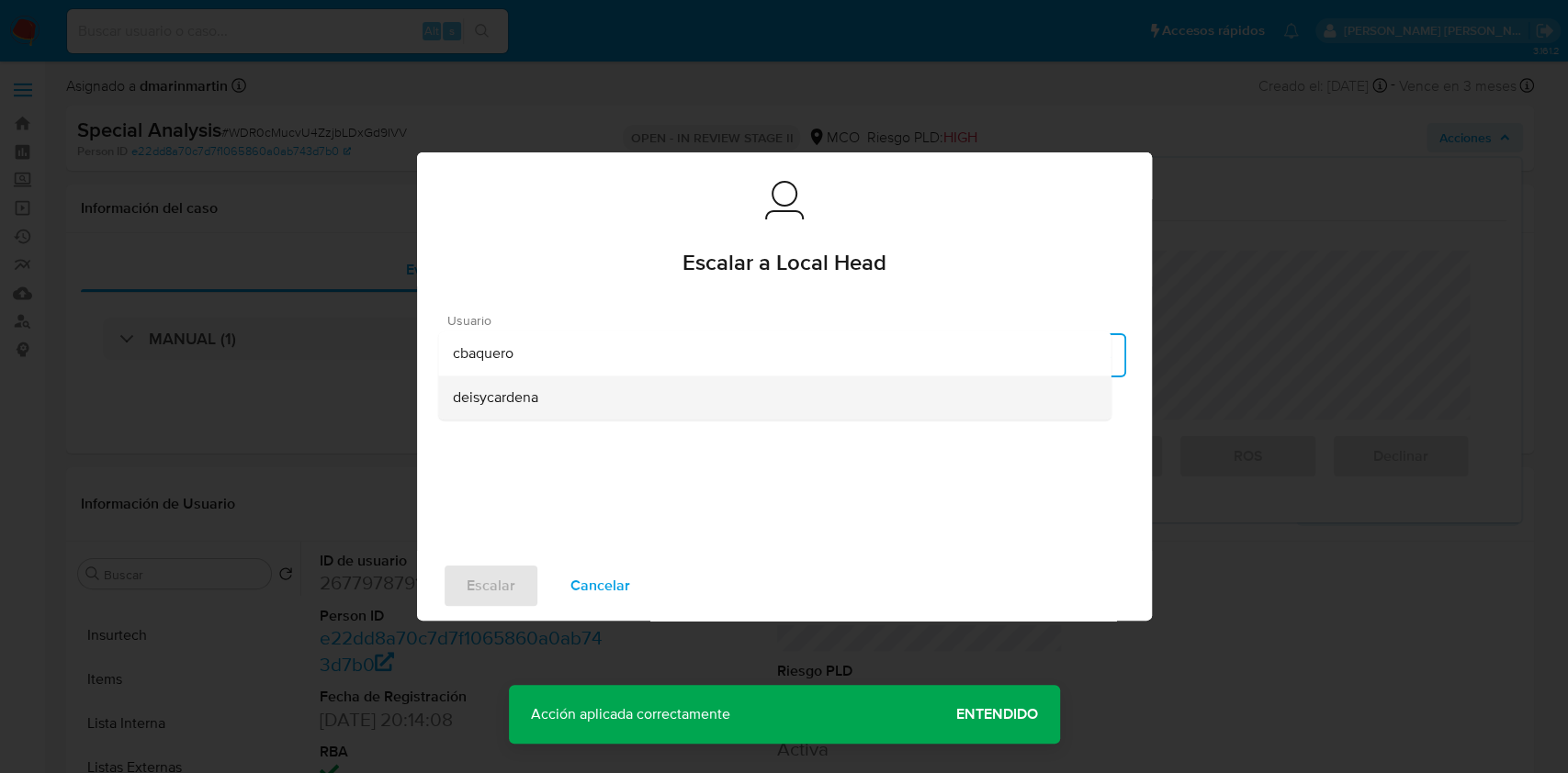
click at [686, 407] on div "deisycardena" at bounding box center [774, 397] width 643 height 44
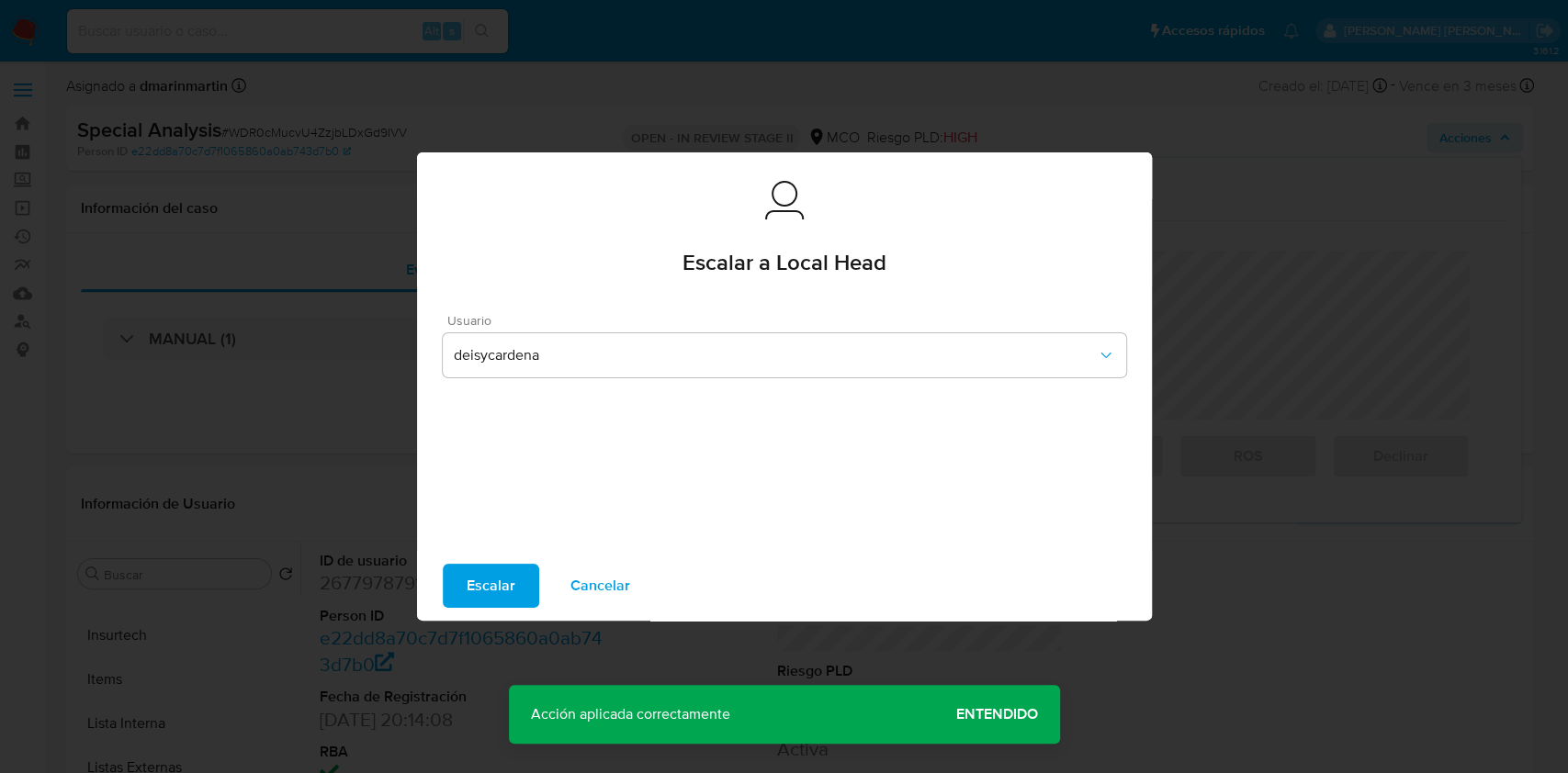
click at [500, 583] on span "Escalar" at bounding box center [490, 586] width 49 height 41
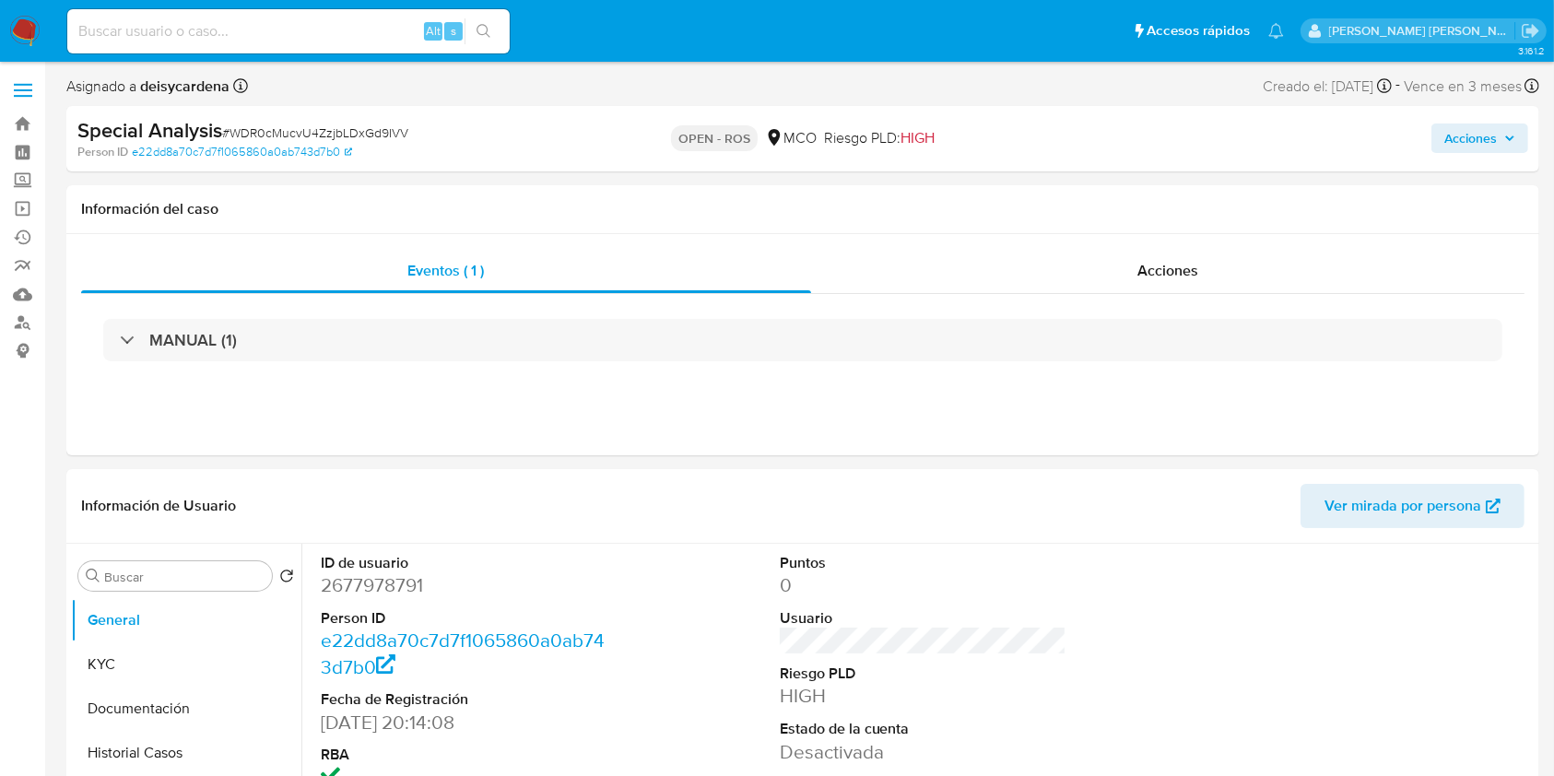
select select "10"
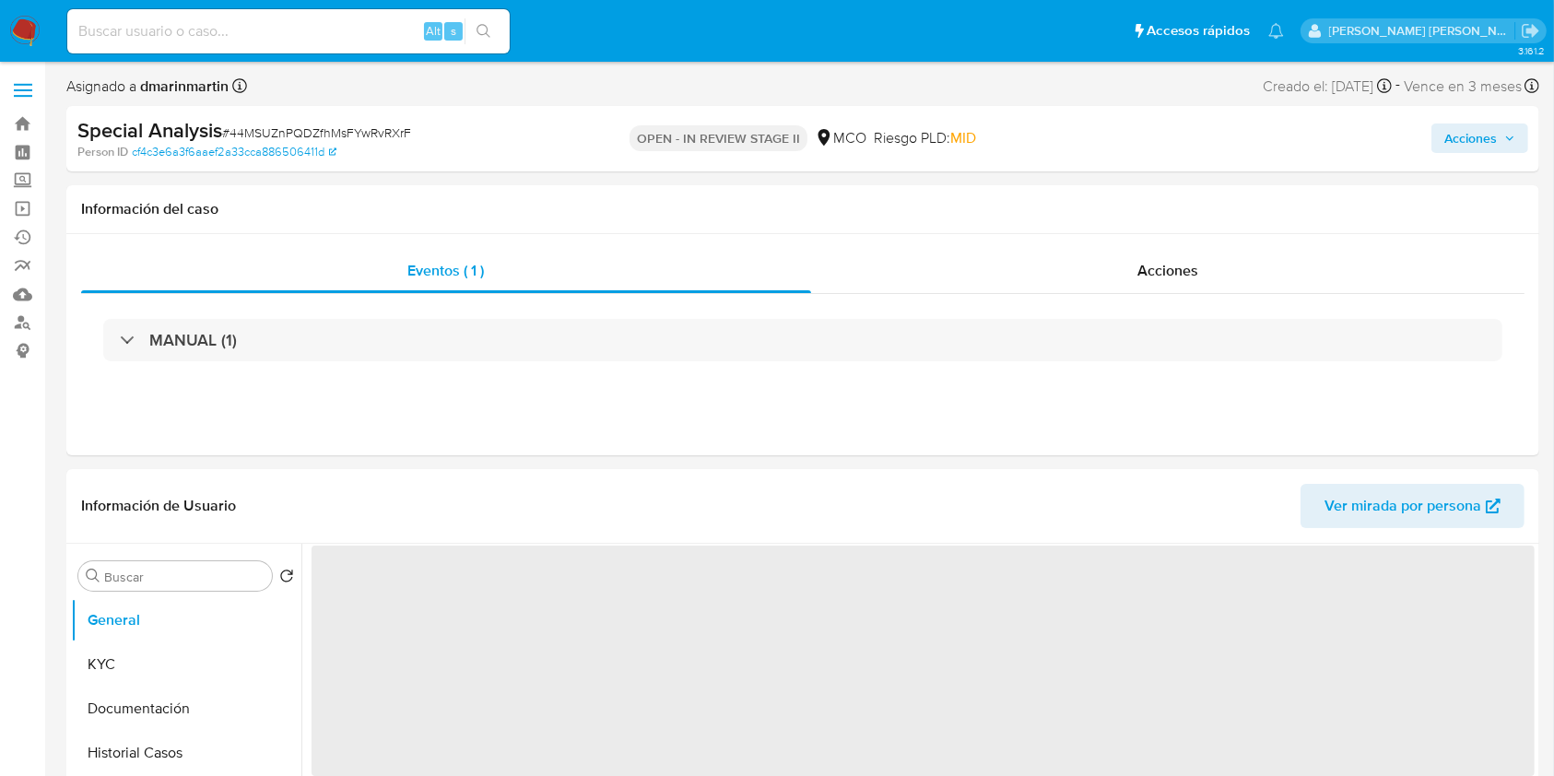
select select "10"
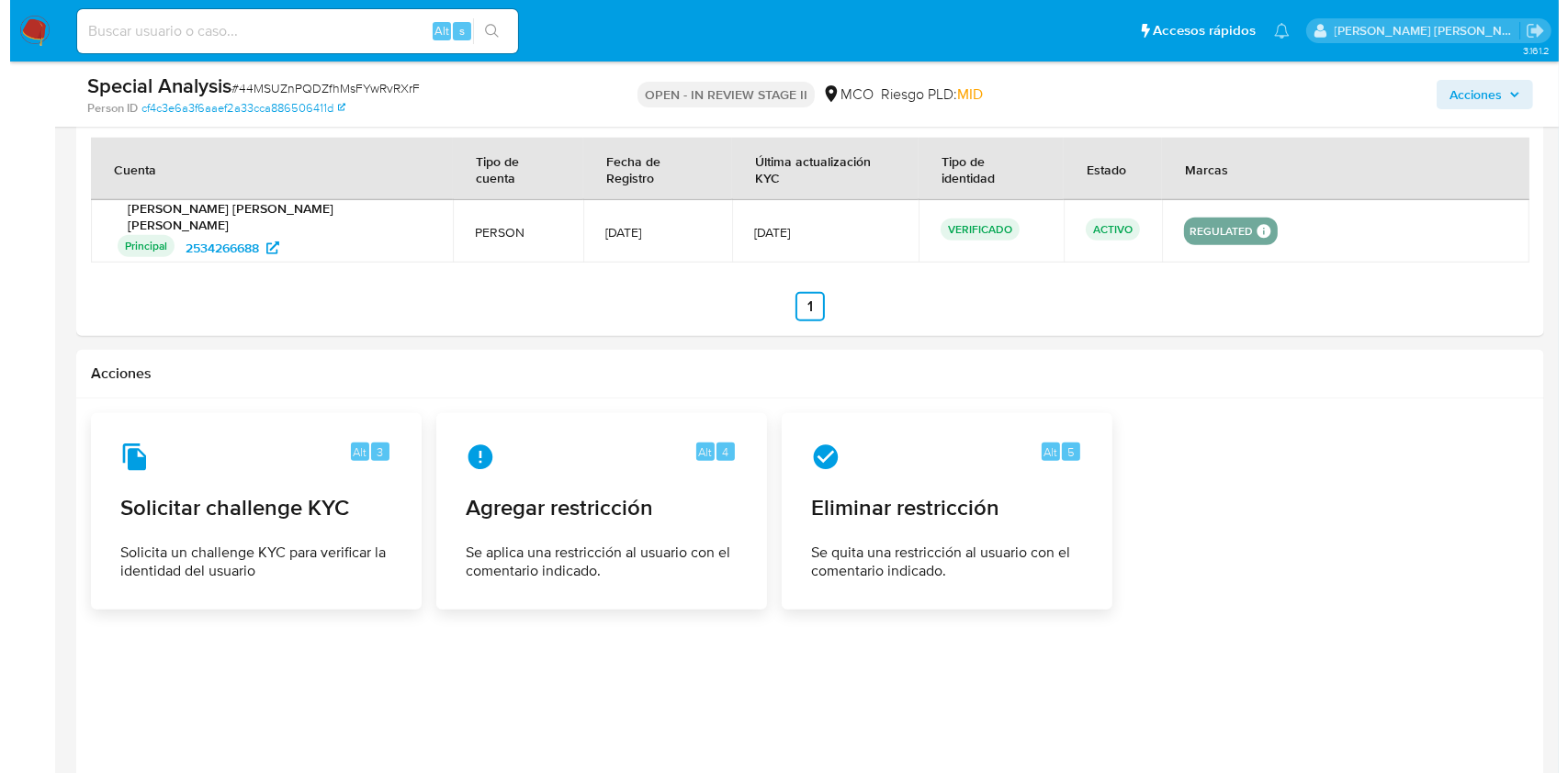
scroll to position [2020, 0]
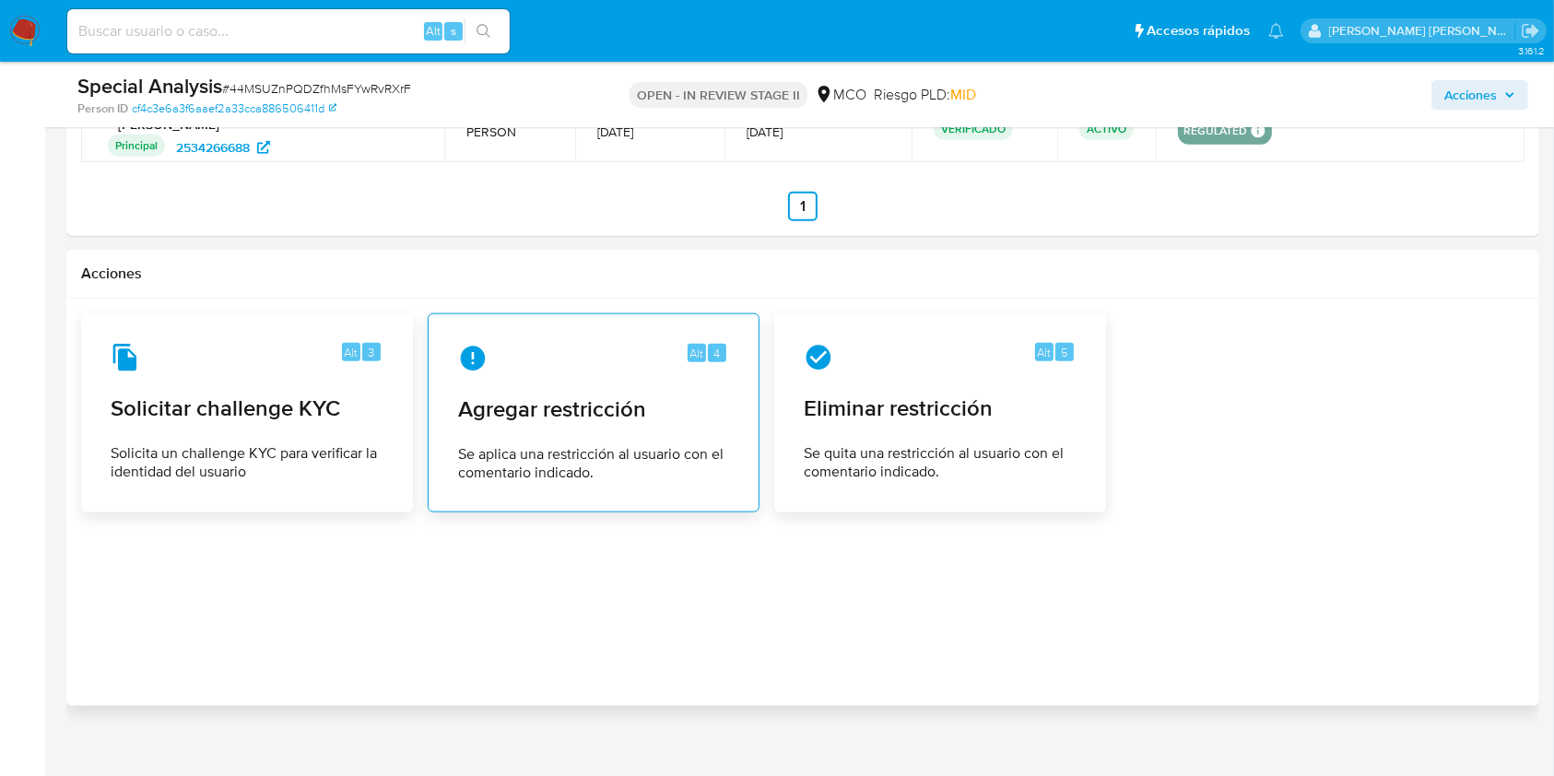
click at [561, 409] on div "Alt 4 Agregar restricción Se aplica una restricción al usuario con el comentari…" at bounding box center [593, 413] width 301 height 168
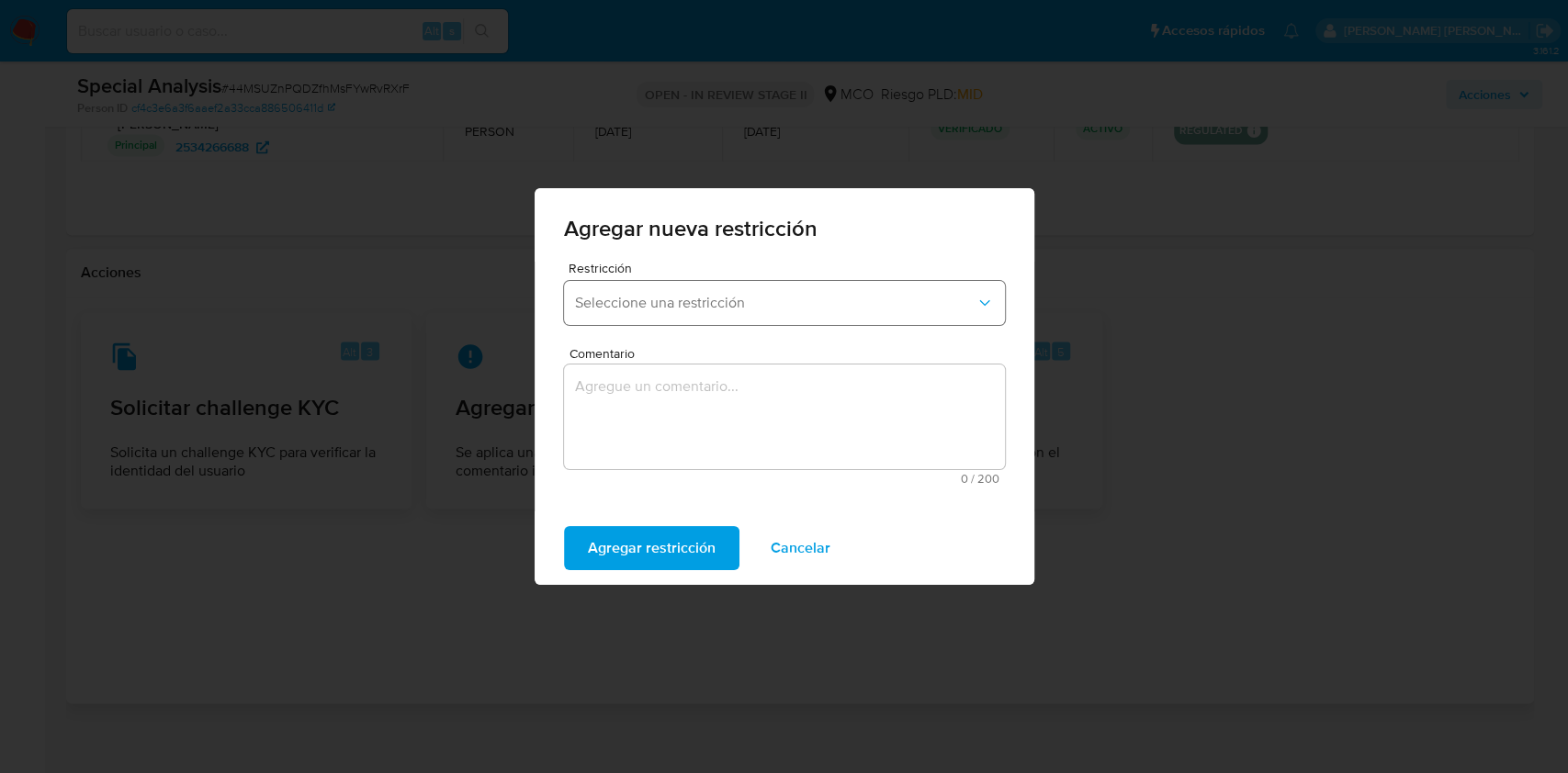
click at [700, 303] on span "Seleccione una restricción" at bounding box center [775, 303] width 400 height 18
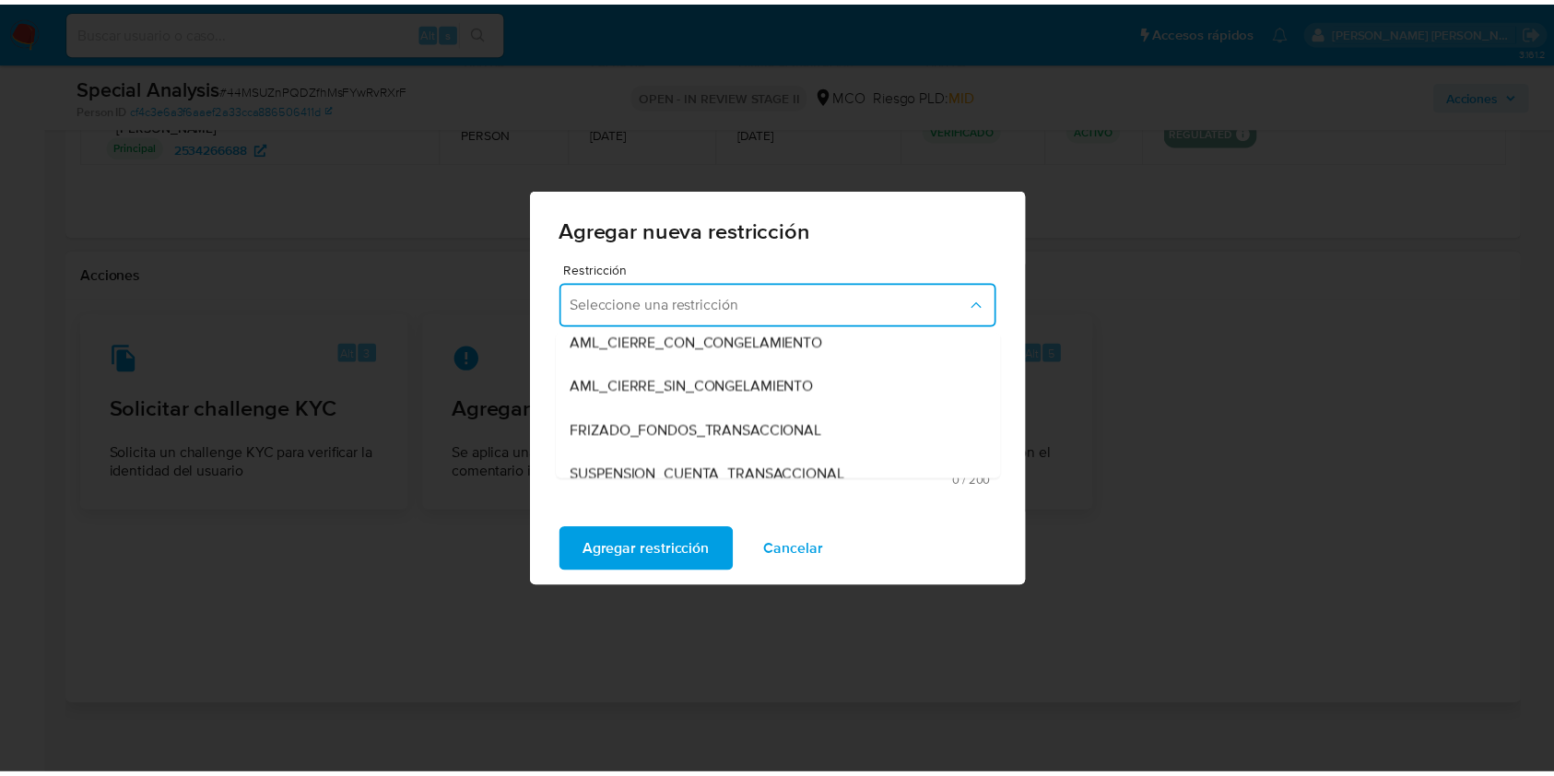
scroll to position [152, 0]
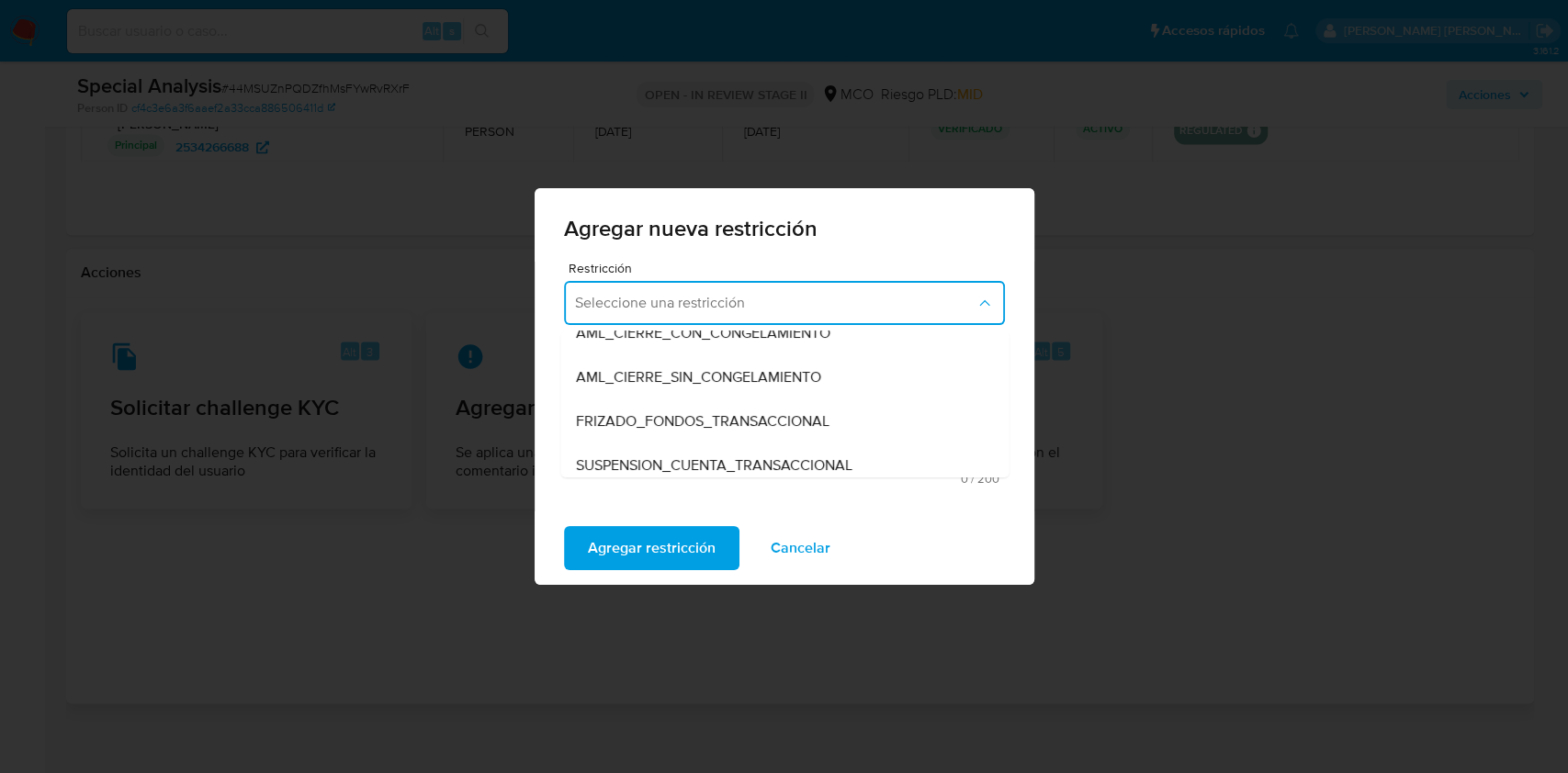
click at [712, 373] on span "AML_CIERRE_SIN_CONGELAMIENTO" at bounding box center [697, 378] width 245 height 18
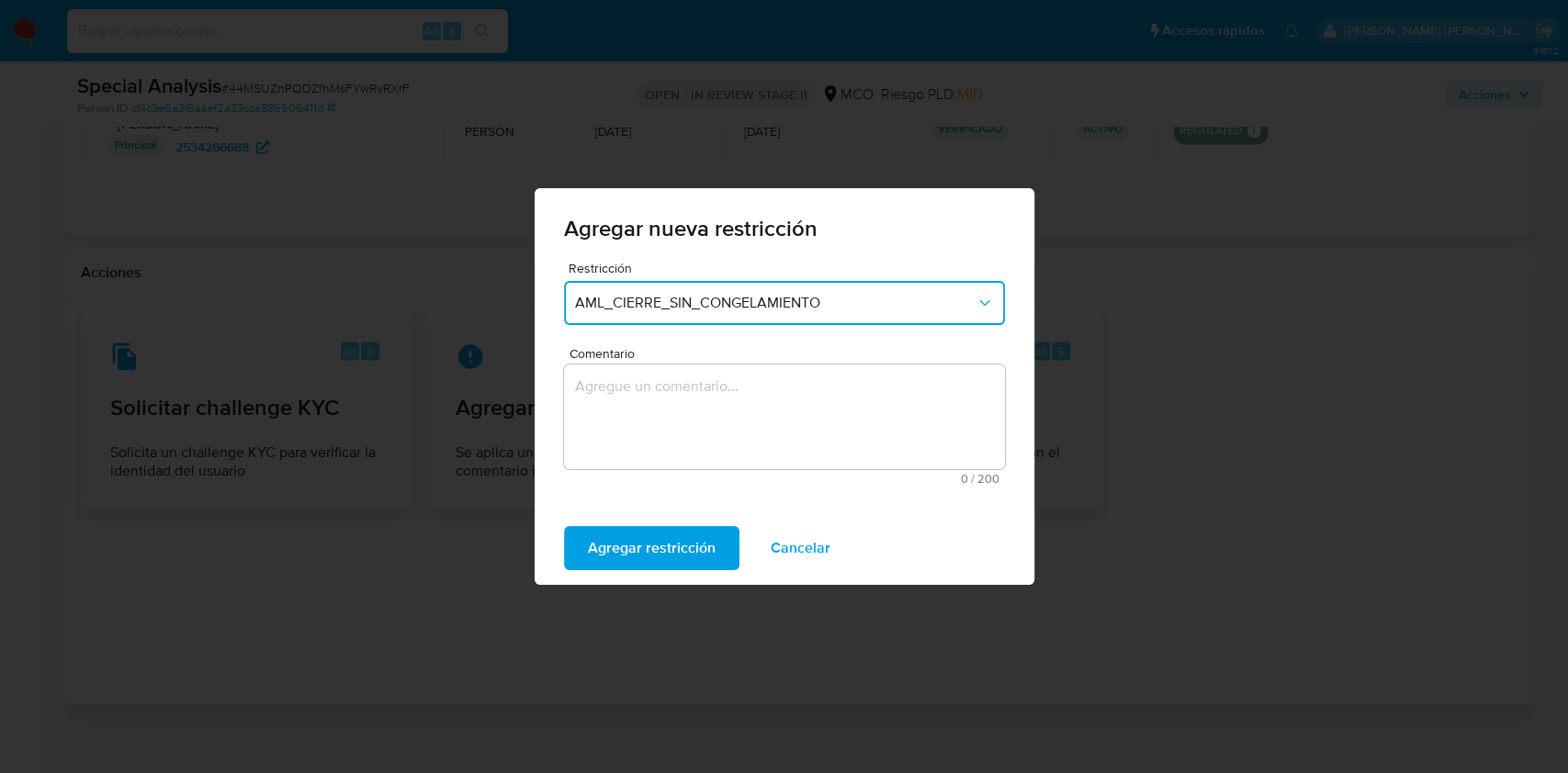
click at [677, 388] on textarea "Comentario" at bounding box center [784, 416] width 441 height 105
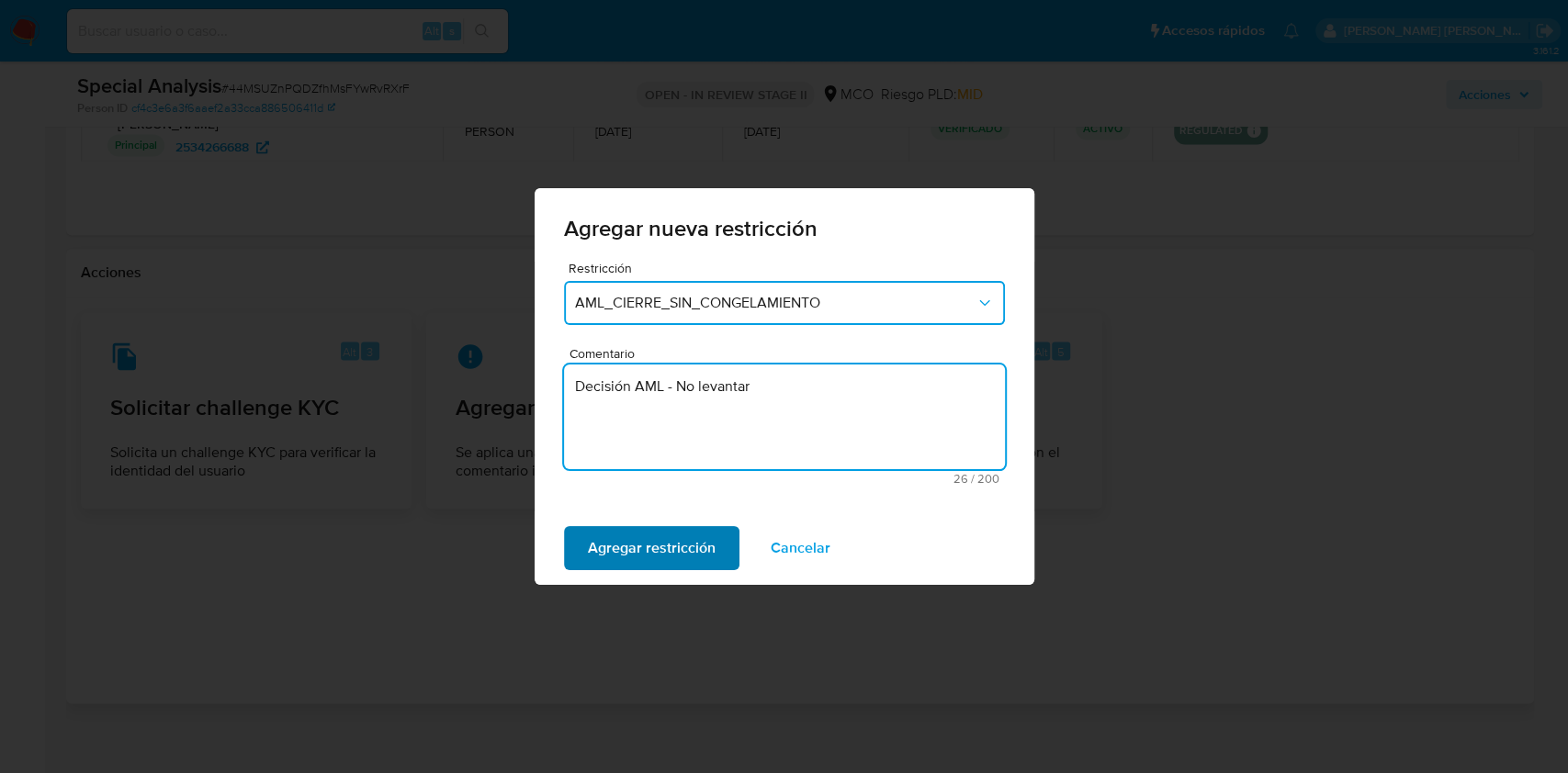
type textarea "Decisión AML - No levantar"
click at [654, 536] on span "Agregar restricción" at bounding box center [652, 548] width 128 height 41
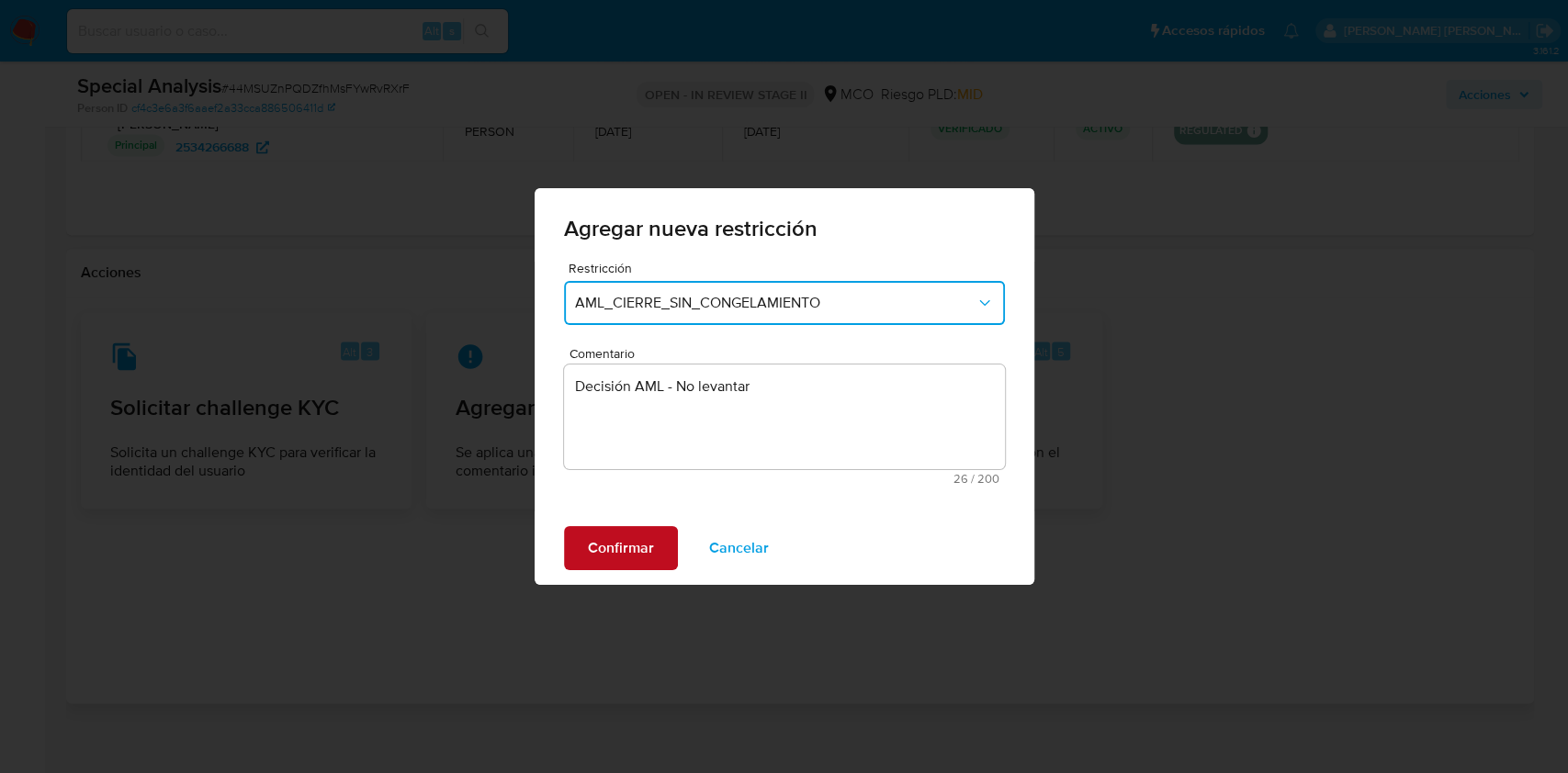
click at [619, 538] on span "Confirmar" at bounding box center [621, 548] width 66 height 41
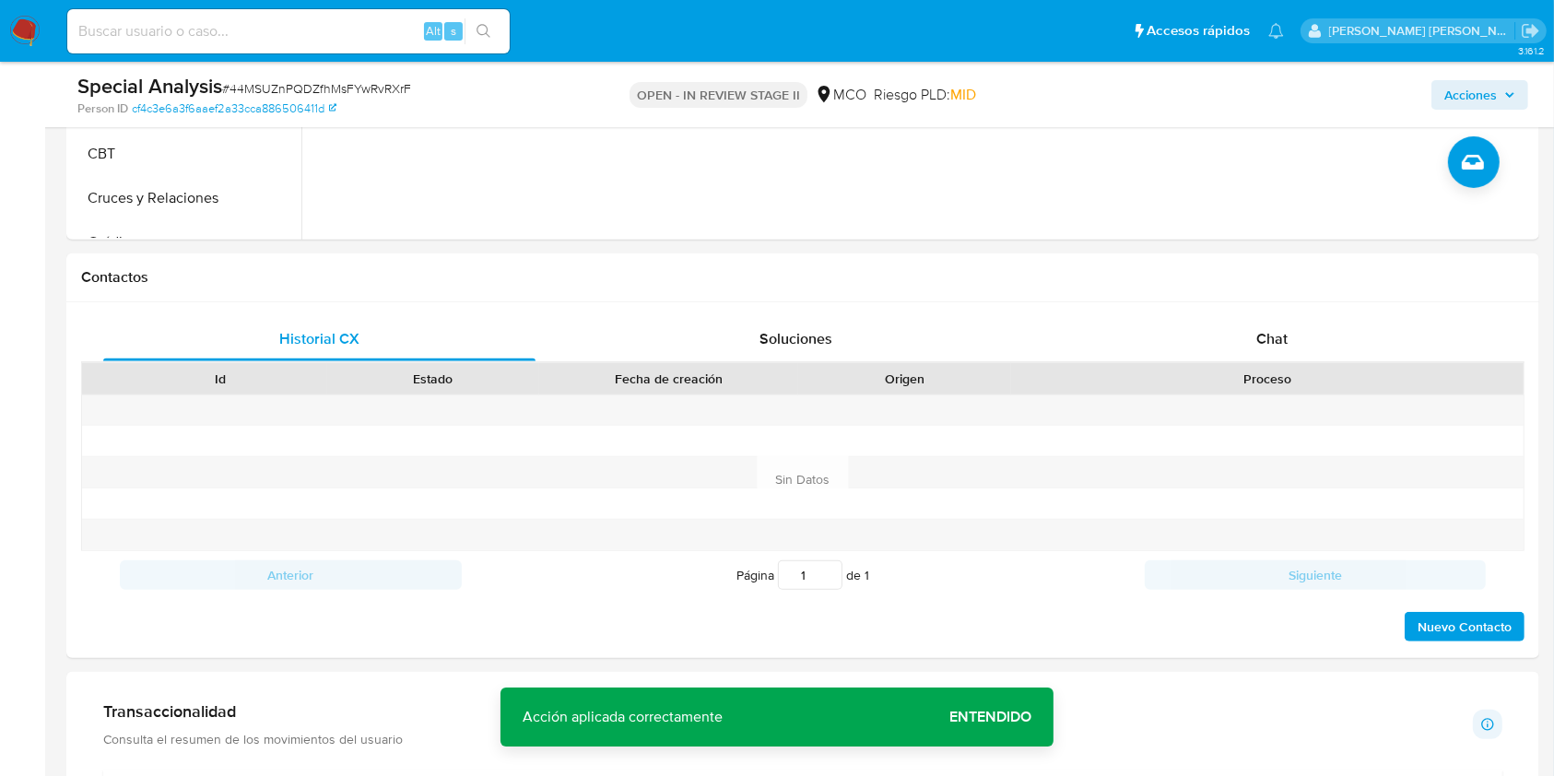
scroll to position [0, 0]
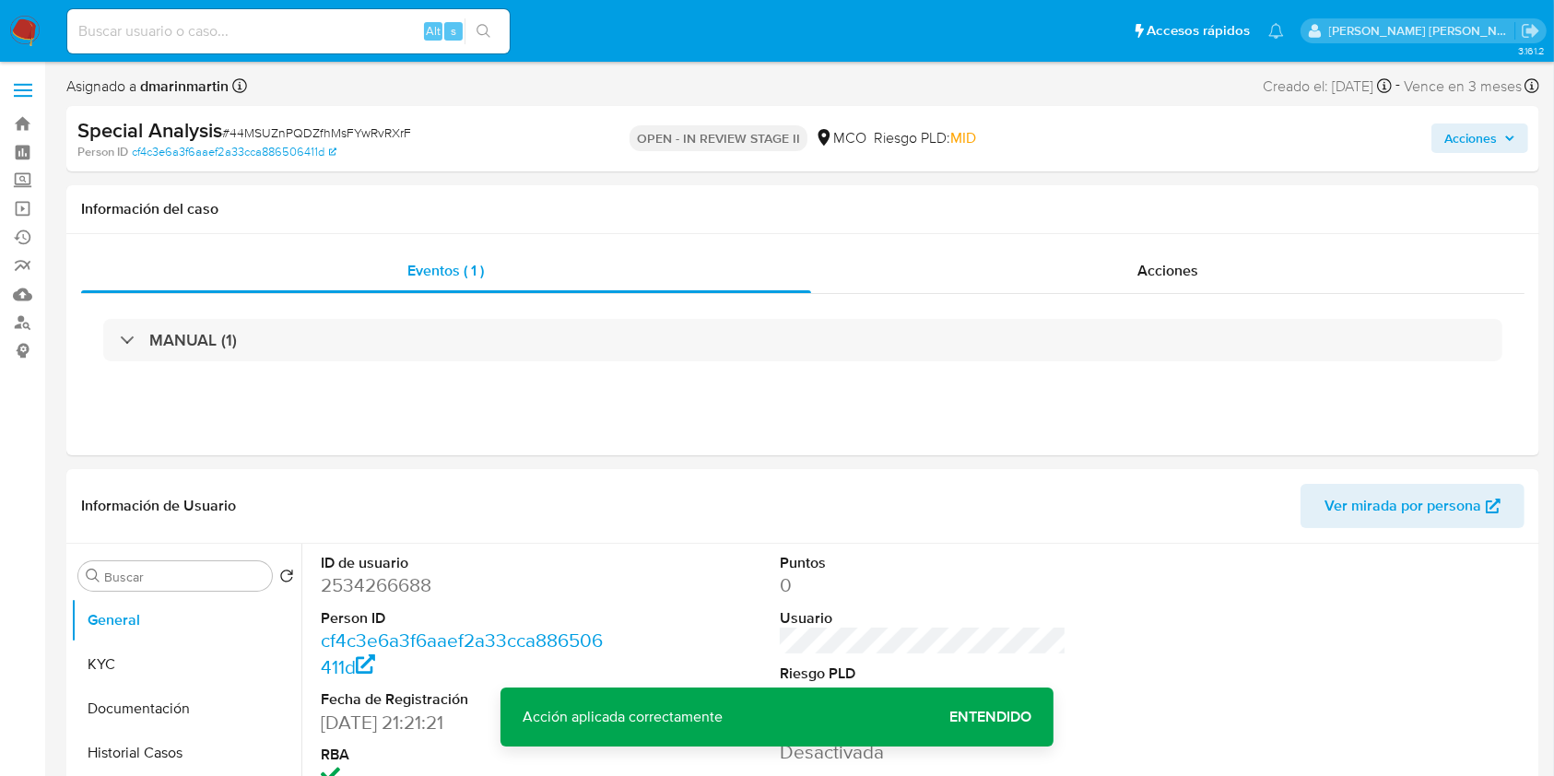
click at [1482, 148] on span "Acciones" at bounding box center [1471, 139] width 53 height 30
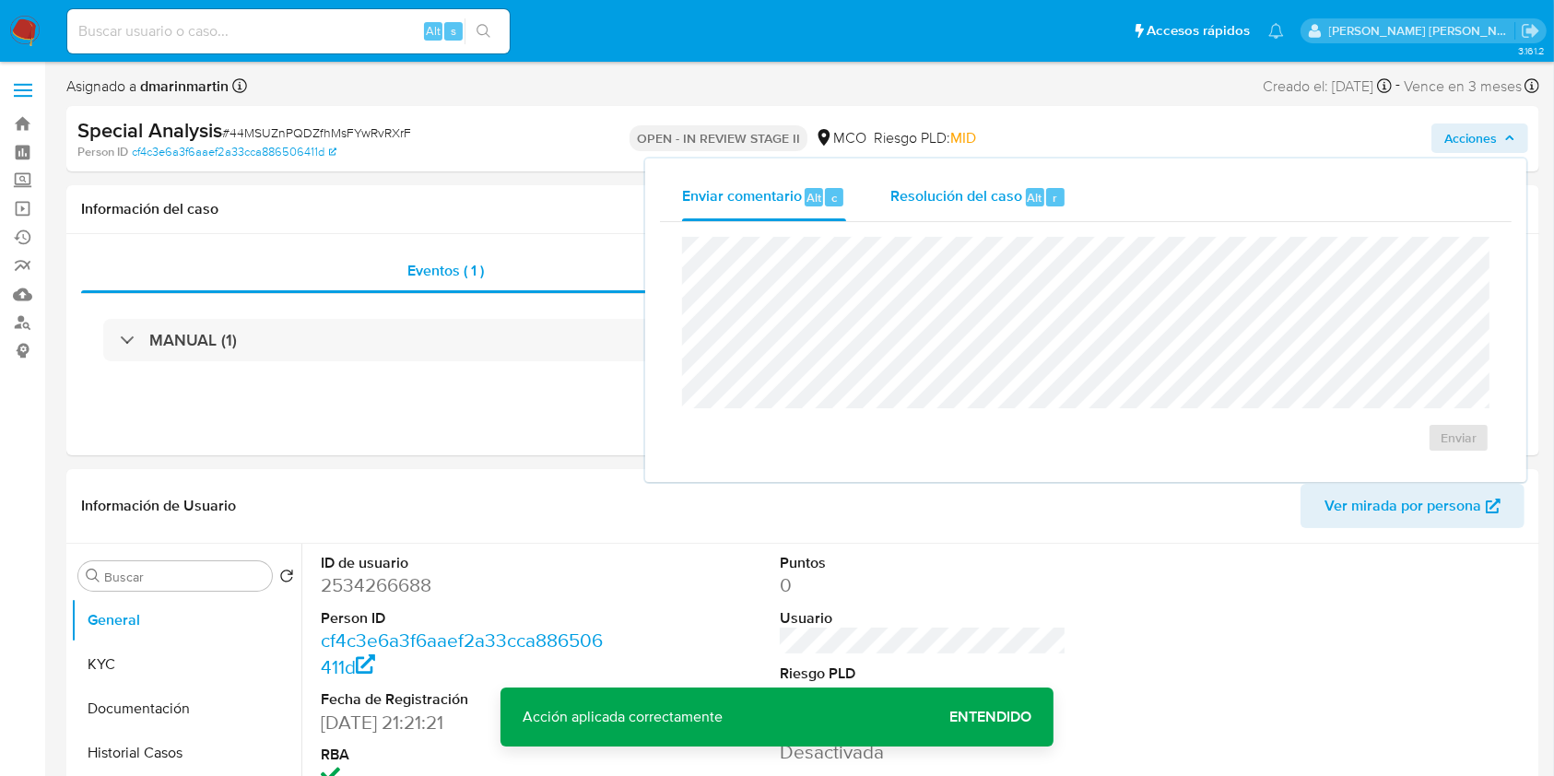
click at [929, 190] on span "Resolución del caso" at bounding box center [957, 196] width 132 height 21
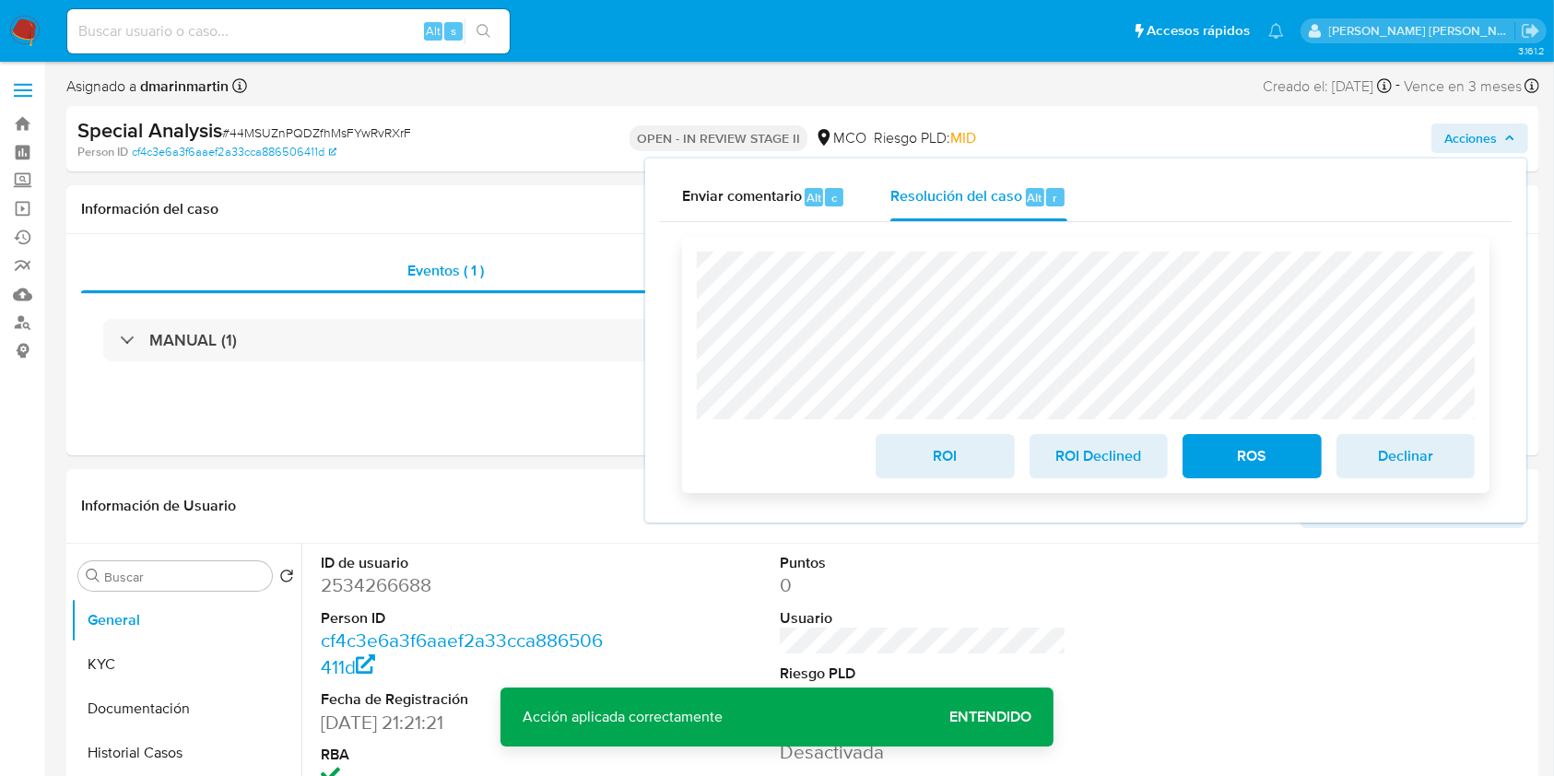
click at [1232, 450] on span "ROS" at bounding box center [1252, 456] width 90 height 41
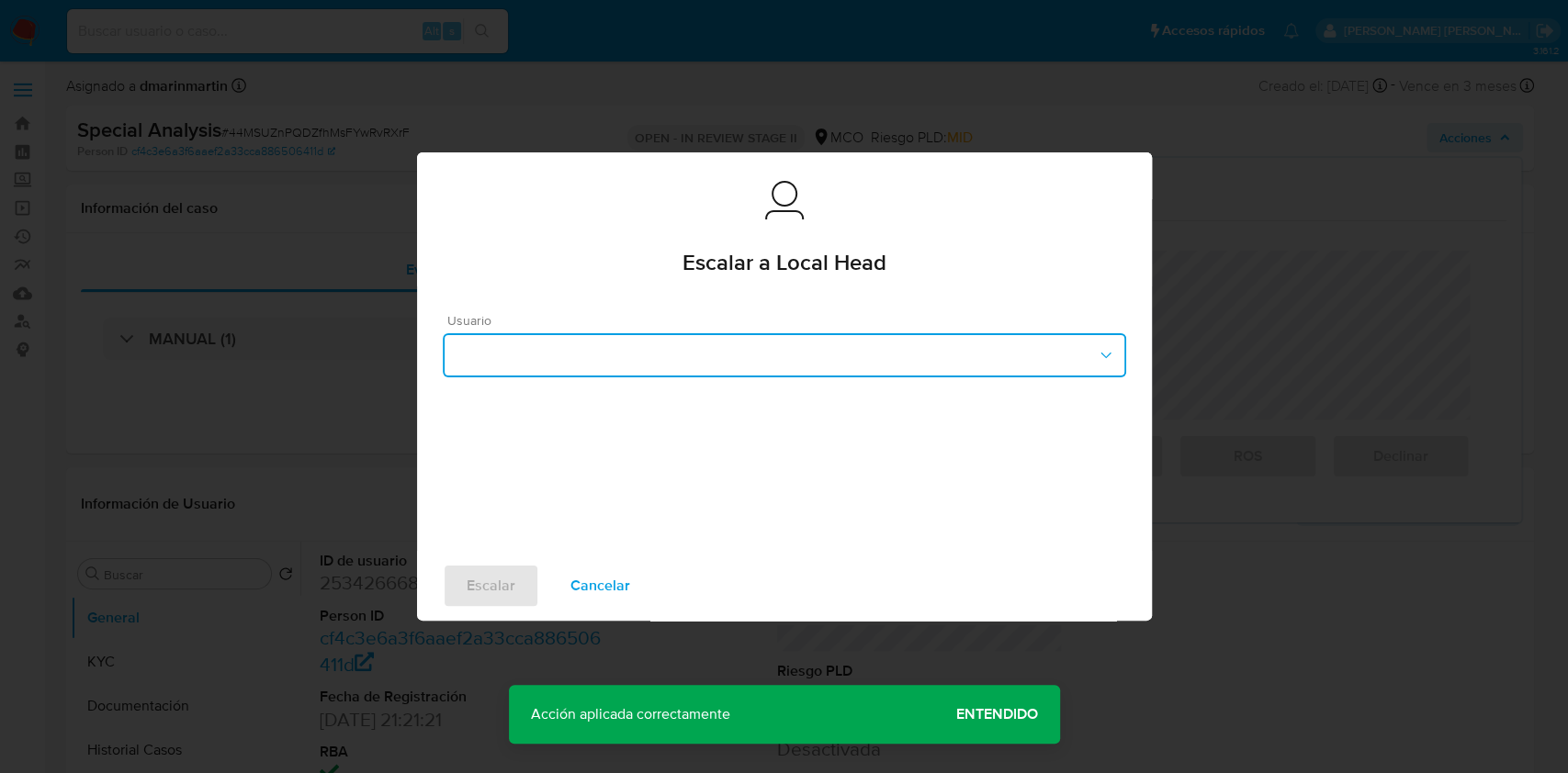
click at [754, 337] on button "button" at bounding box center [784, 356] width 683 height 44
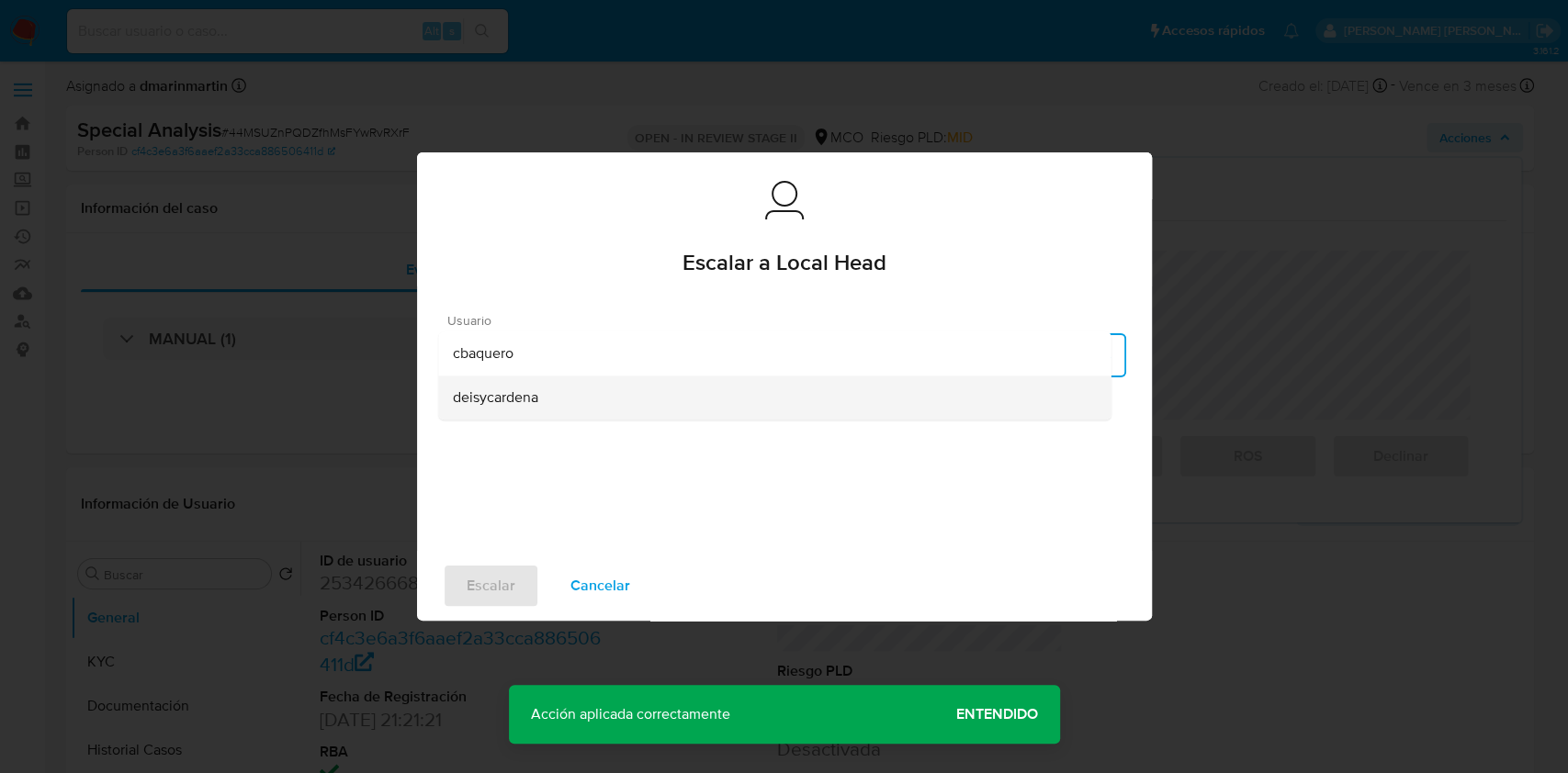
click at [561, 404] on div "deisycardena" at bounding box center [774, 397] width 643 height 44
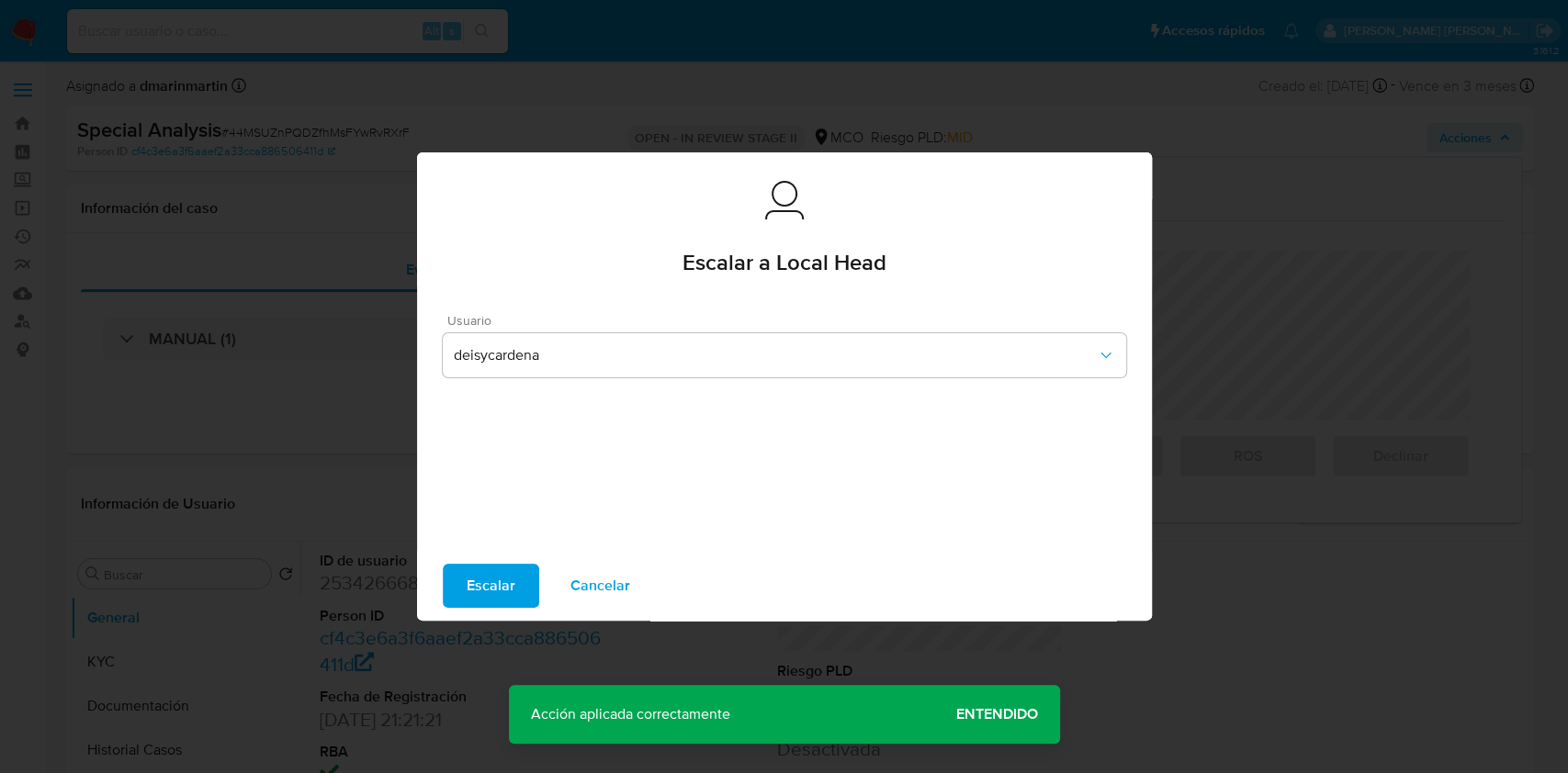
click at [488, 586] on span "Escalar" at bounding box center [490, 586] width 49 height 41
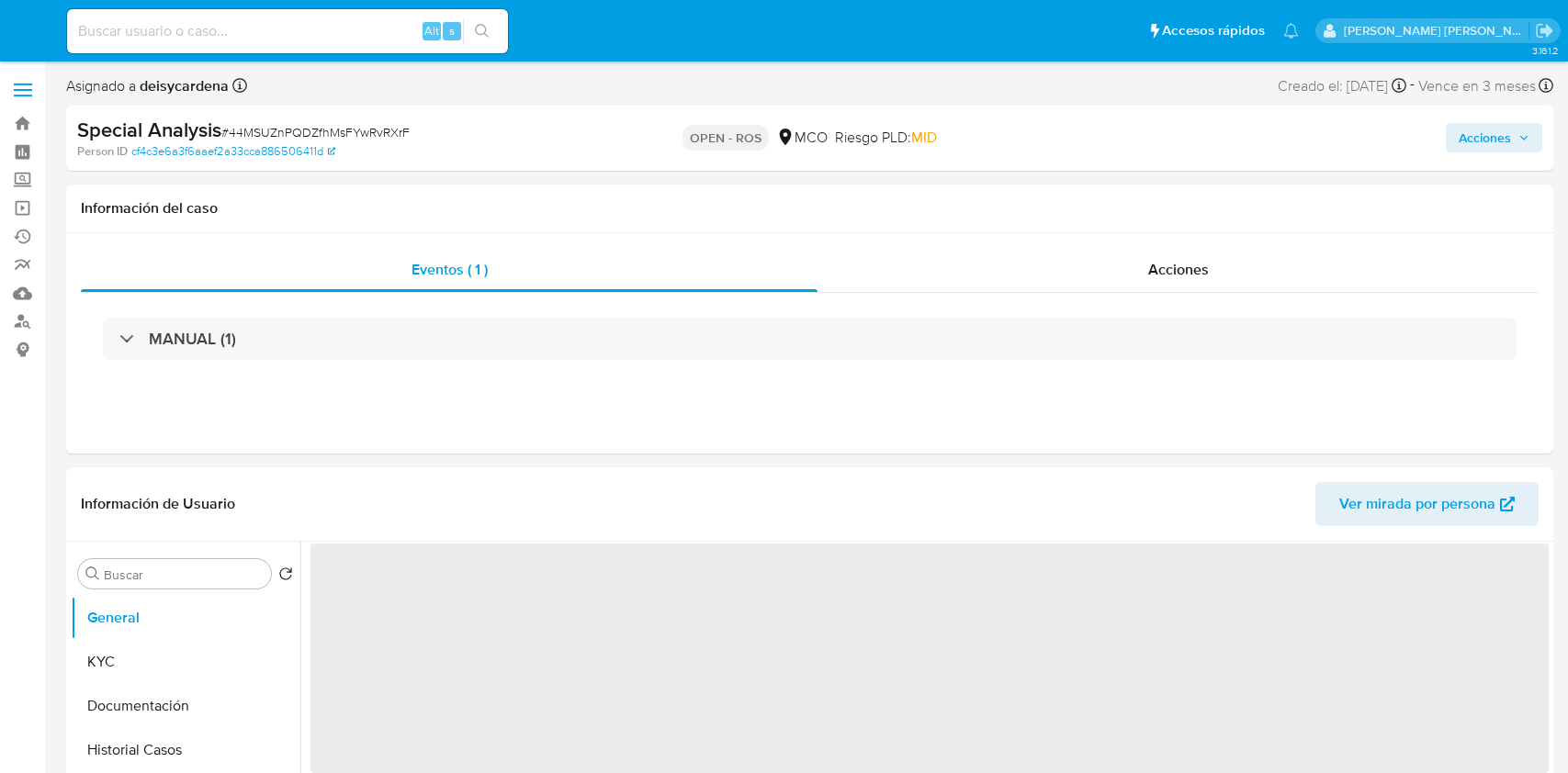
select select "10"
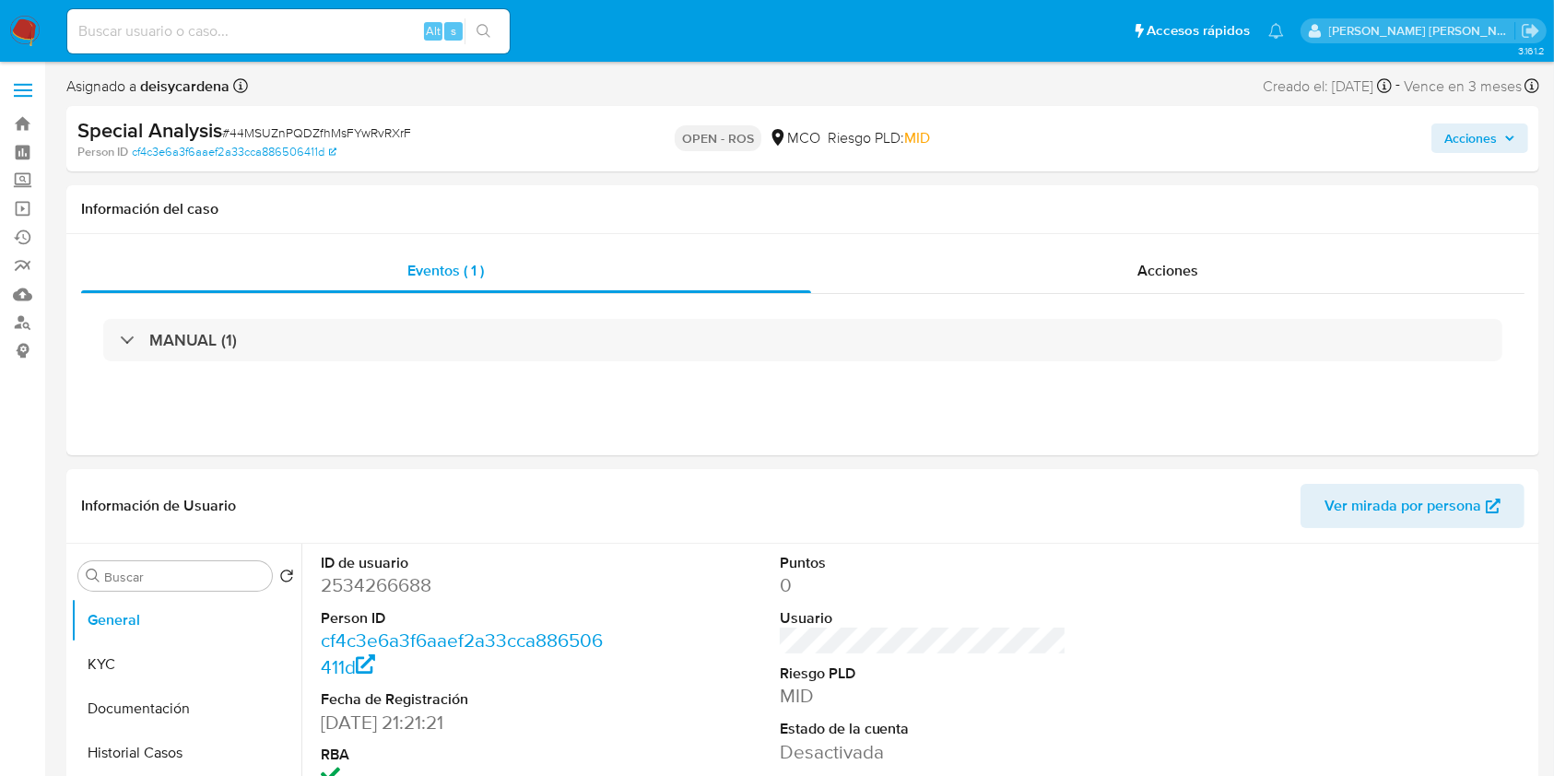
click at [1473, 152] on span "Acciones" at bounding box center [1471, 139] width 53 height 30
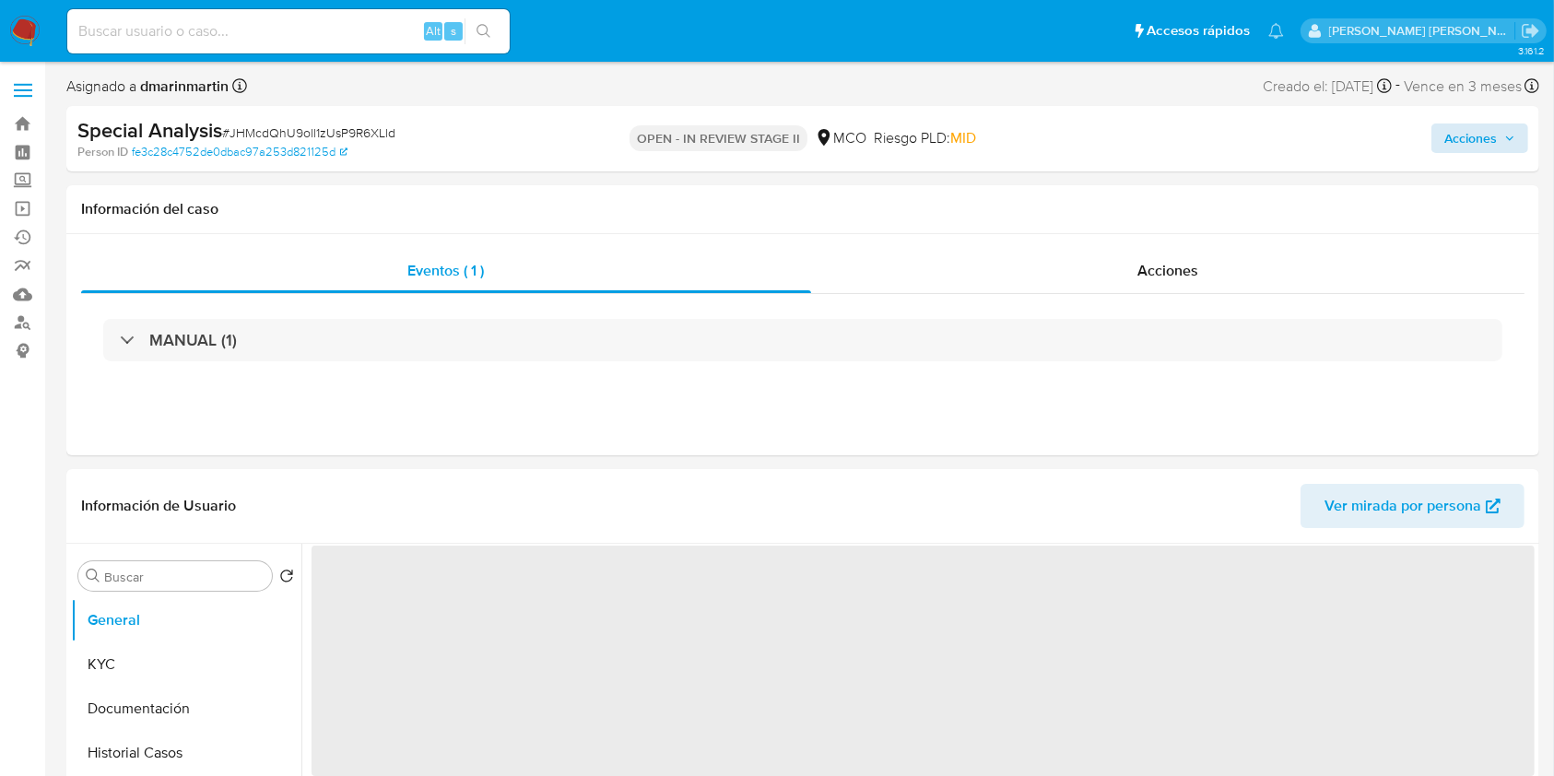
select select "10"
click at [1458, 144] on span "Acciones" at bounding box center [1471, 139] width 53 height 30
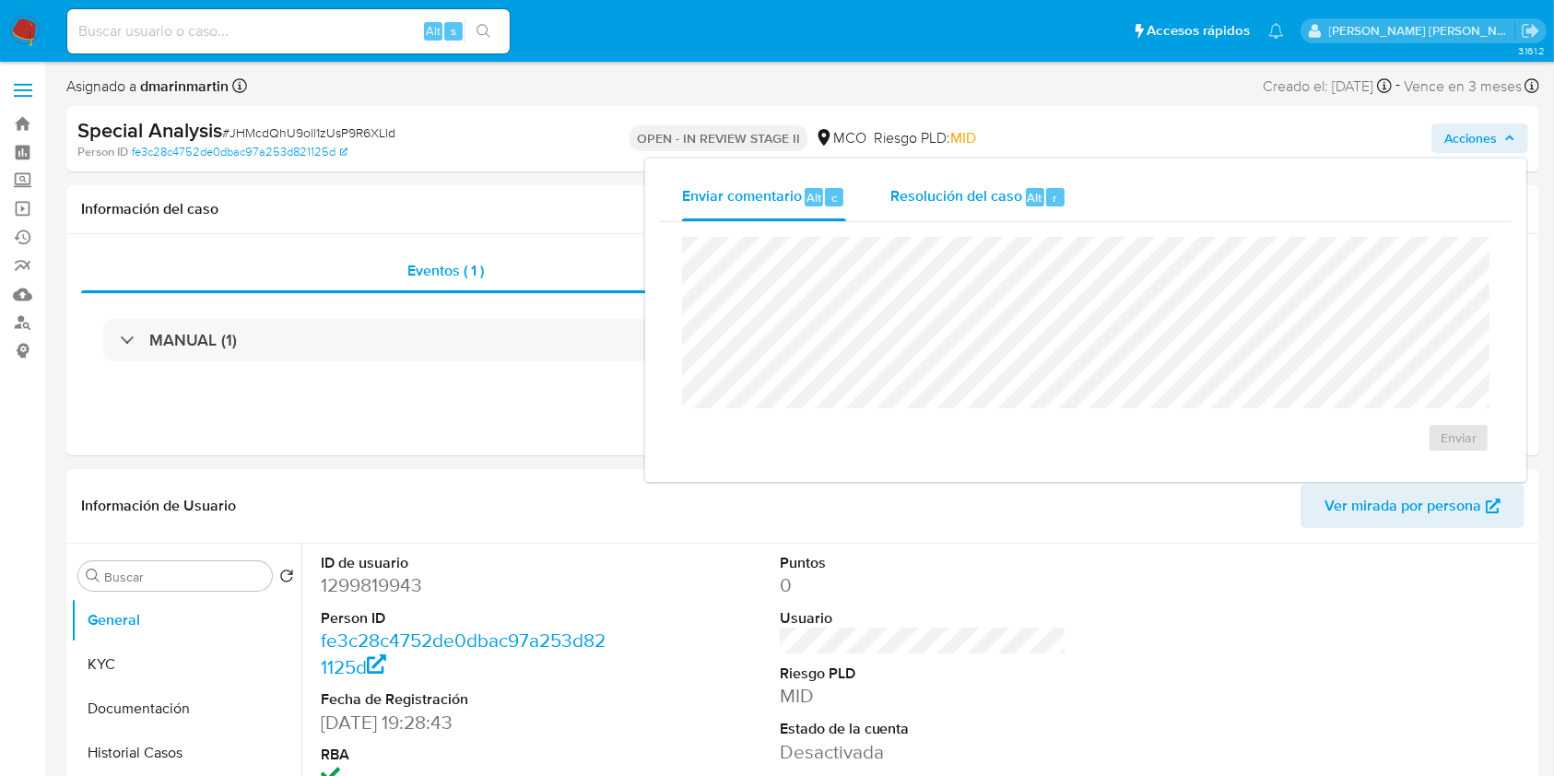
click at [947, 209] on div "Resolución del caso Alt r" at bounding box center [979, 197] width 176 height 48
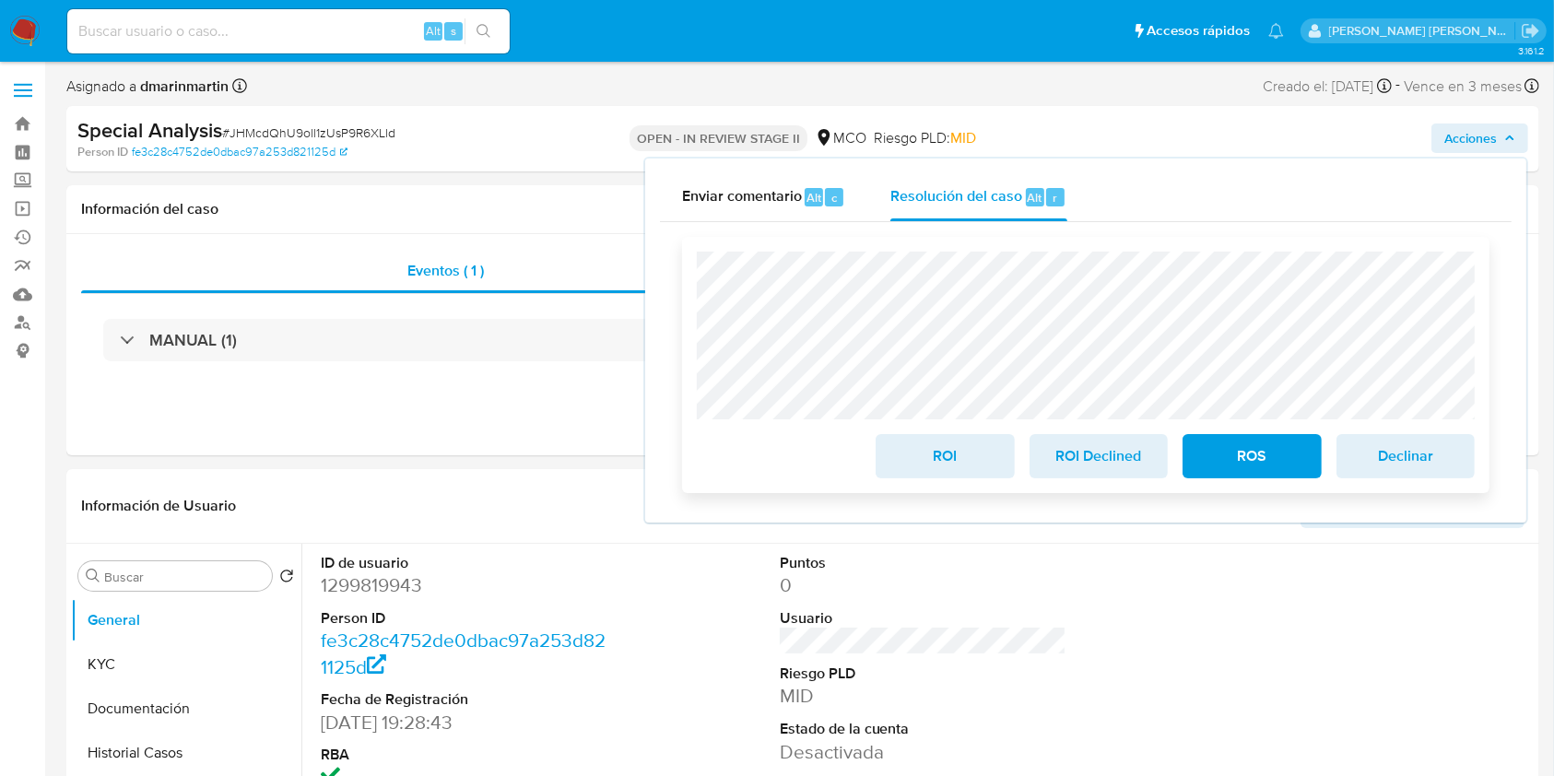
click at [1246, 457] on span "ROS" at bounding box center [1252, 456] width 90 height 41
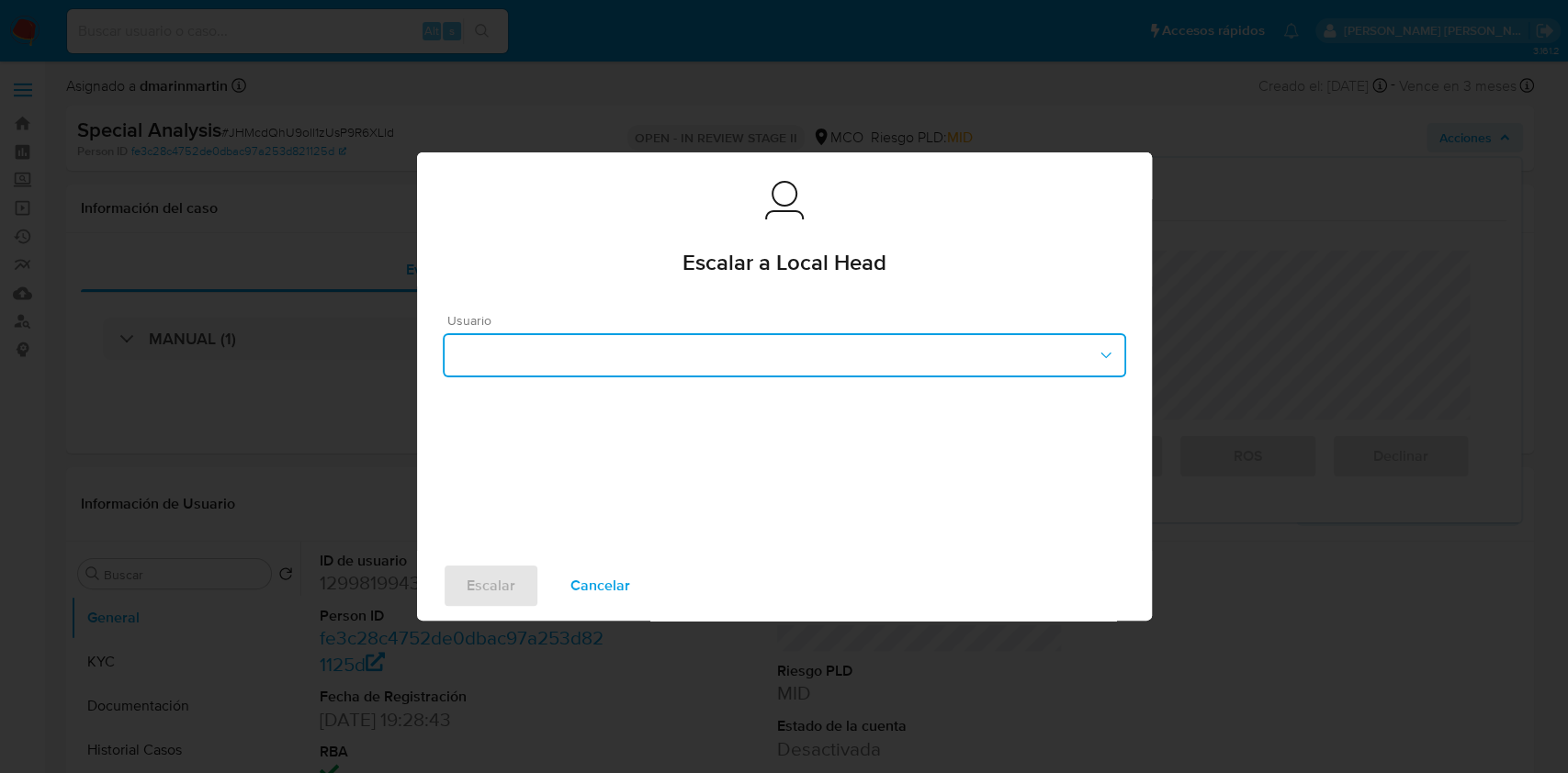
click at [783, 342] on button "button" at bounding box center [784, 356] width 683 height 44
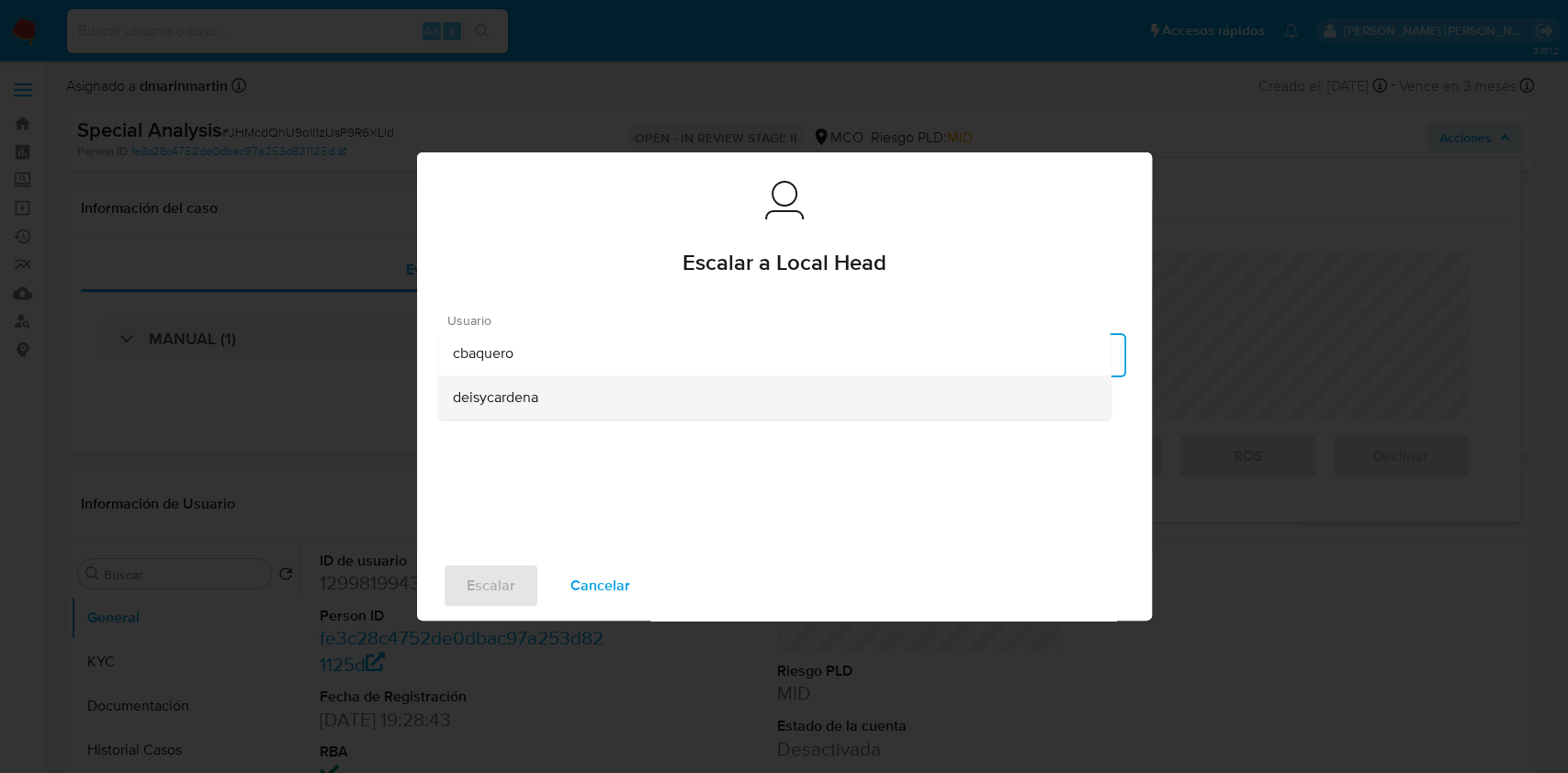
click at [625, 390] on div "deisycardena" at bounding box center [774, 397] width 643 height 44
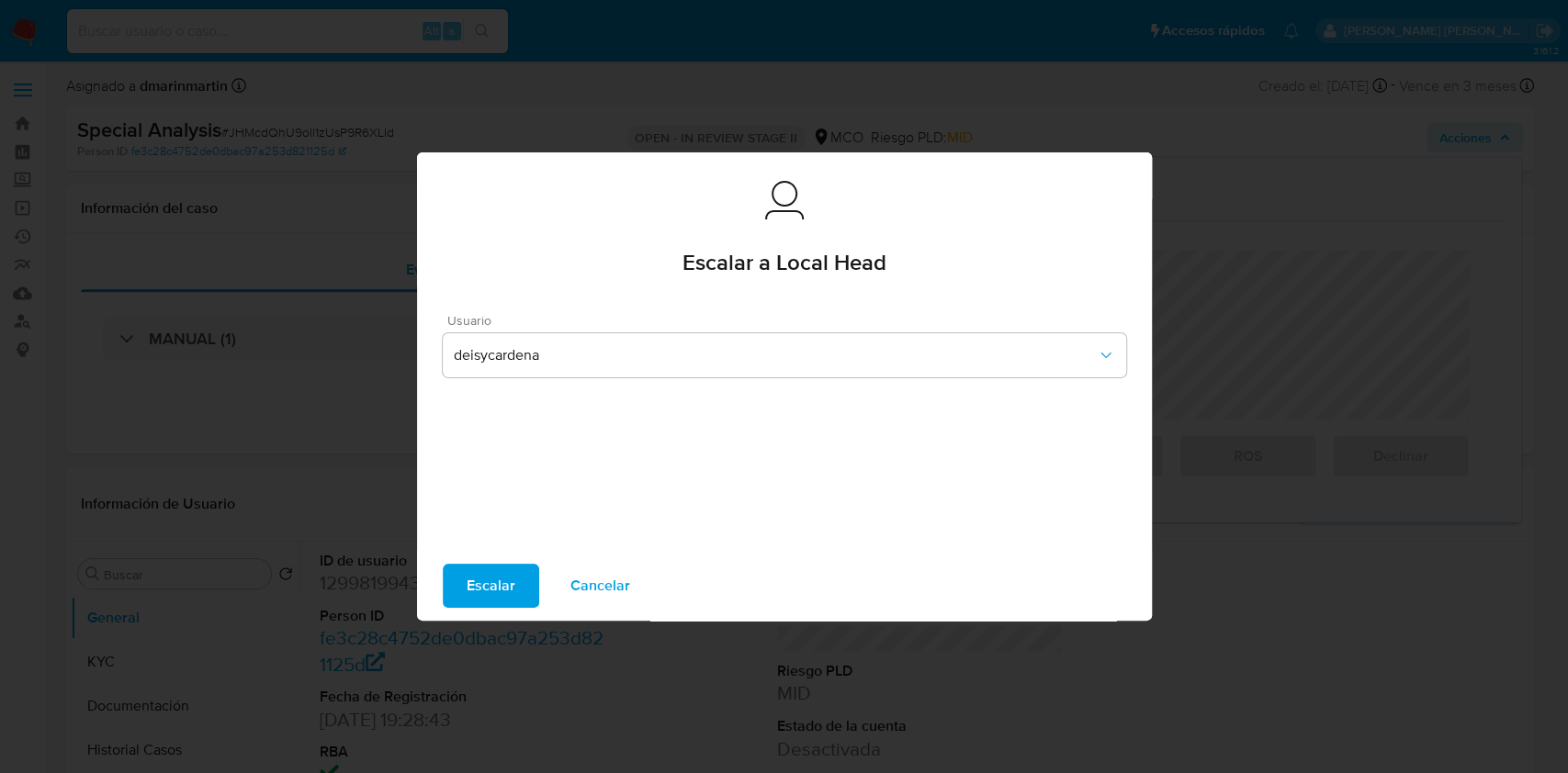
click at [488, 606] on span "Escalar" at bounding box center [490, 586] width 49 height 41
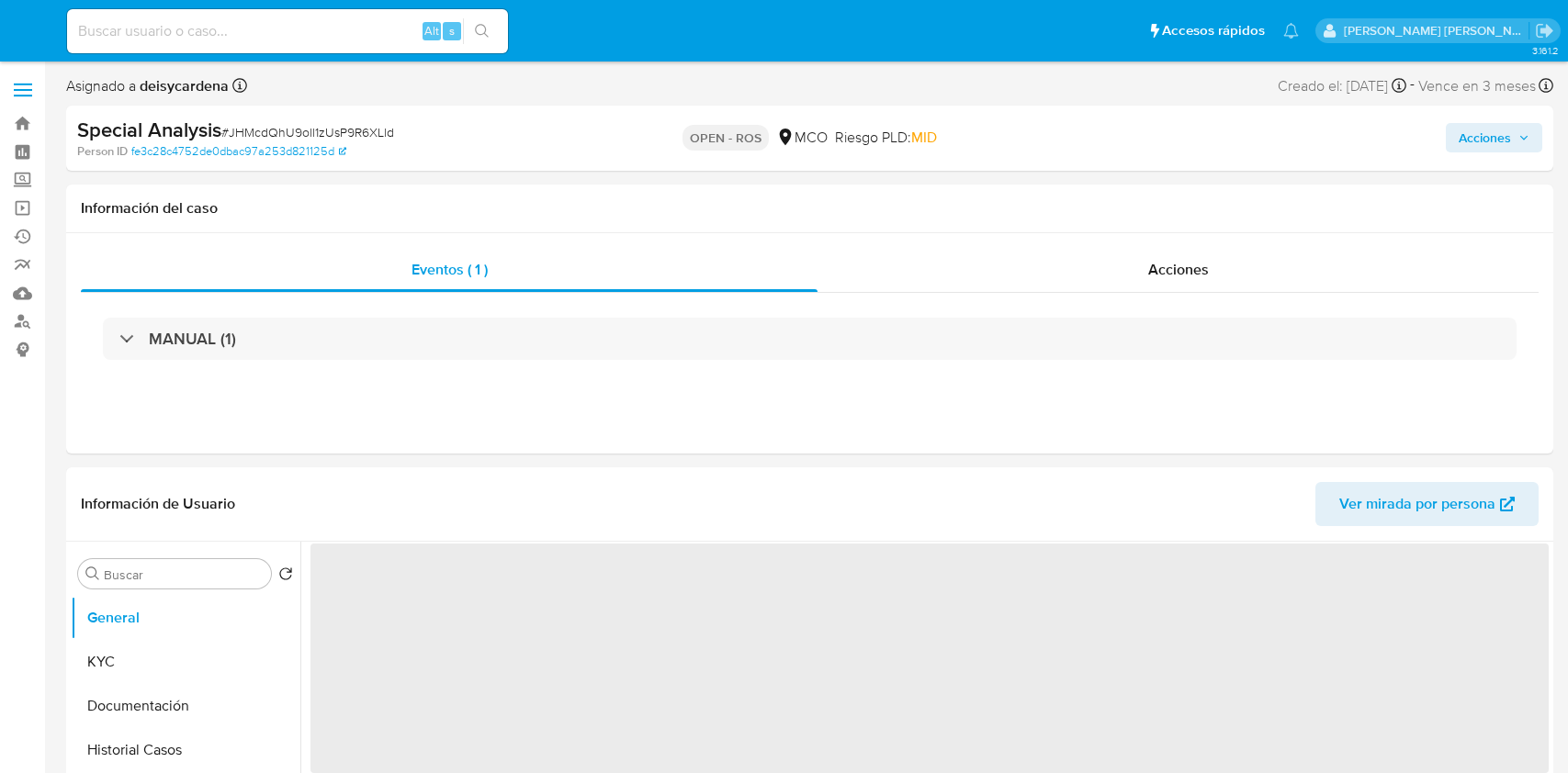
select select "10"
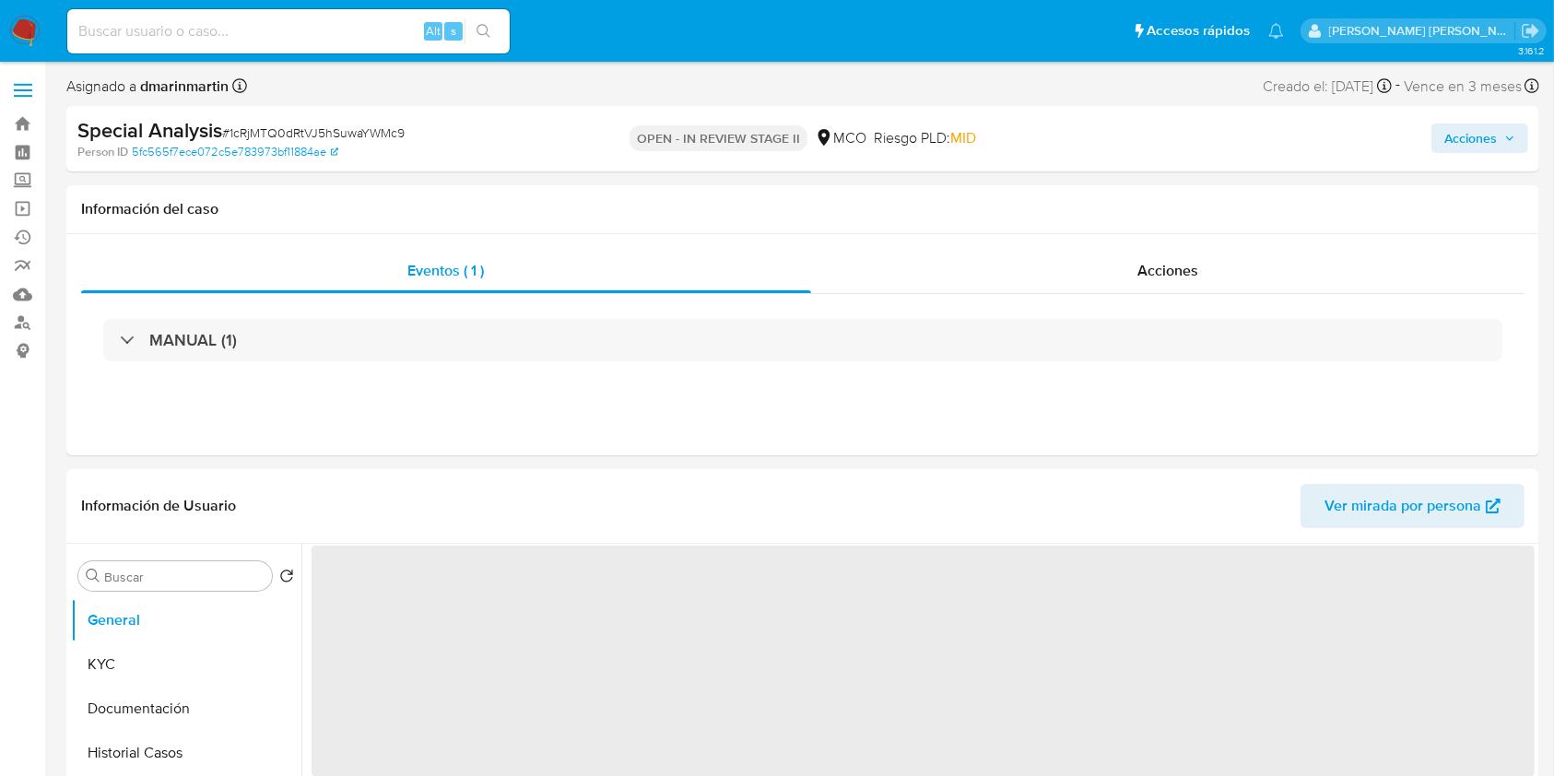
select select "10"
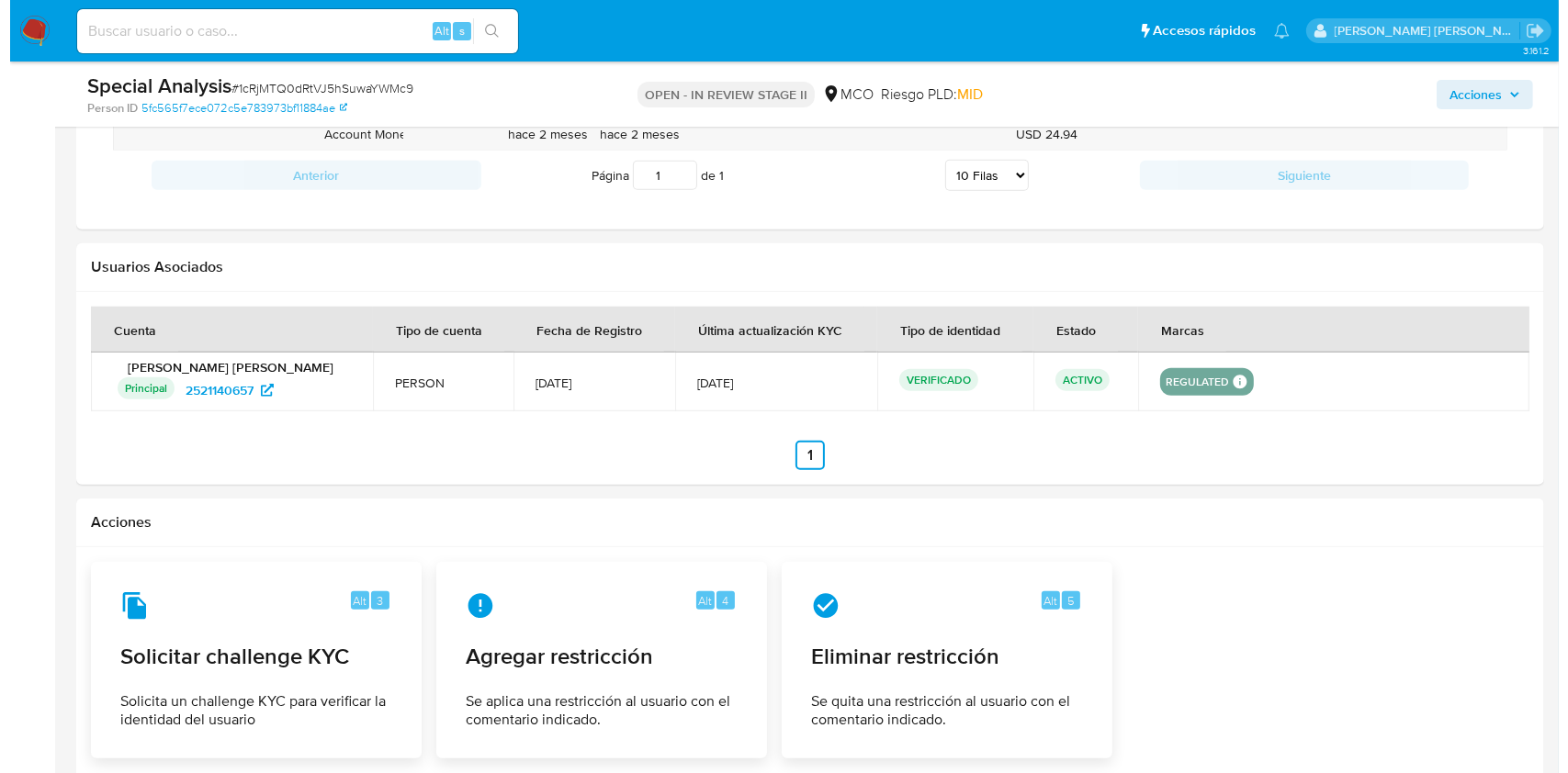
scroll to position [2020, 0]
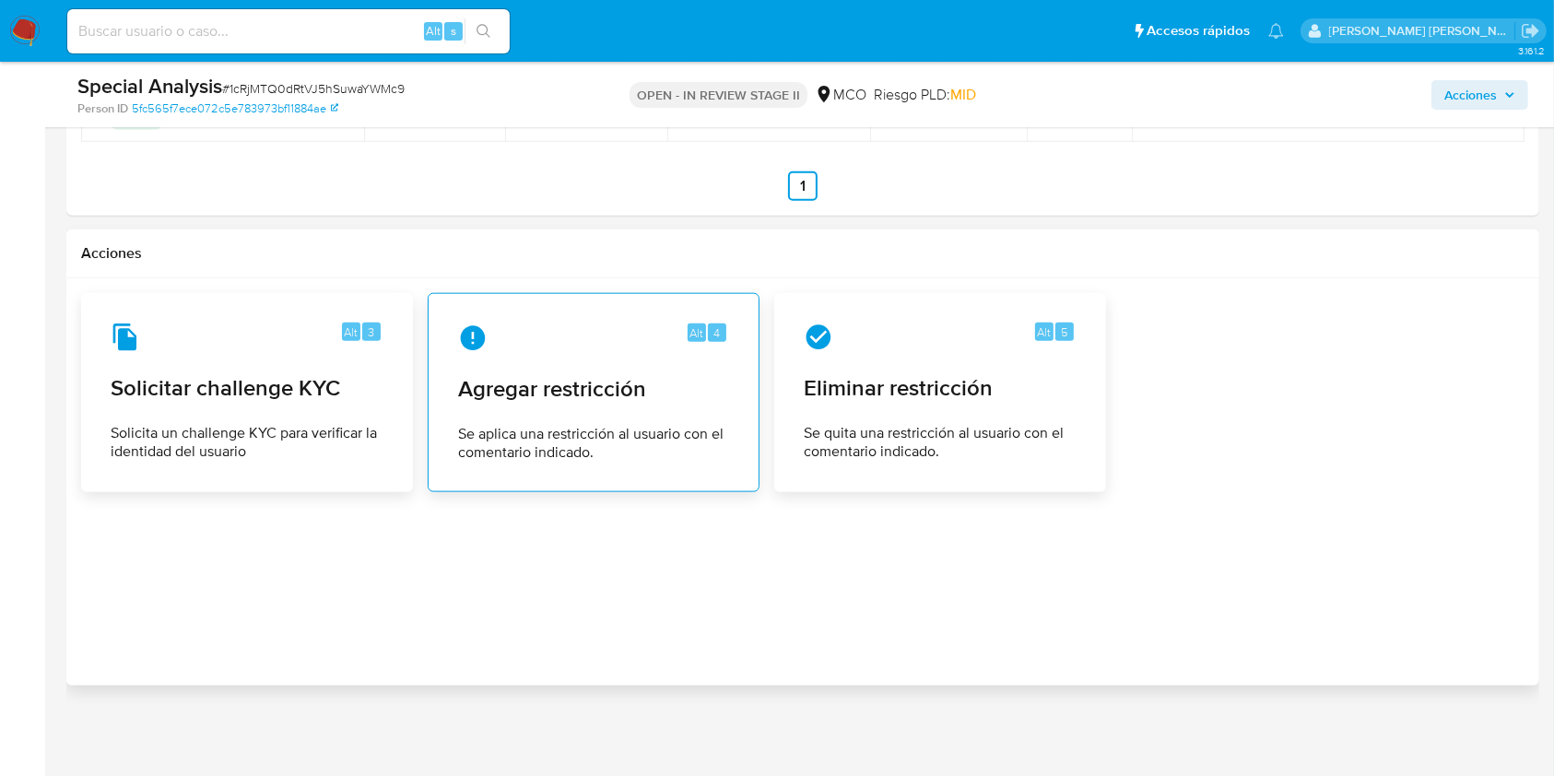
click at [644, 384] on span "Agregar restricción" at bounding box center [593, 389] width 271 height 28
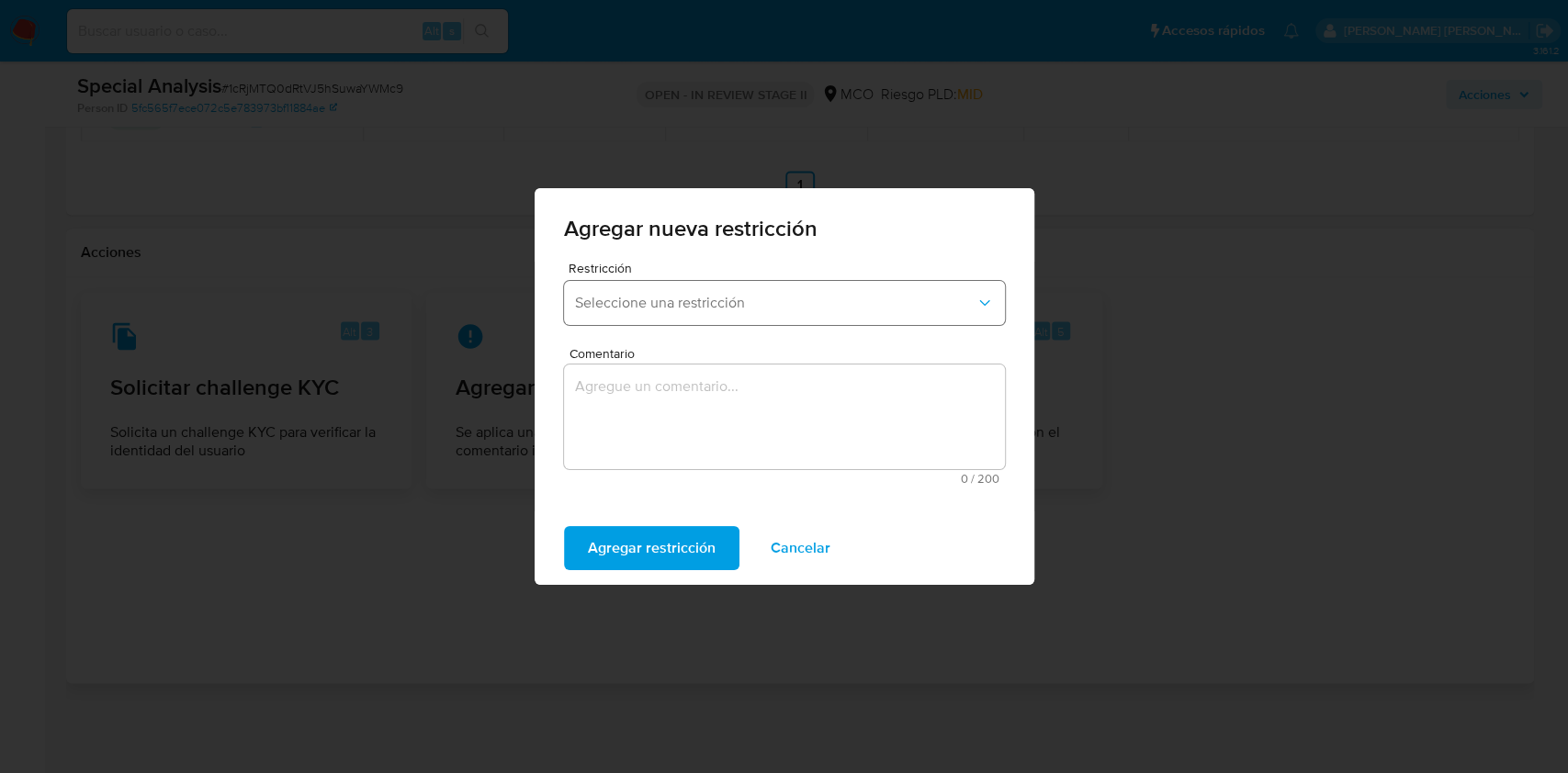
click at [751, 317] on button "Seleccione una restricción" at bounding box center [784, 303] width 441 height 44
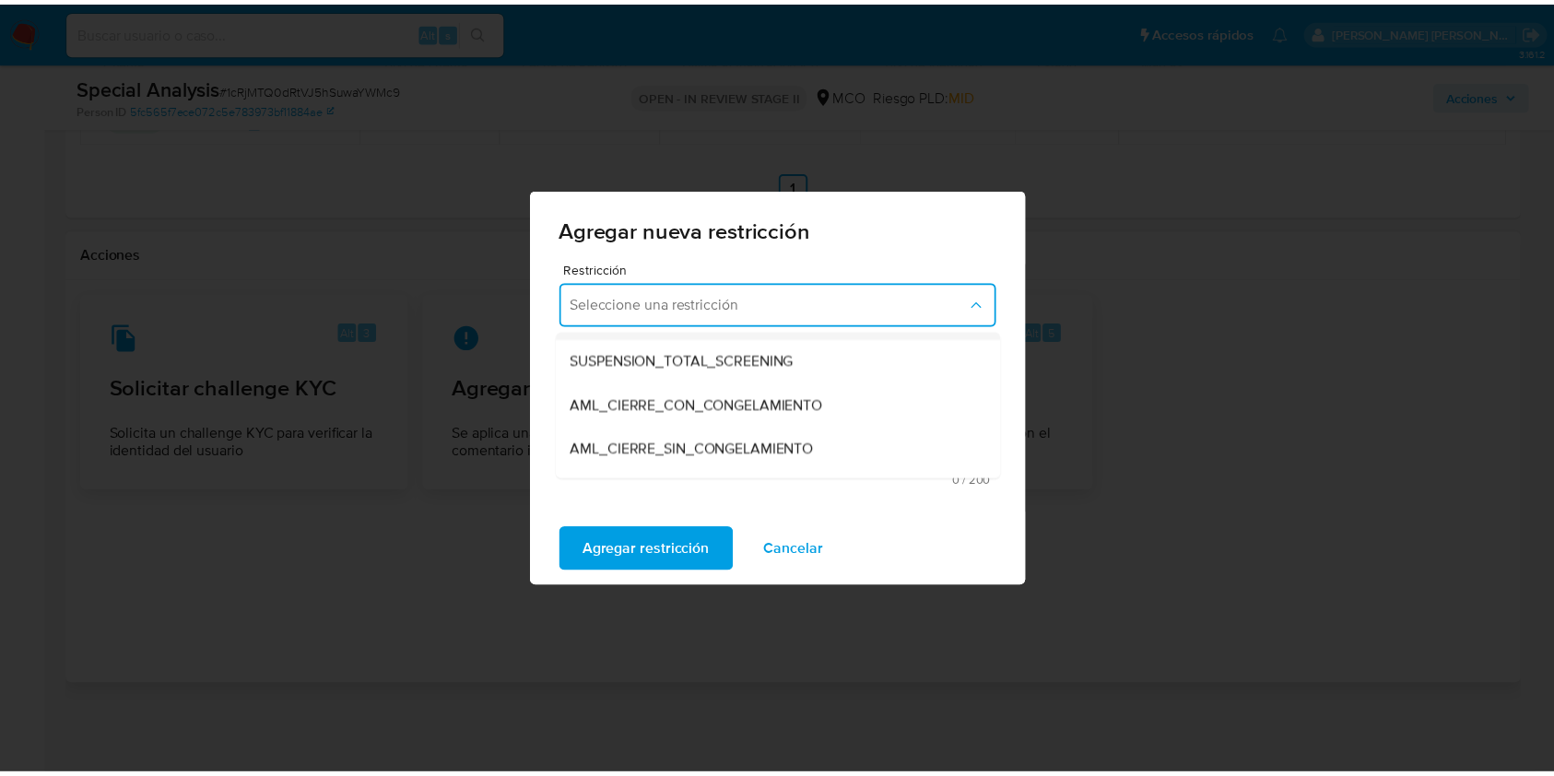
scroll to position [119, 0]
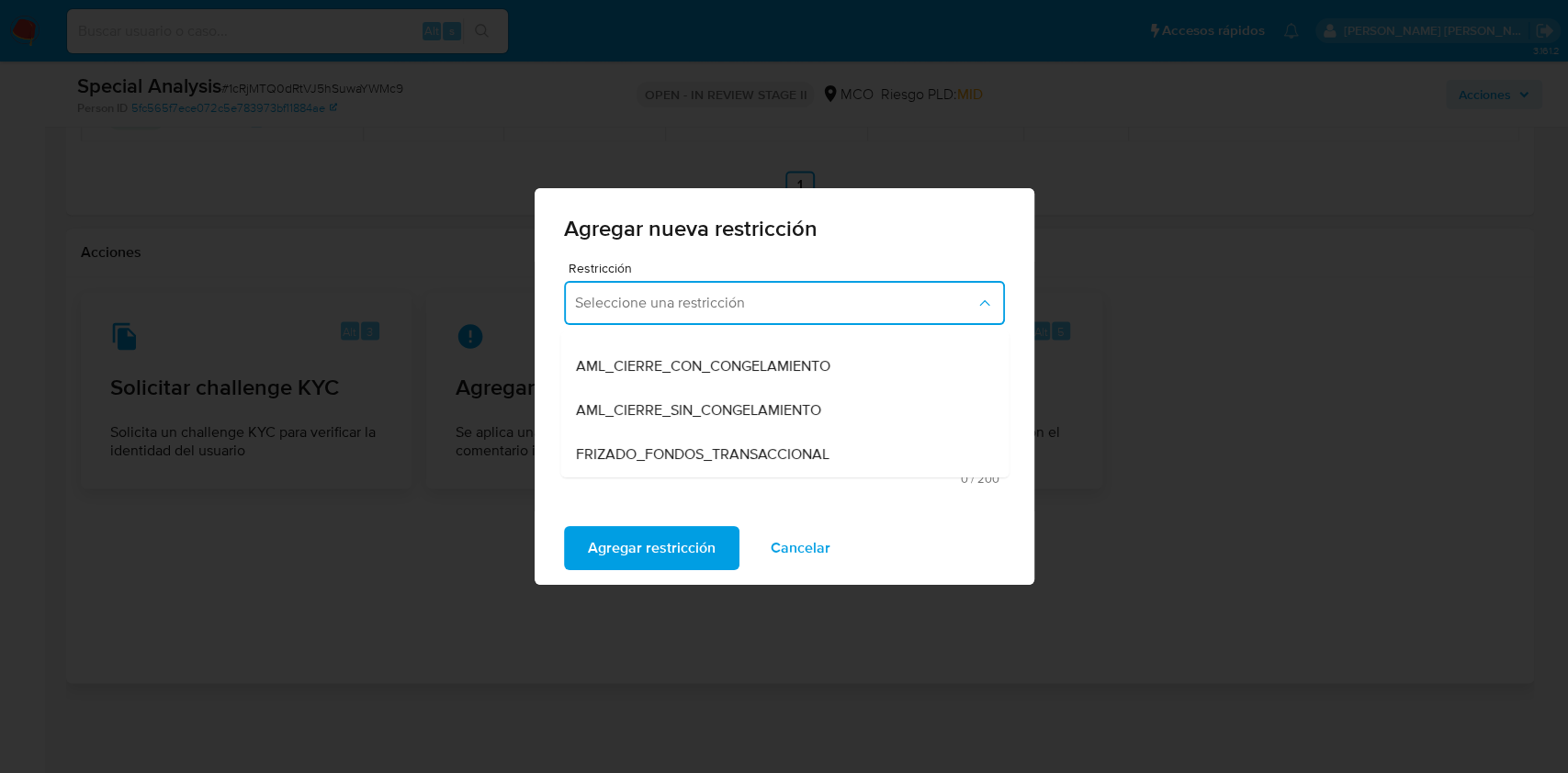
click at [758, 412] on span "AML_CIERRE_SIN_CONGELAMIENTO" at bounding box center [697, 410] width 245 height 18
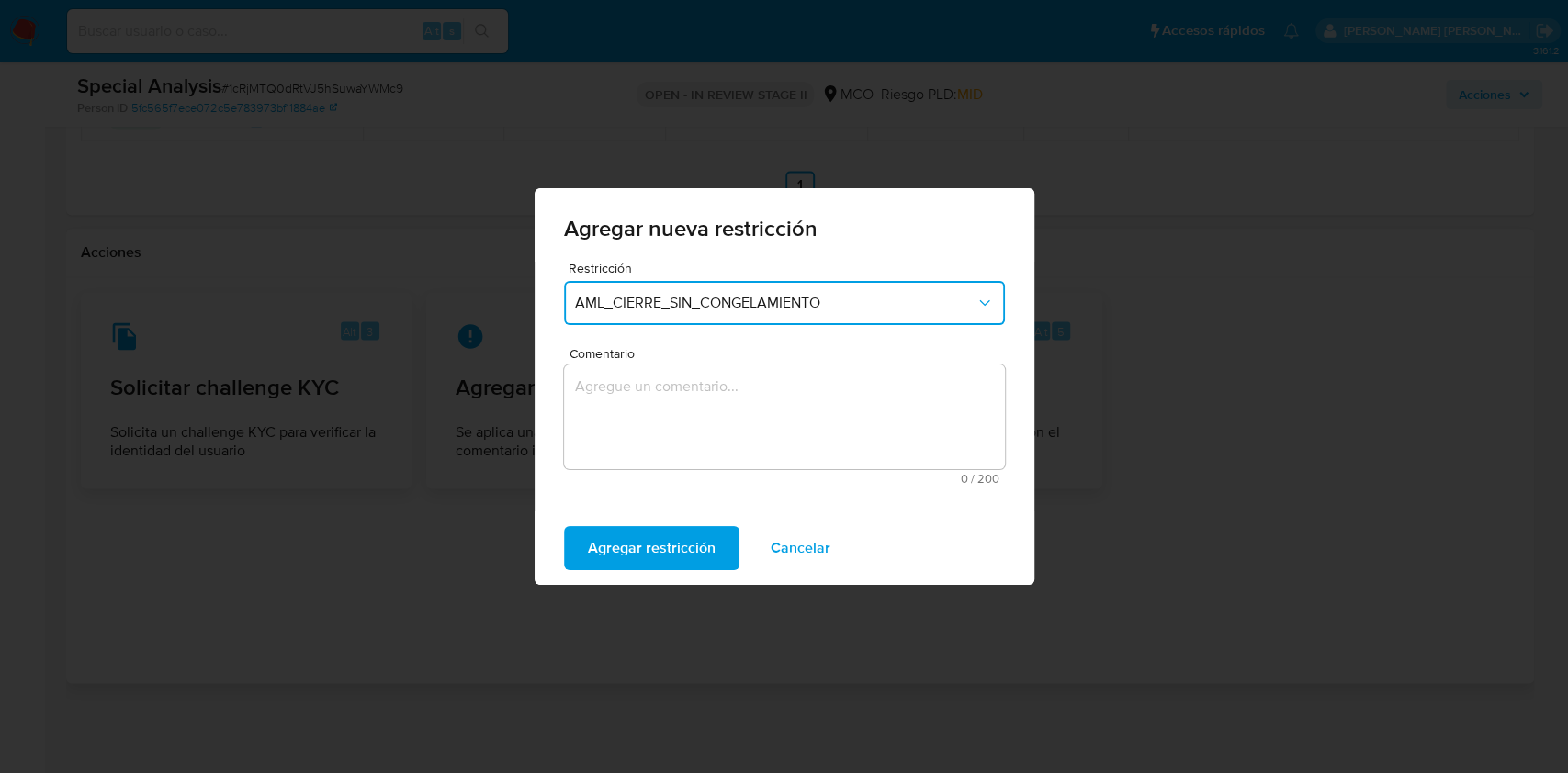
click at [723, 404] on textarea "Comentario" at bounding box center [784, 416] width 441 height 105
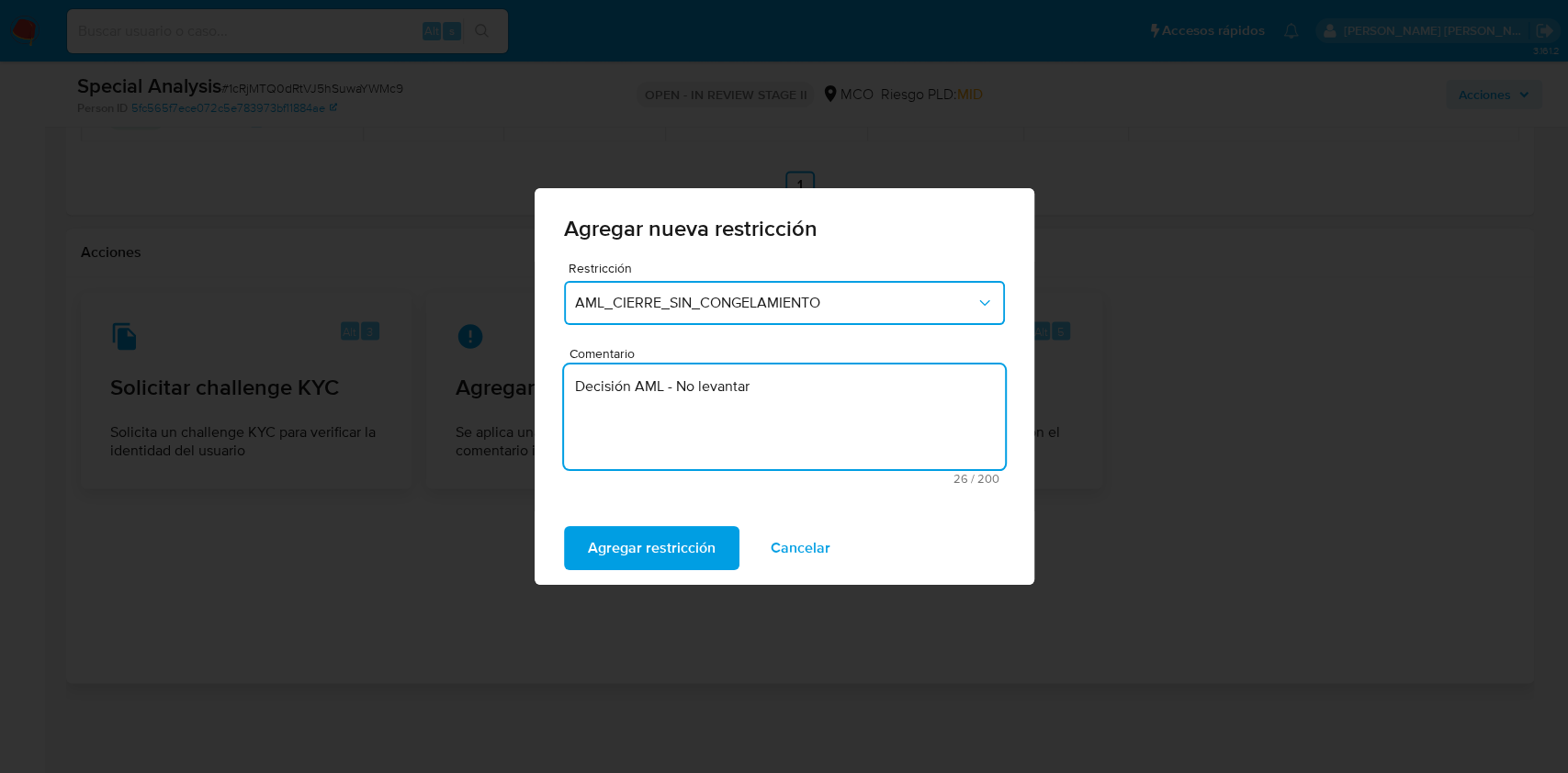
type textarea "Decisión AML - No levantar"
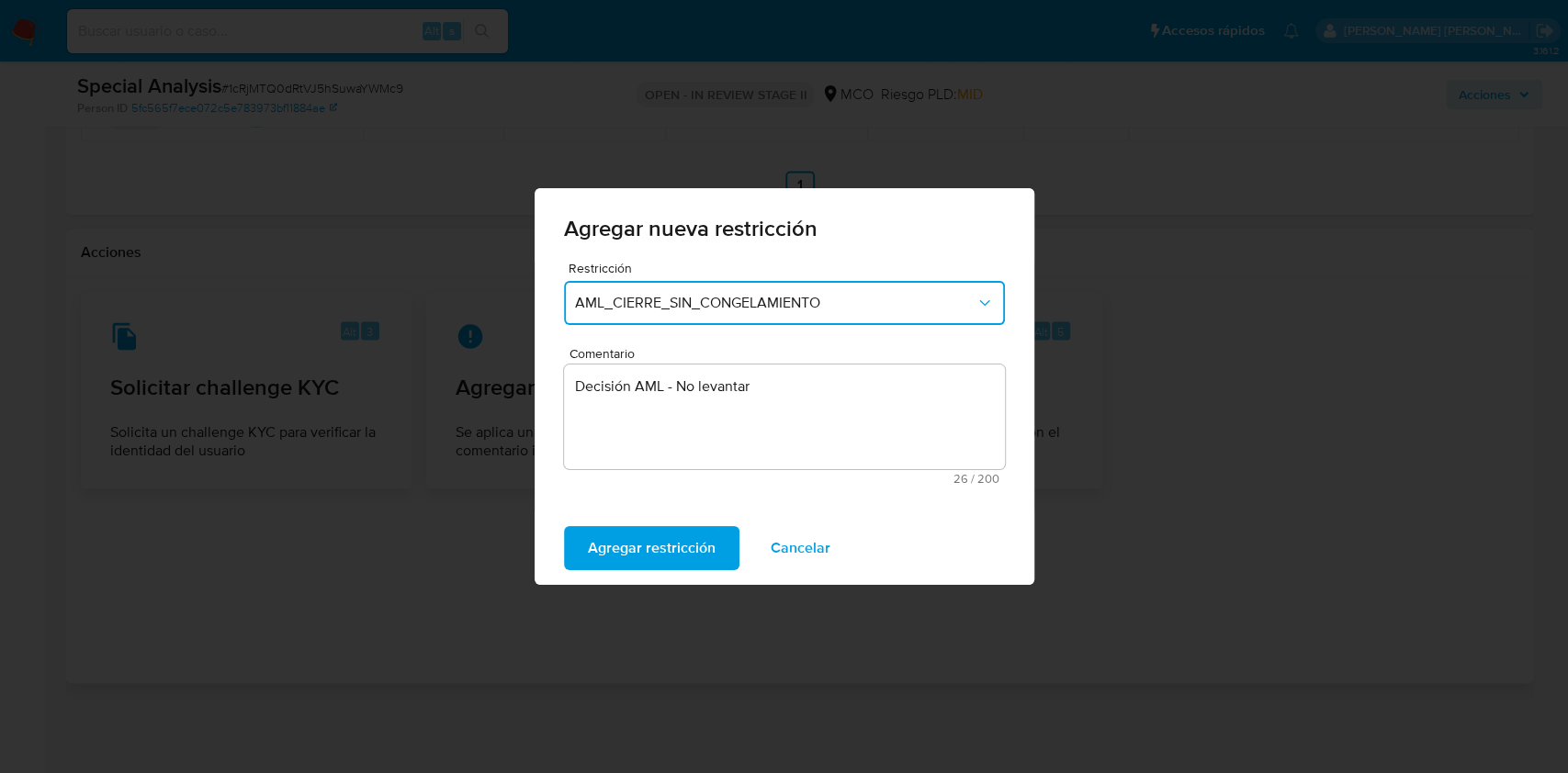
click at [564, 526] on button "Agregar restricción" at bounding box center [652, 548] width 175 height 44
click at [625, 528] on span "Confirmar" at bounding box center [621, 548] width 66 height 41
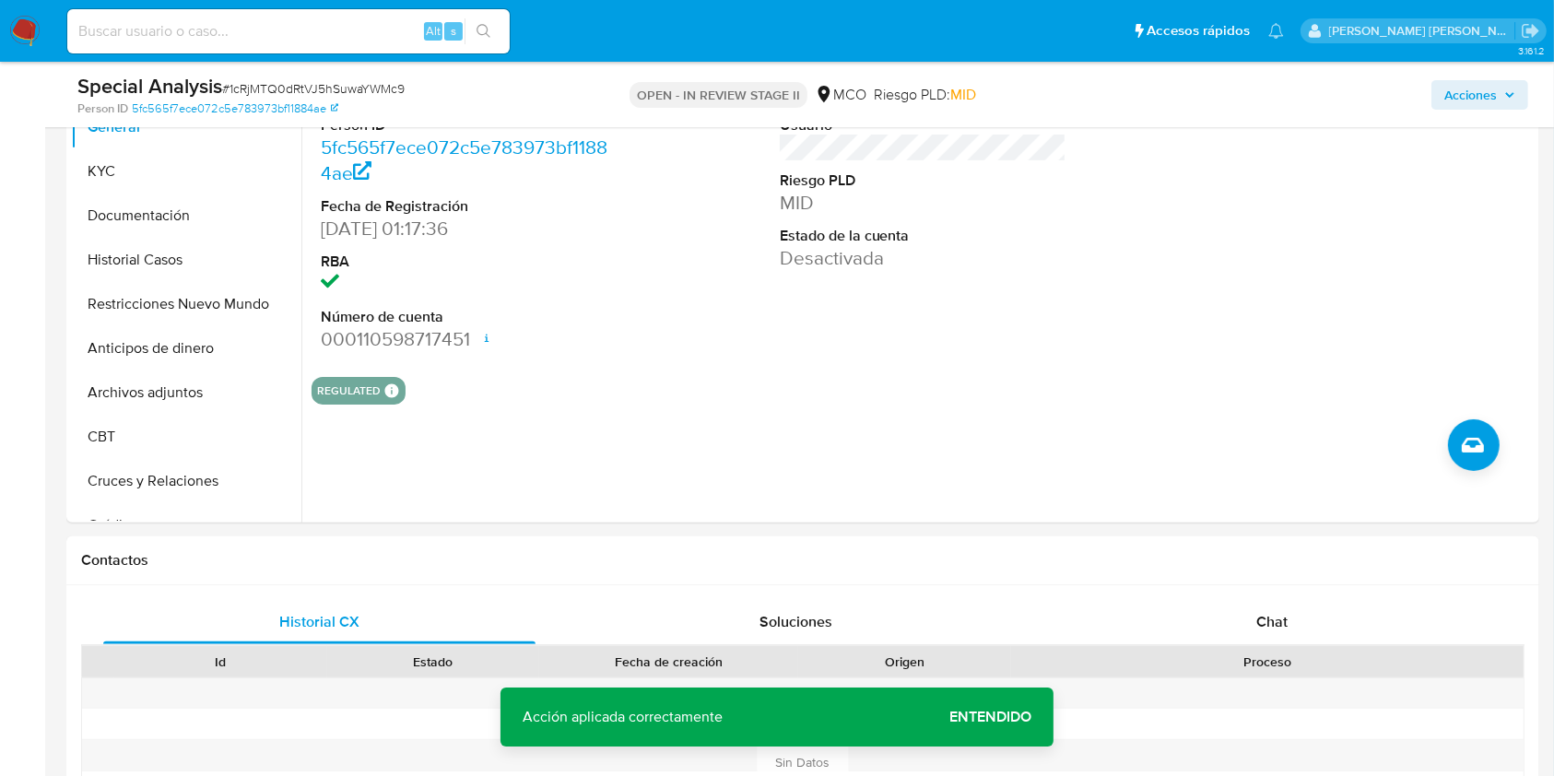
scroll to position [0, 0]
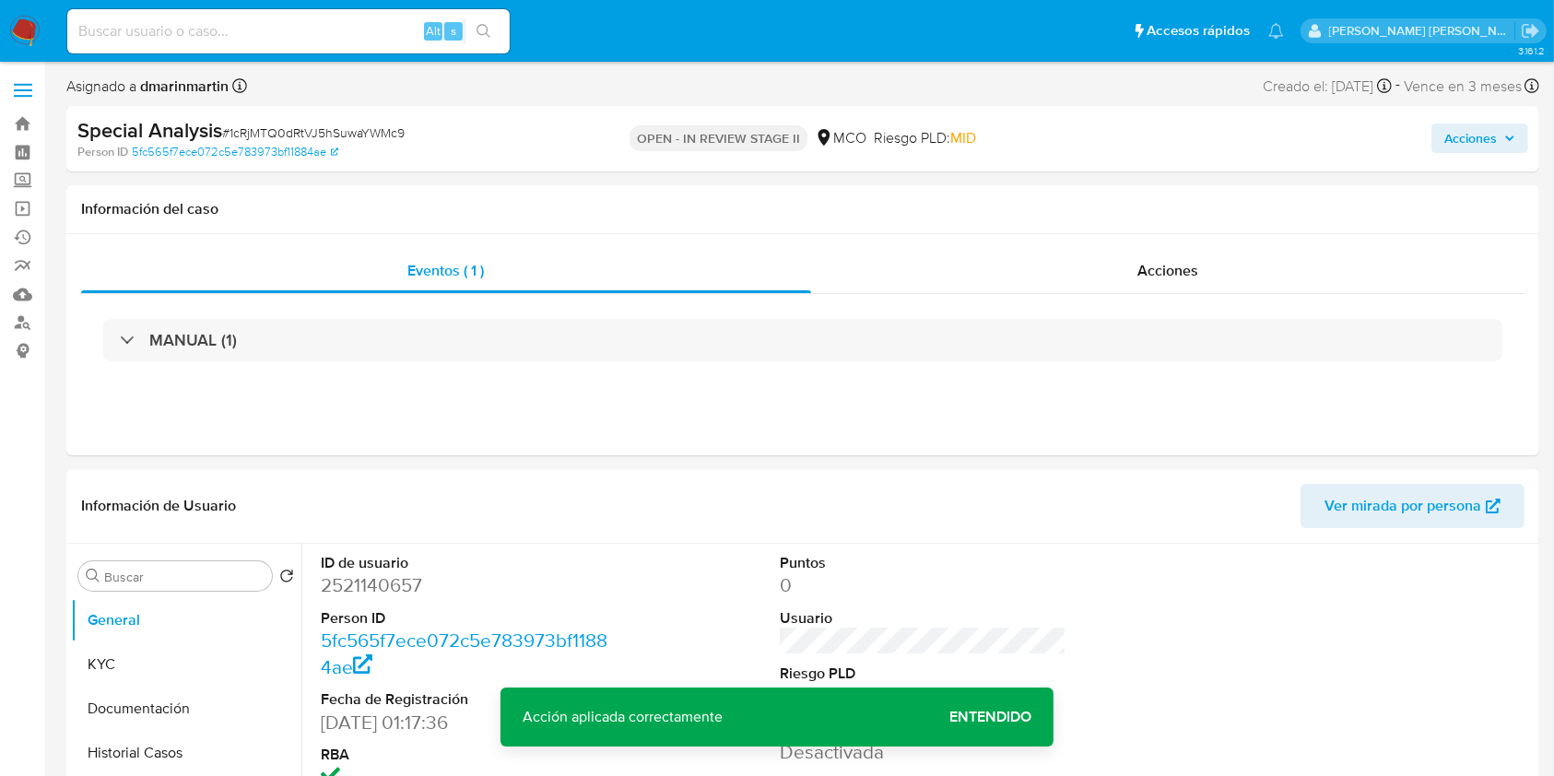
click at [1475, 139] on span "Acciones" at bounding box center [1471, 139] width 53 height 30
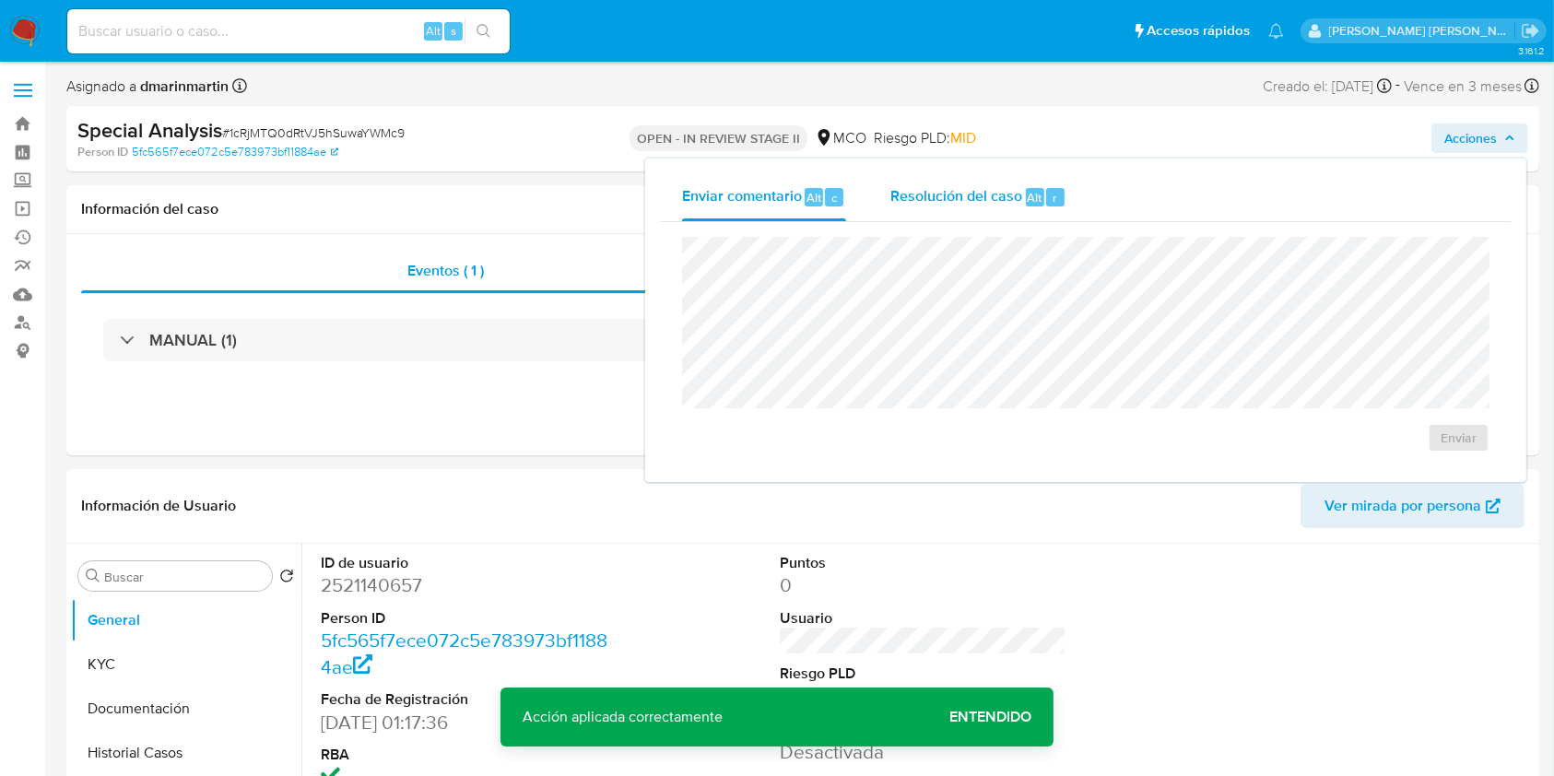
click at [969, 184] on div "Resolución del caso Alt r" at bounding box center [979, 197] width 176 height 48
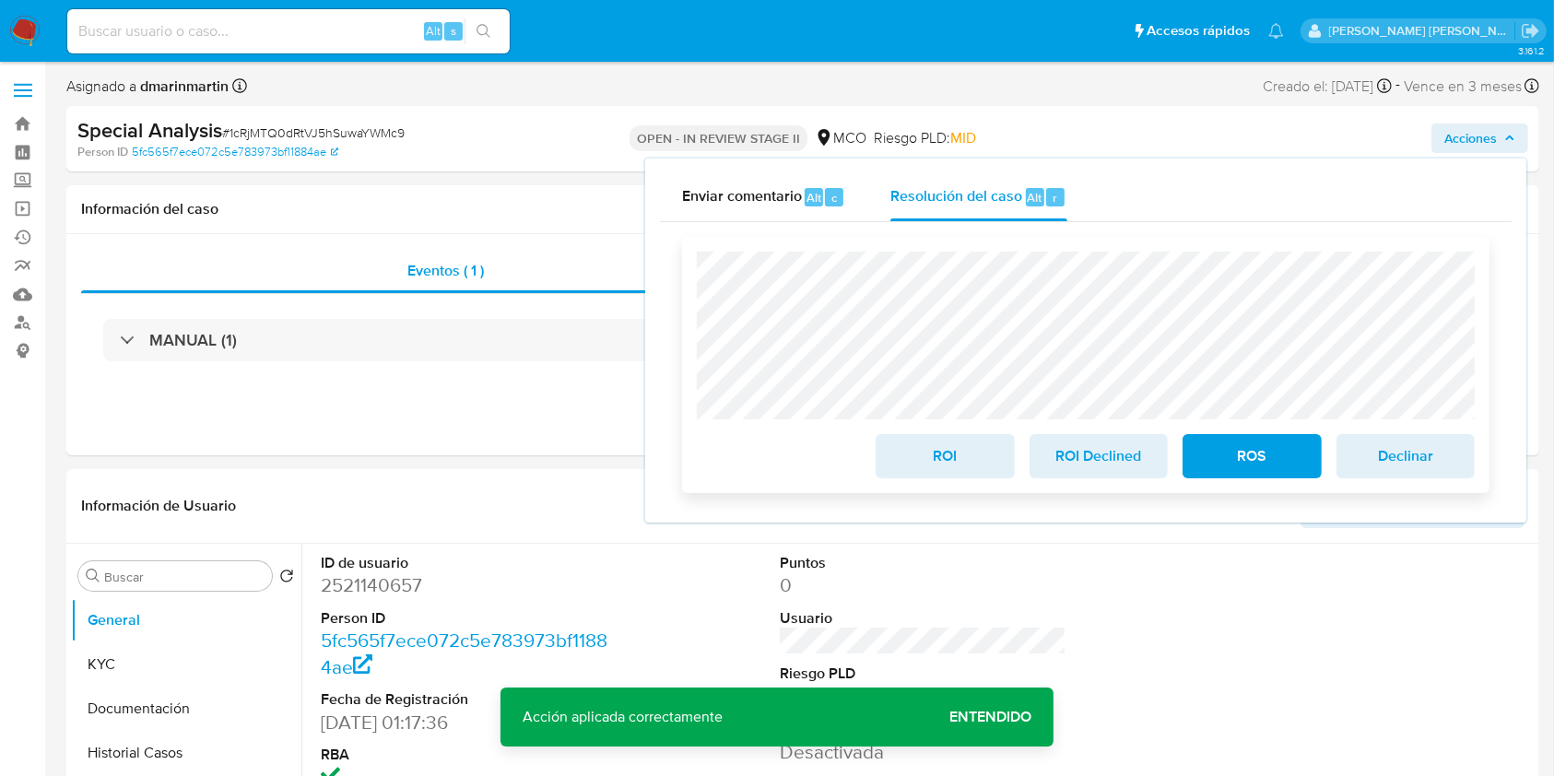
click at [1244, 463] on span "ROS" at bounding box center [1252, 456] width 90 height 41
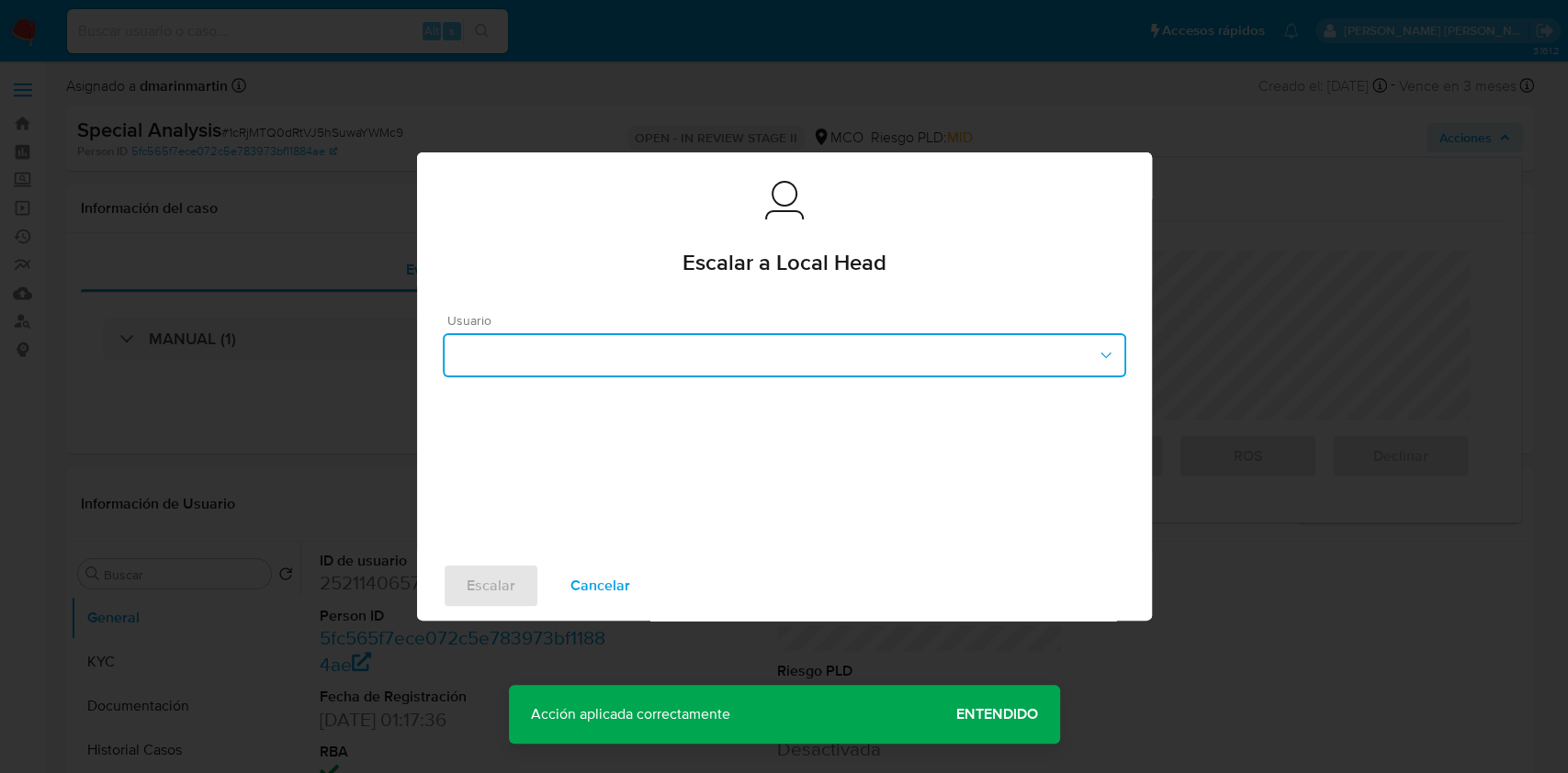
click at [760, 359] on button "button" at bounding box center [784, 356] width 683 height 44
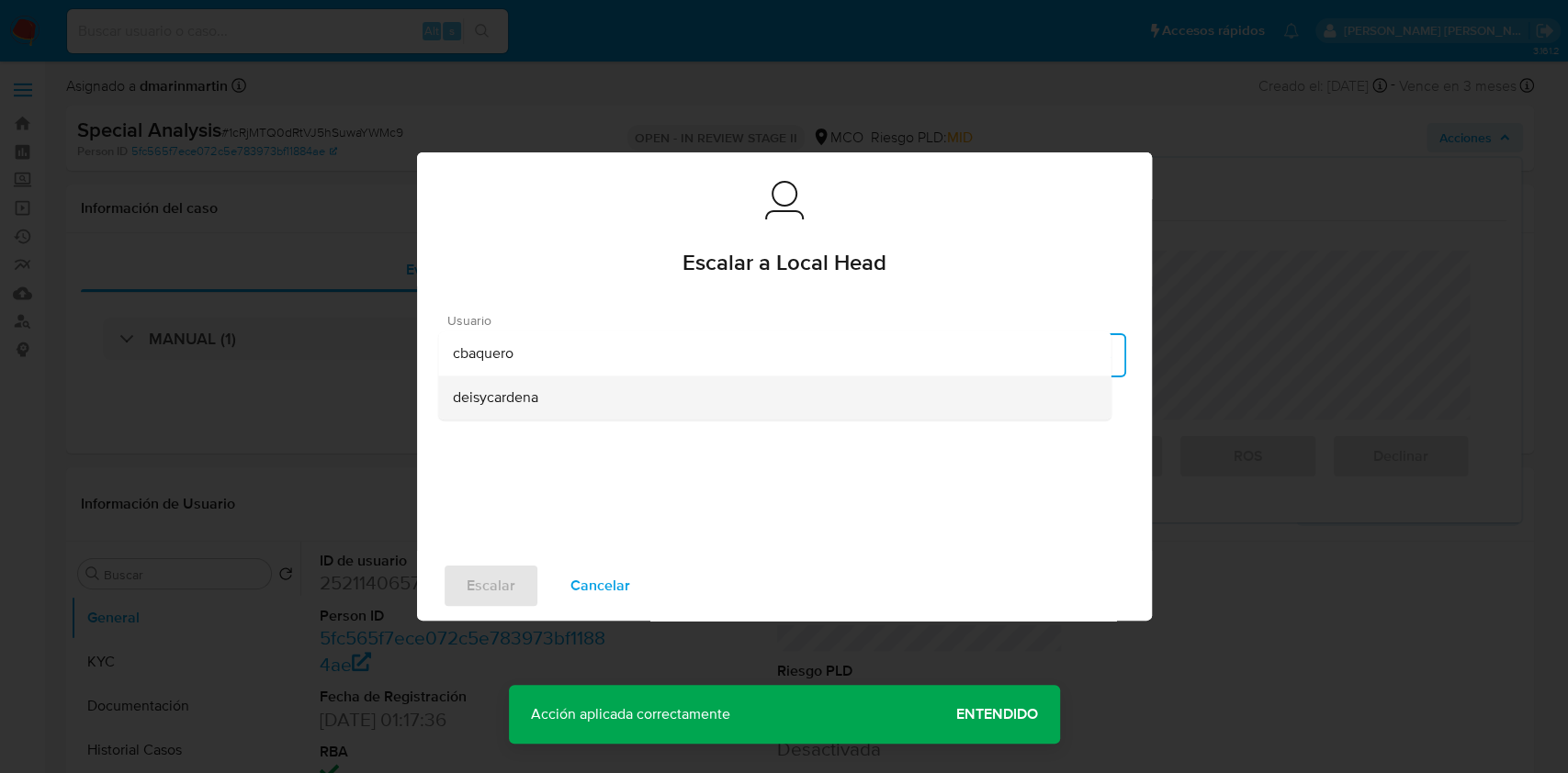
click at [619, 399] on div "deisycardena" at bounding box center [774, 397] width 643 height 44
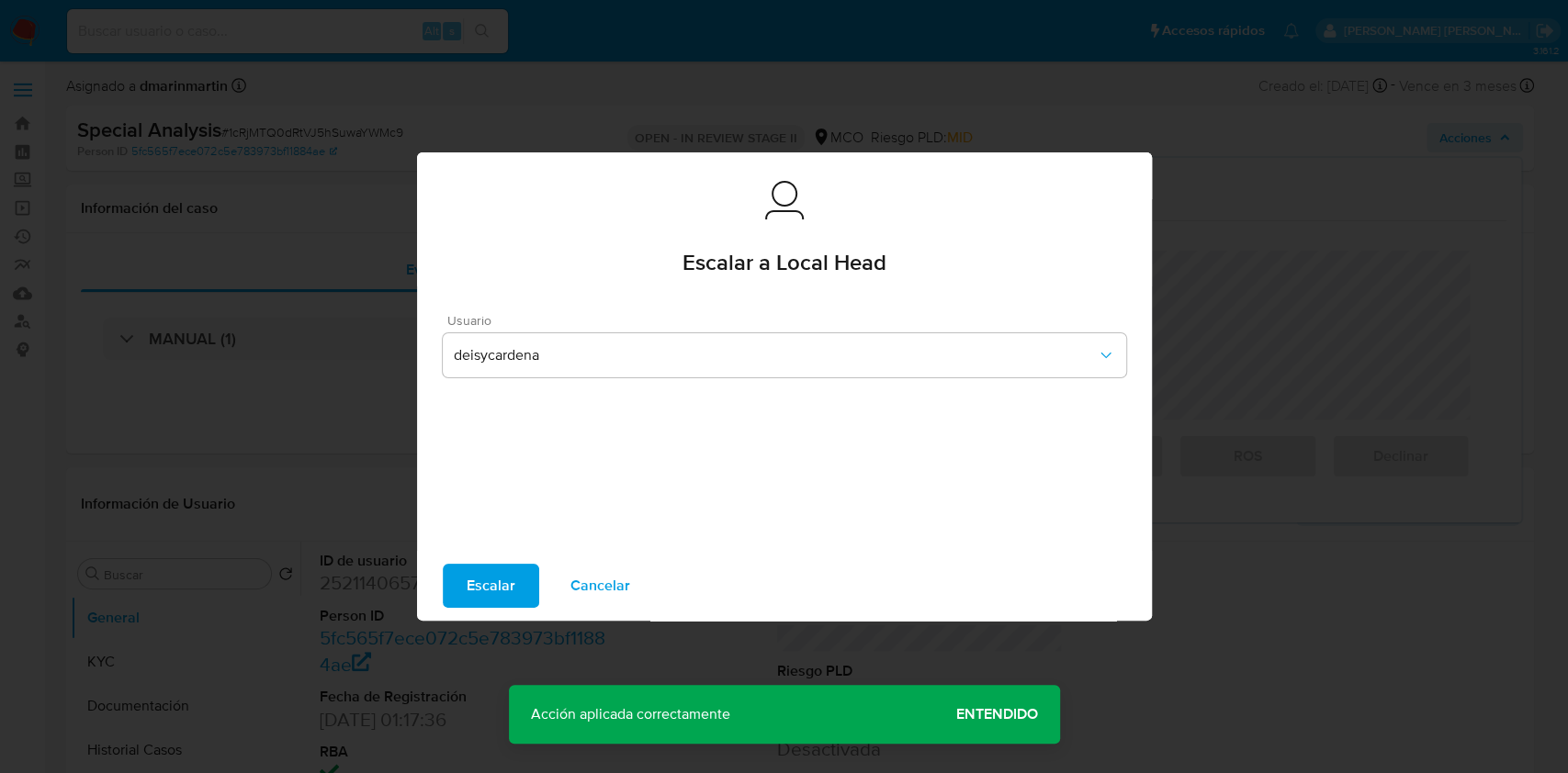
click at [499, 580] on span "Escalar" at bounding box center [490, 586] width 49 height 41
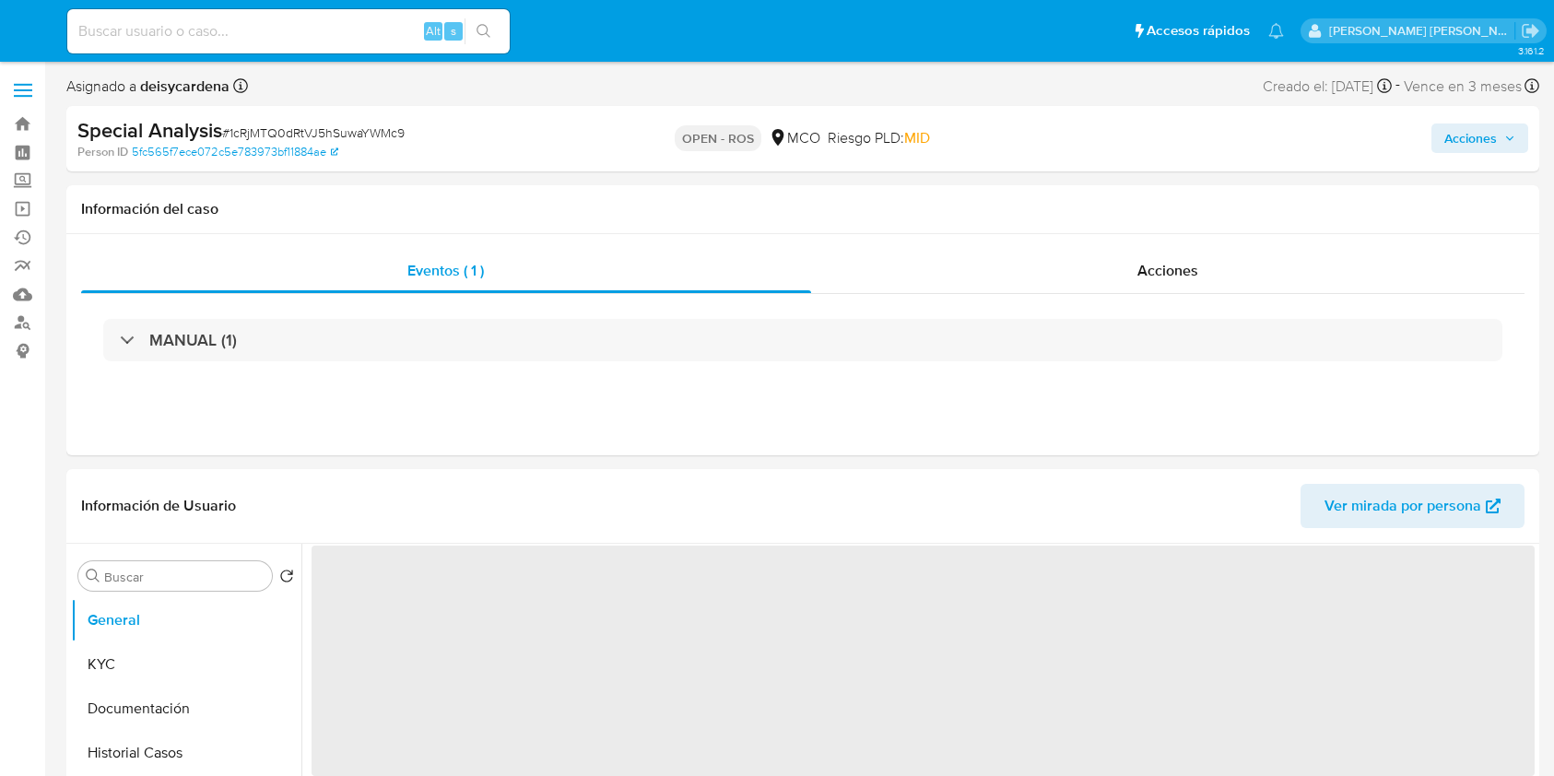
select select "10"
